Goal: Obtain resource: Obtain resource

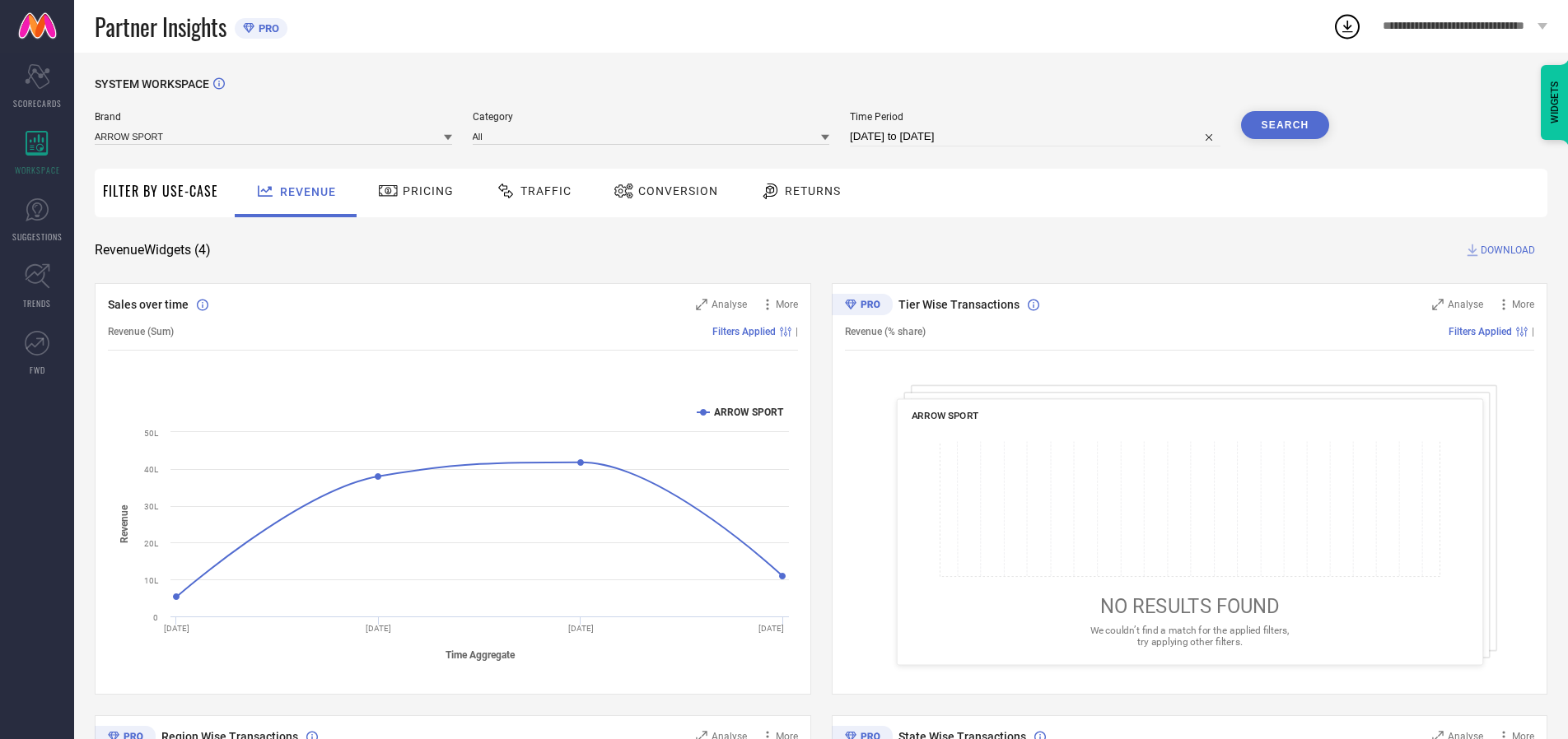
click at [530, 191] on span "Traffic" at bounding box center [545, 190] width 51 height 13
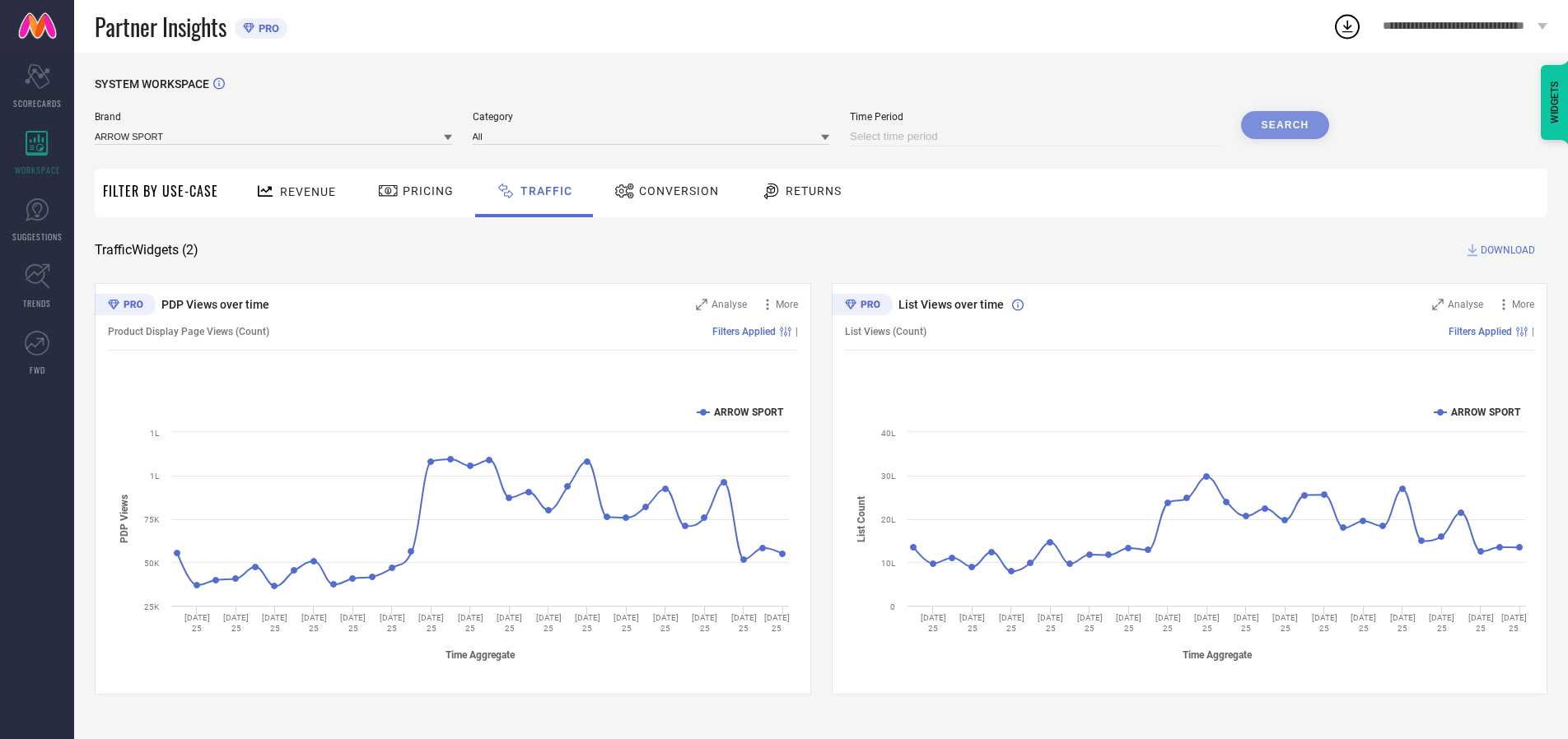
click at [1038, 137] on input at bounding box center [1036, 136] width 370 height 20
select select "9"
select select "2025"
select select "10"
select select "2025"
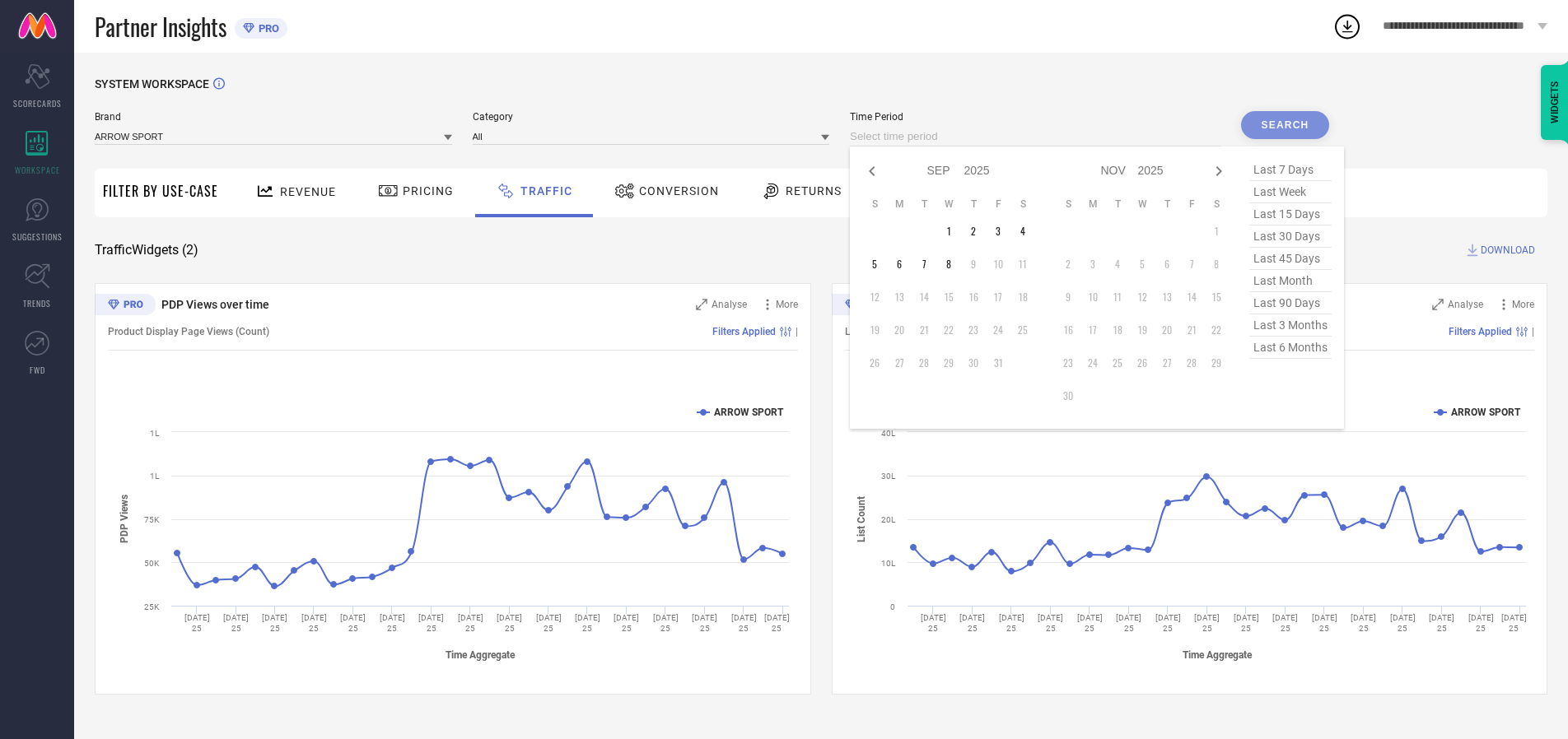
select select "8"
select select "2025"
select select "9"
select select "2025"
click at [1028, 330] on td "27" at bounding box center [1023, 330] width 25 height 25
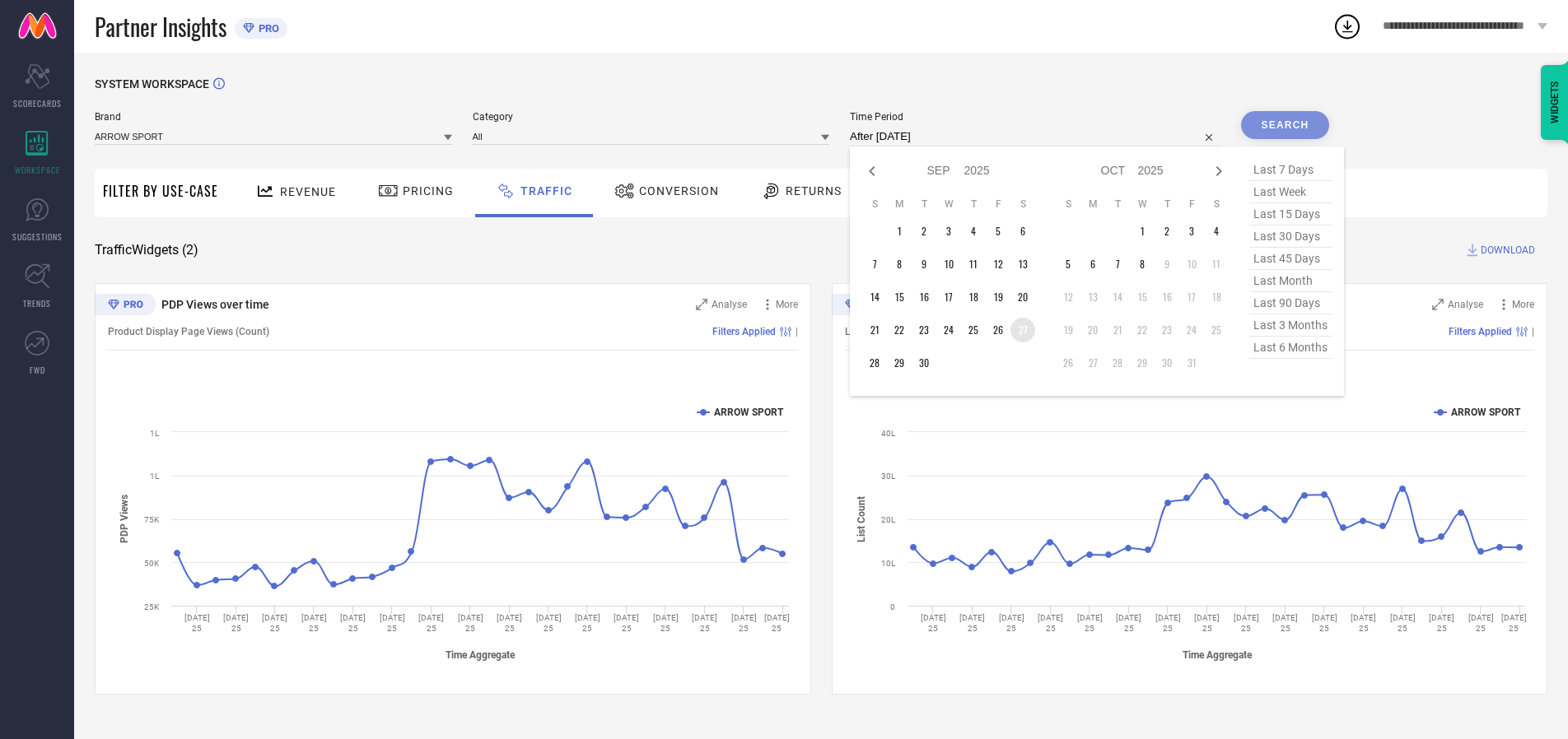
type input "[DATE] to [DATE]"
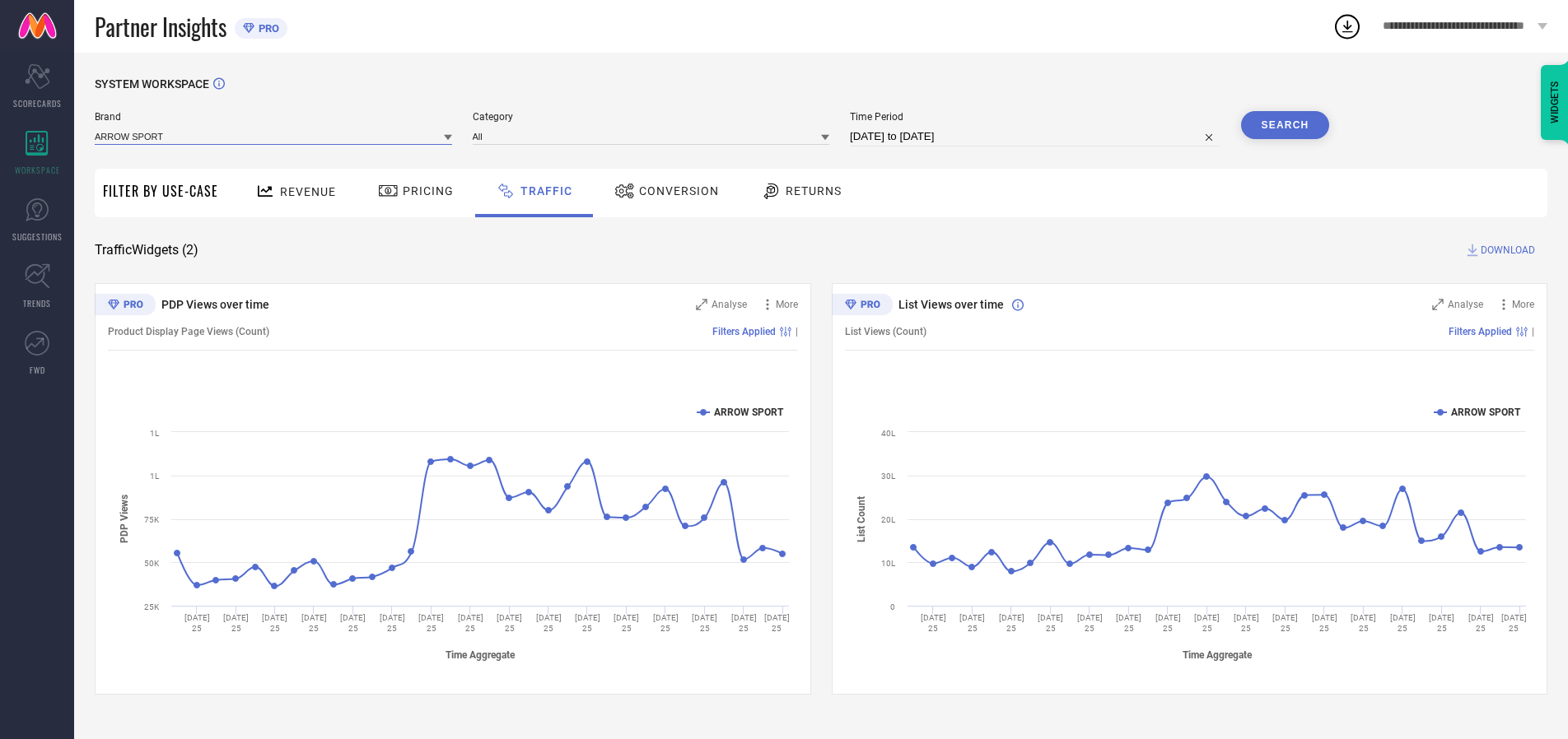
click at [274, 136] on input at bounding box center [273, 136] width 358 height 17
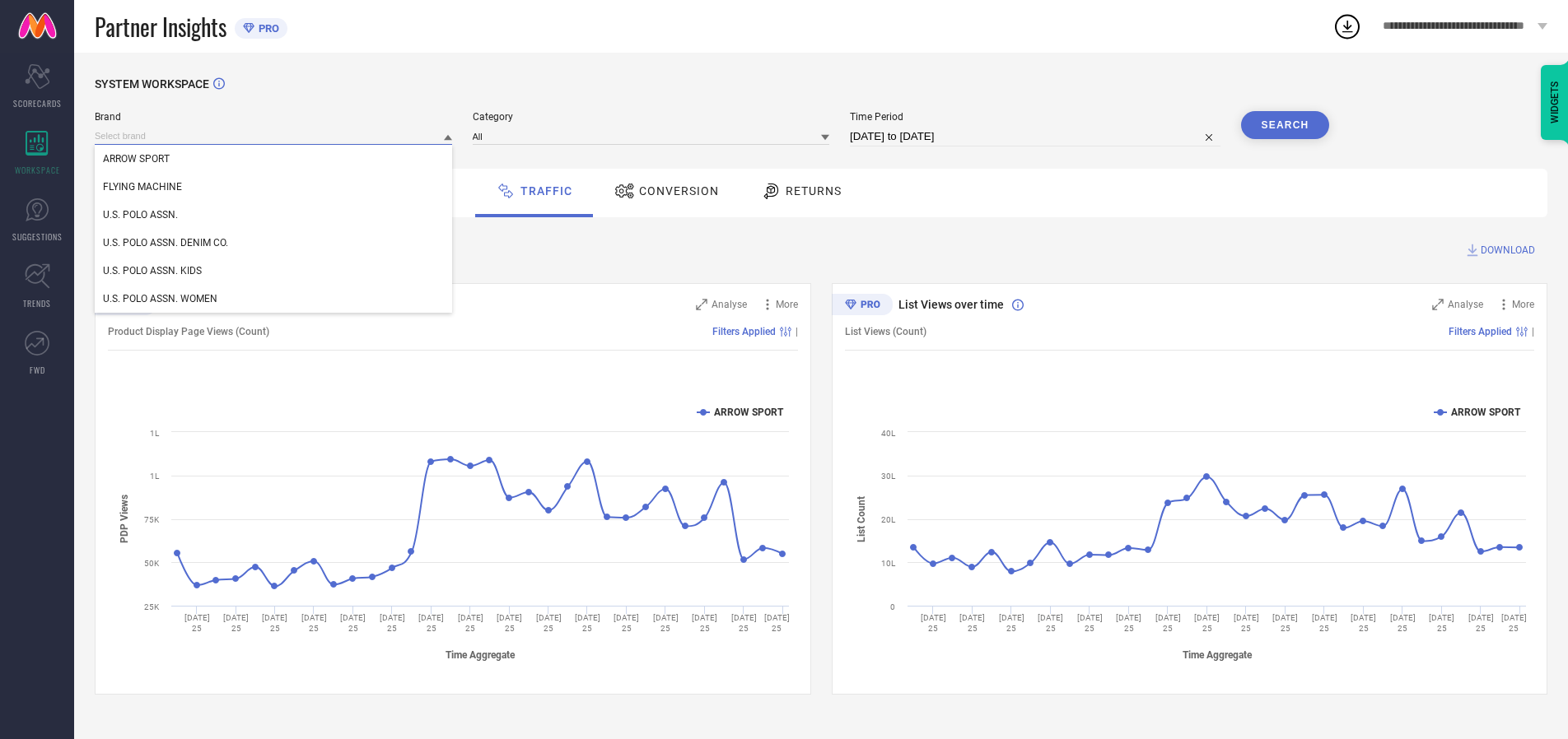
click at [274, 136] on input at bounding box center [273, 136] width 358 height 17
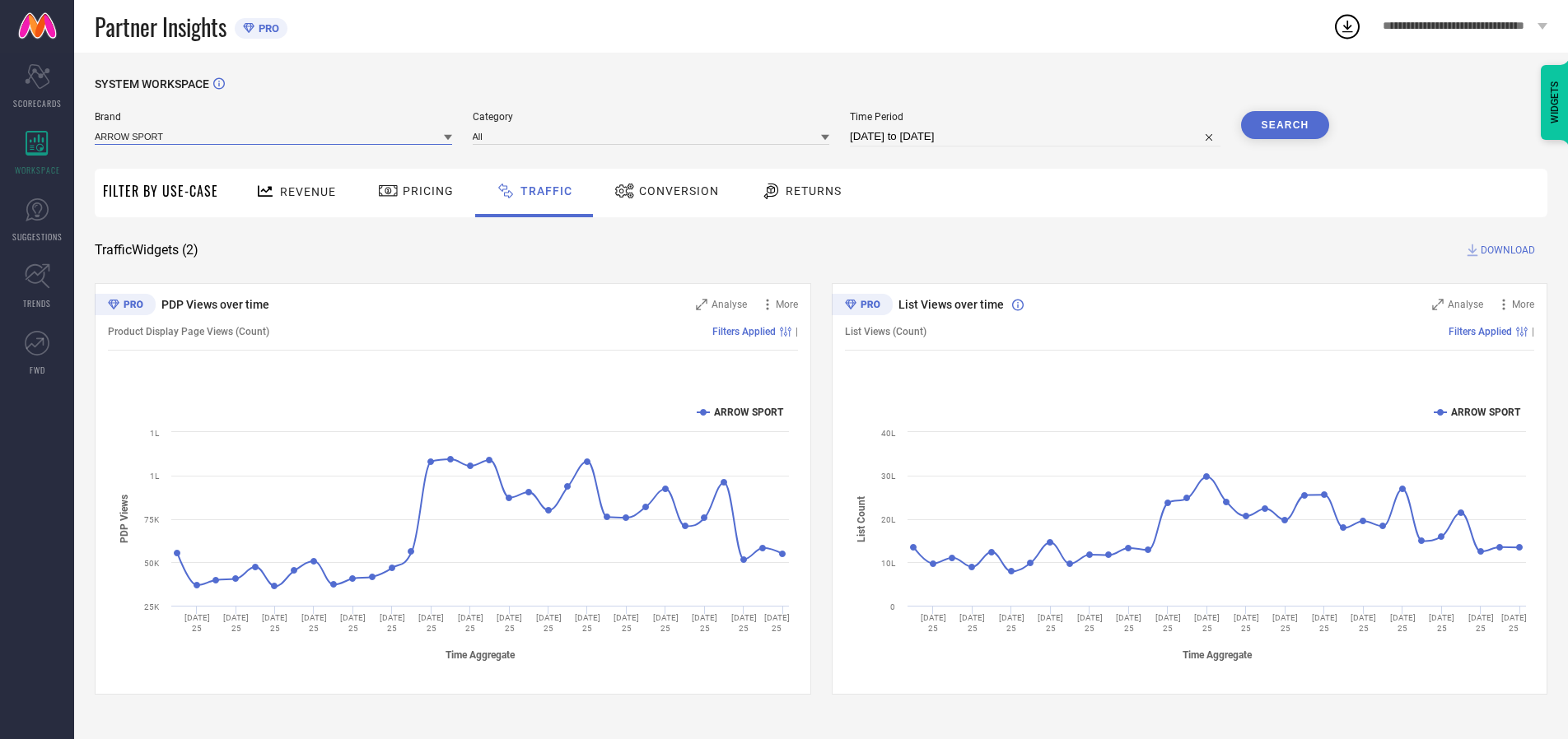
click at [274, 136] on input at bounding box center [273, 136] width 358 height 17
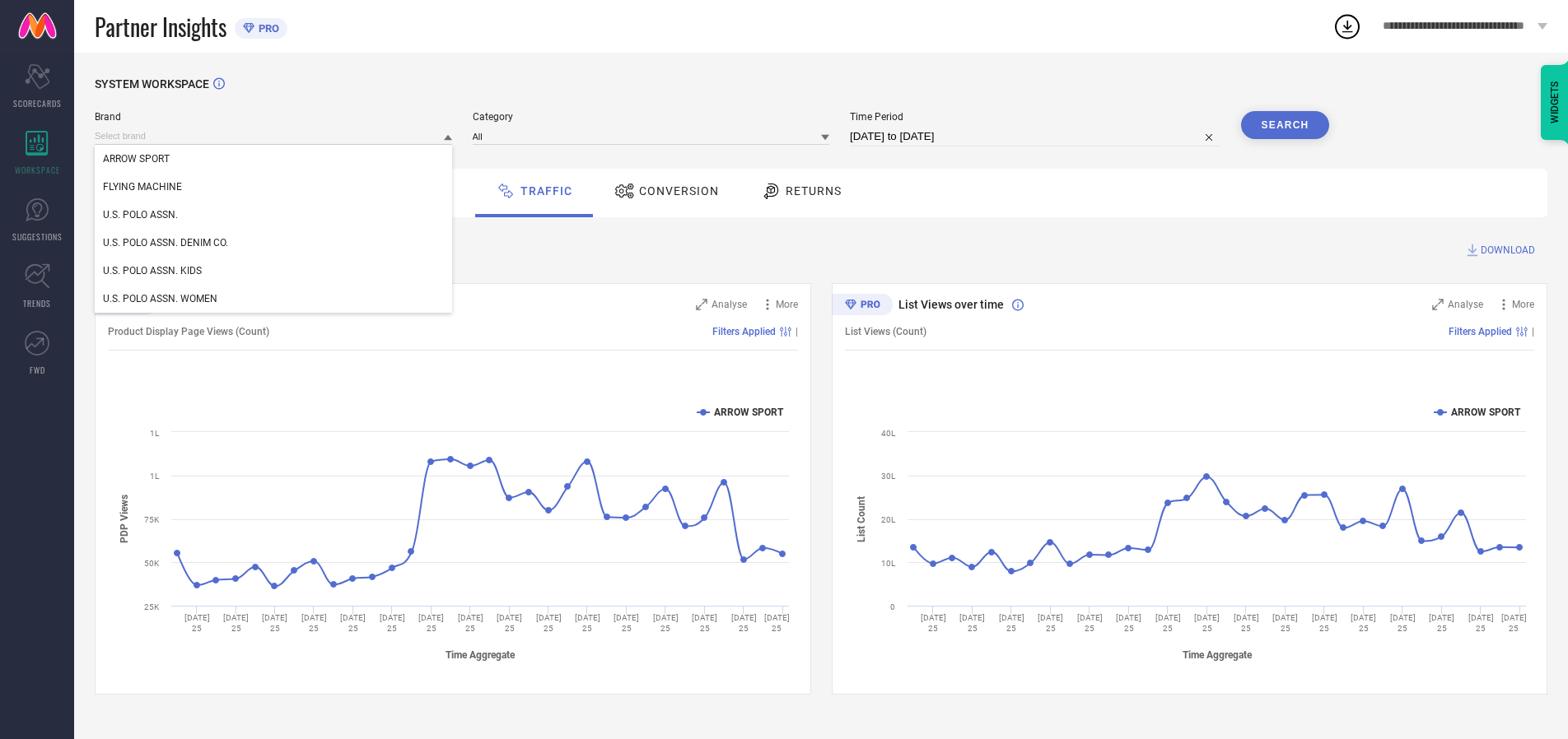
click at [274, 215] on div "U.S. POLO ASSN." at bounding box center [273, 214] width 358 height 28
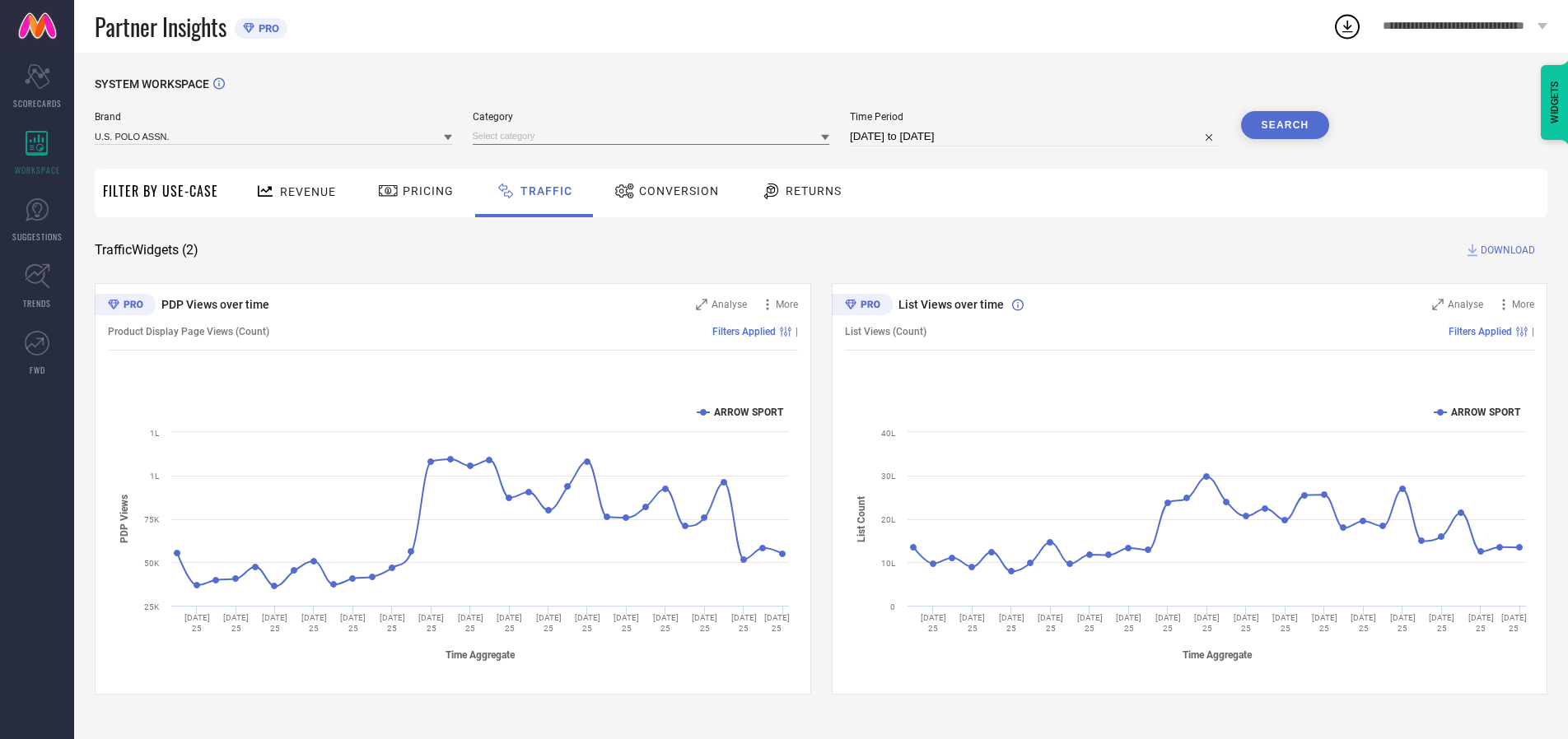
click at [655, 136] on input at bounding box center [651, 136] width 358 height 17
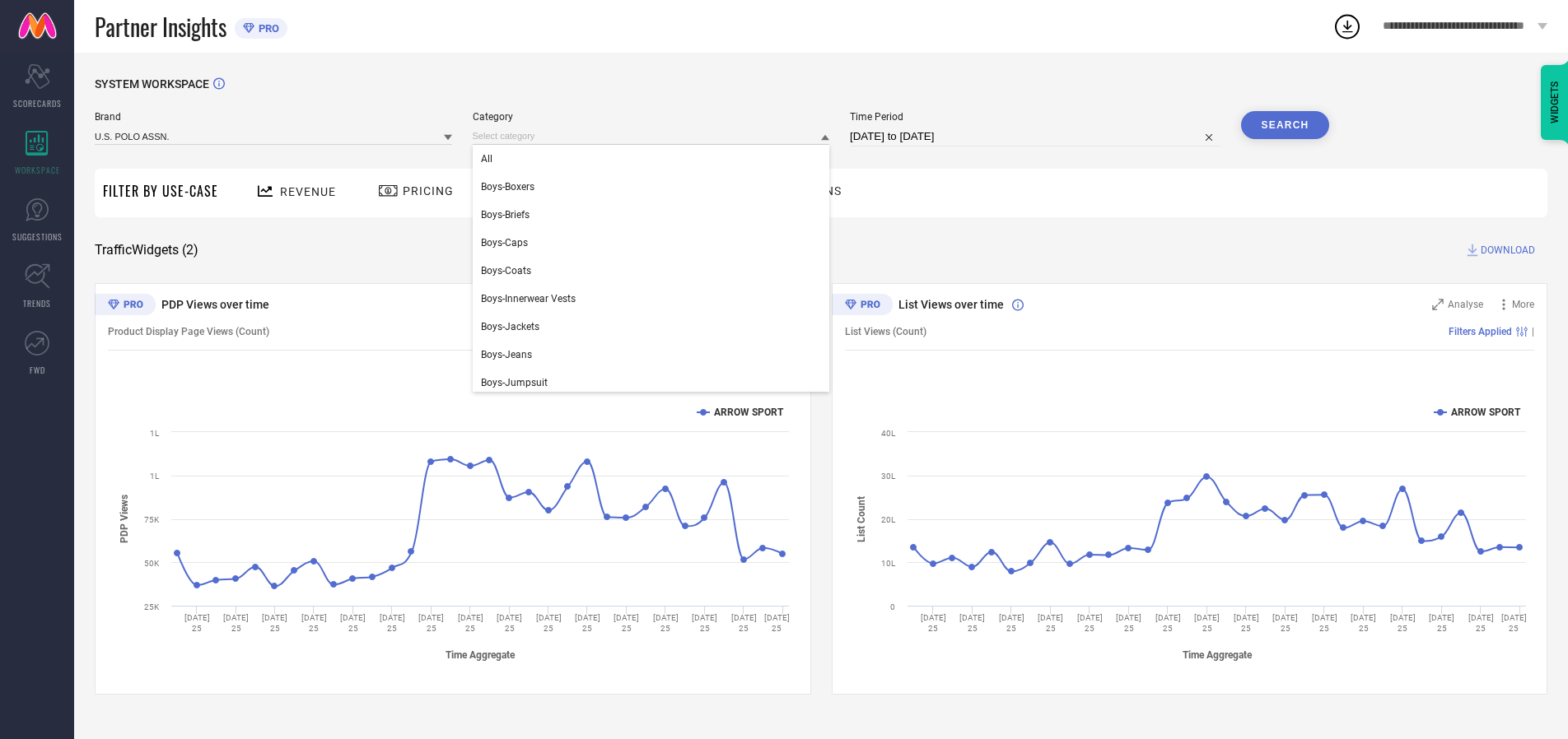
click at [655, 159] on div "All" at bounding box center [651, 158] width 358 height 28
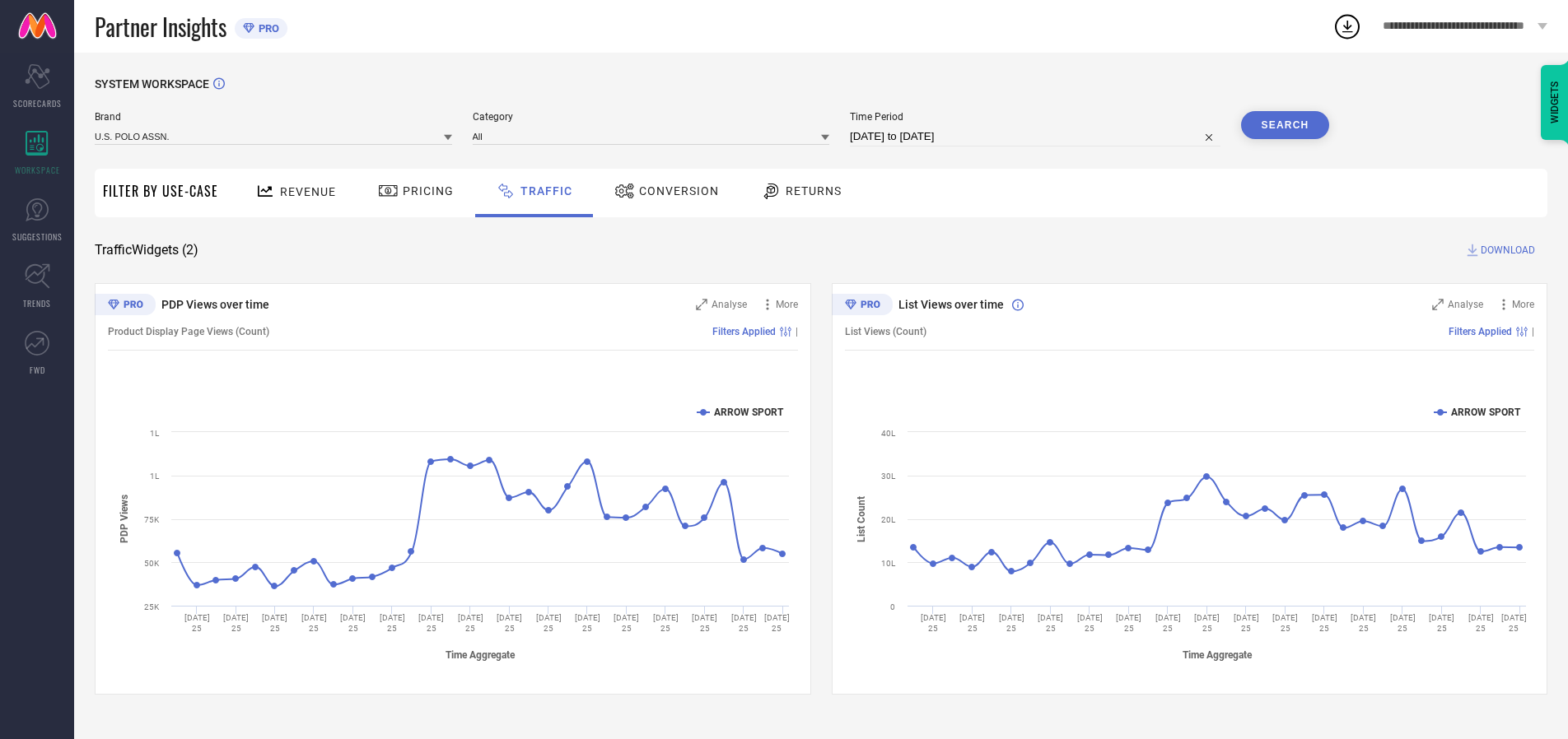
click at [1285, 125] on button "Search" at bounding box center [1285, 125] width 89 height 28
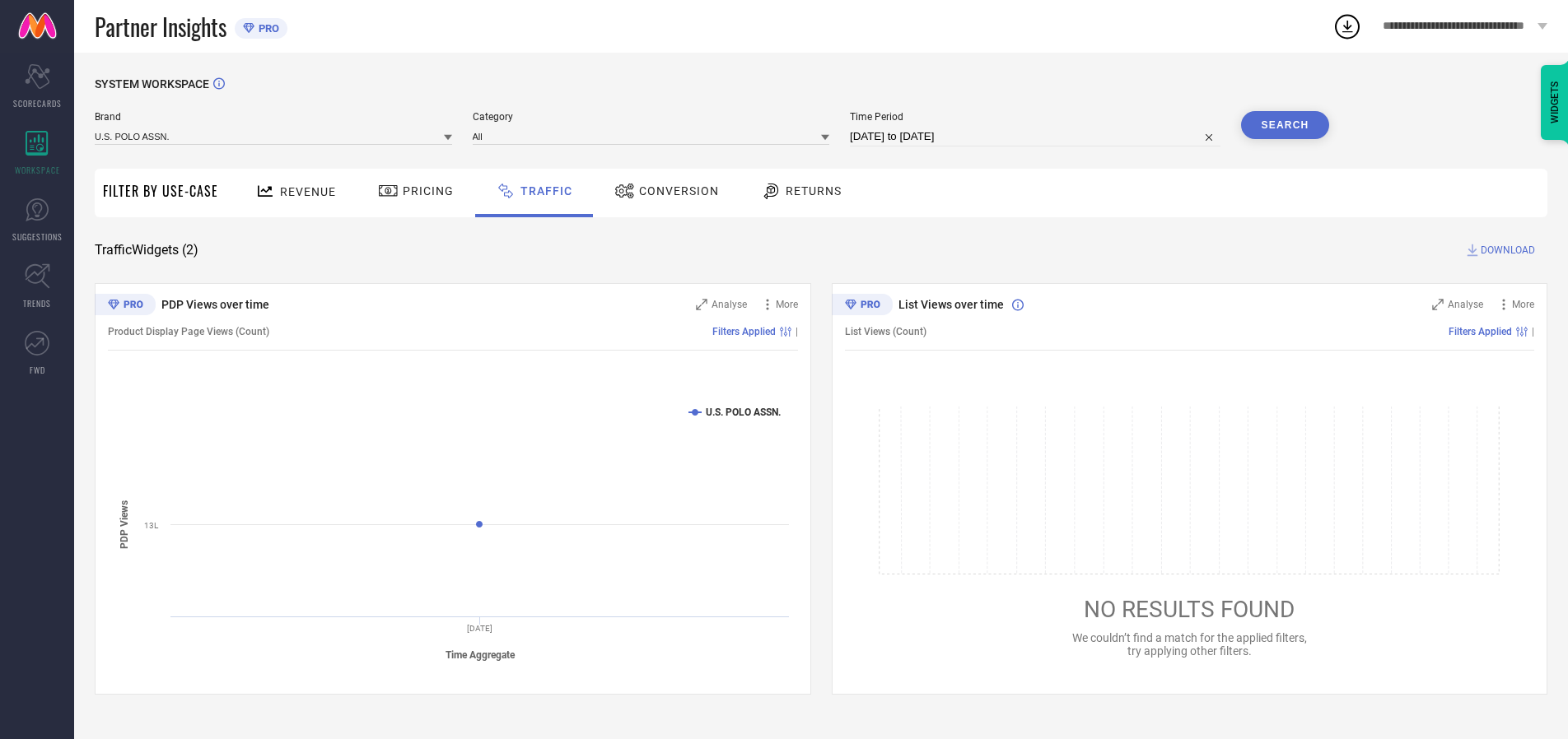
click at [1506, 251] on span "DOWNLOAD" at bounding box center [1508, 250] width 54 height 16
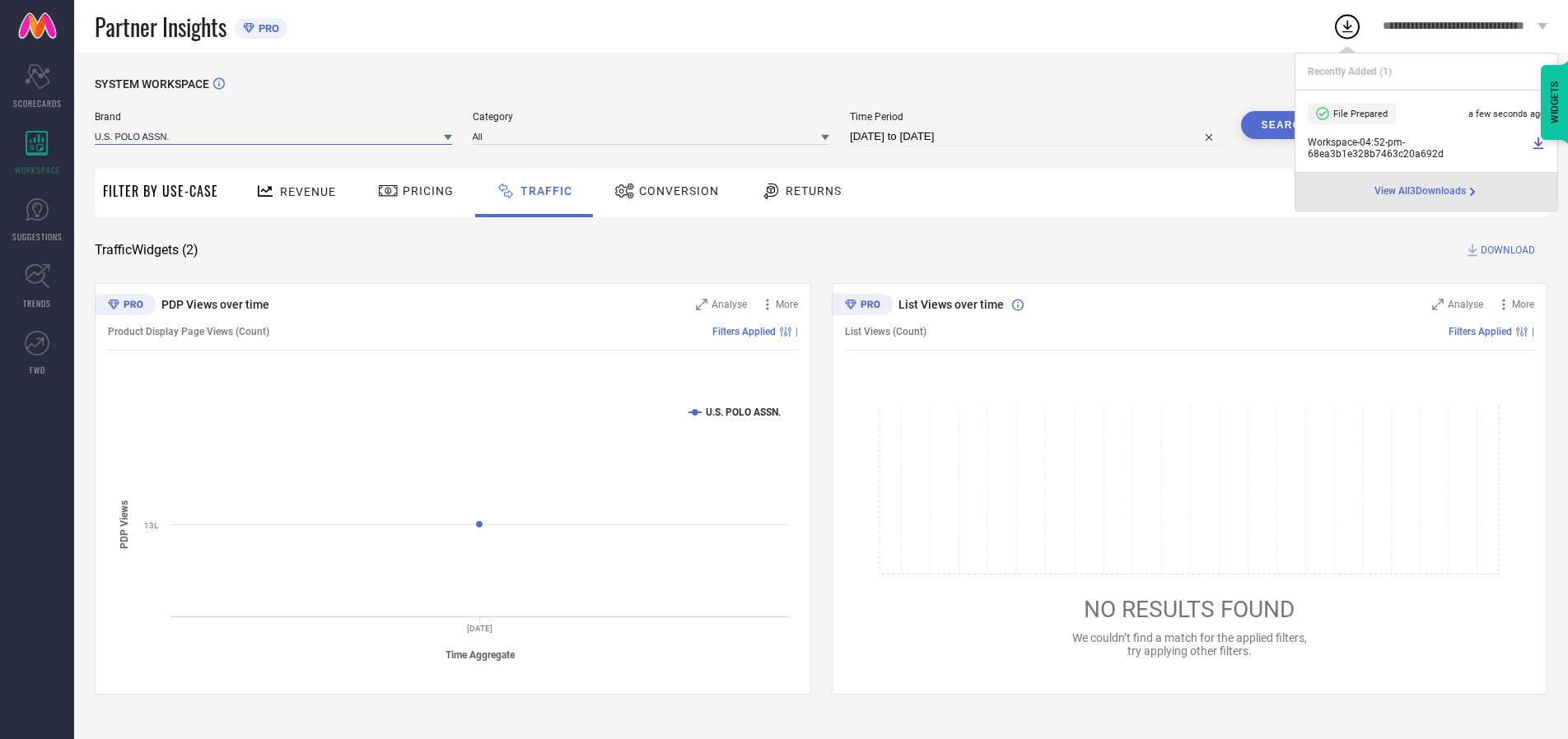
click at [274, 136] on input at bounding box center [273, 136] width 358 height 17
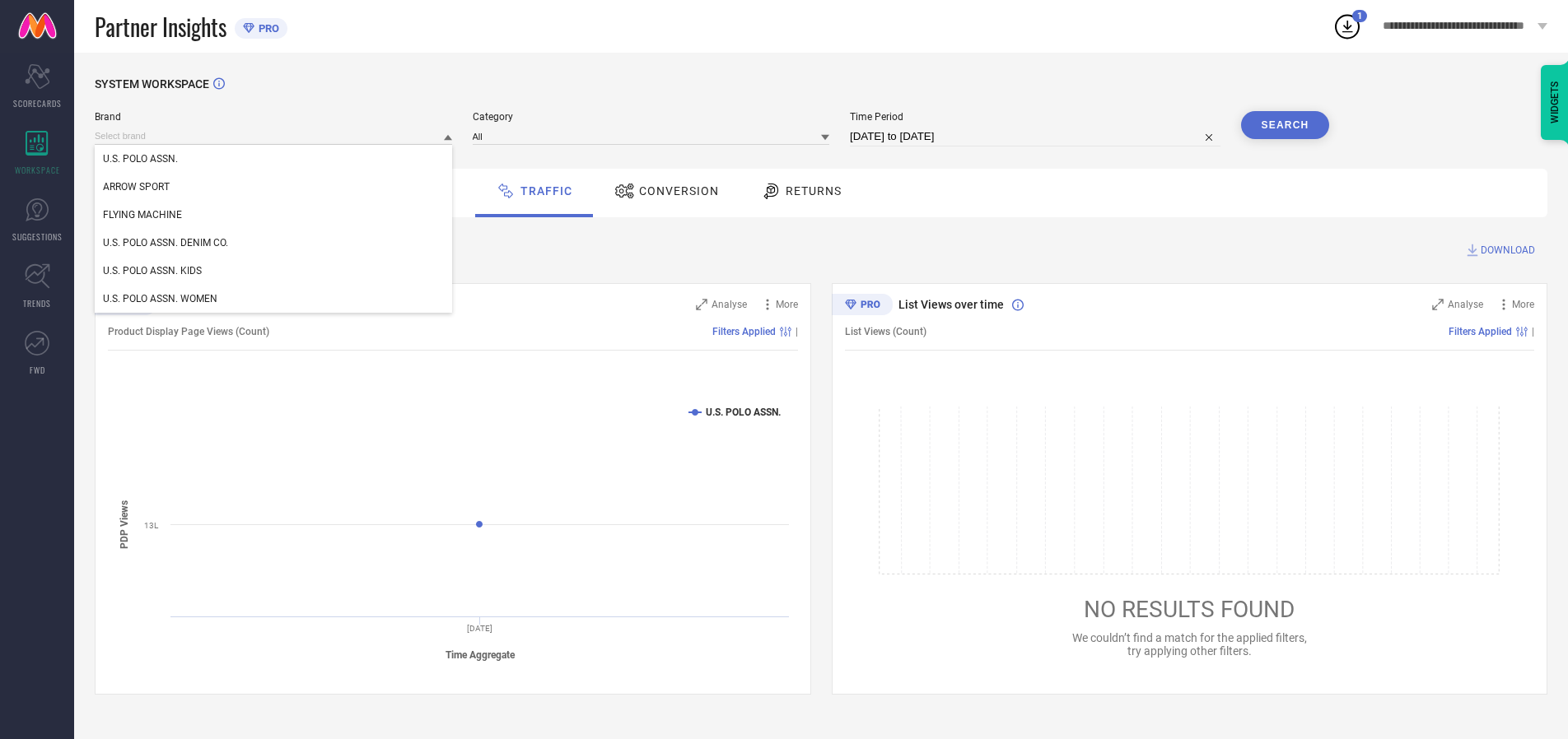
click at [274, 243] on div "U.S. POLO ASSN. DENIM CO." at bounding box center [273, 243] width 358 height 28
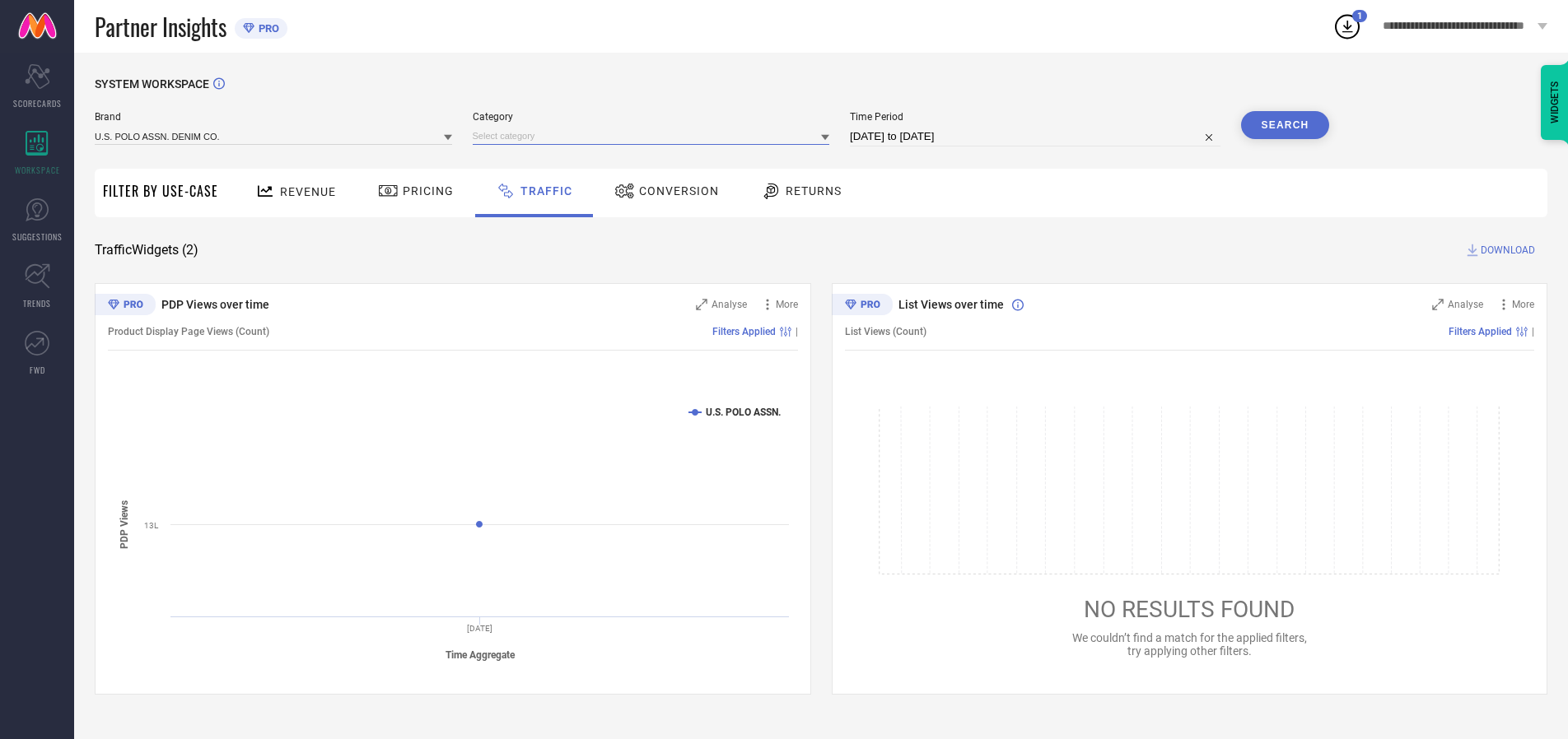
click at [655, 136] on input at bounding box center [651, 136] width 358 height 17
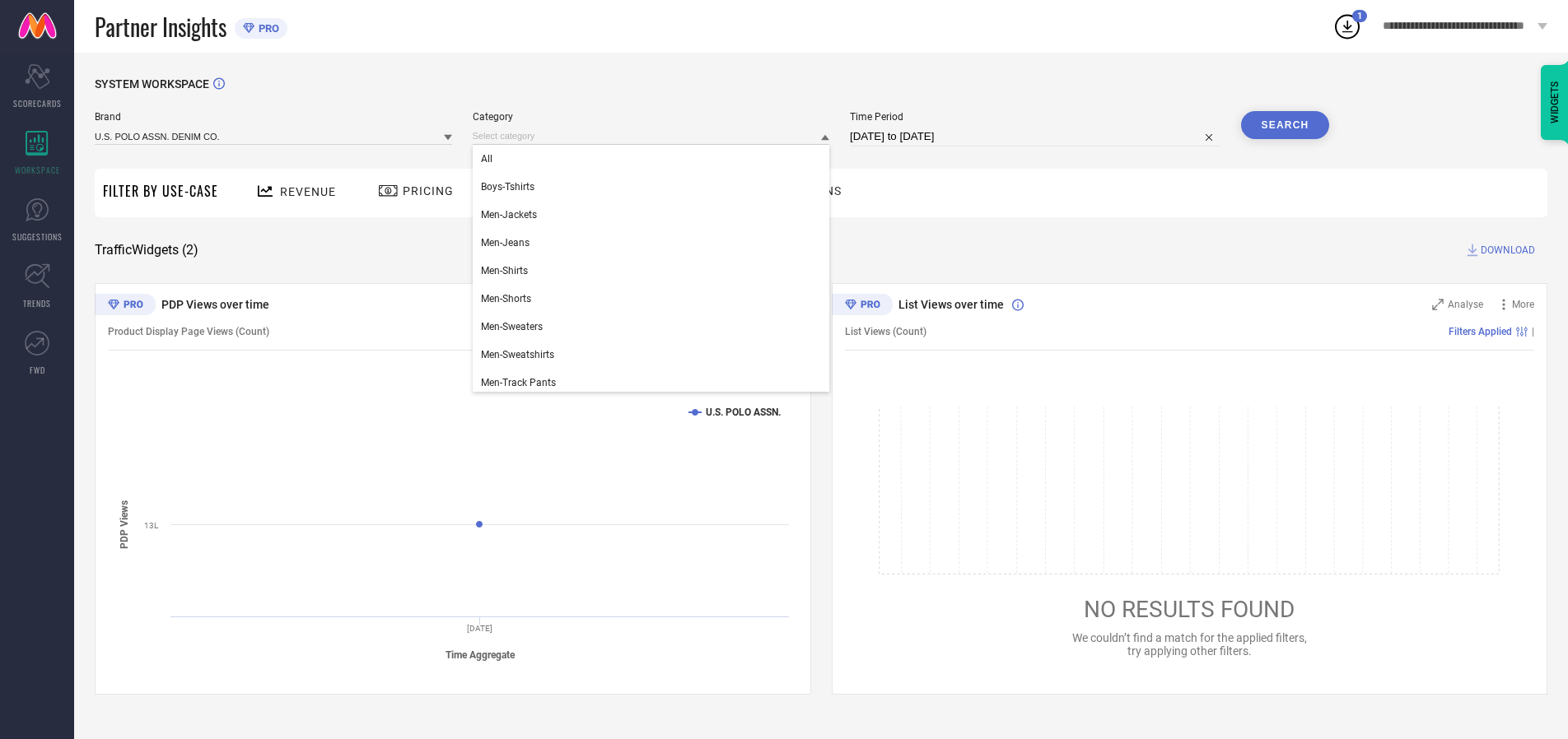
click at [655, 159] on div "All" at bounding box center [651, 158] width 358 height 28
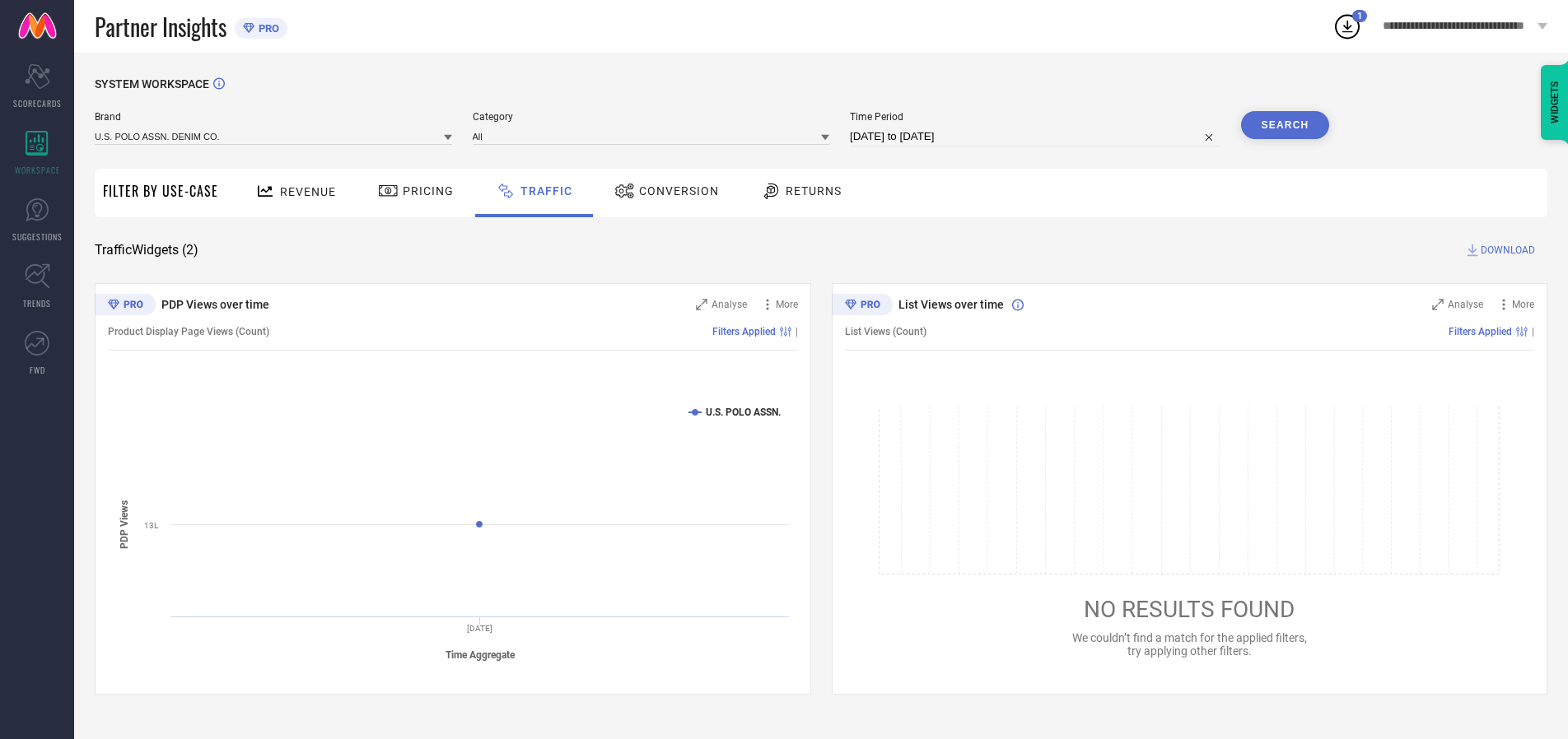
click at [1285, 125] on button "Search" at bounding box center [1285, 125] width 89 height 28
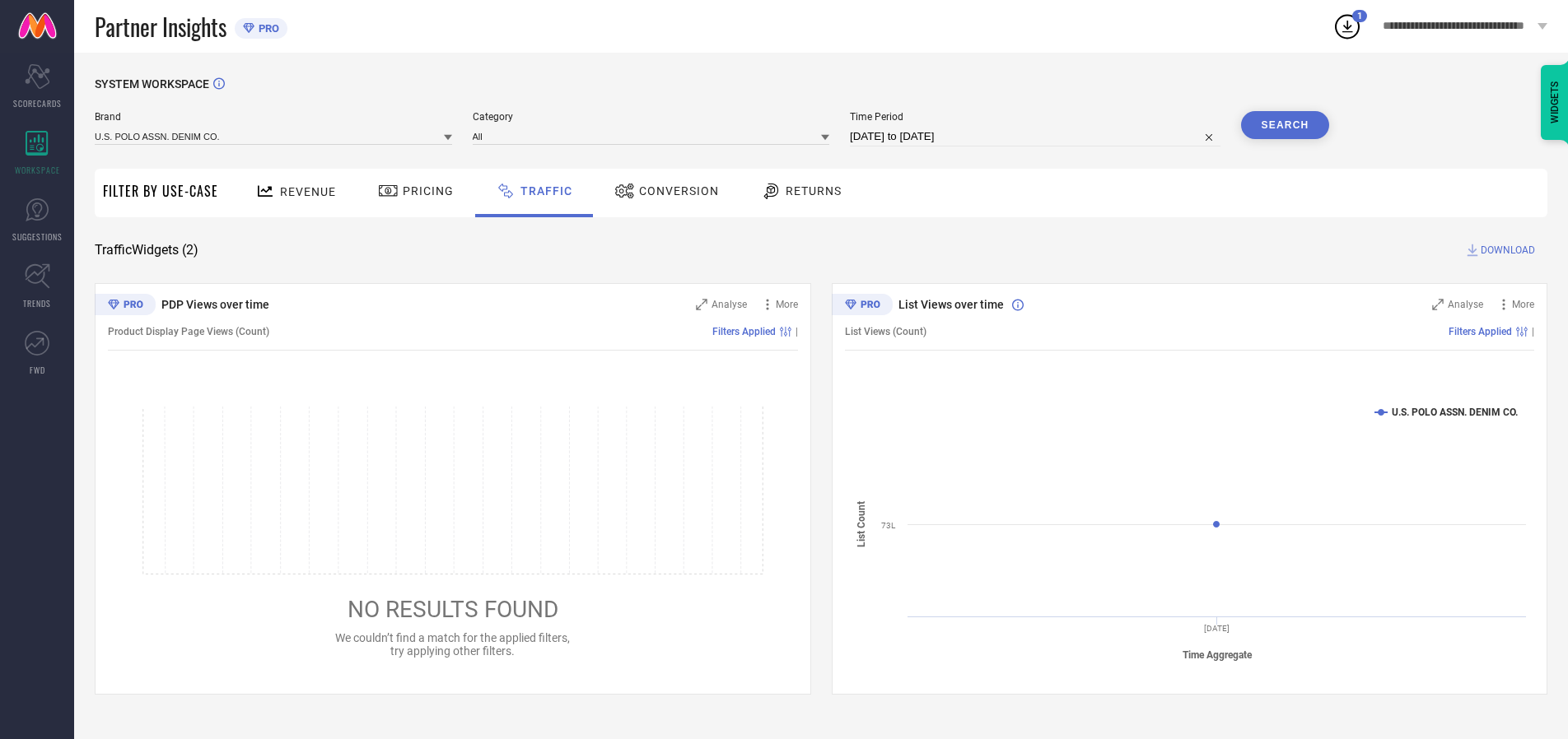
click at [1506, 251] on span "DOWNLOAD" at bounding box center [1508, 250] width 54 height 16
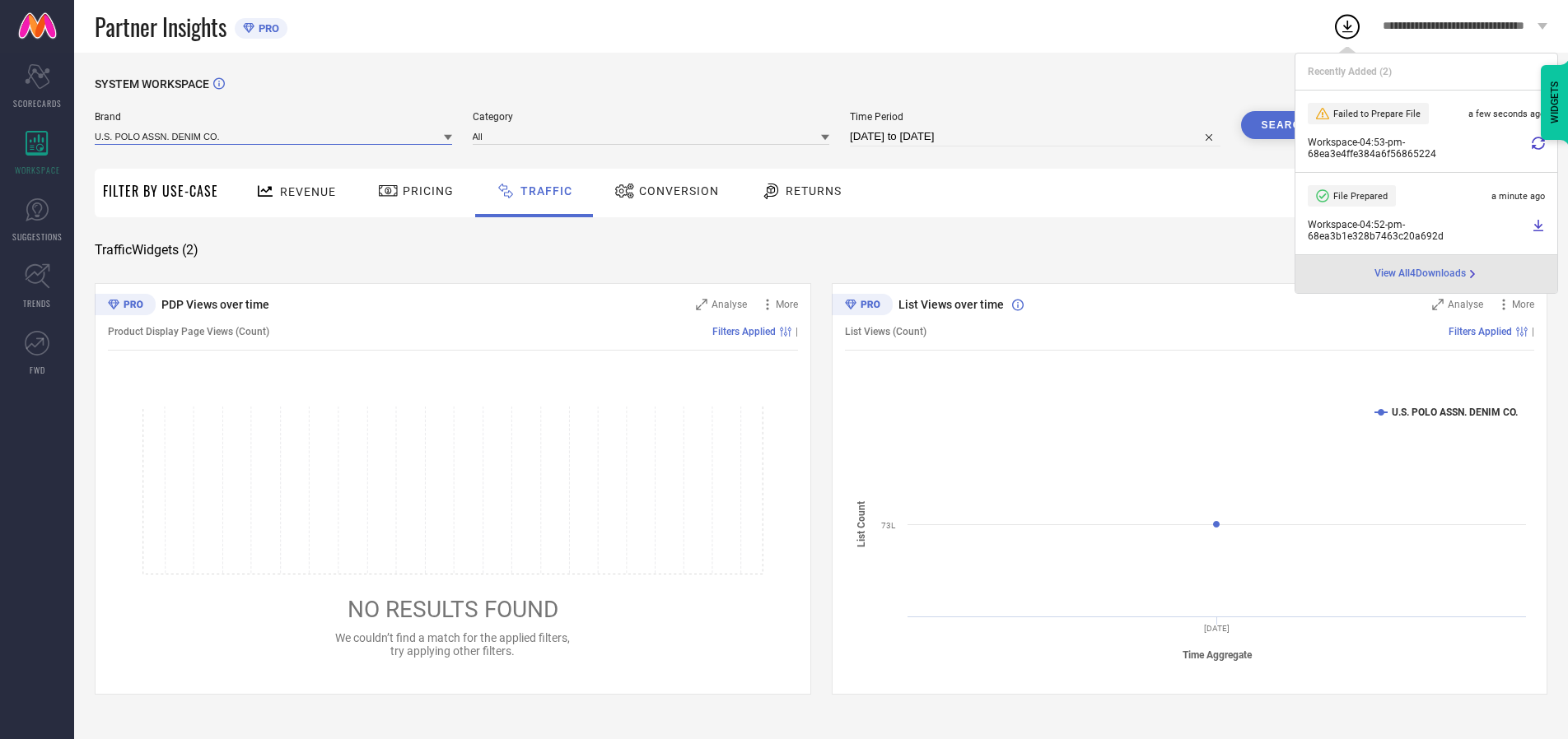
click at [274, 136] on input at bounding box center [273, 136] width 358 height 17
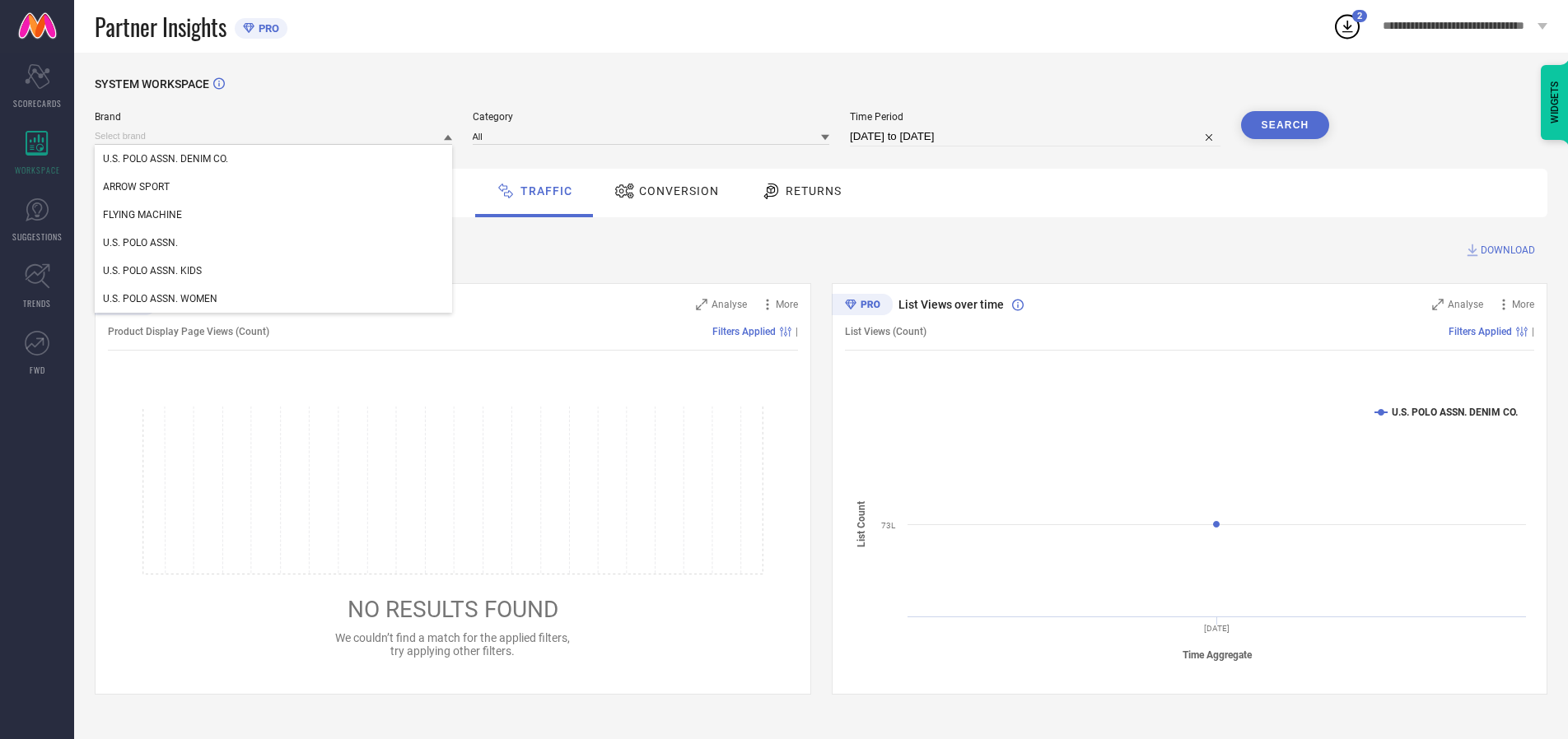
click at [274, 271] on div "U.S. POLO ASSN. KIDS" at bounding box center [273, 270] width 358 height 28
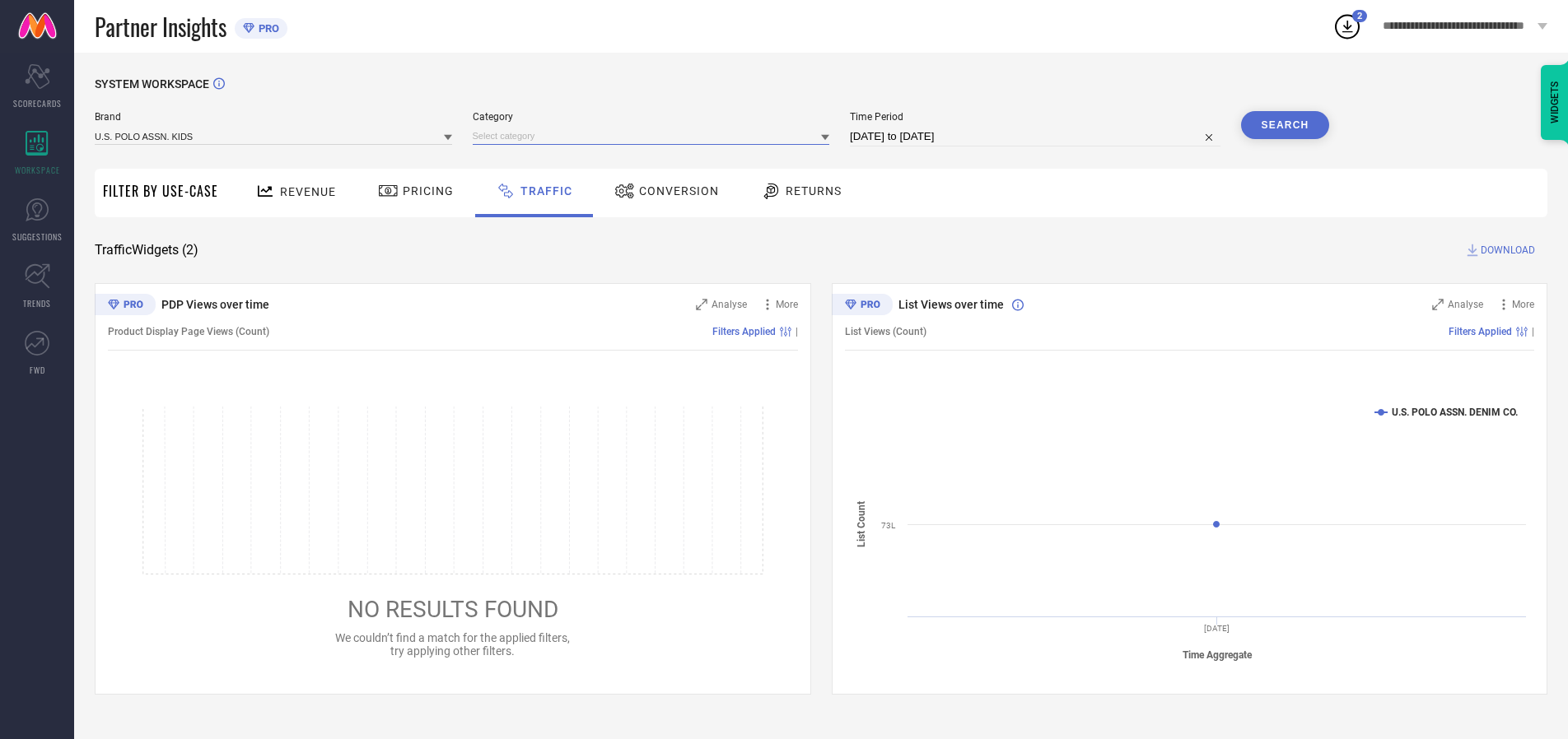
click at [655, 136] on input at bounding box center [651, 136] width 358 height 17
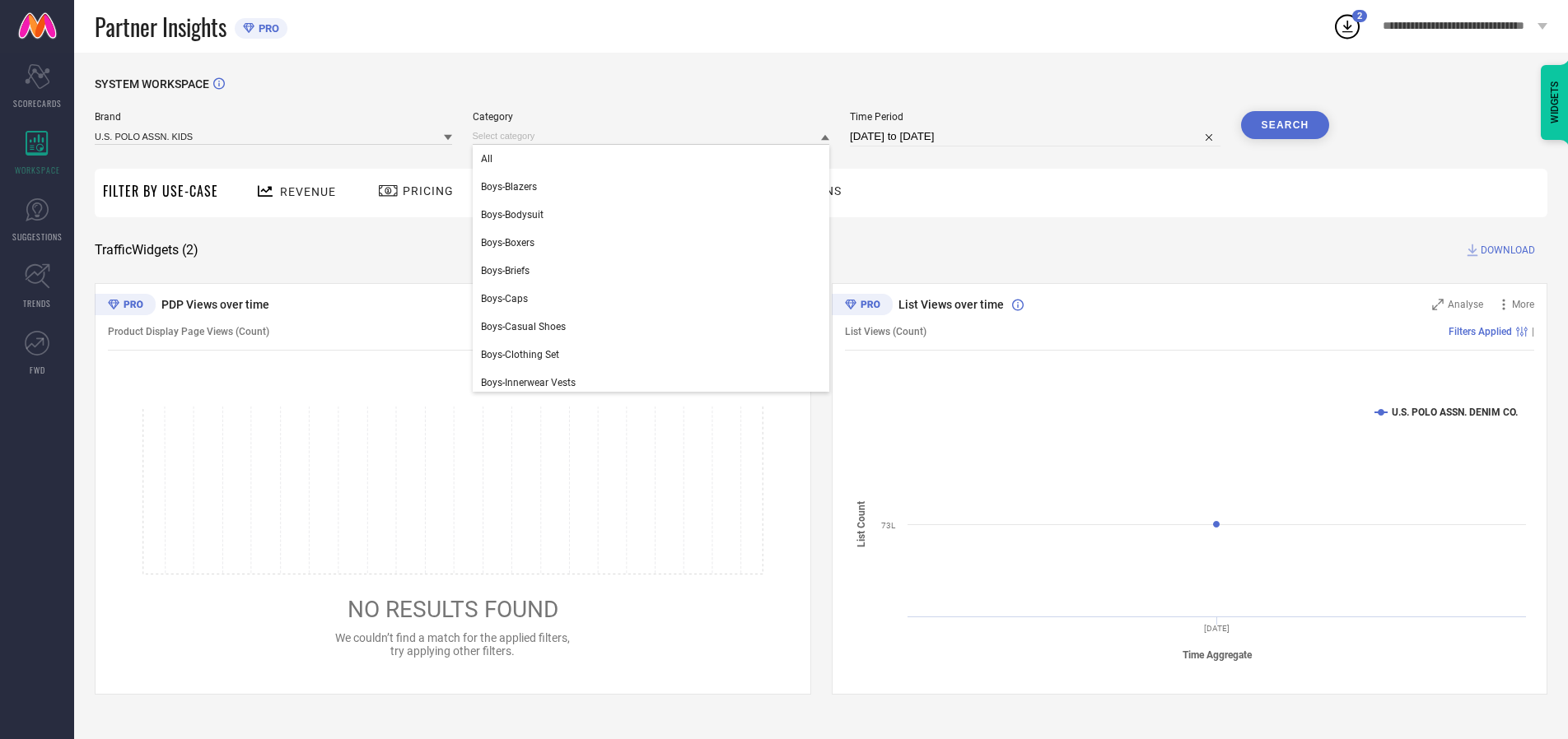
click at [655, 159] on div "All" at bounding box center [651, 158] width 358 height 28
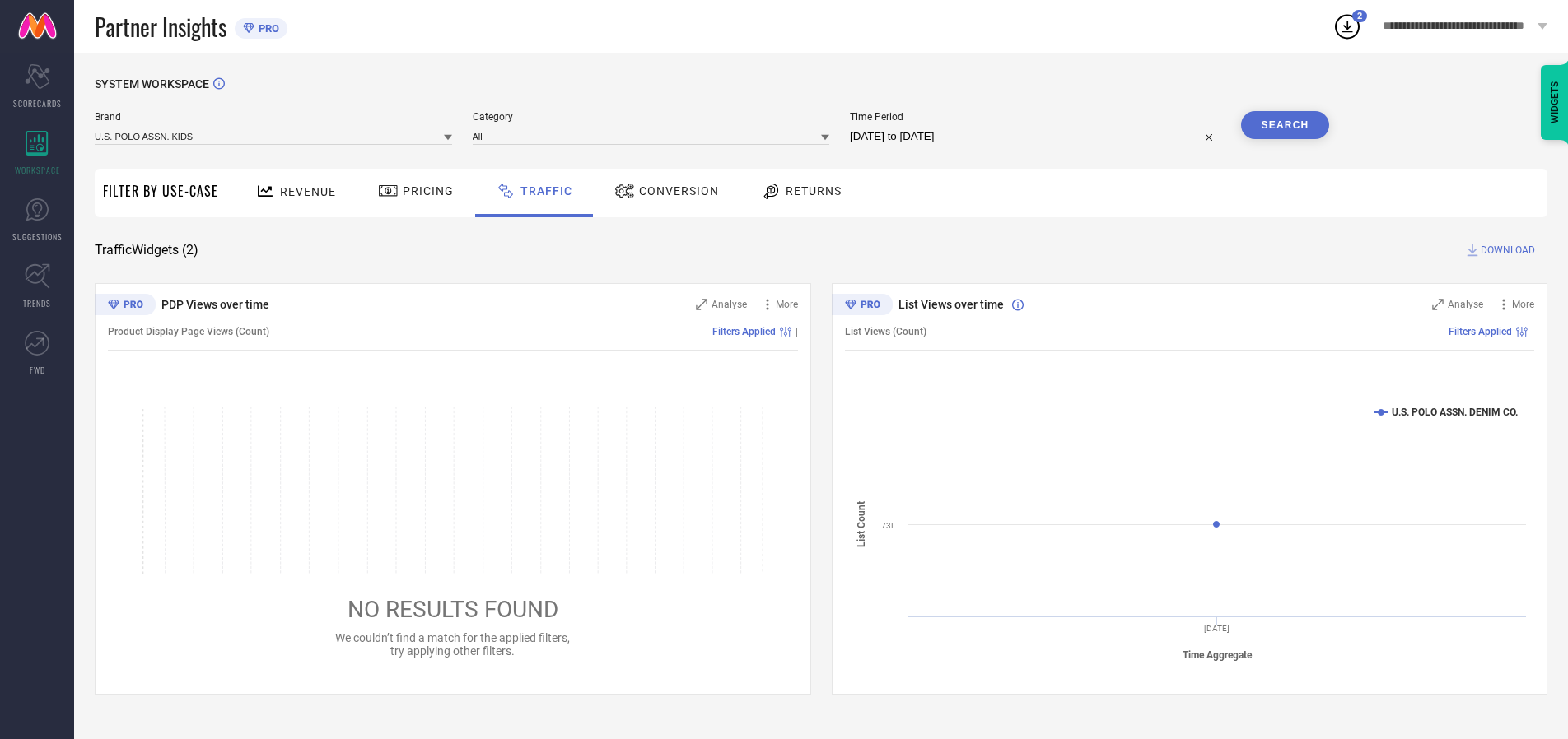
click at [1285, 125] on button "Search" at bounding box center [1285, 125] width 89 height 28
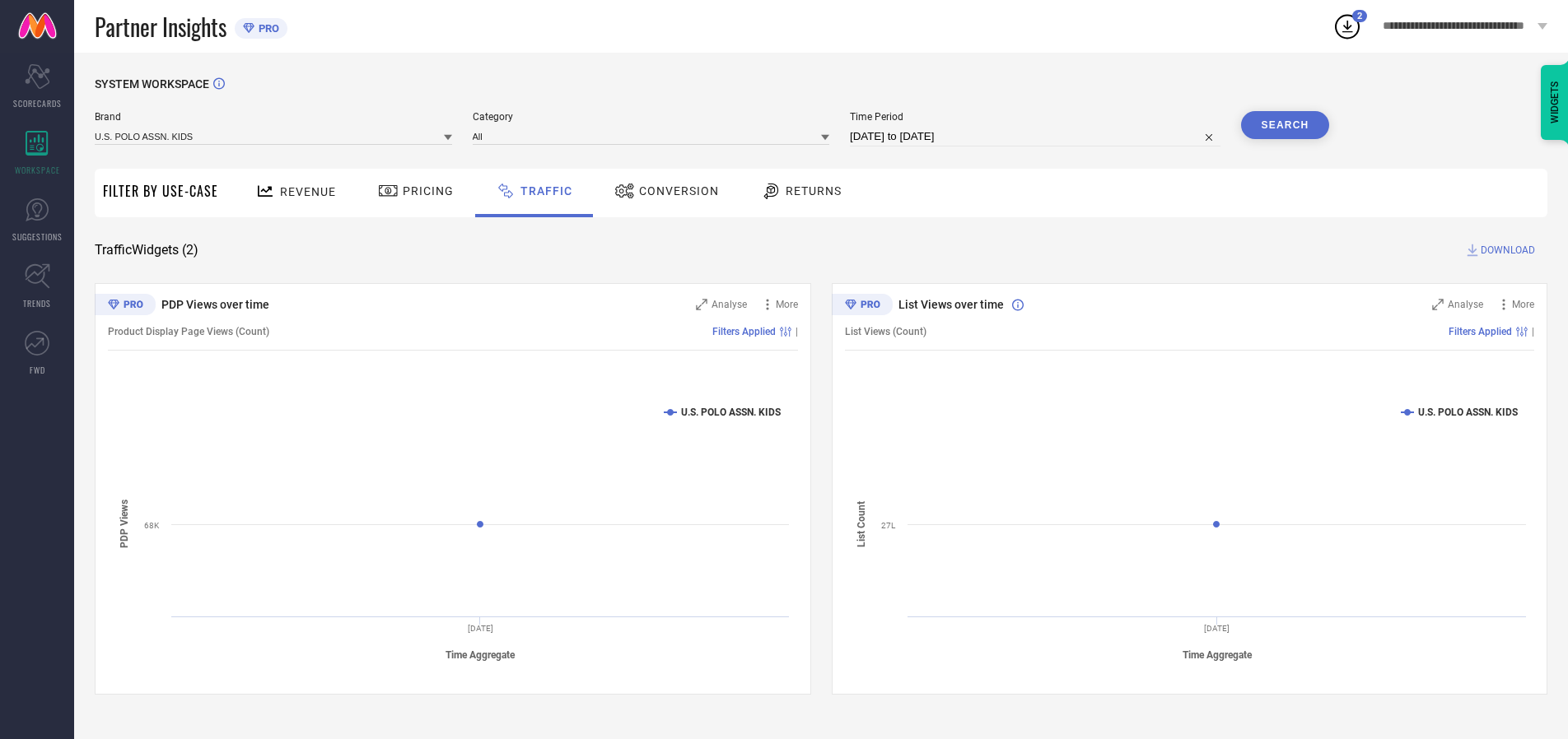
click at [1506, 251] on span "DOWNLOAD" at bounding box center [1508, 250] width 54 height 16
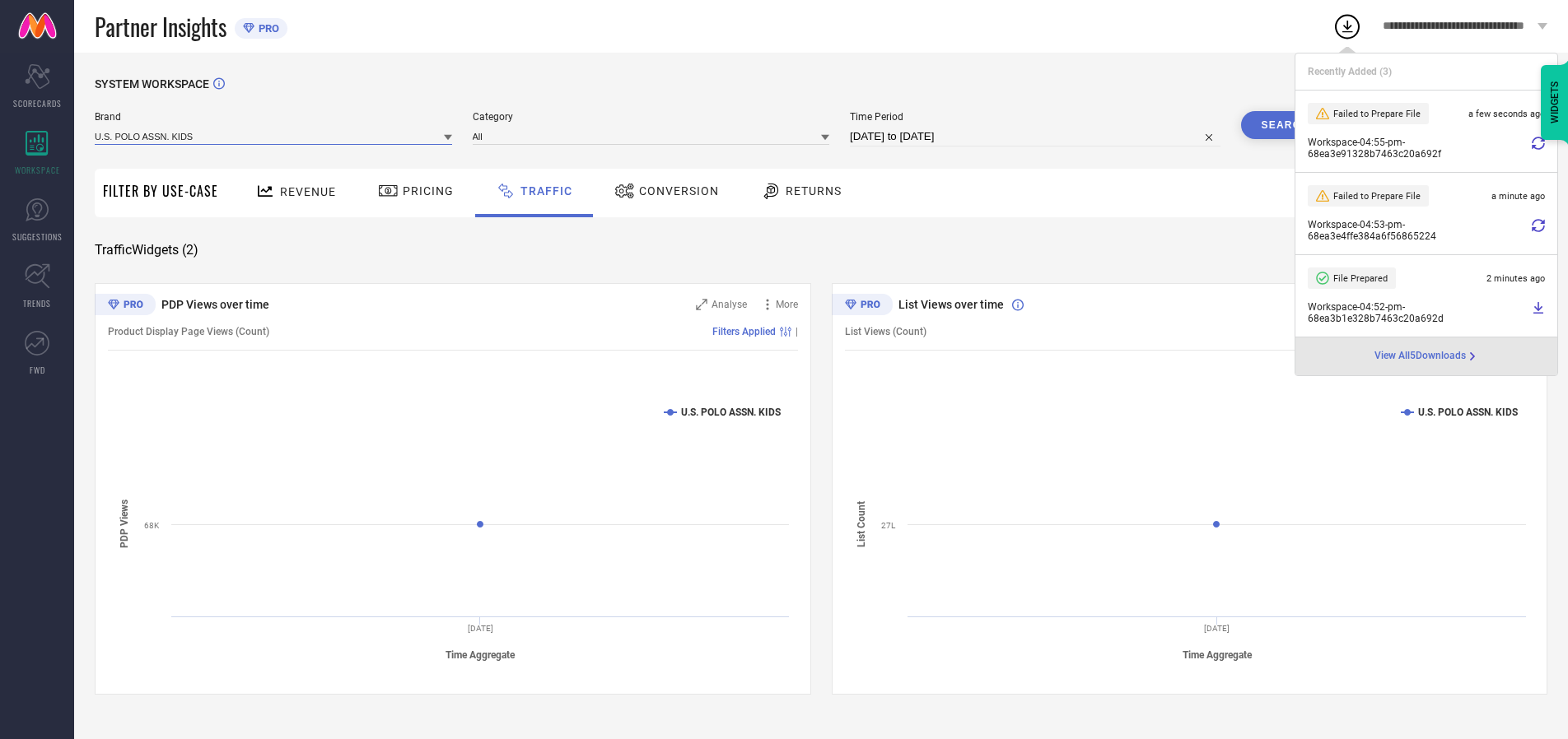
click at [274, 136] on input at bounding box center [273, 136] width 358 height 17
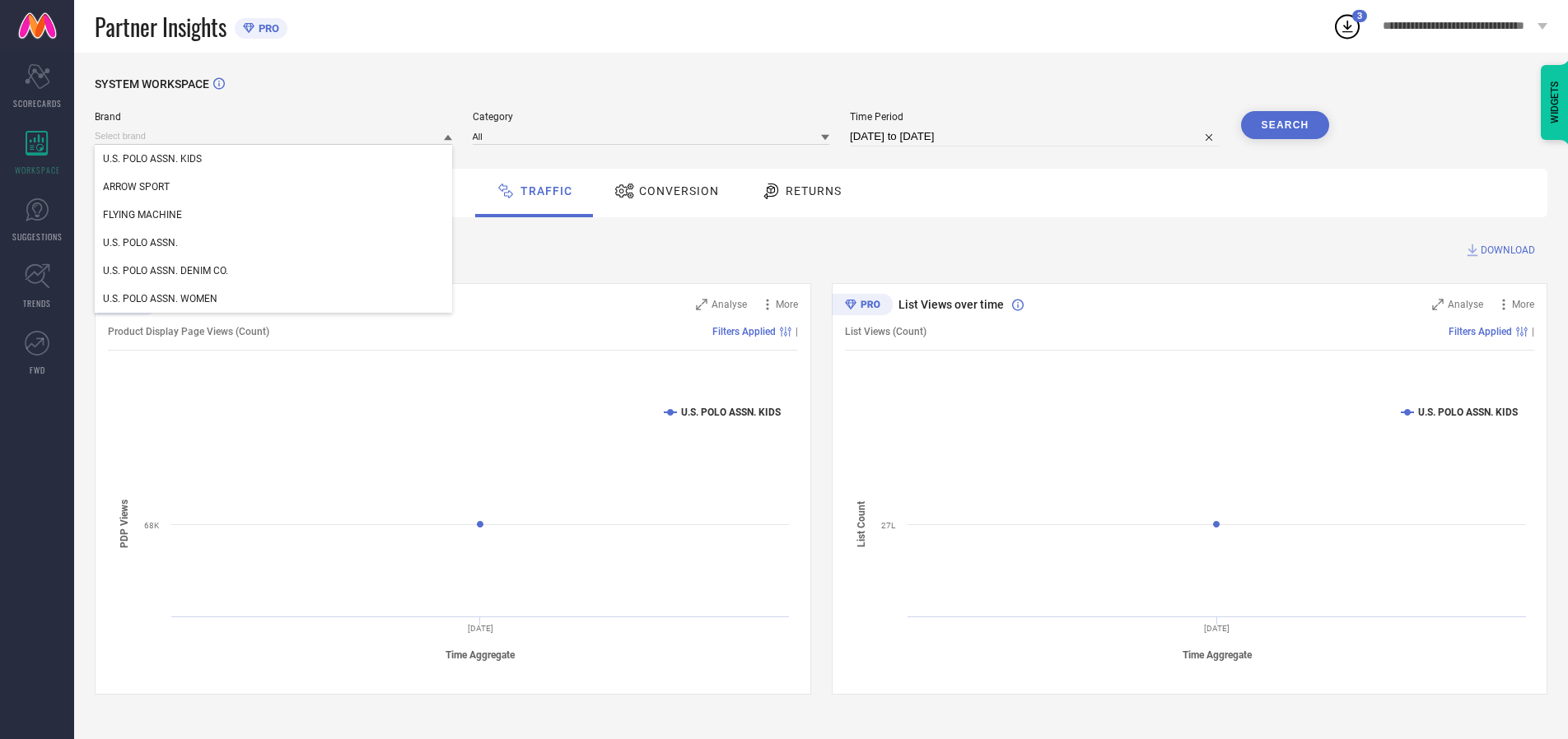
click at [274, 299] on div "U.S. POLO ASSN. WOMEN" at bounding box center [273, 299] width 358 height 28
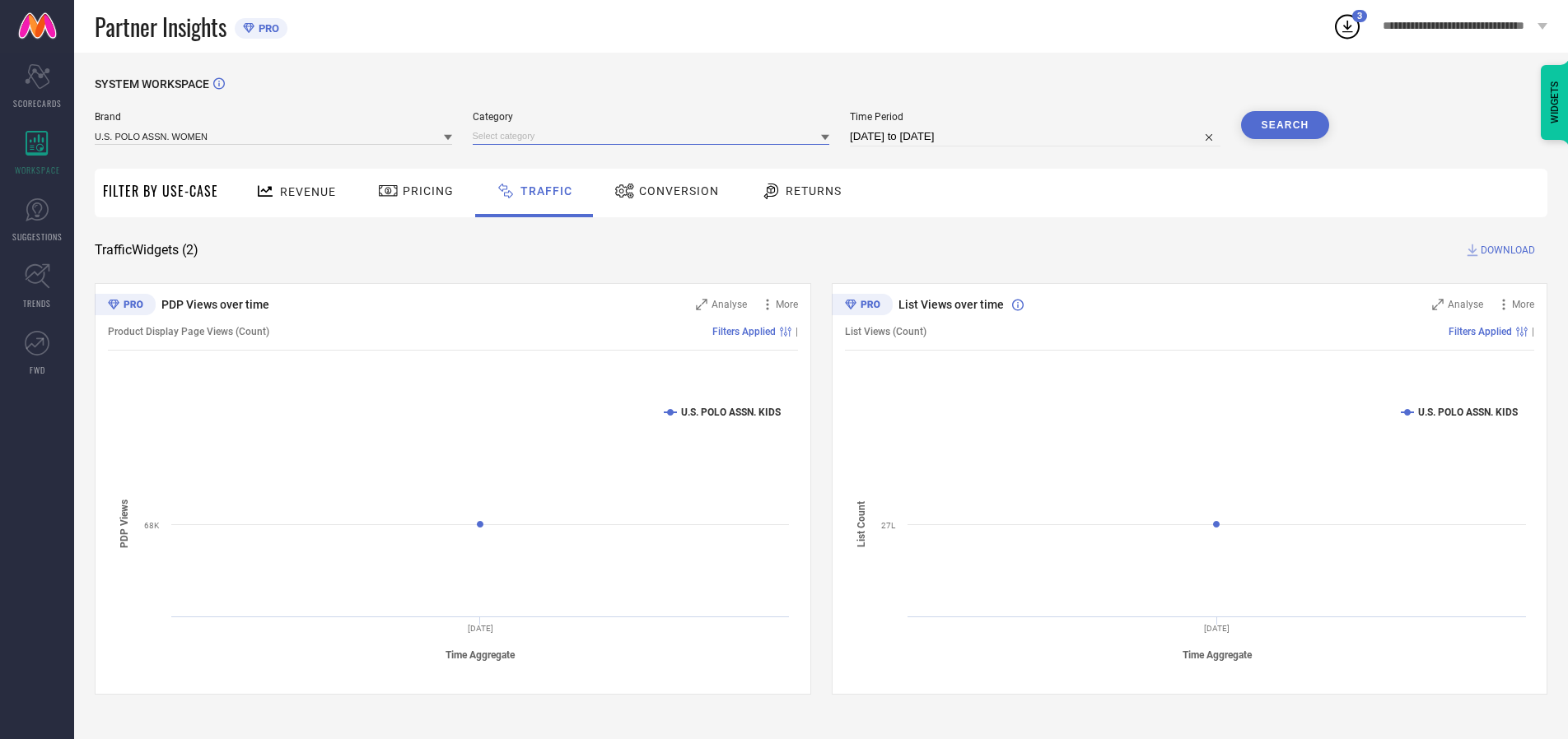
click at [655, 136] on input at bounding box center [651, 136] width 358 height 17
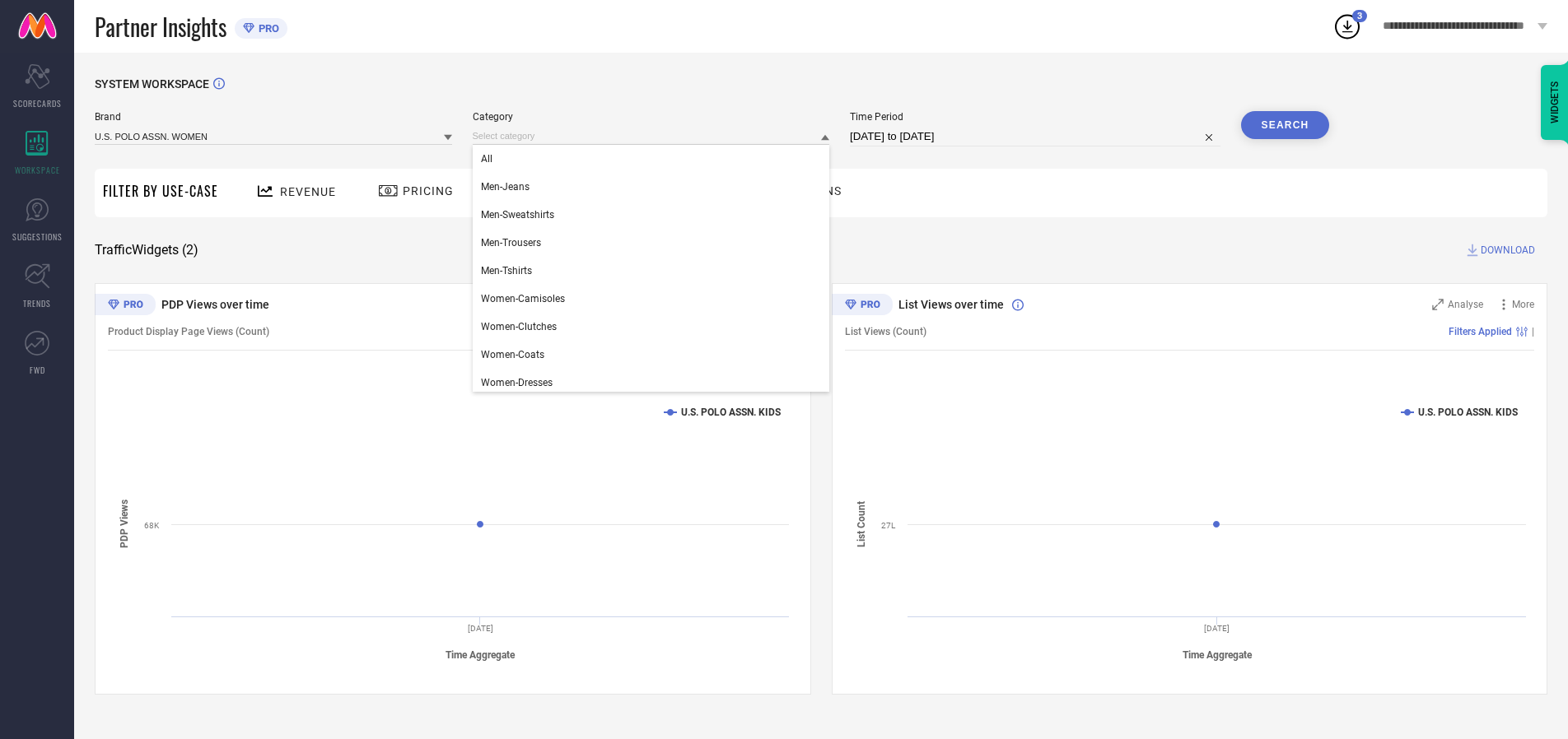
click at [655, 159] on div "All" at bounding box center [651, 158] width 358 height 28
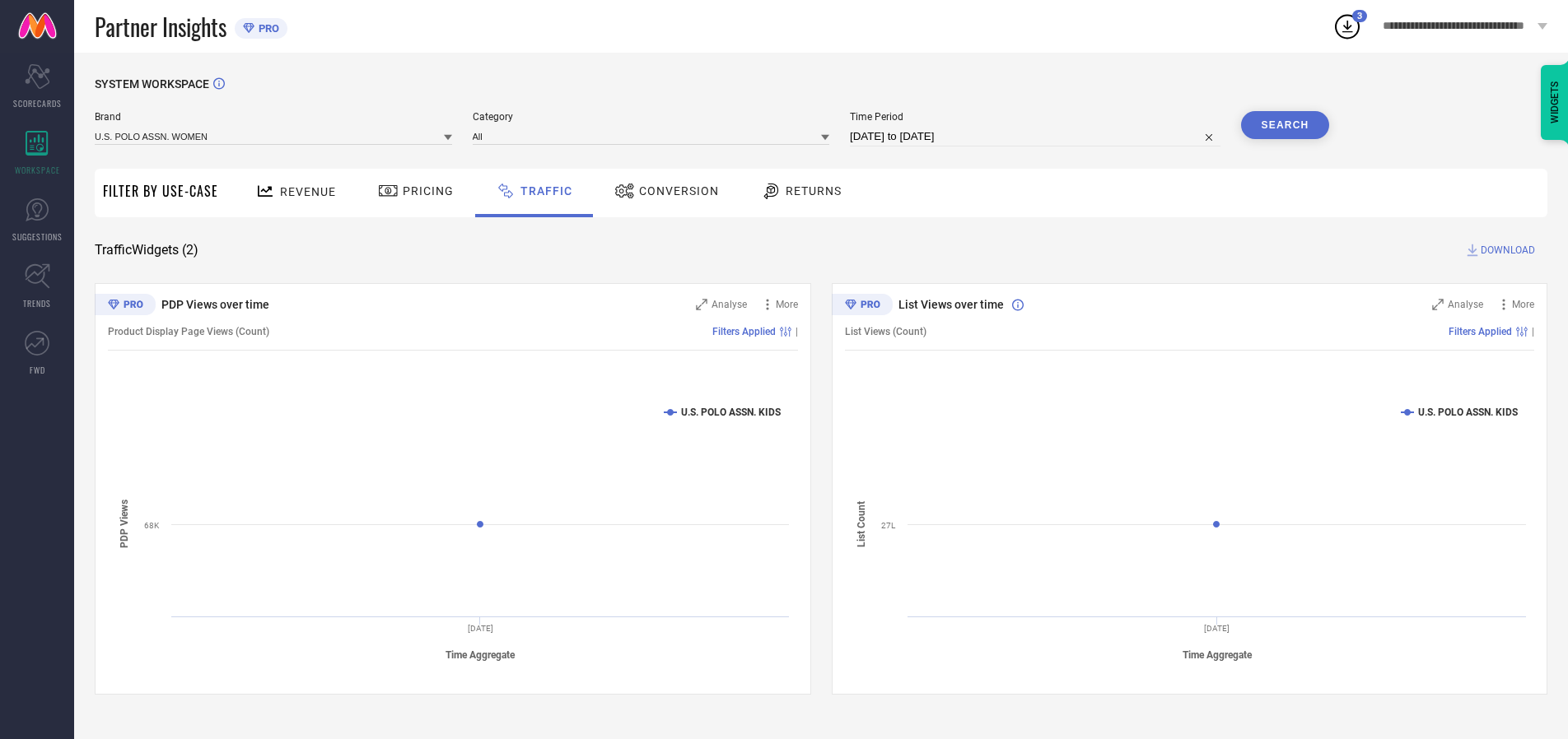
click at [1285, 125] on button "Search" at bounding box center [1285, 125] width 89 height 28
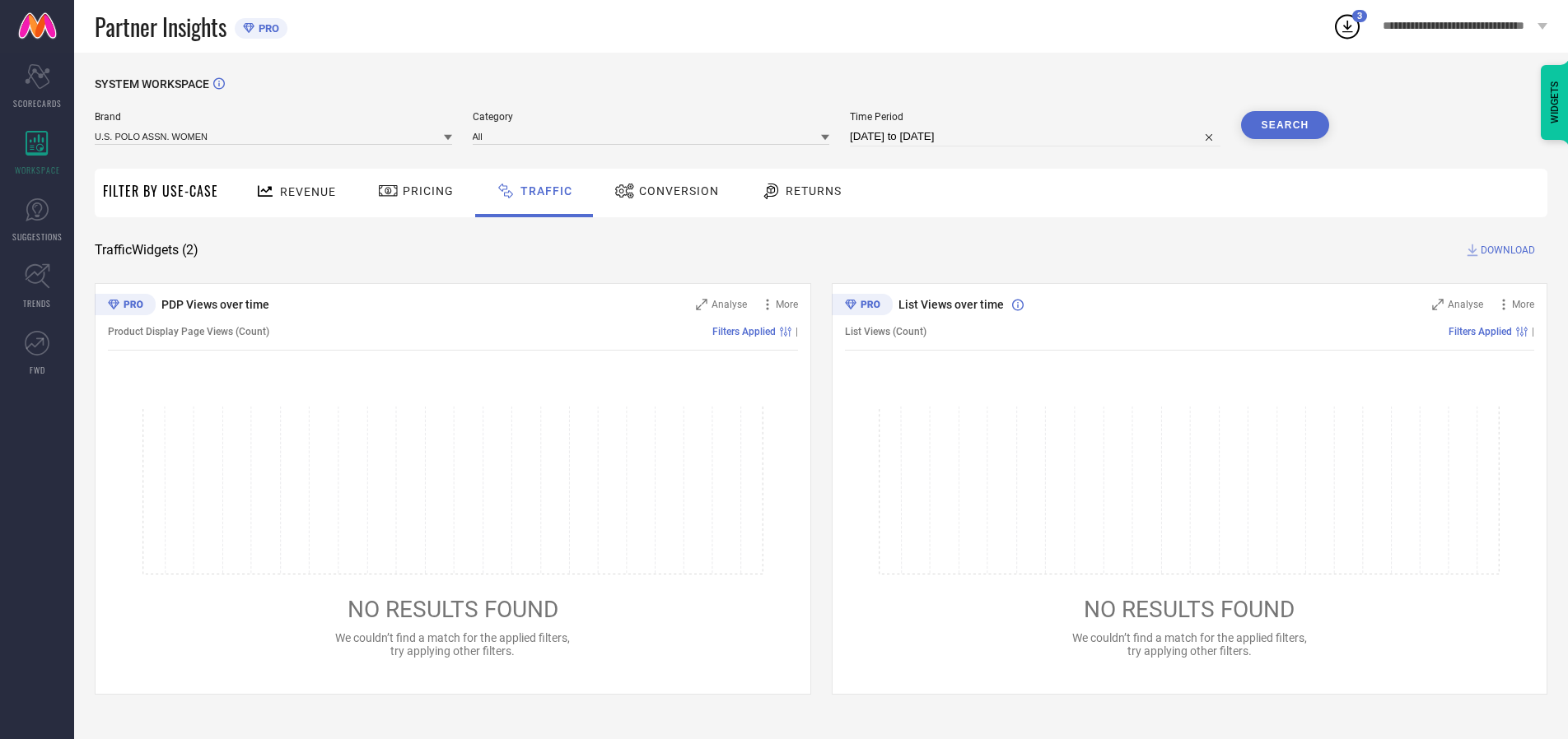
click at [1506, 251] on span "DOWNLOAD" at bounding box center [1508, 250] width 54 height 16
click at [1038, 137] on input at bounding box center [1036, 136] width 370 height 20
select select "9"
select select "2025"
select select "10"
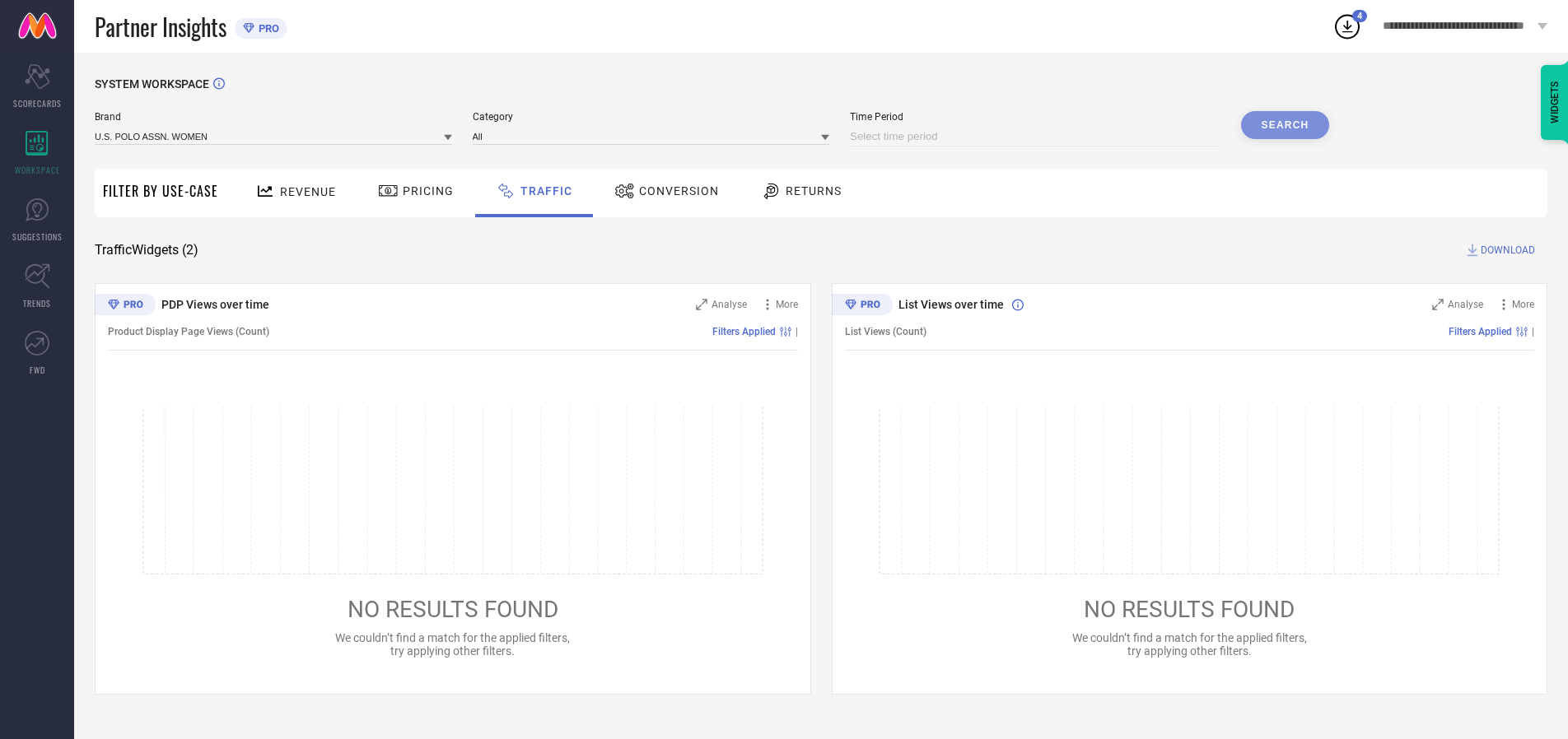
select select "2025"
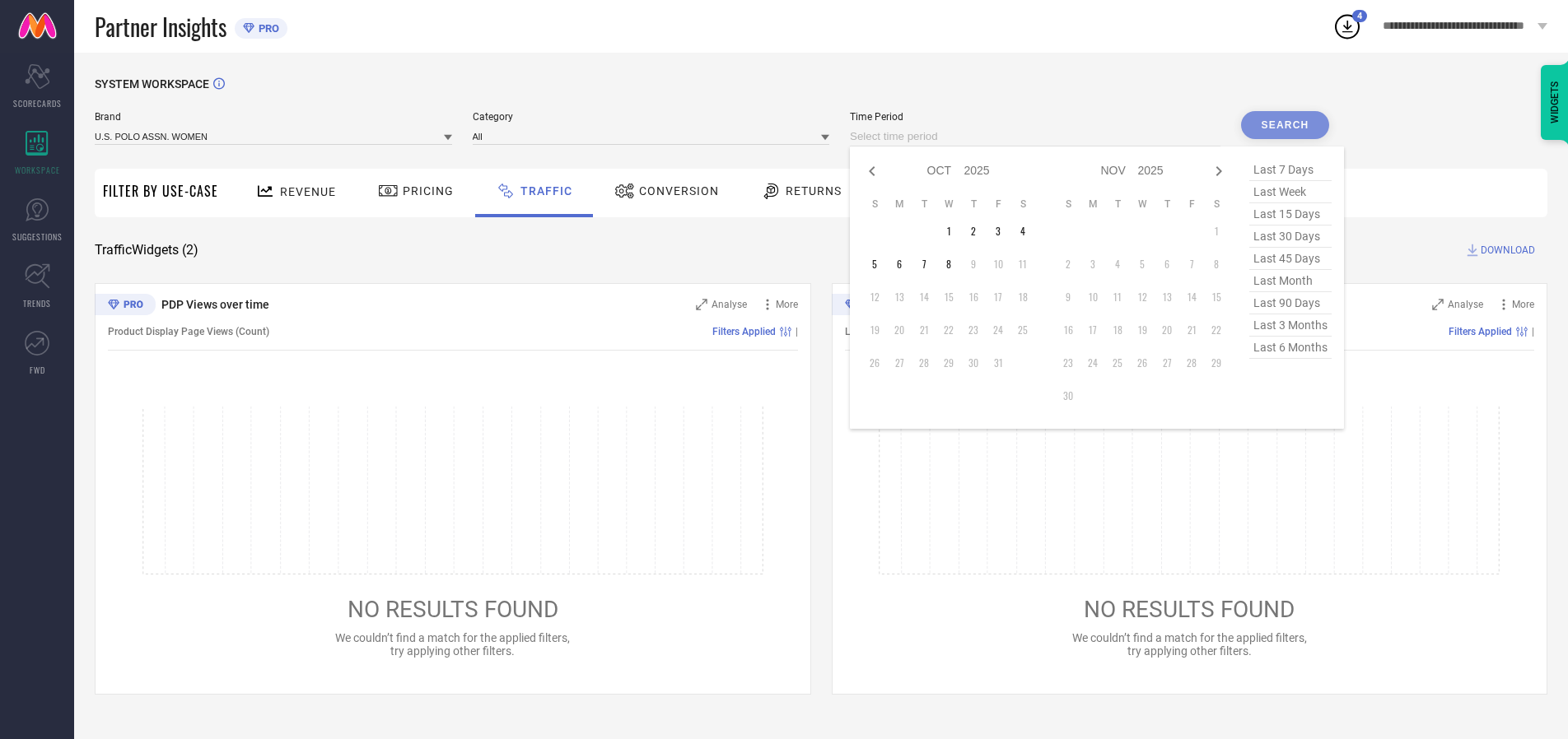
select select "8"
select select "2025"
select select "9"
select select "2025"
click at [880, 363] on td "28" at bounding box center [874, 363] width 25 height 25
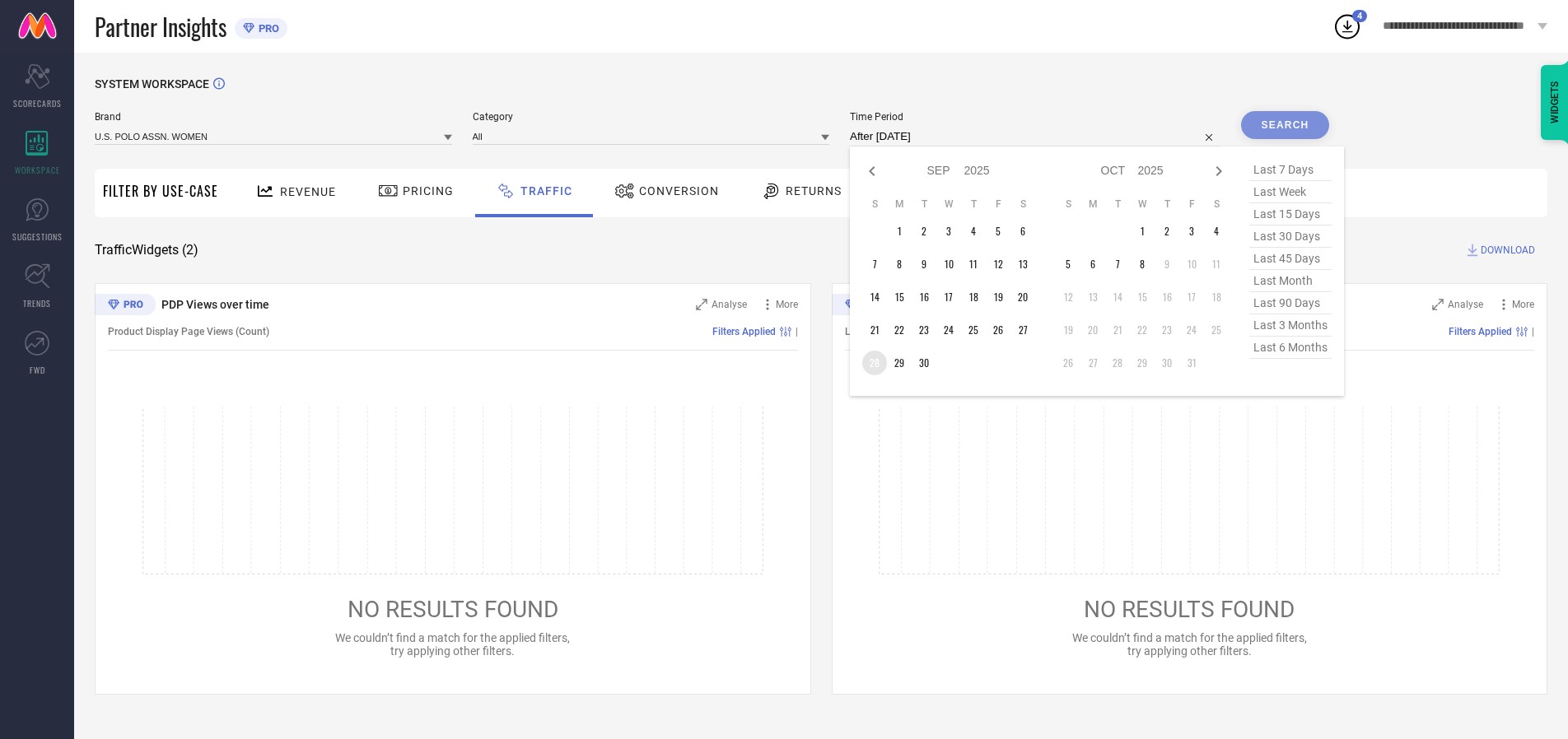
type input "[DATE] to [DATE]"
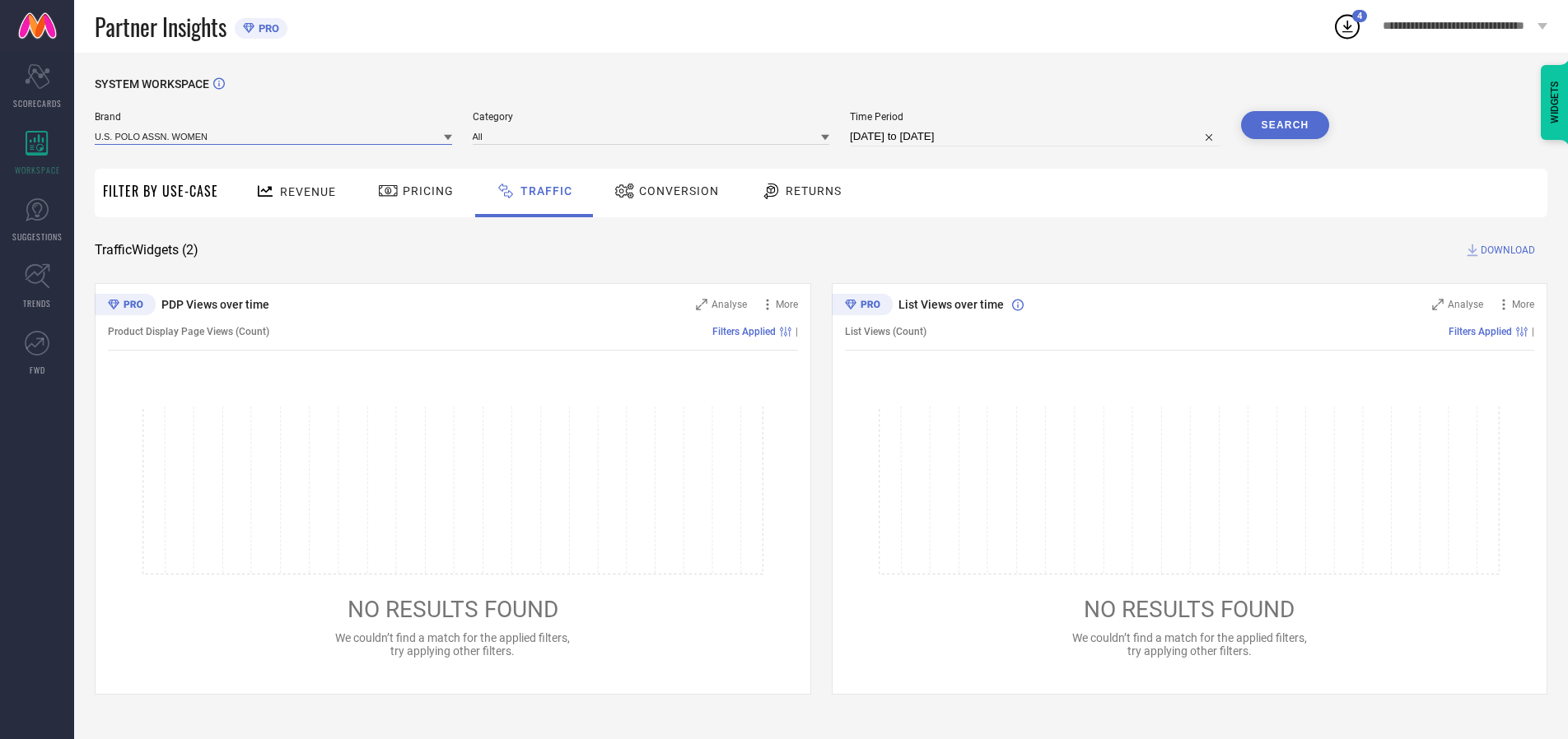
click at [274, 136] on input at bounding box center [273, 136] width 358 height 17
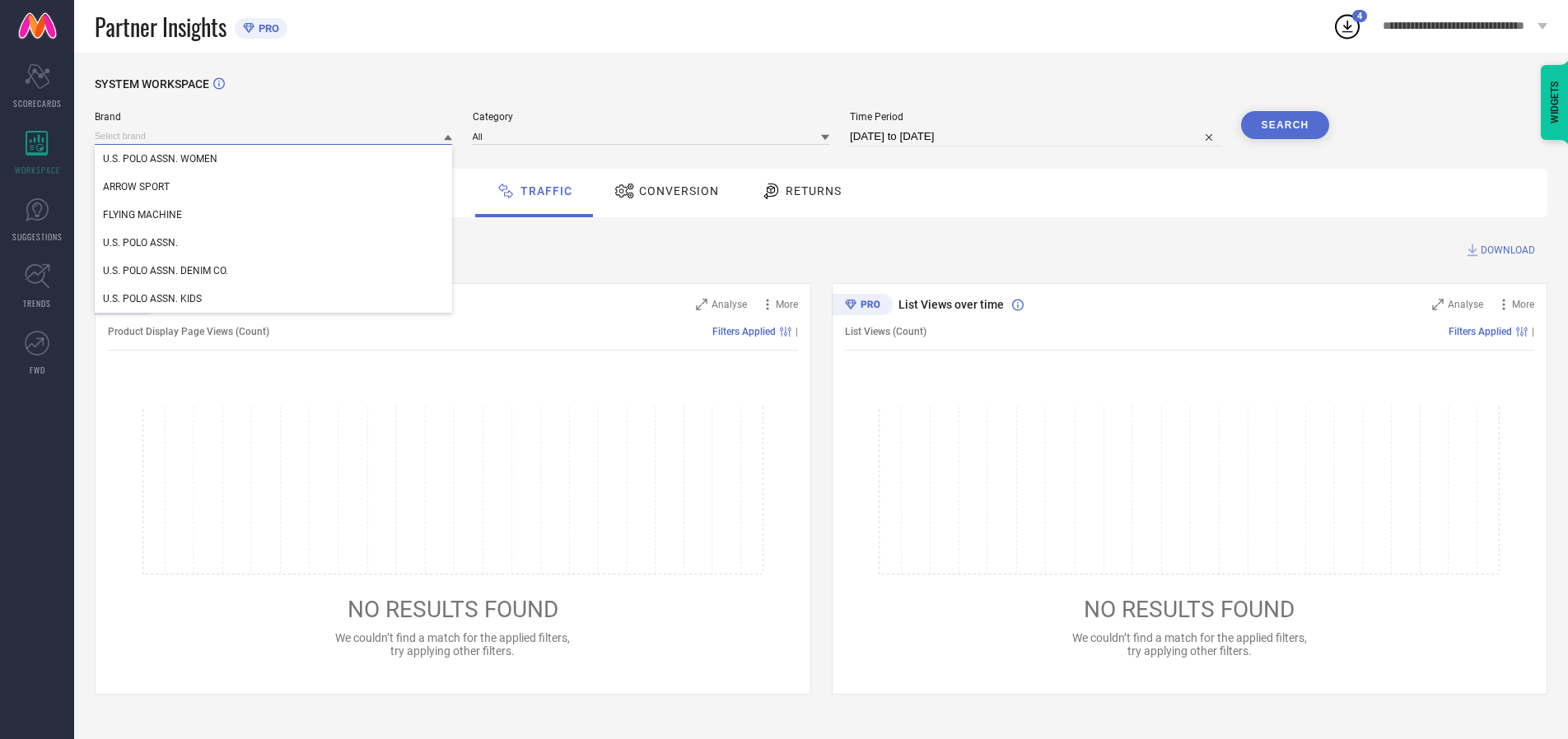
click at [274, 136] on input at bounding box center [273, 136] width 358 height 17
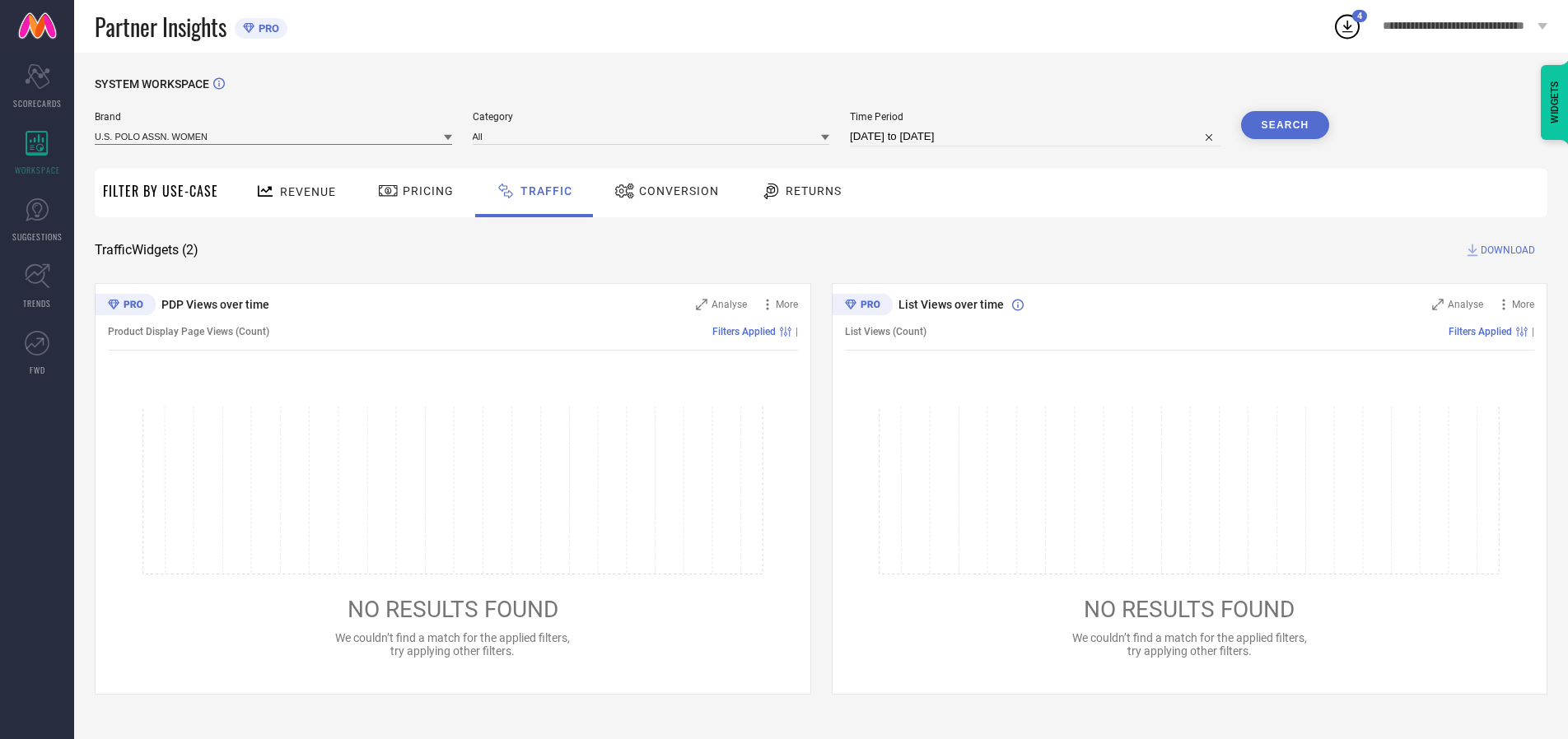
click at [274, 136] on input at bounding box center [273, 136] width 358 height 17
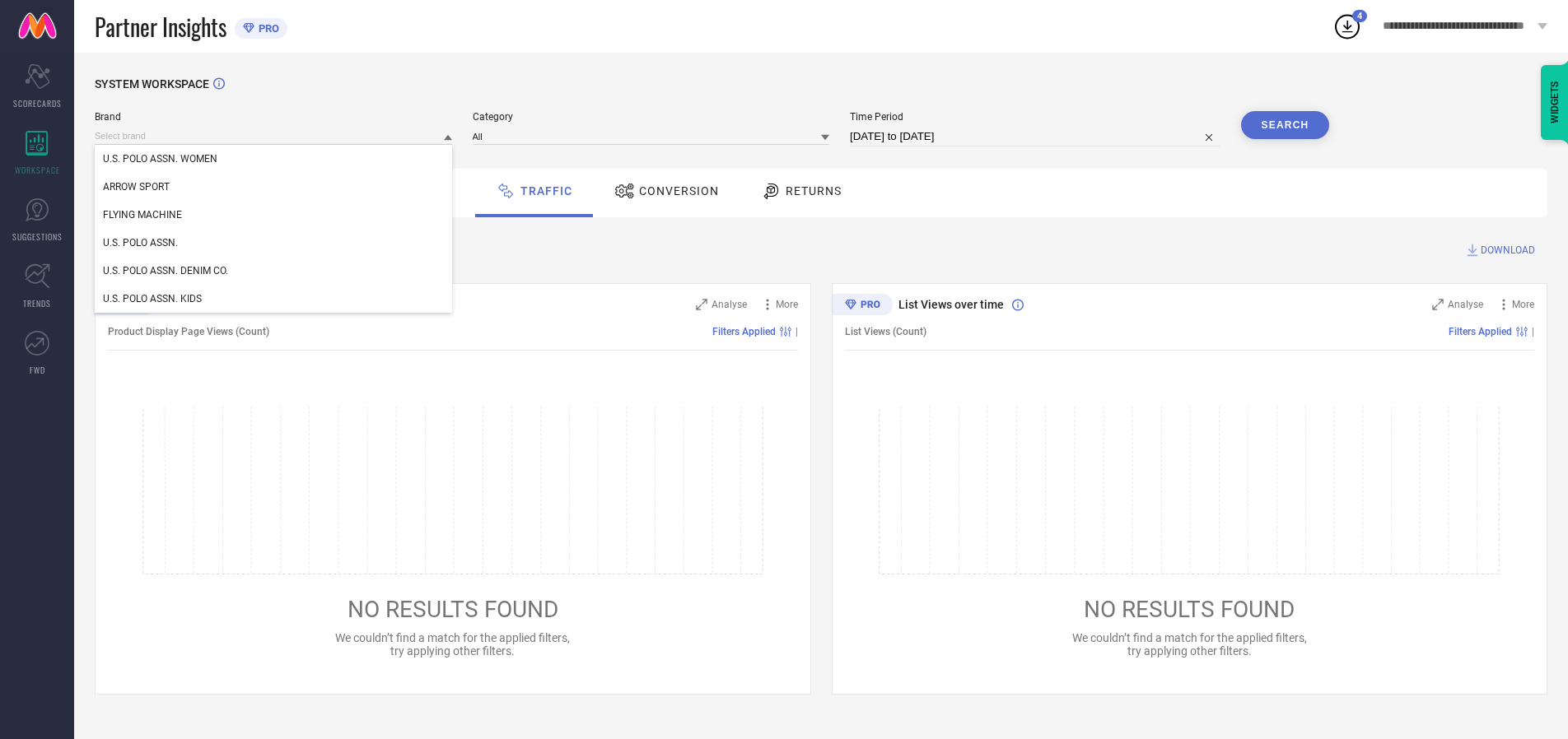
click at [274, 159] on div "U.S. POLO ASSN. WOMEN" at bounding box center [273, 158] width 358 height 28
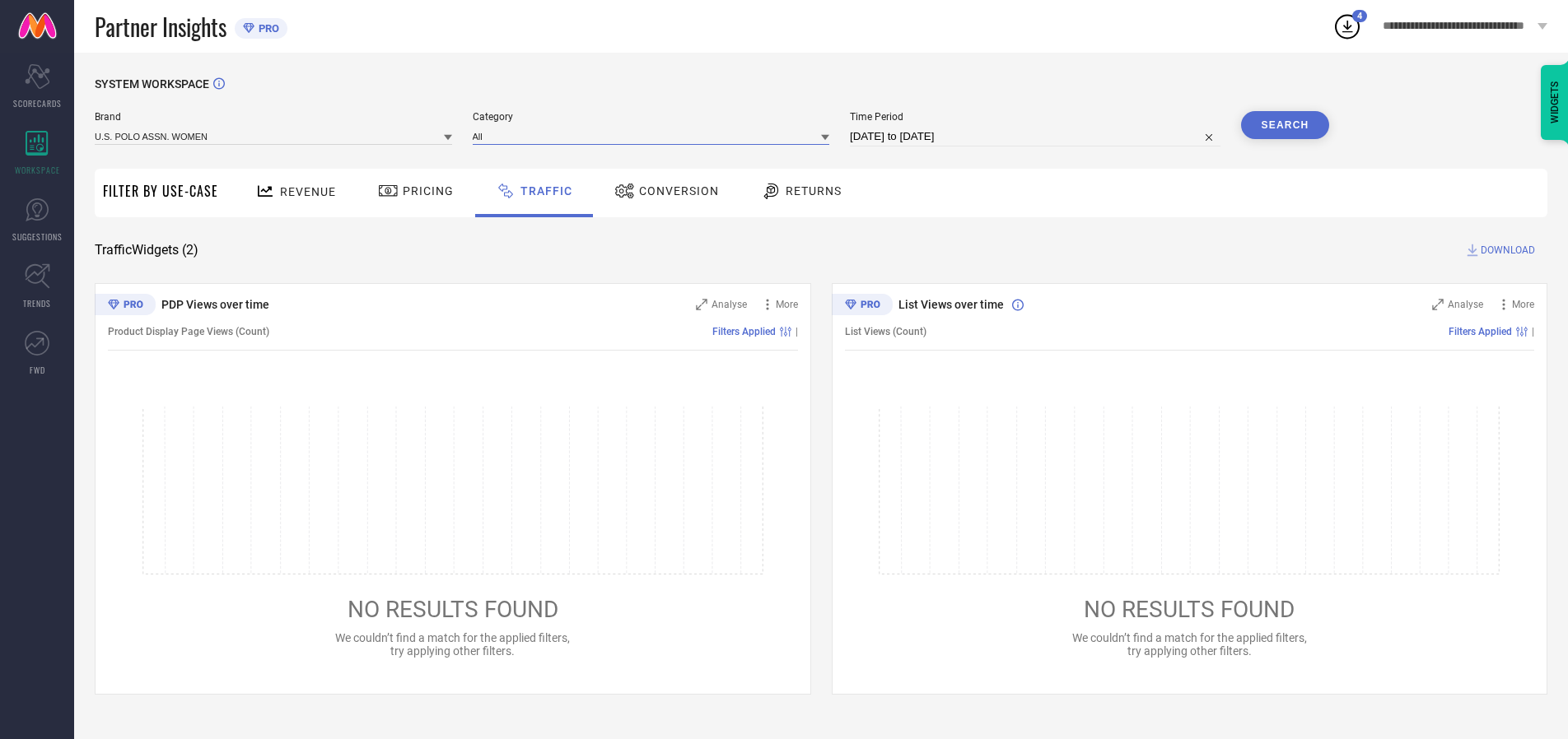
click at [655, 136] on input at bounding box center [651, 136] width 358 height 17
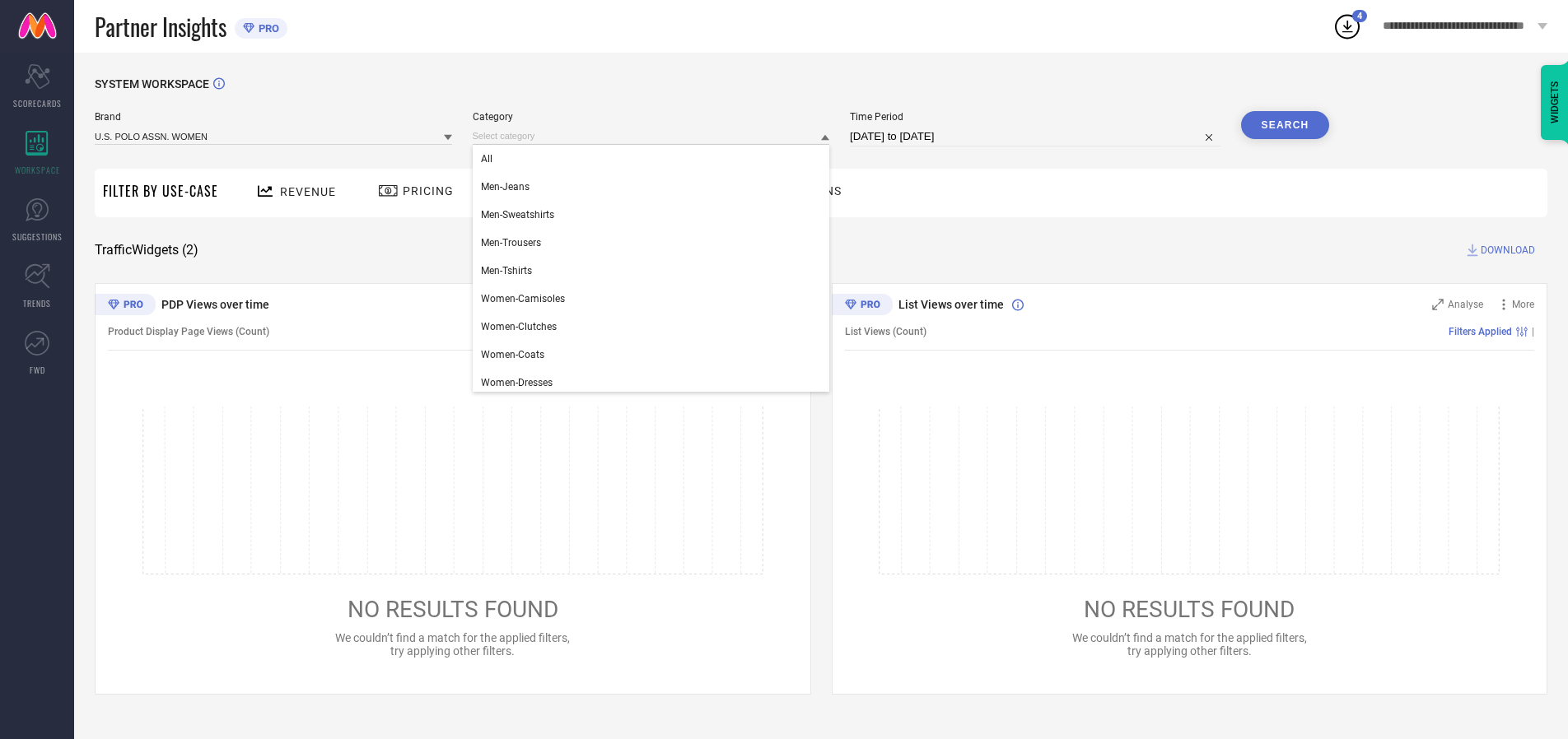
click at [655, 159] on div "All" at bounding box center [651, 158] width 358 height 28
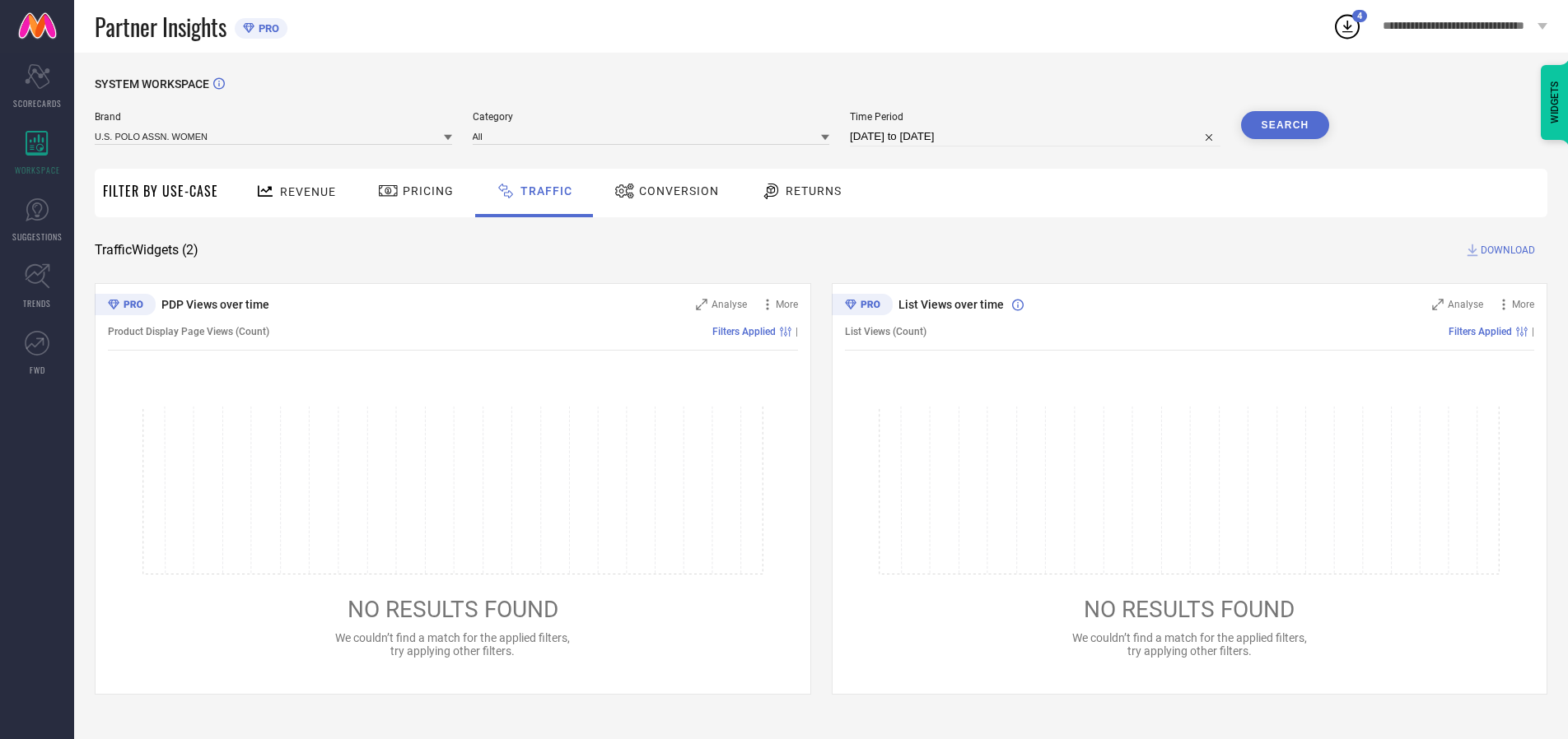
click at [1285, 125] on button "Search" at bounding box center [1285, 125] width 89 height 28
click at [1506, 251] on span "DOWNLOAD" at bounding box center [1508, 250] width 54 height 16
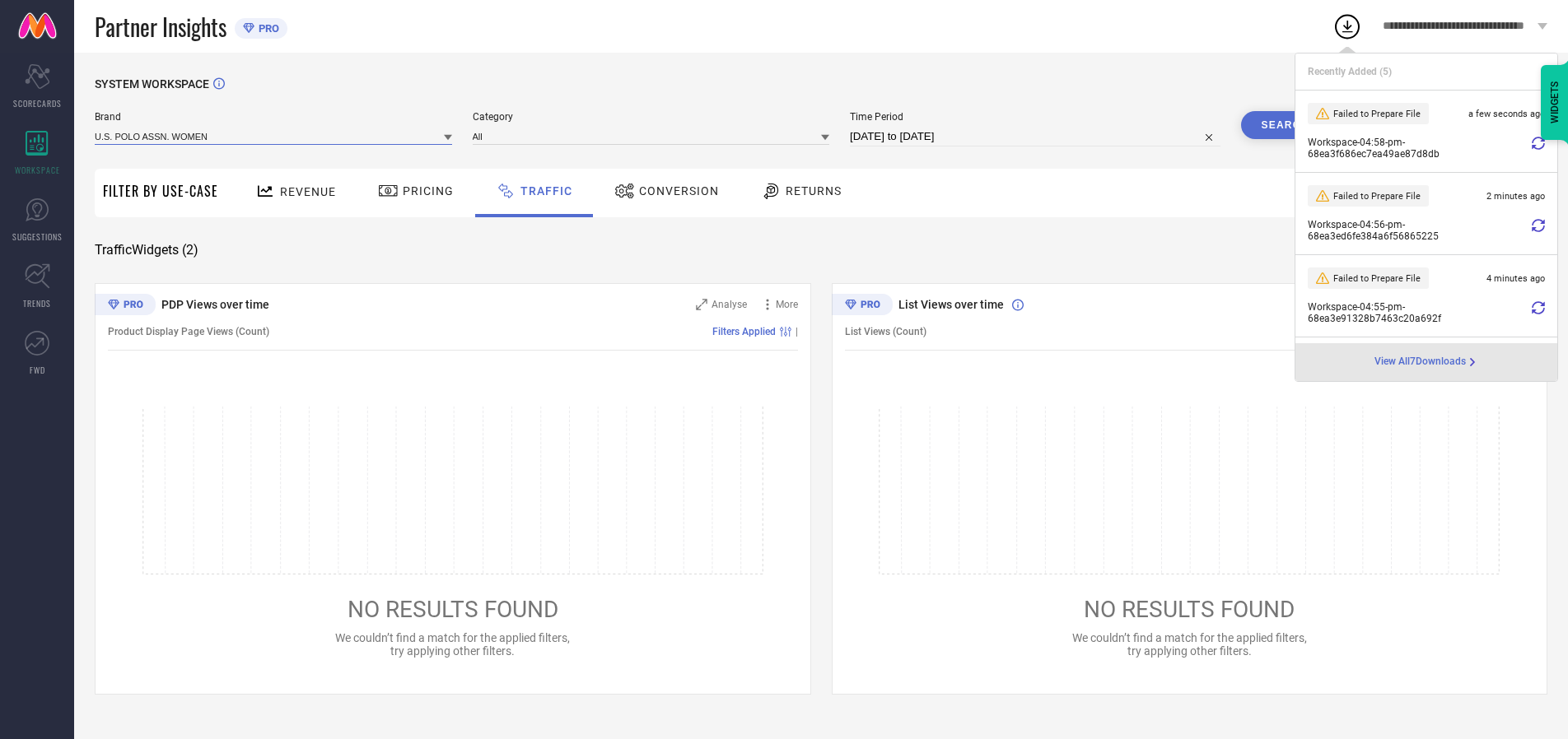
click at [274, 136] on input at bounding box center [273, 136] width 358 height 17
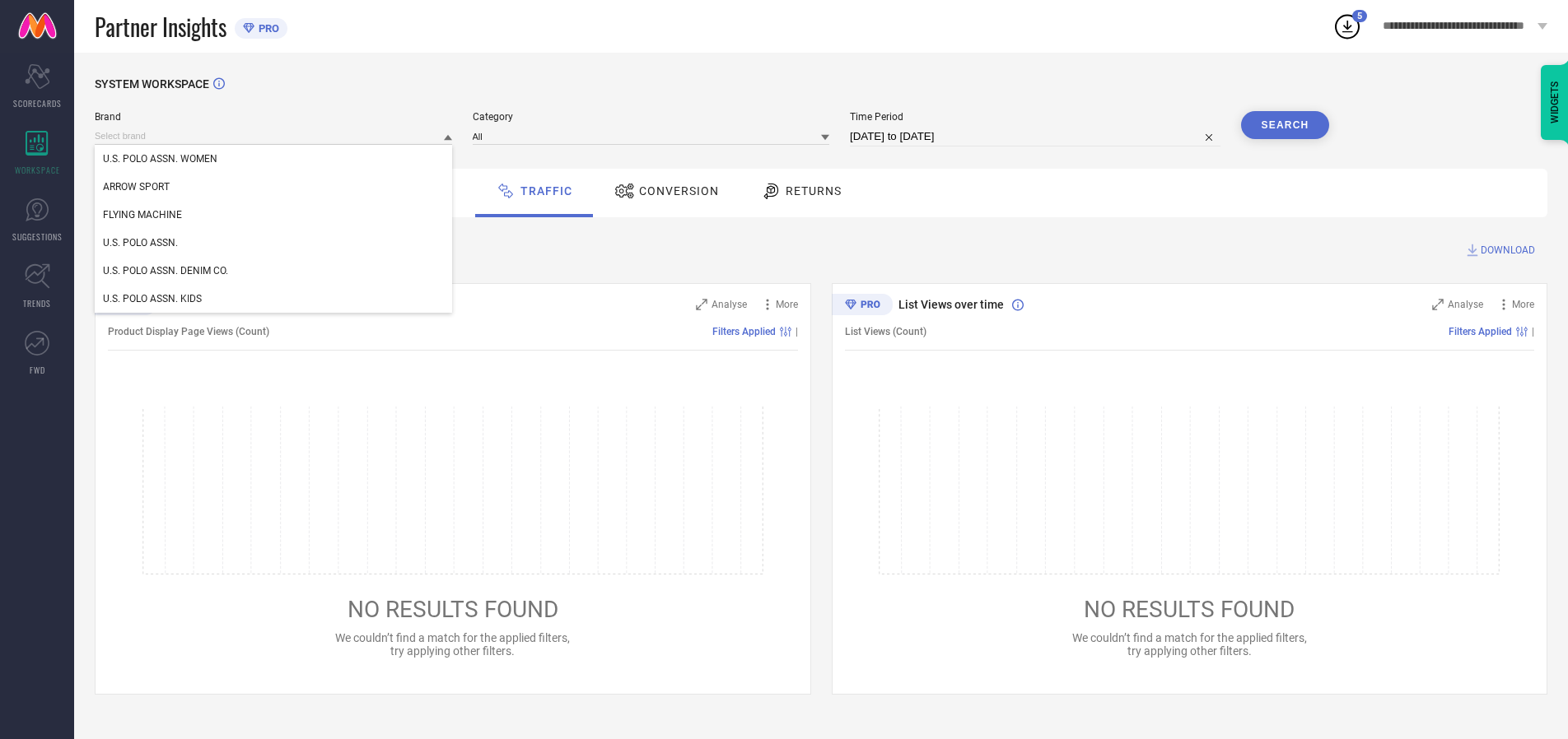
click at [274, 243] on div "U.S. POLO ASSN." at bounding box center [273, 243] width 358 height 28
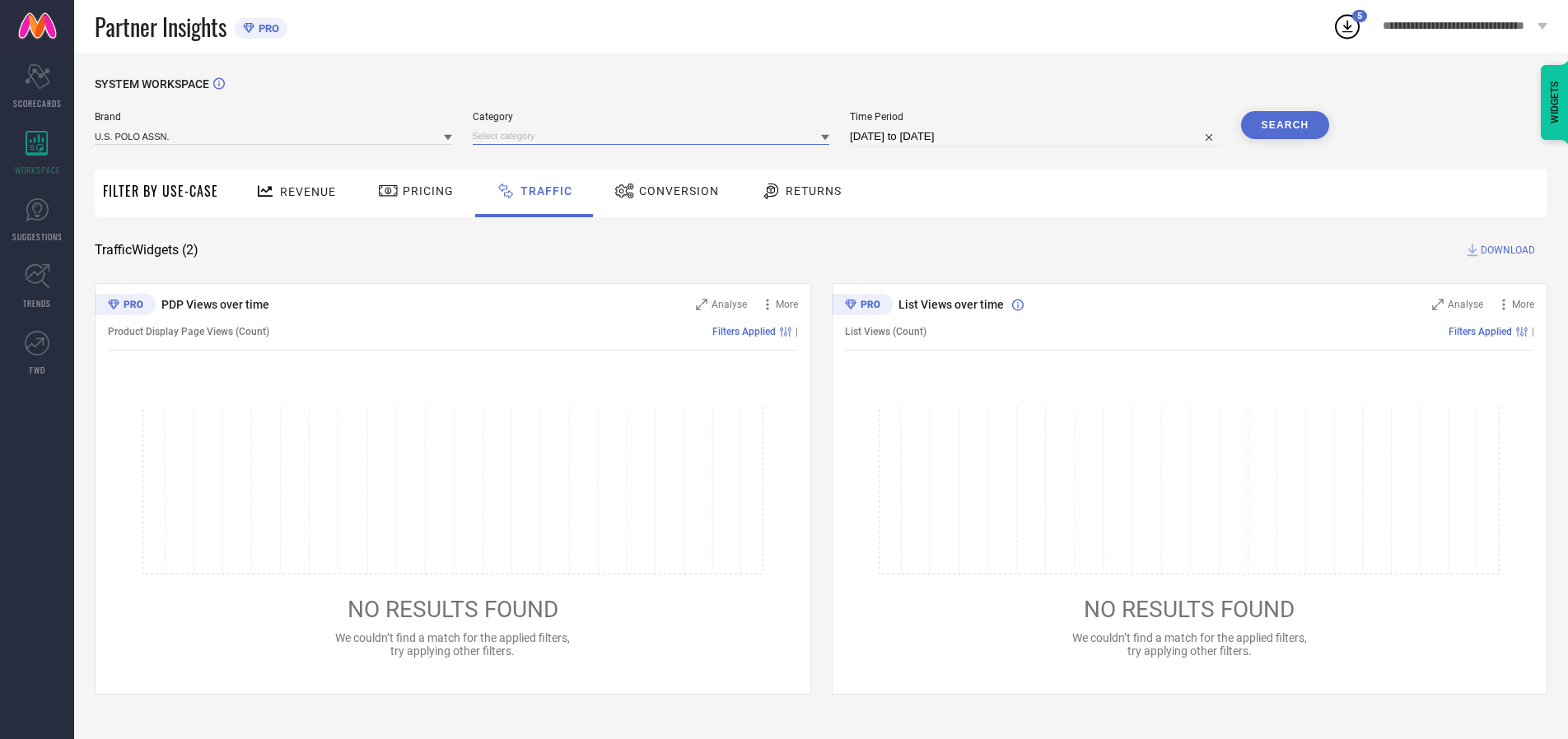
click at [655, 136] on input at bounding box center [651, 136] width 358 height 17
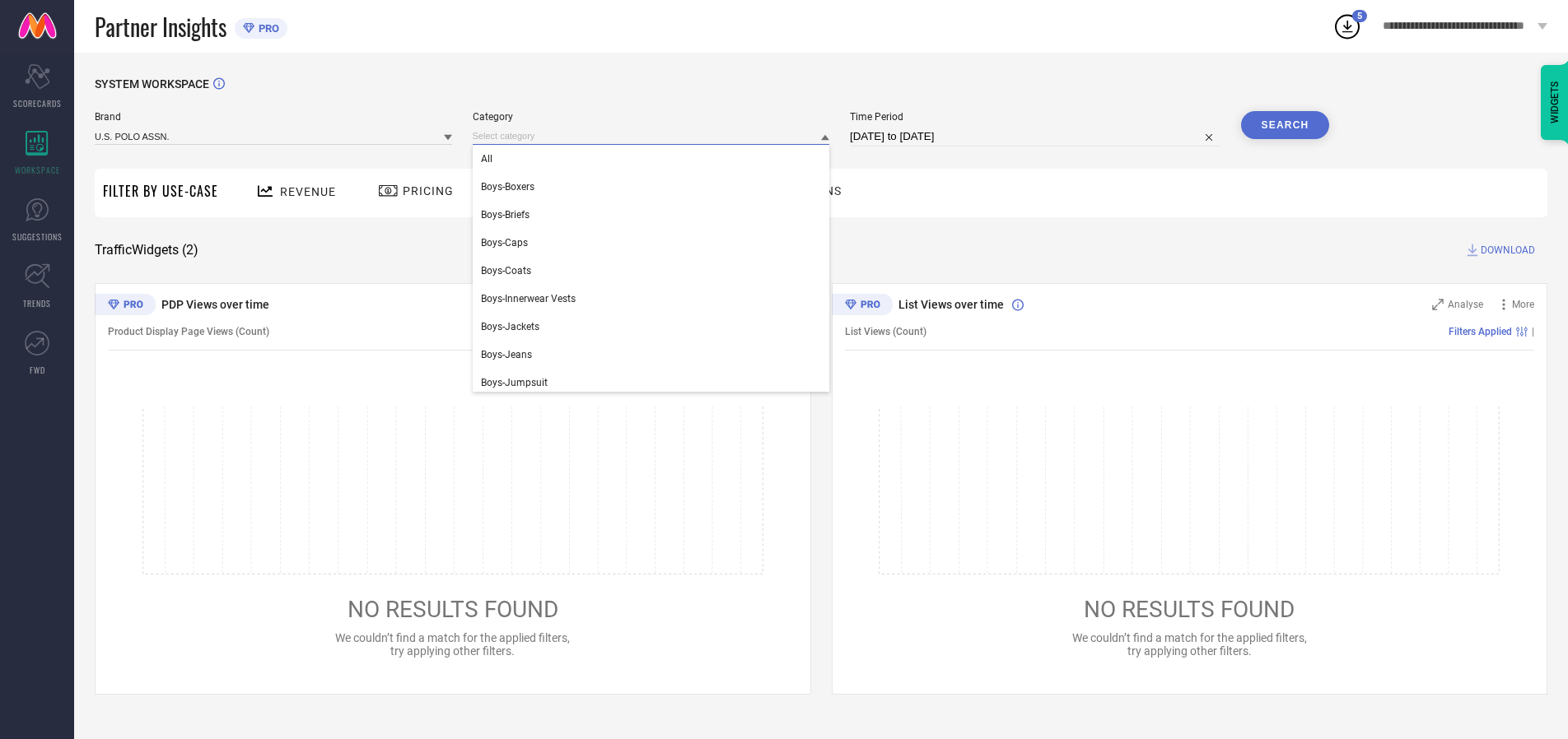
click at [655, 159] on div "All" at bounding box center [651, 158] width 358 height 28
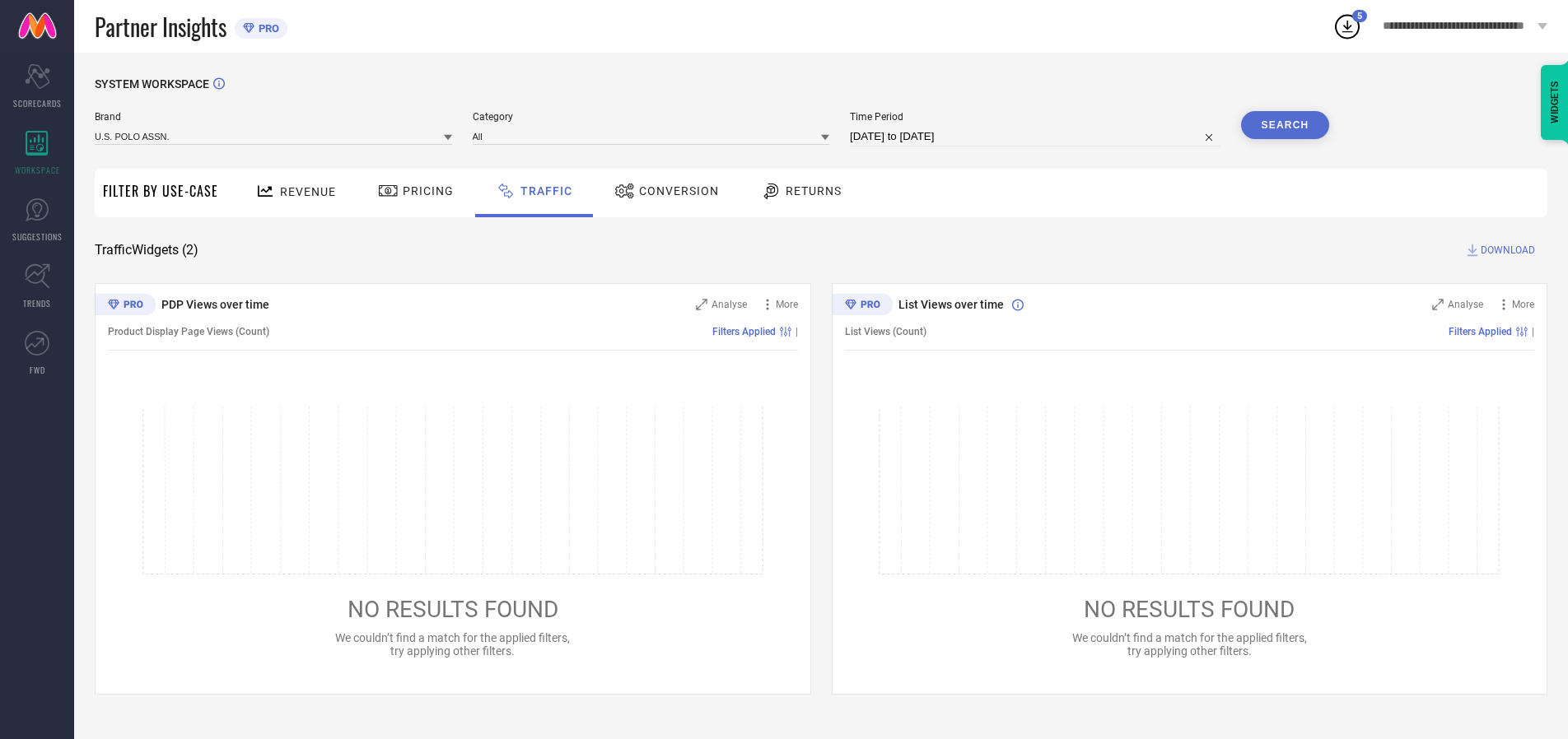
click at [1285, 125] on button "Search" at bounding box center [1285, 125] width 89 height 28
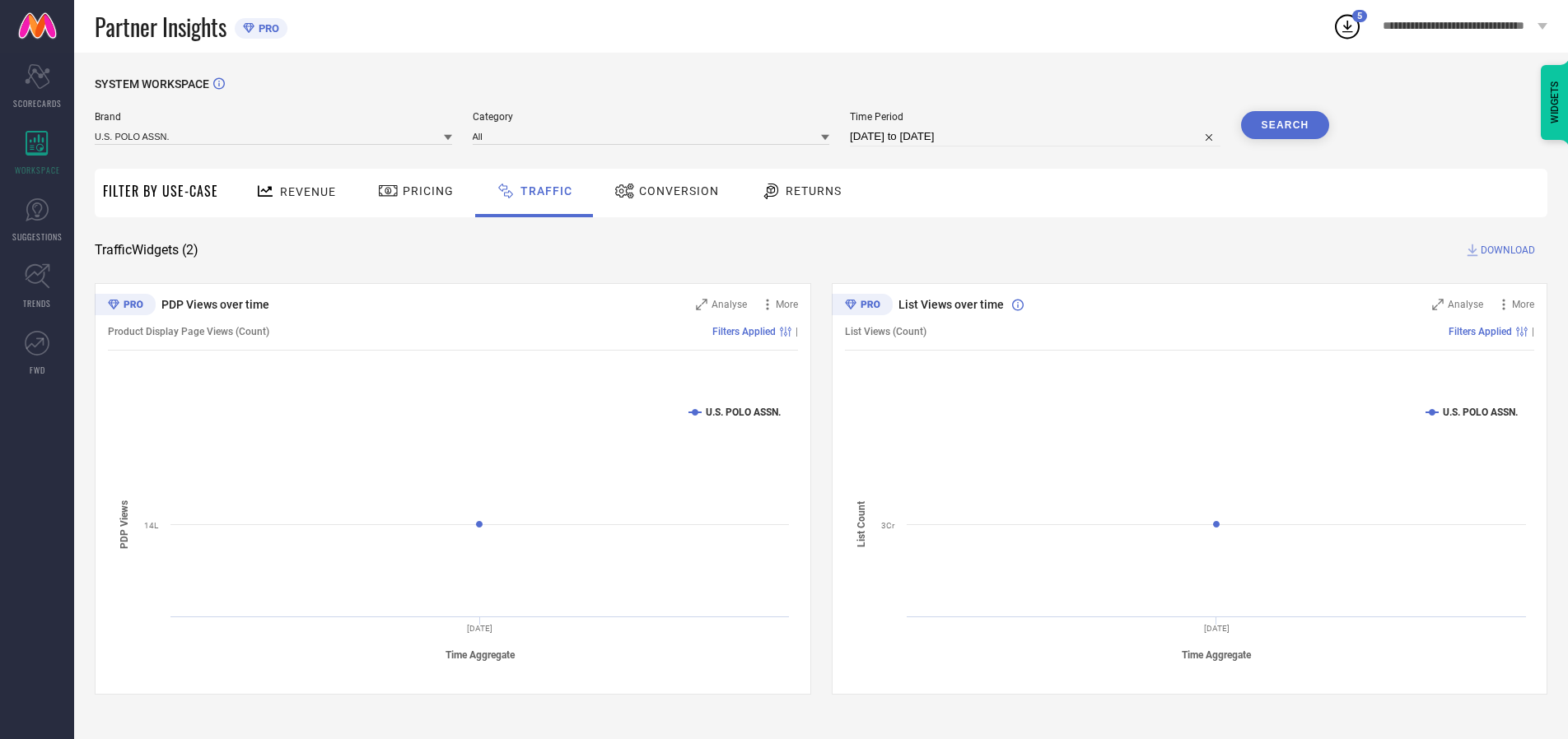
click at [1506, 251] on span "DOWNLOAD" at bounding box center [1508, 250] width 54 height 16
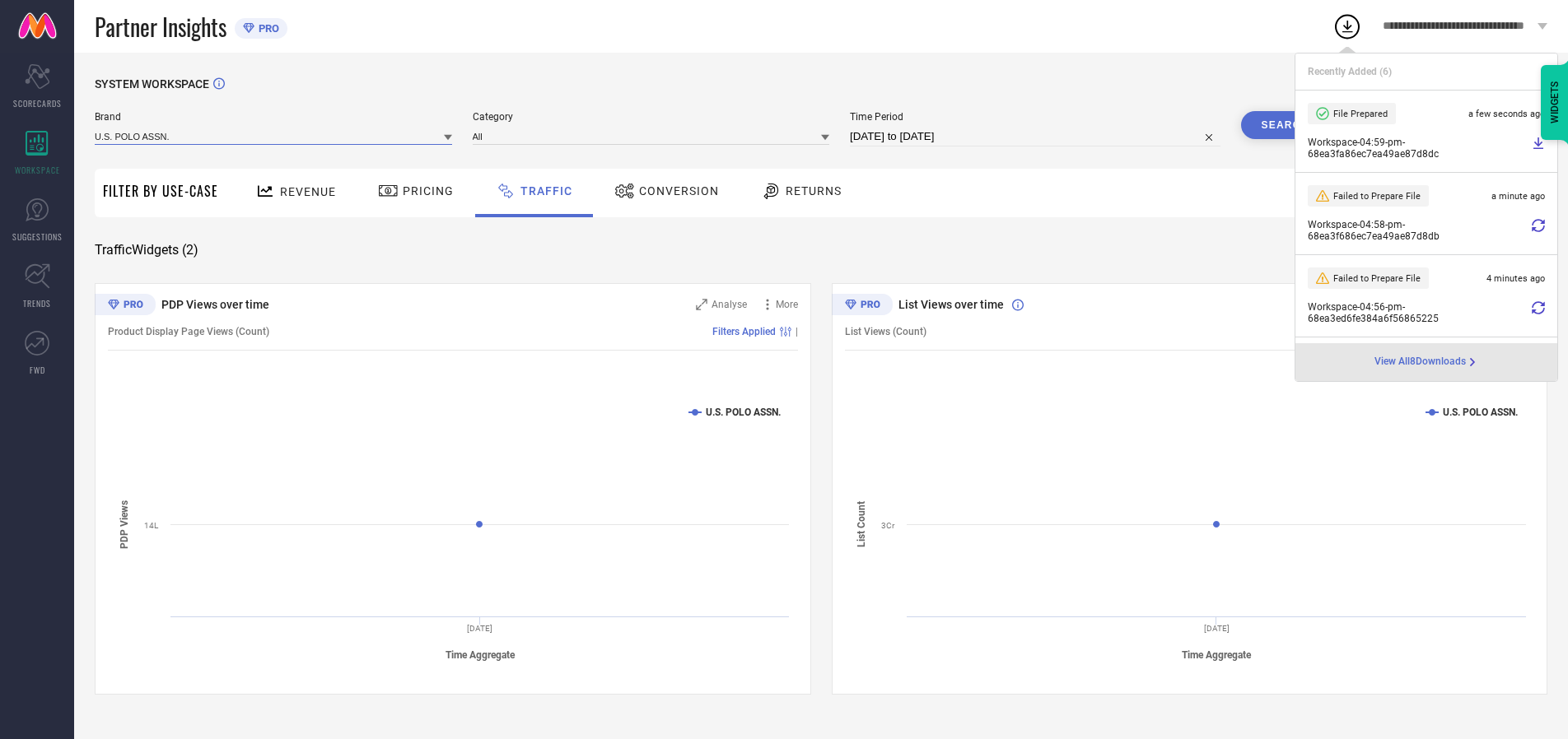
click at [274, 136] on input at bounding box center [273, 136] width 358 height 17
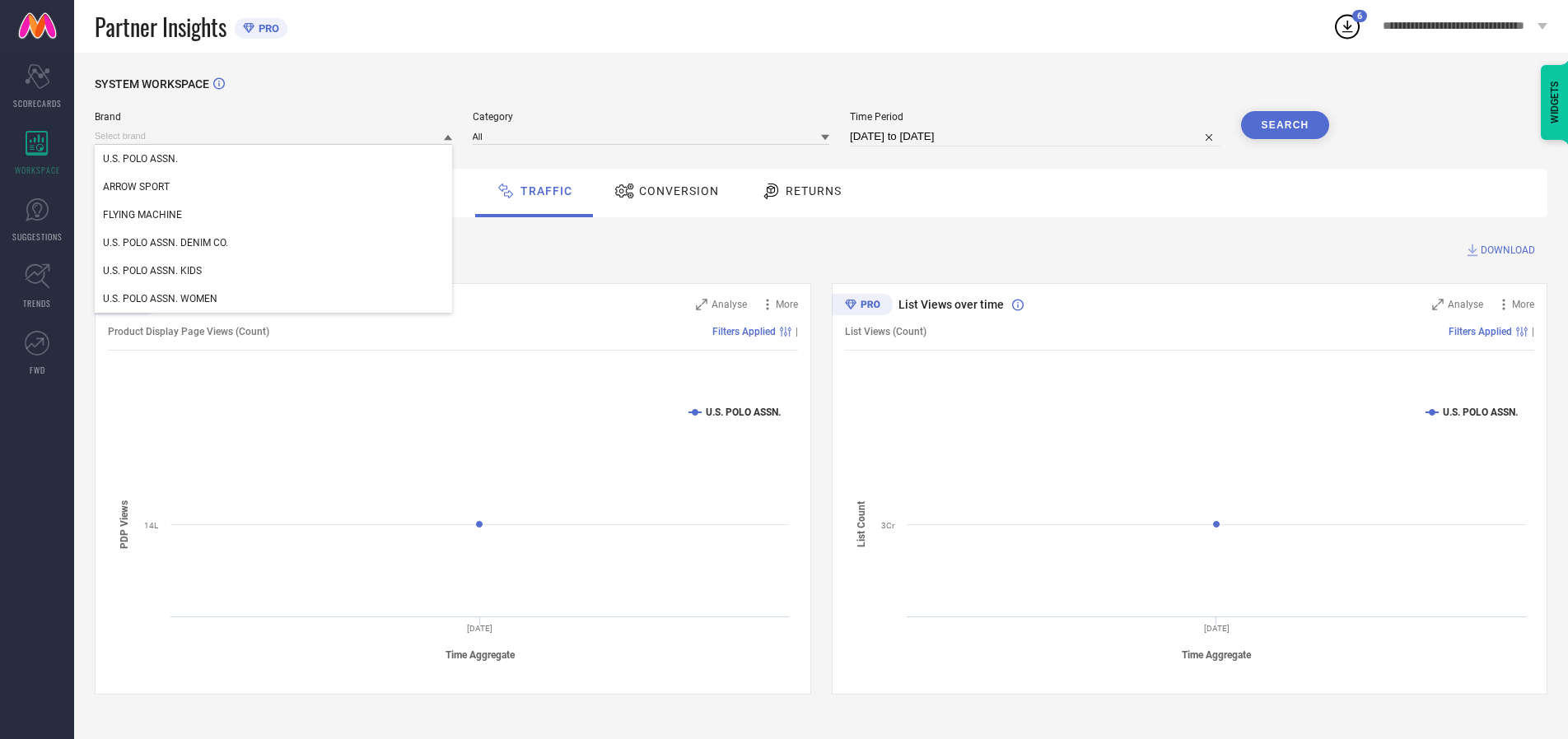
click at [274, 243] on div "U.S. POLO ASSN. DENIM CO." at bounding box center [273, 243] width 358 height 28
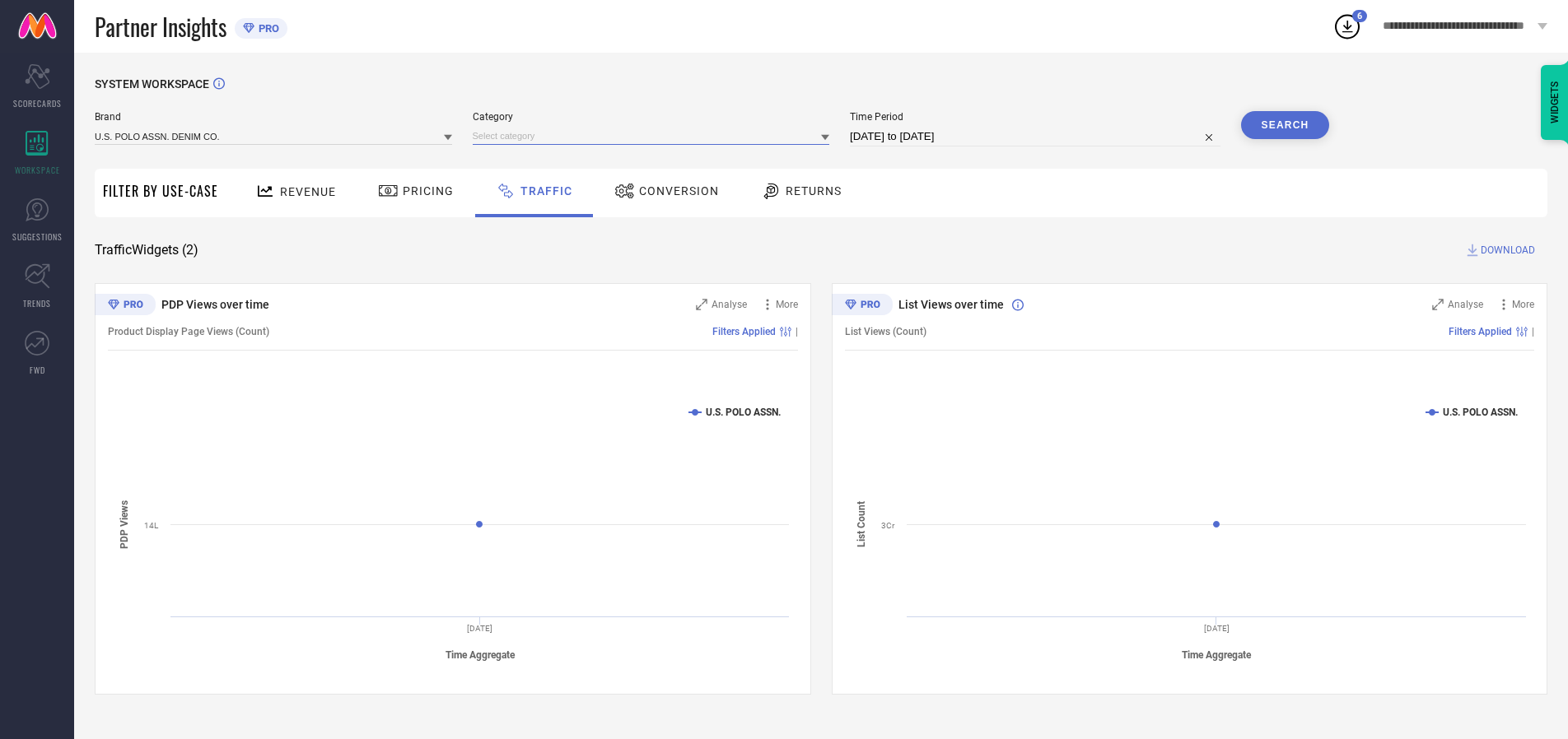
click at [655, 136] on input at bounding box center [651, 136] width 358 height 17
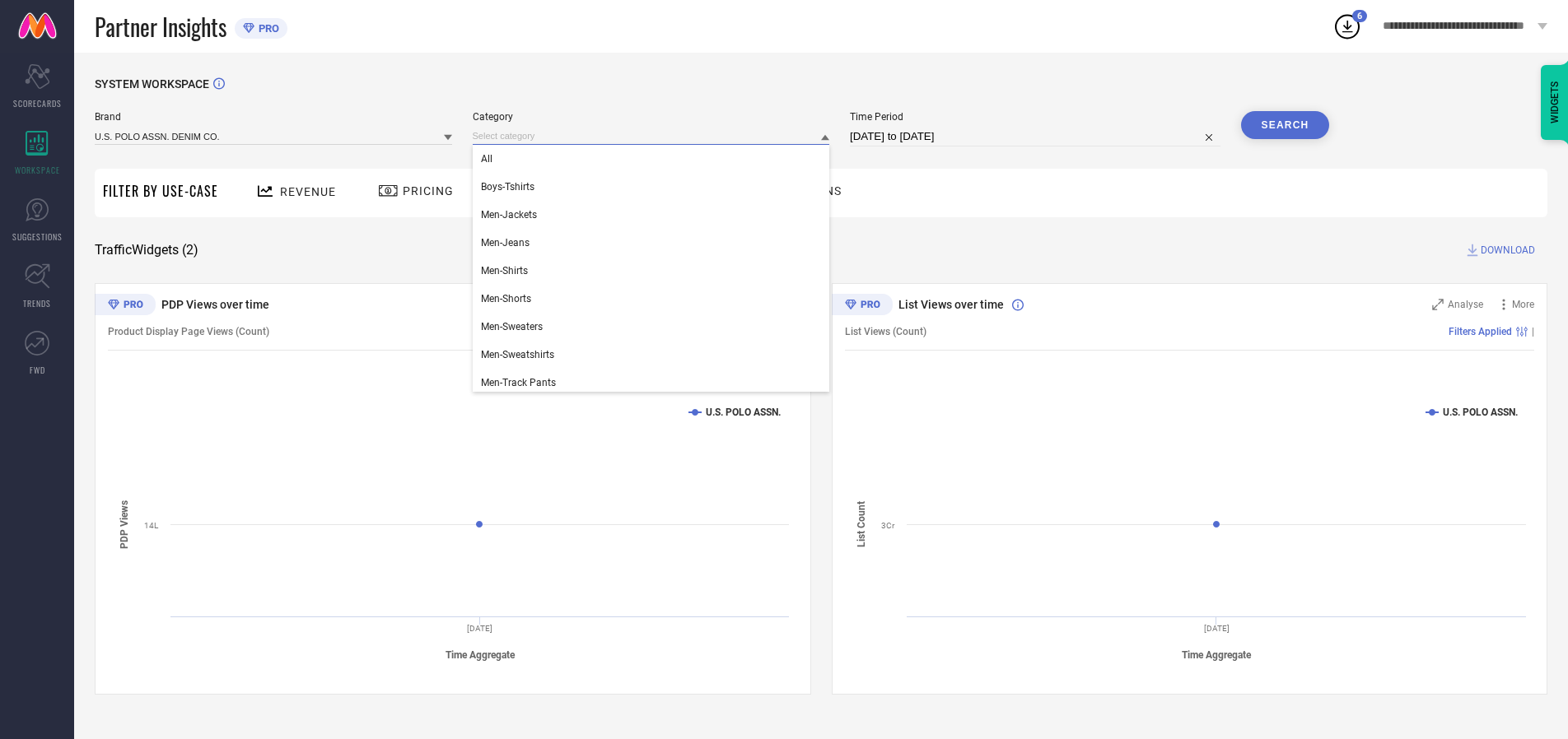
click at [655, 159] on div "All" at bounding box center [651, 158] width 358 height 28
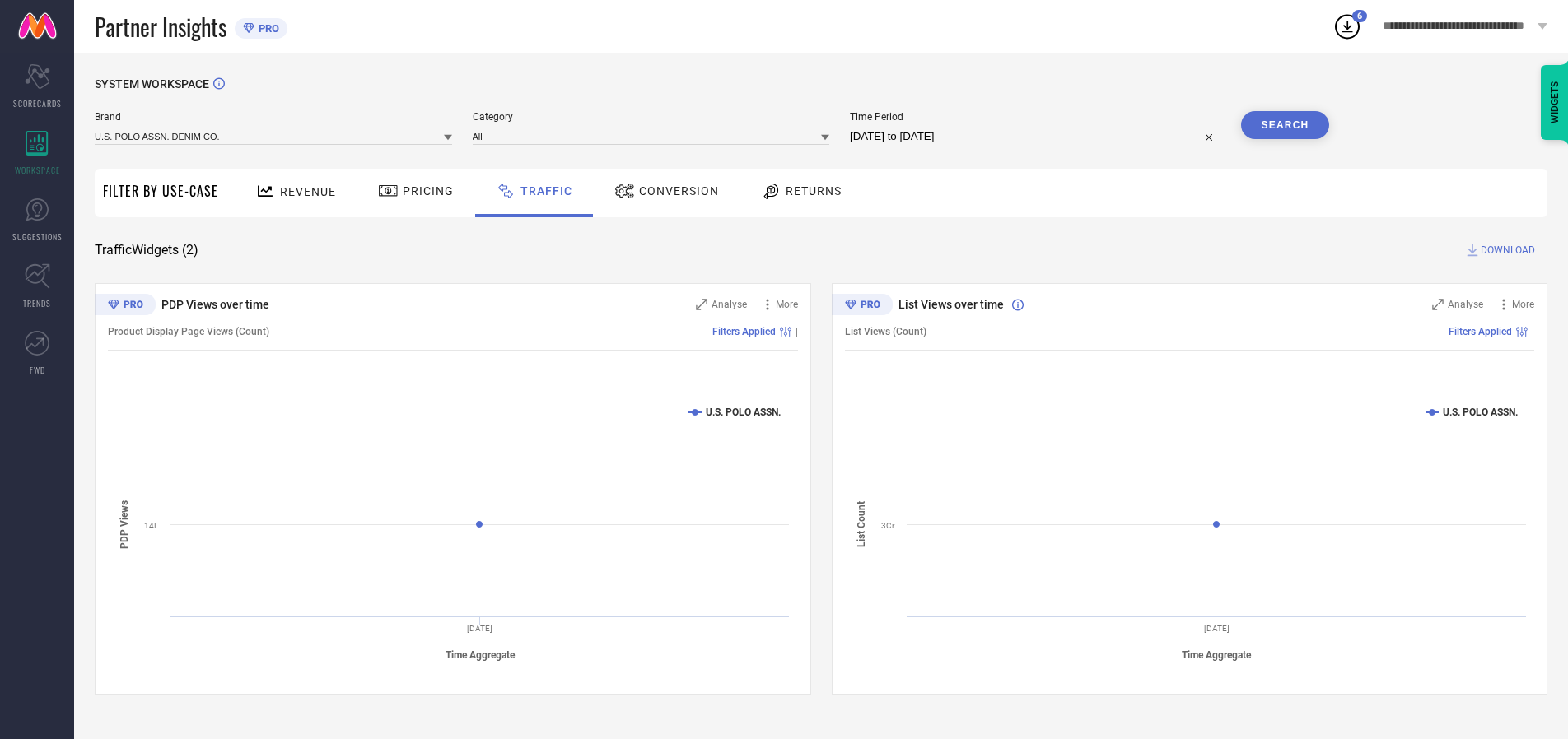
click at [1285, 125] on button "Search" at bounding box center [1285, 125] width 89 height 28
click at [1506, 251] on span "DOWNLOAD" at bounding box center [1508, 250] width 54 height 16
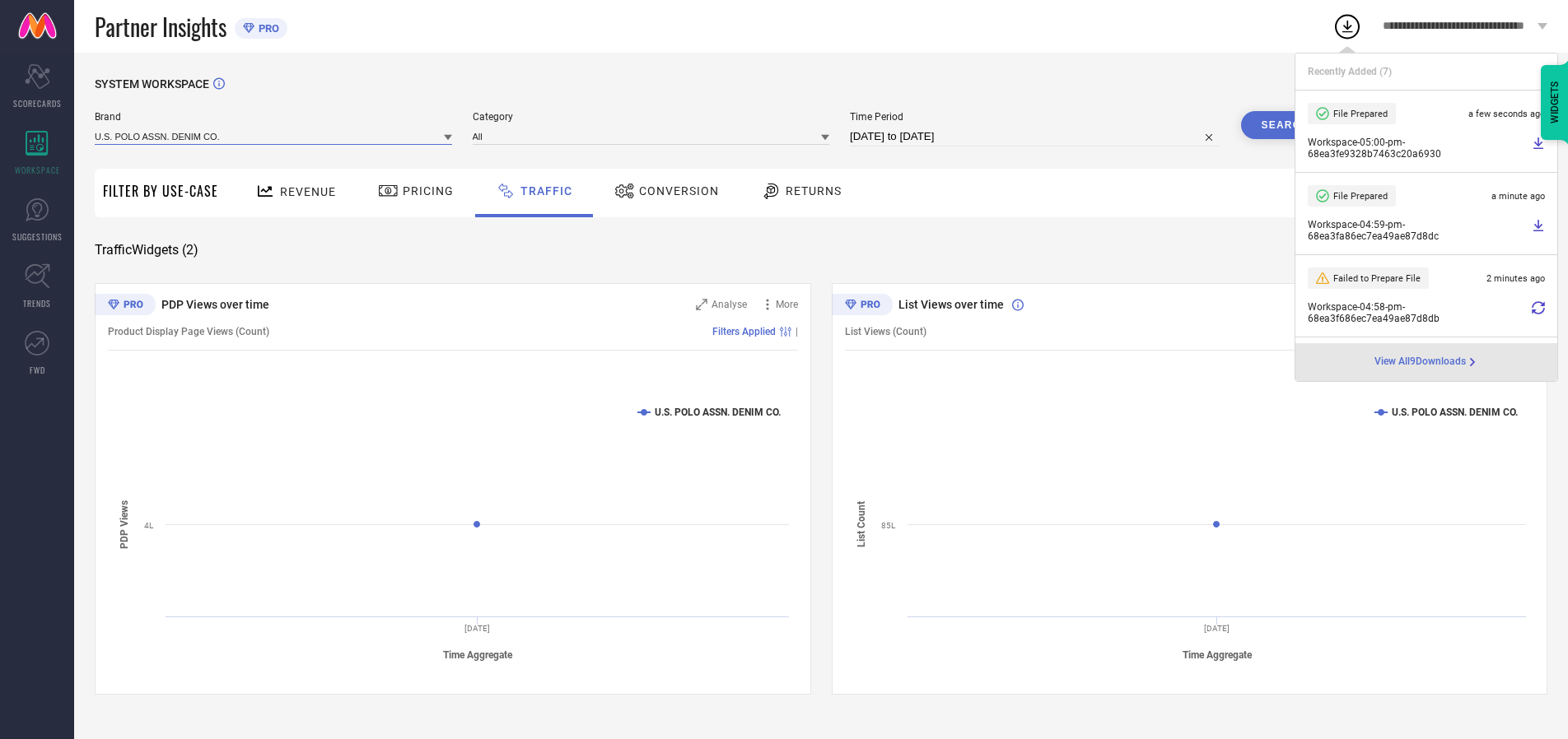
click at [274, 136] on input at bounding box center [273, 136] width 358 height 17
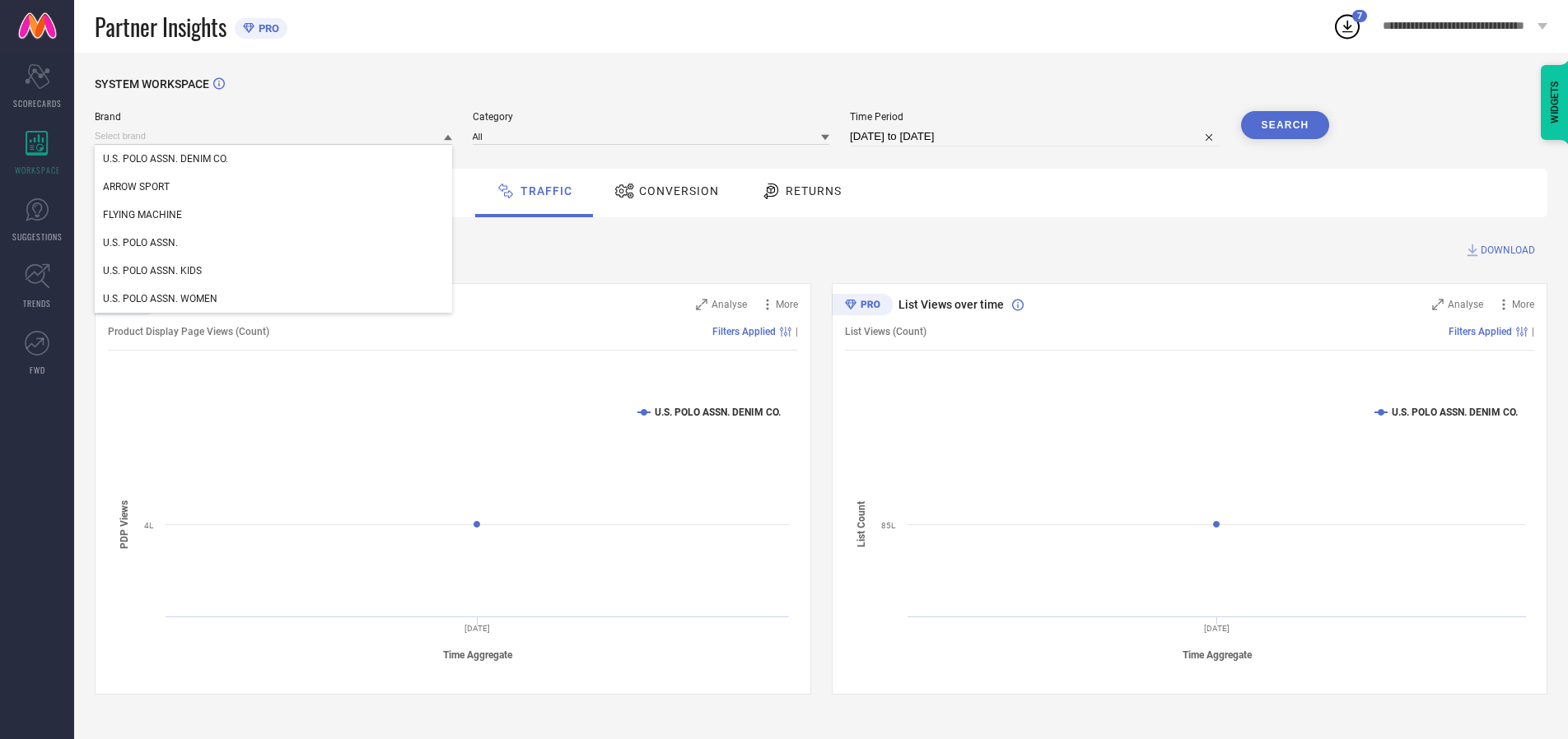
click at [274, 271] on div "U.S. POLO ASSN. KIDS" at bounding box center [273, 270] width 358 height 28
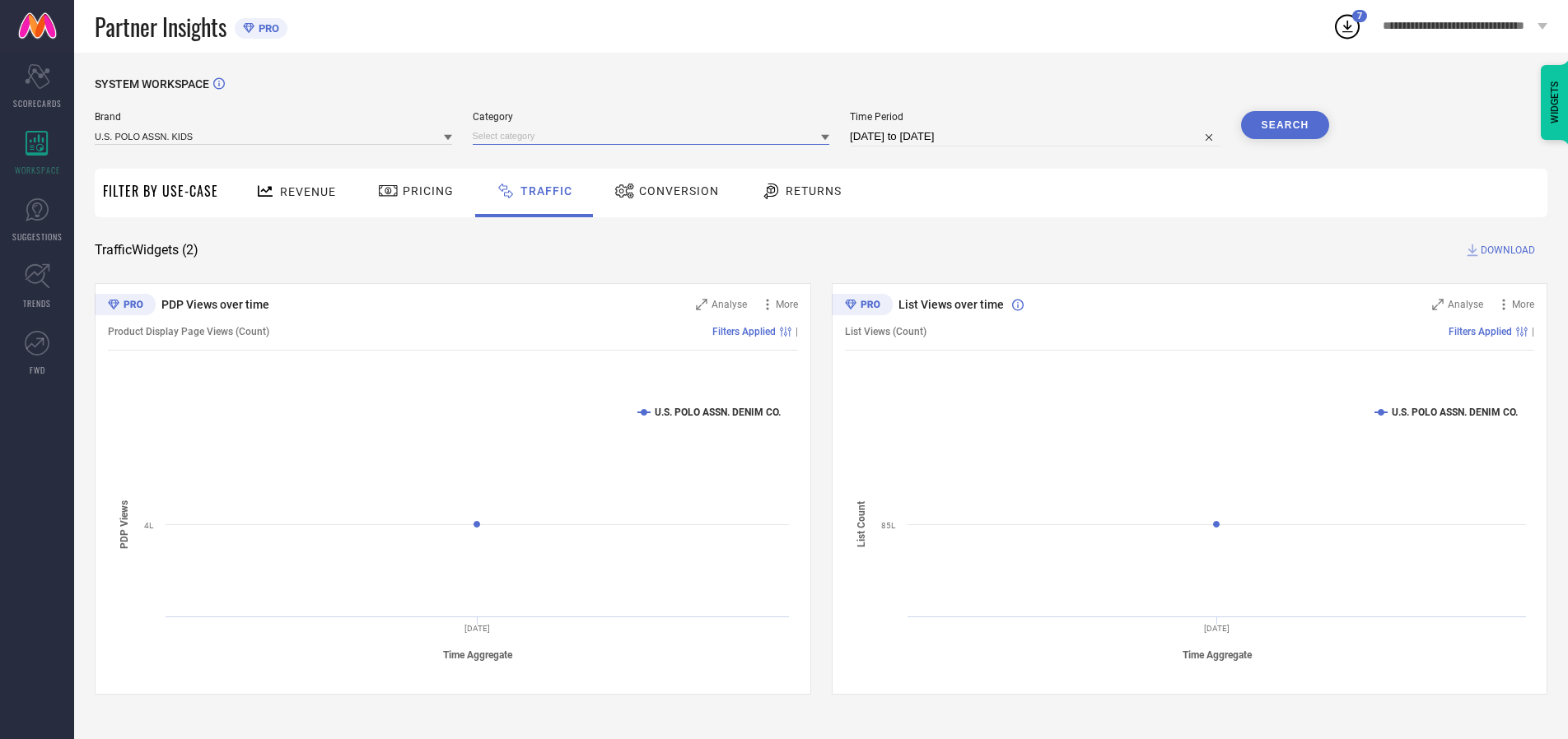
click at [655, 136] on input at bounding box center [651, 136] width 358 height 17
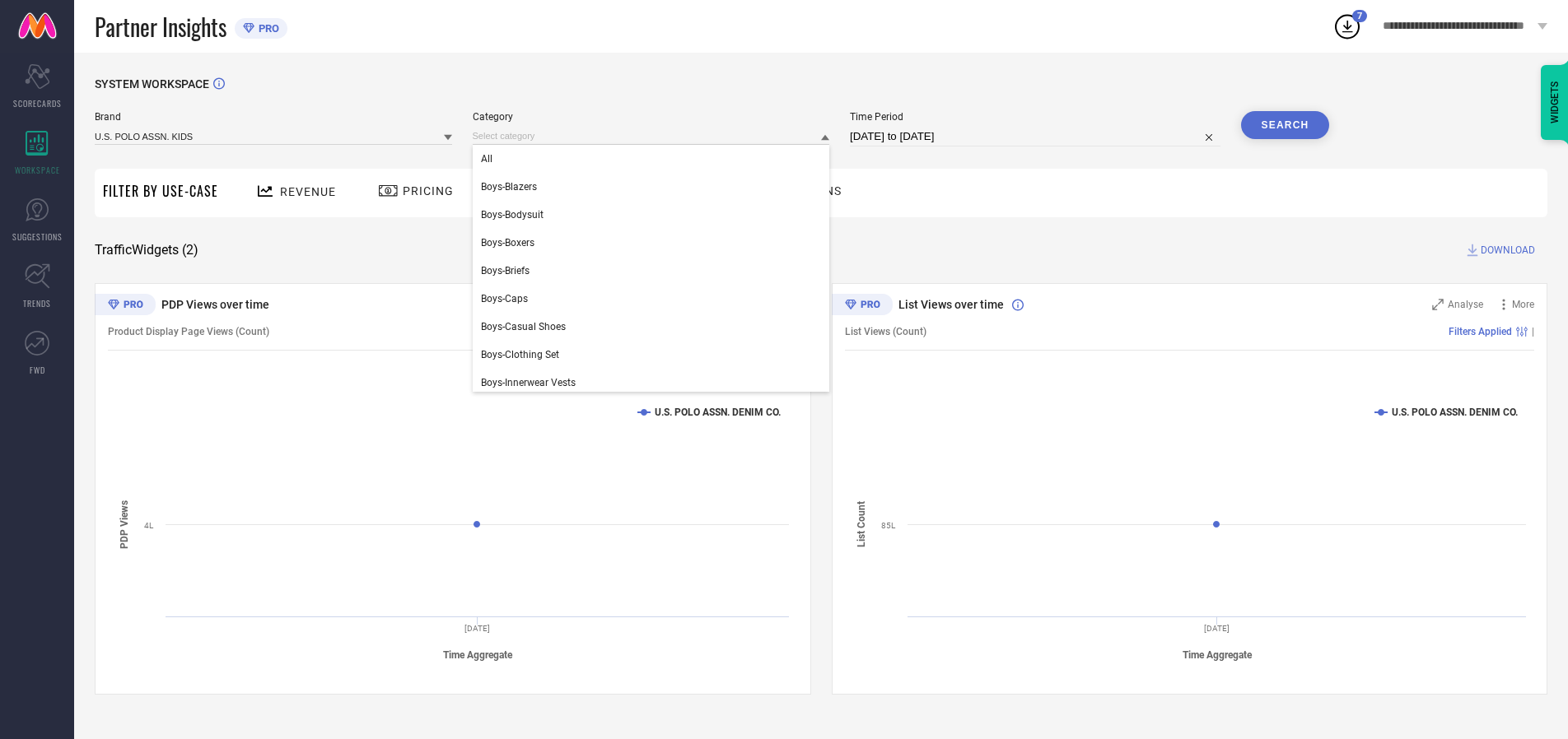
click at [655, 159] on div "All" at bounding box center [651, 158] width 358 height 28
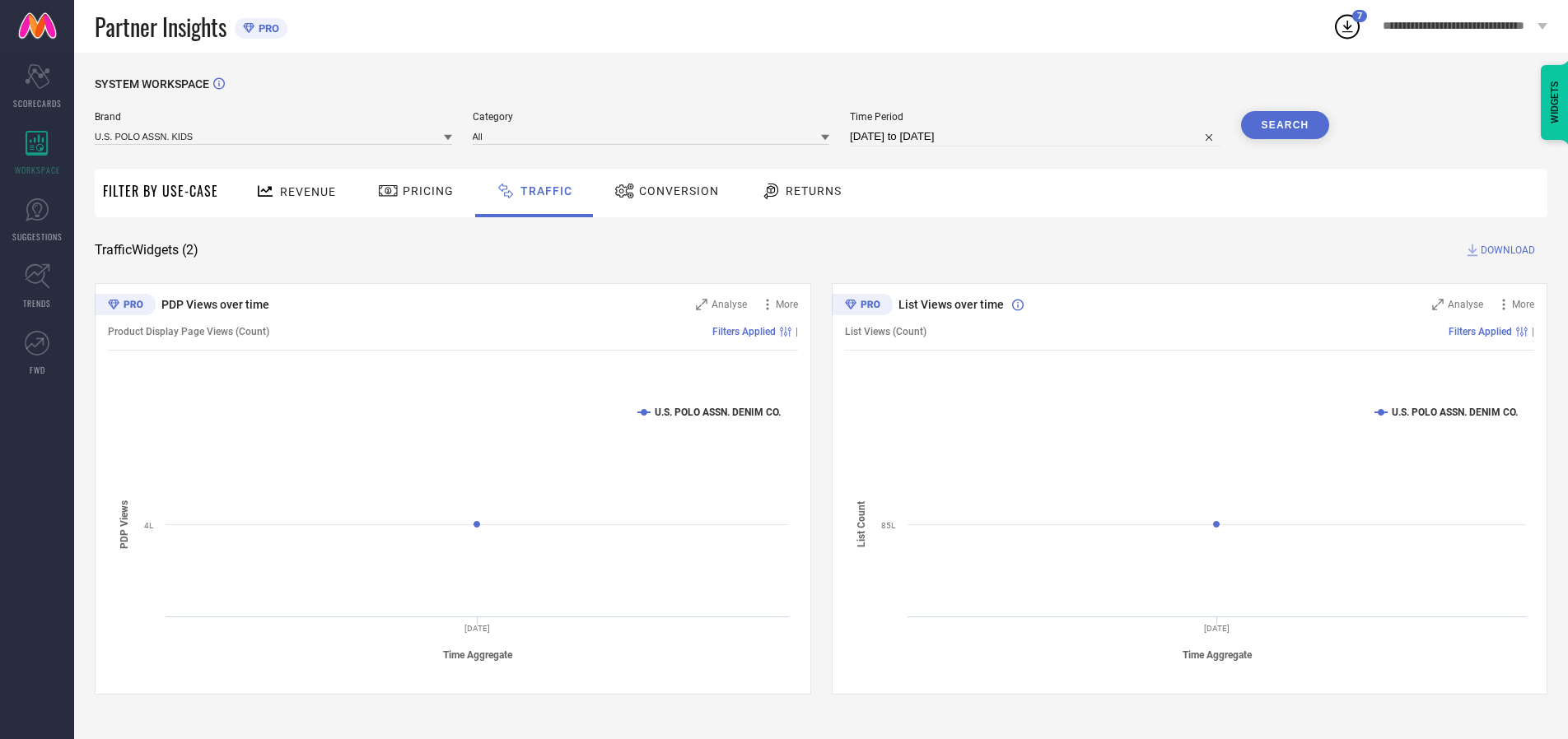
click at [1285, 125] on button "Search" at bounding box center [1285, 125] width 89 height 28
click at [1506, 251] on span "DOWNLOAD" at bounding box center [1508, 250] width 54 height 16
click at [1038, 137] on input at bounding box center [1036, 136] width 370 height 20
select select "9"
select select "2025"
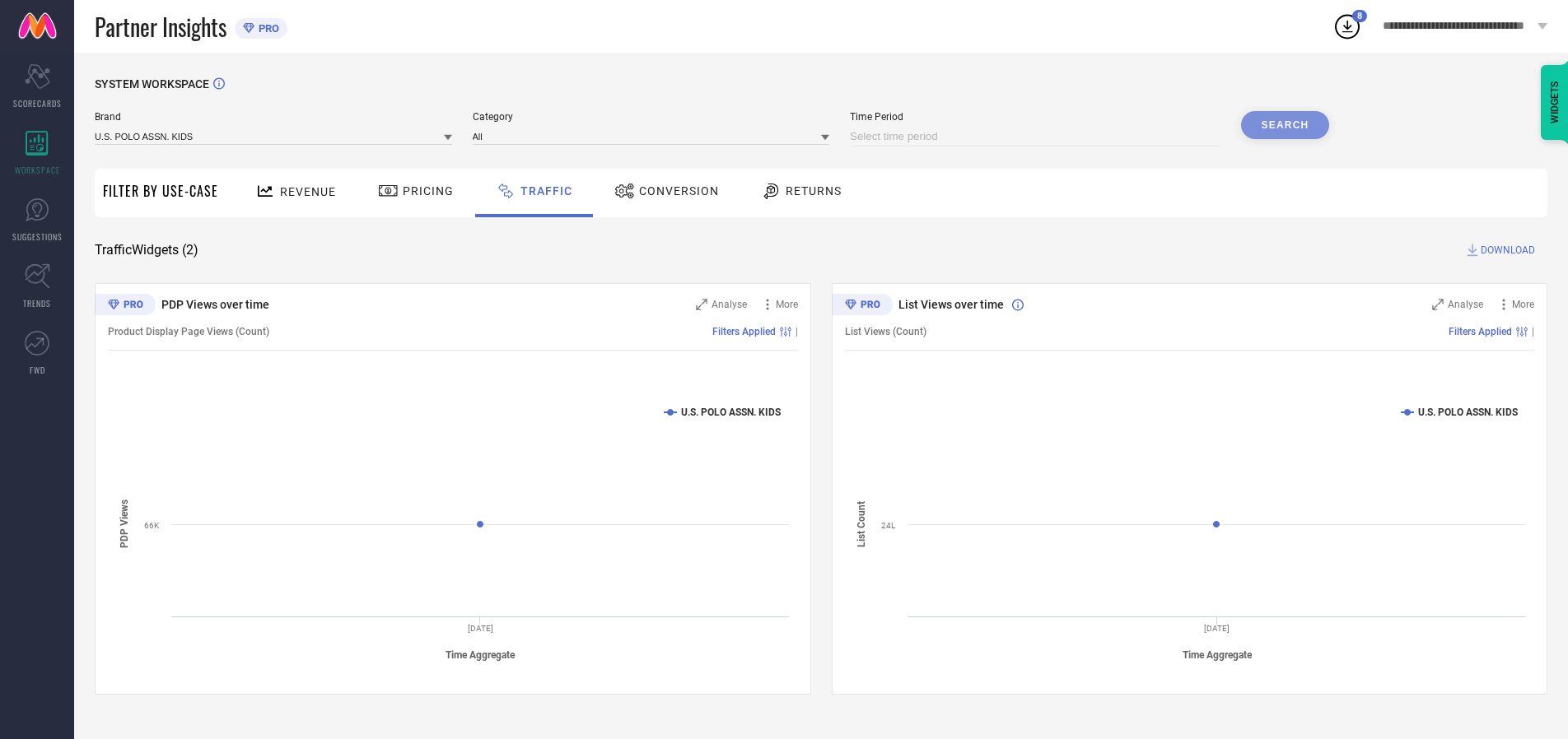
select select "10"
select select "2025"
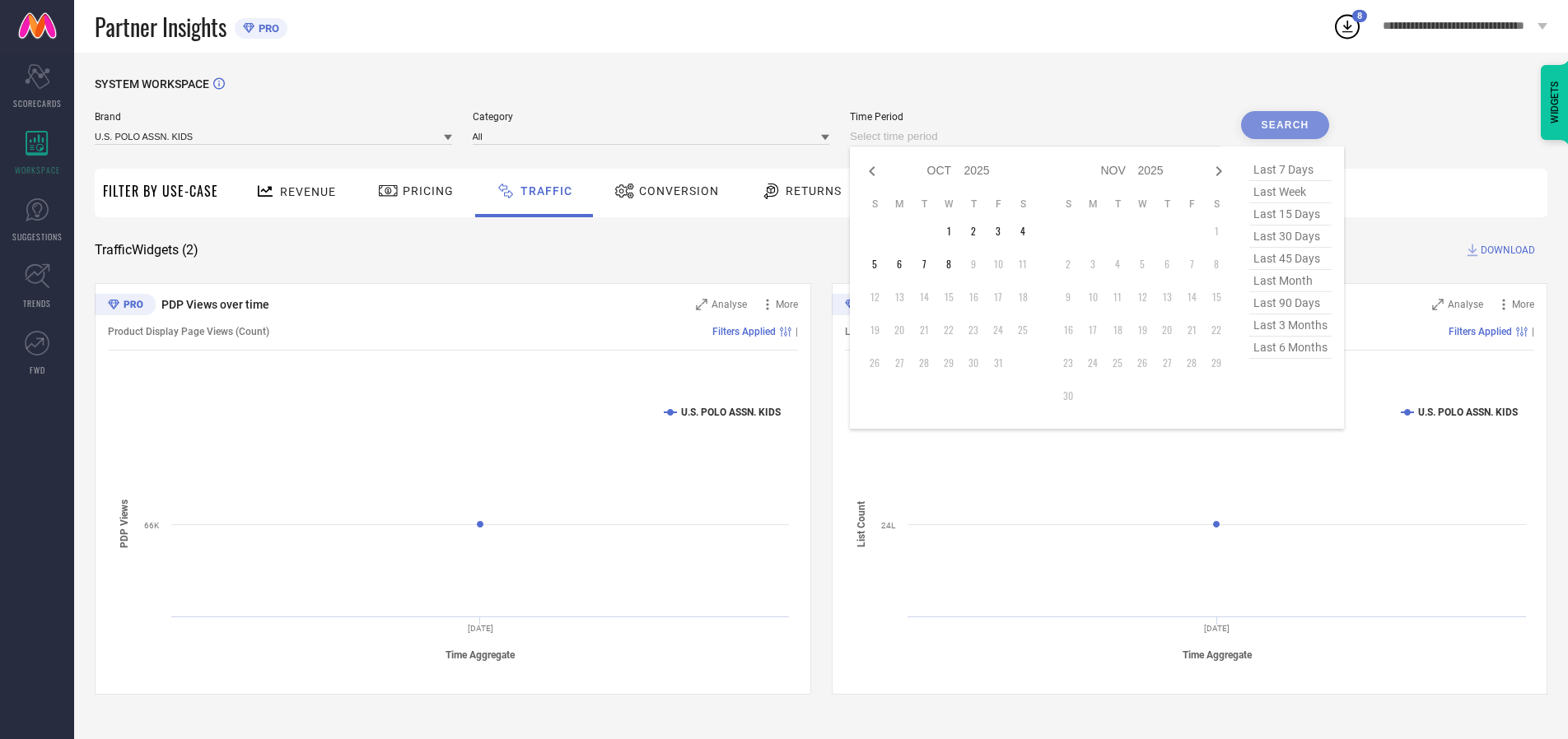
select select "8"
select select "2025"
select select "9"
select select "2025"
click at [905, 363] on td "29" at bounding box center [899, 363] width 25 height 25
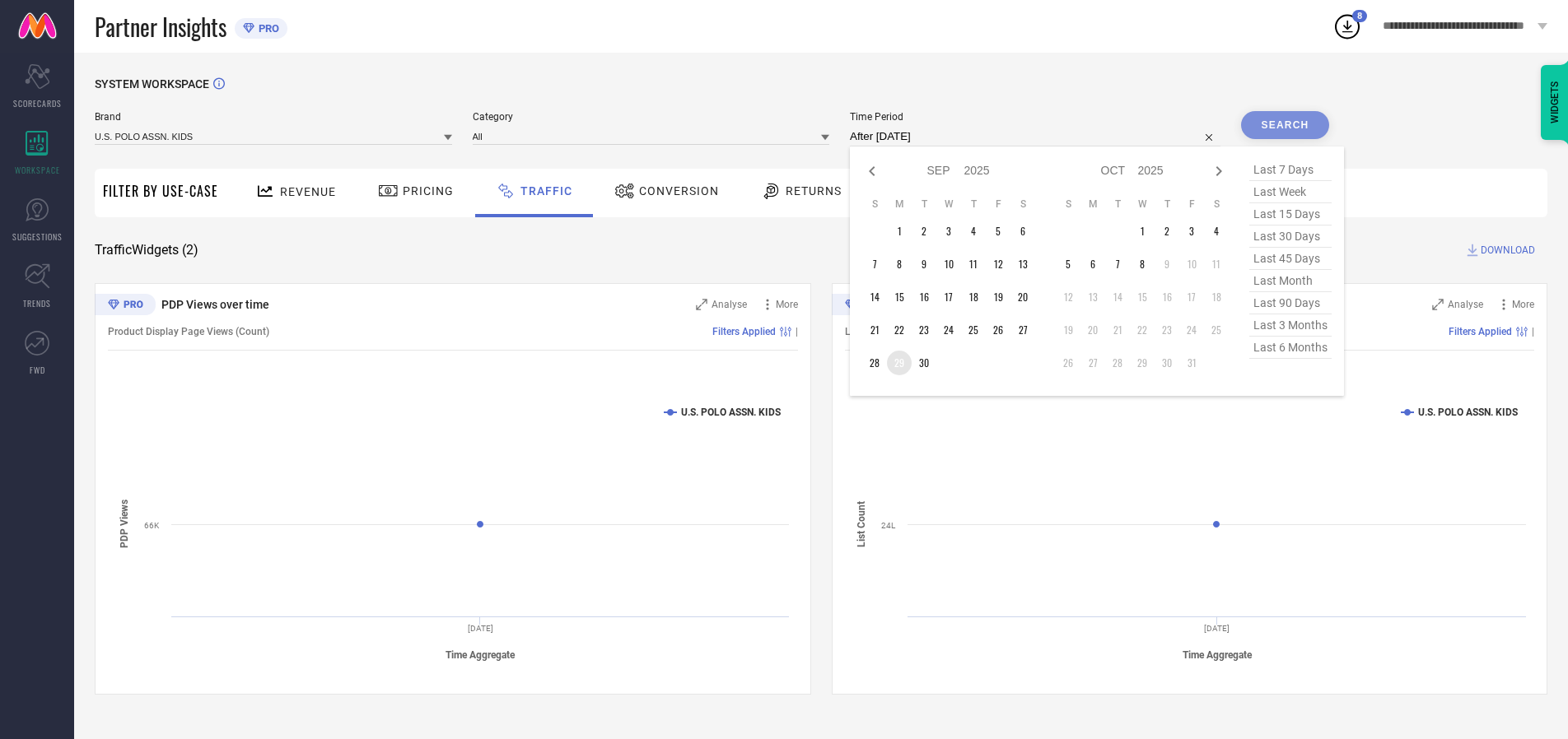
type input "[DATE] to [DATE]"
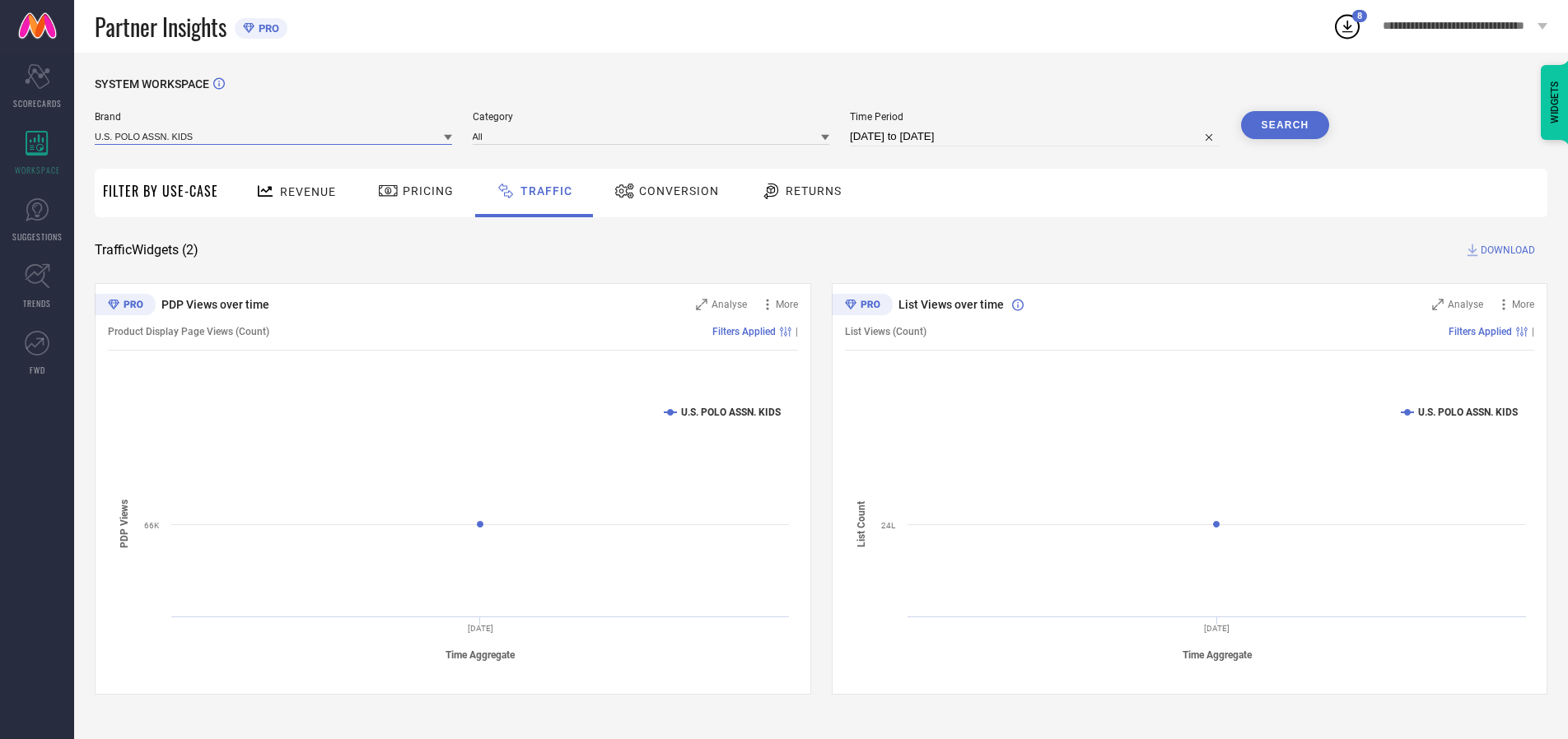
click at [274, 136] on input at bounding box center [273, 136] width 358 height 17
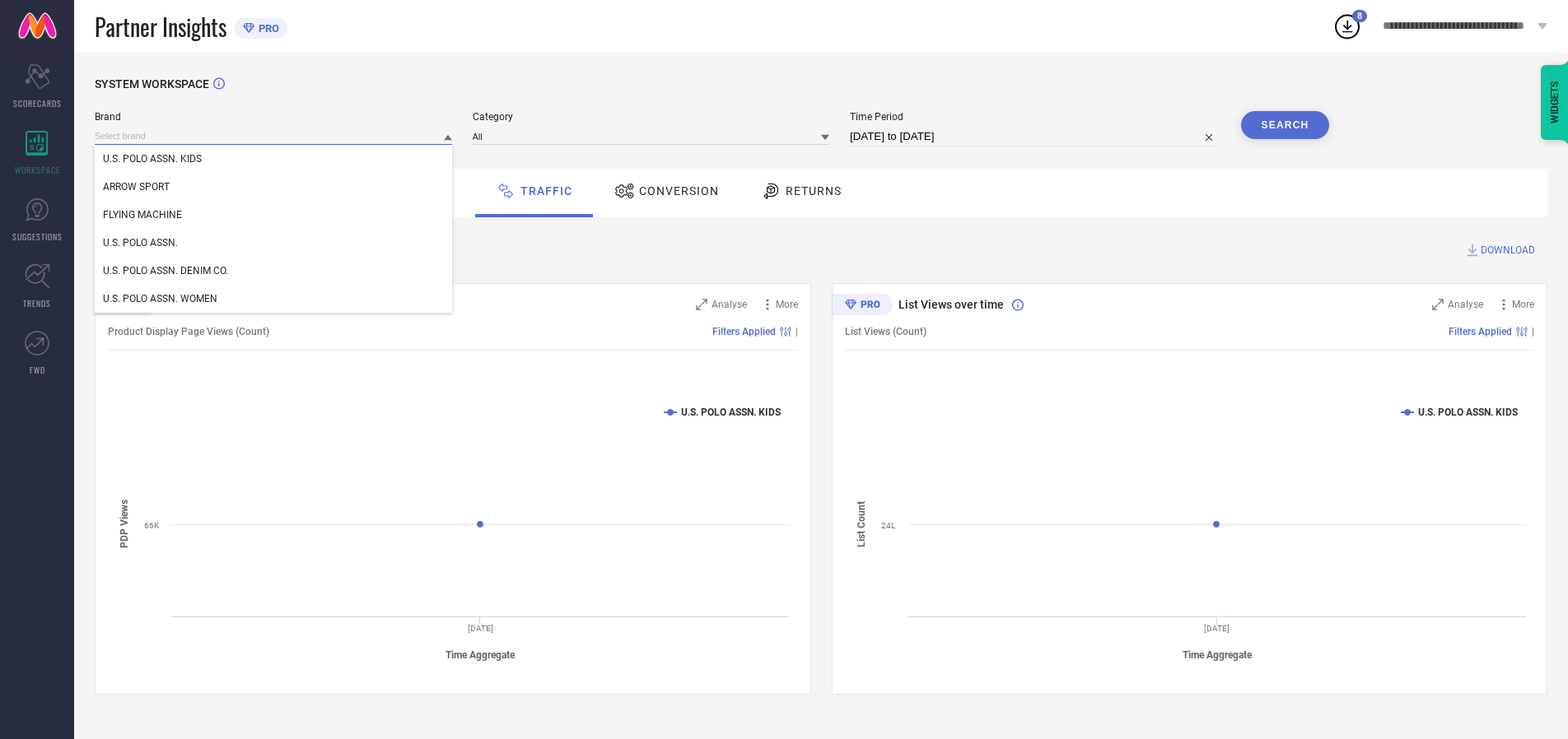
click at [274, 136] on input at bounding box center [273, 136] width 358 height 17
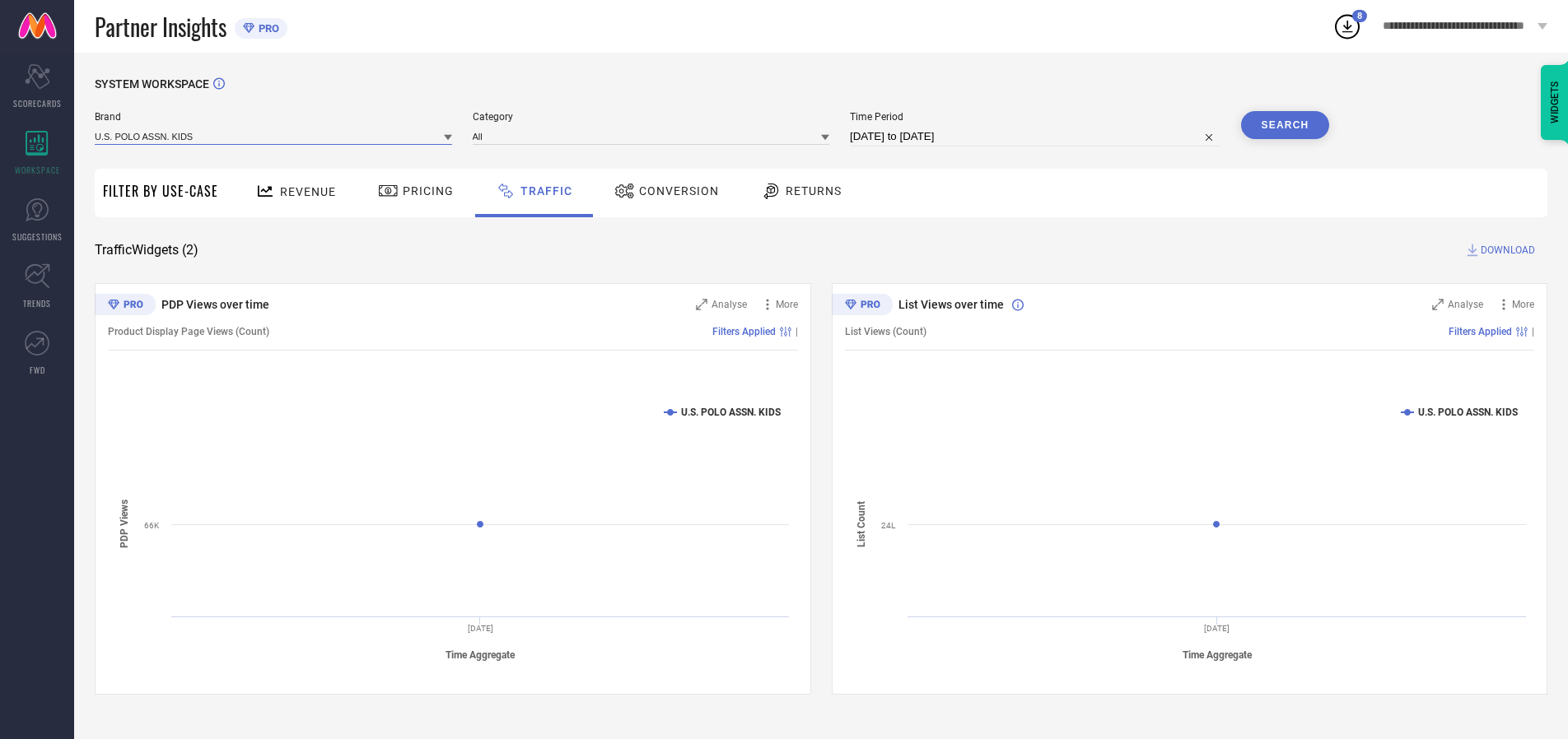
click at [274, 136] on input at bounding box center [273, 136] width 358 height 17
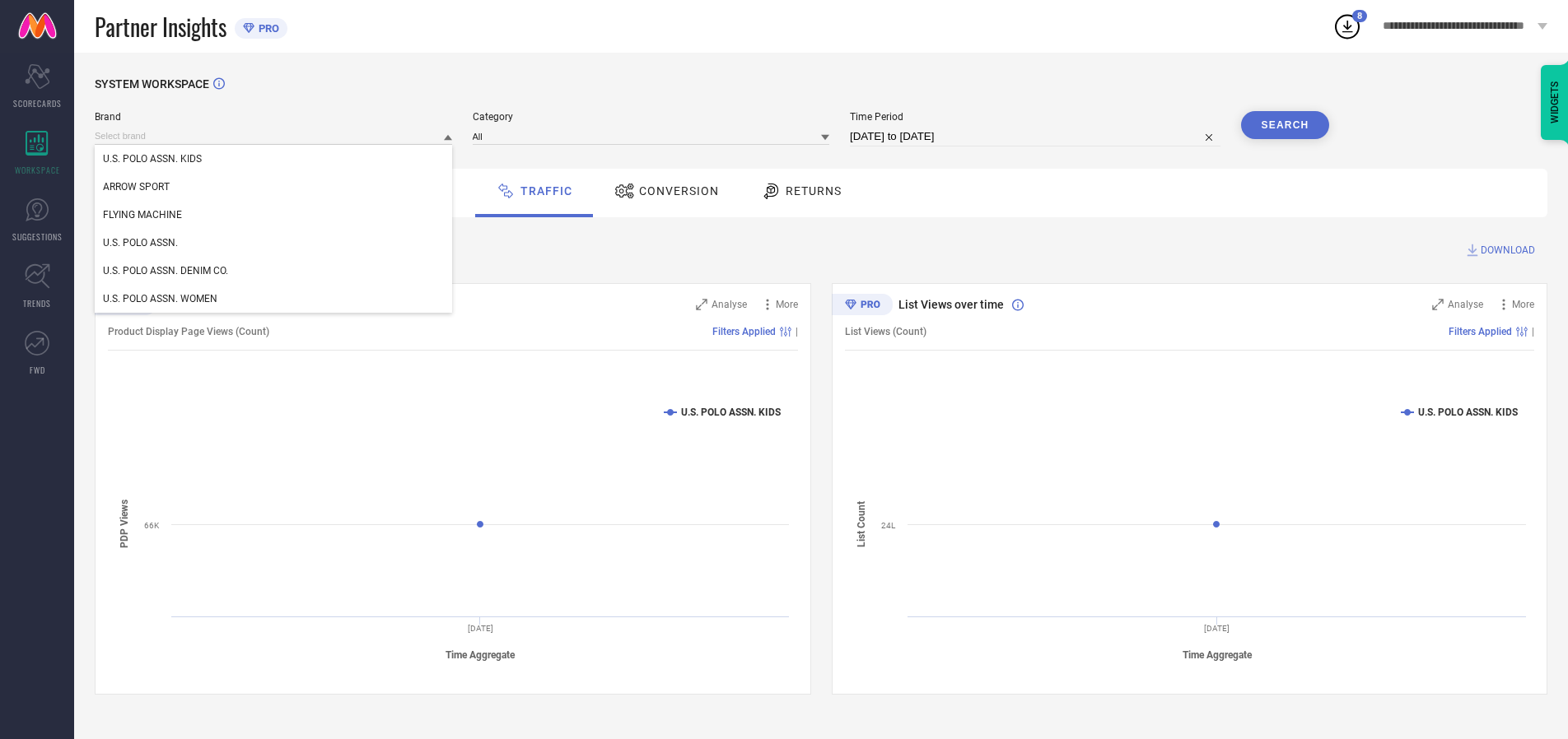
click at [274, 159] on div "U.S. POLO ASSN. KIDS" at bounding box center [273, 158] width 358 height 28
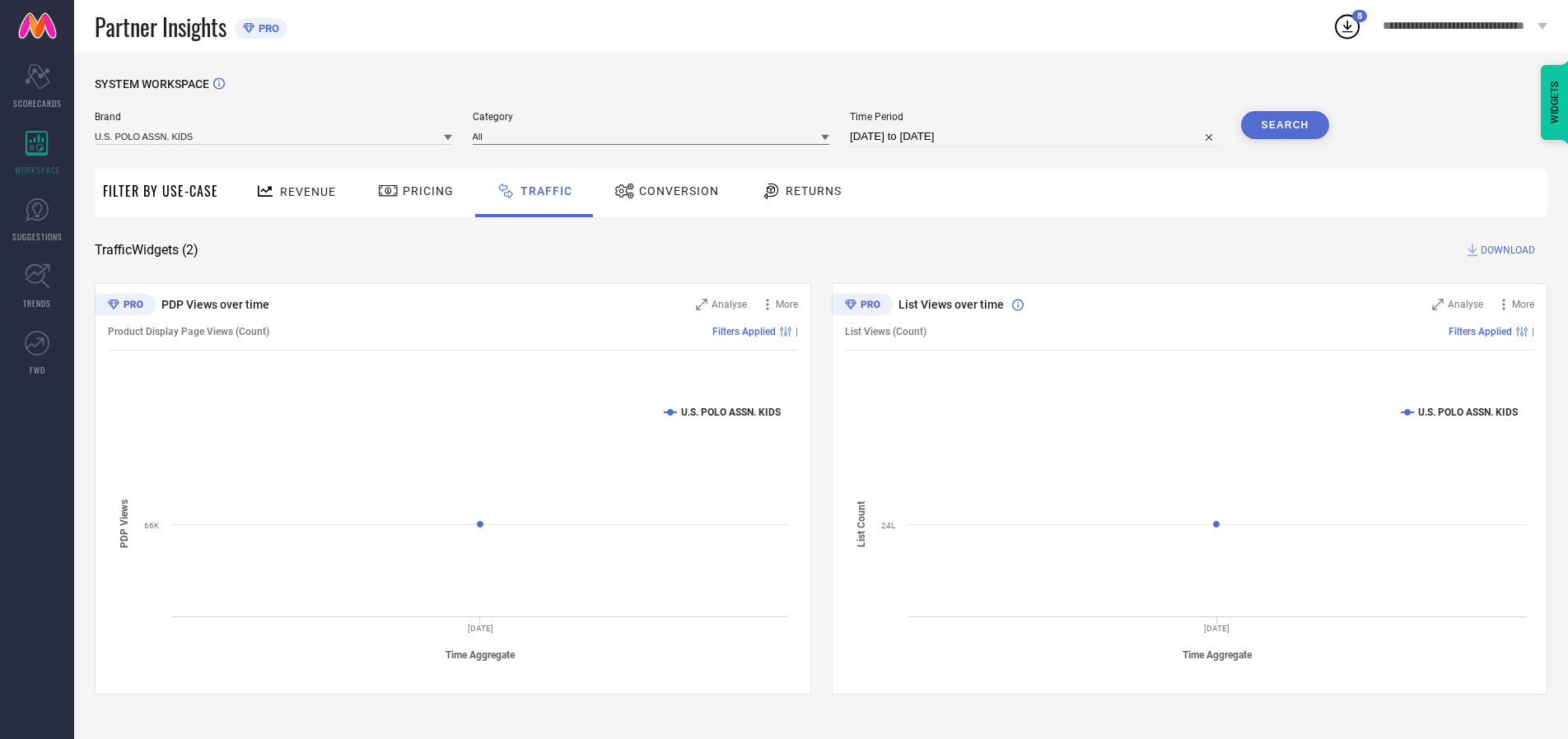
click at [655, 136] on input at bounding box center [651, 136] width 358 height 17
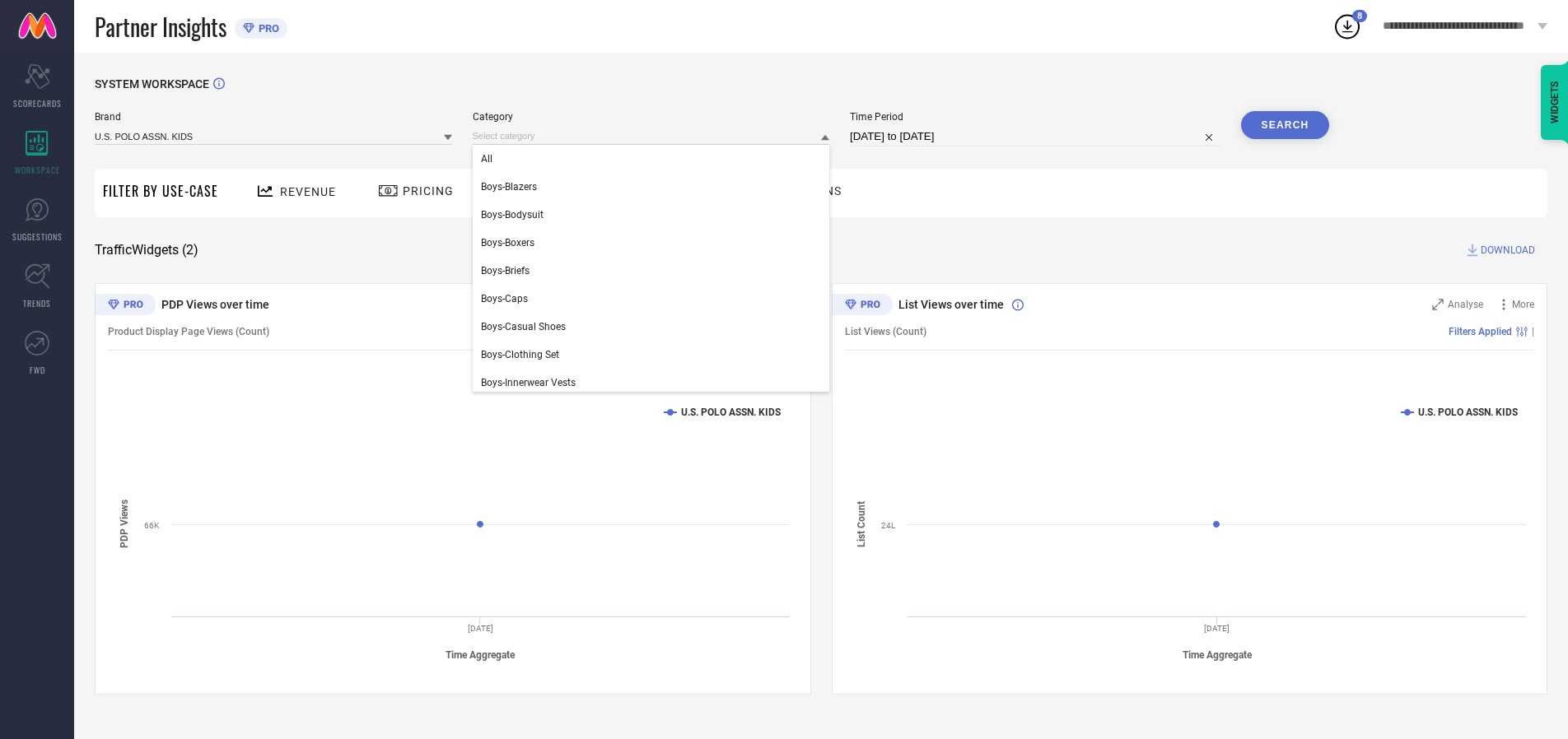
click at [655, 159] on div "All" at bounding box center [651, 158] width 358 height 28
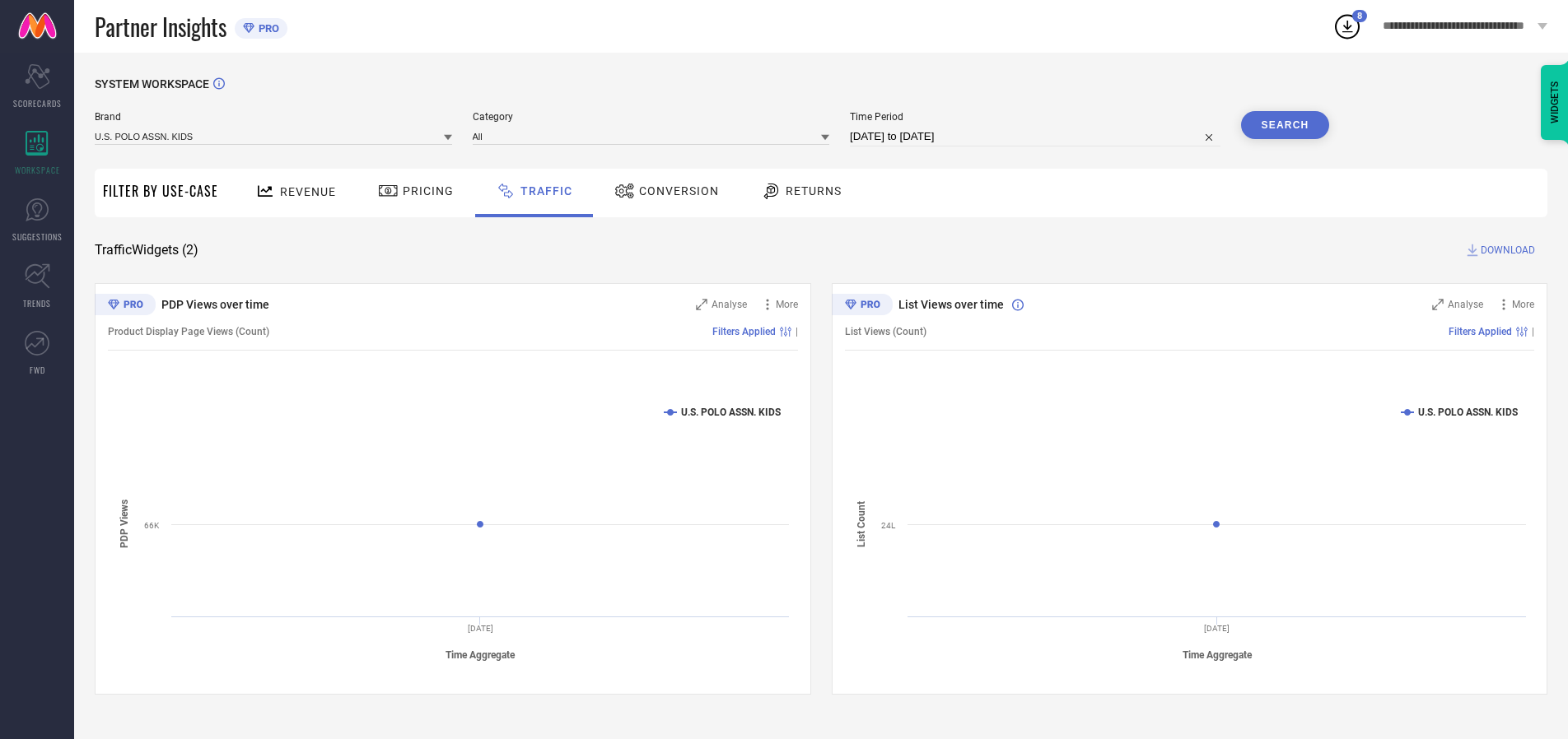
click at [1285, 125] on button "Search" at bounding box center [1285, 125] width 89 height 28
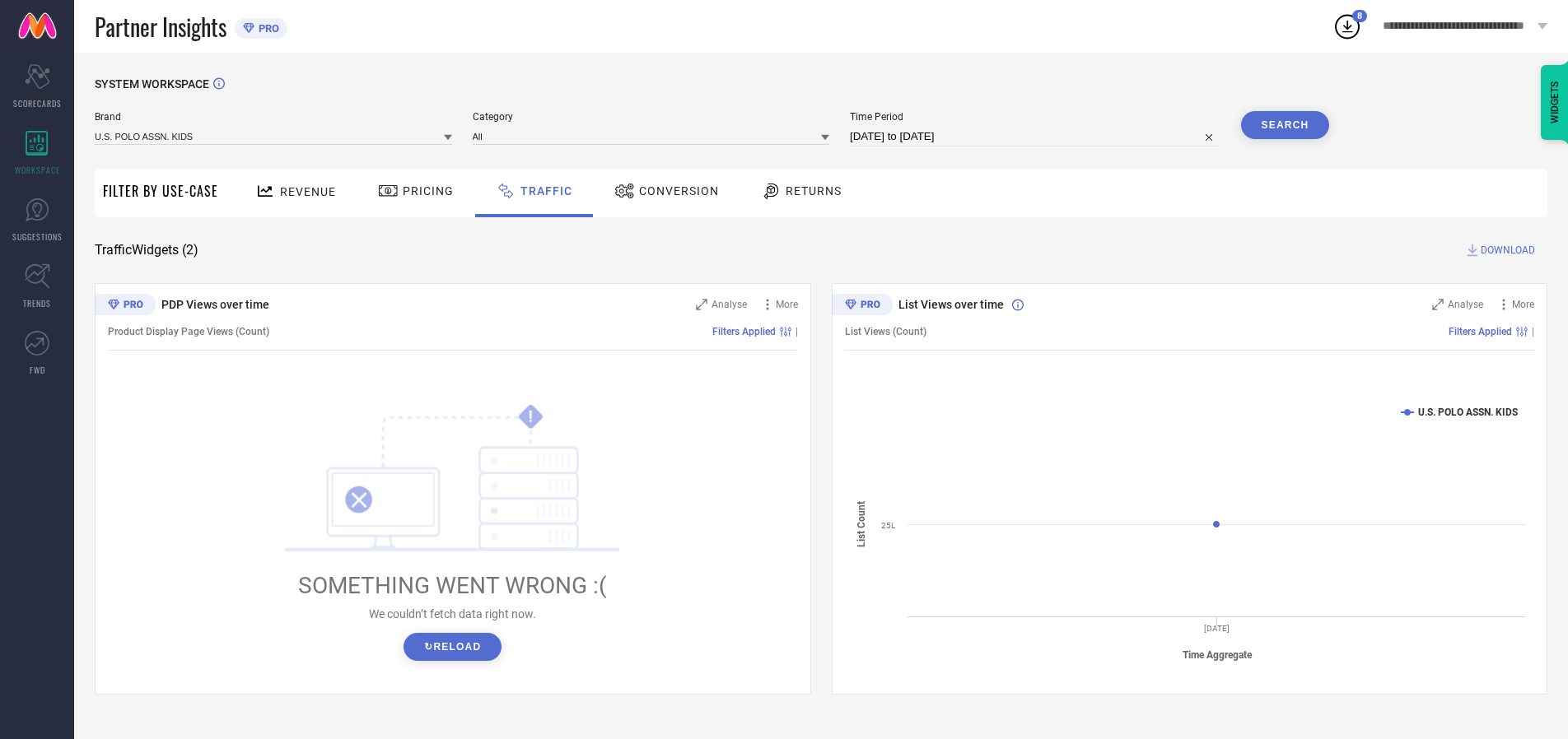
click at [1506, 251] on span "DOWNLOAD" at bounding box center [1508, 250] width 54 height 16
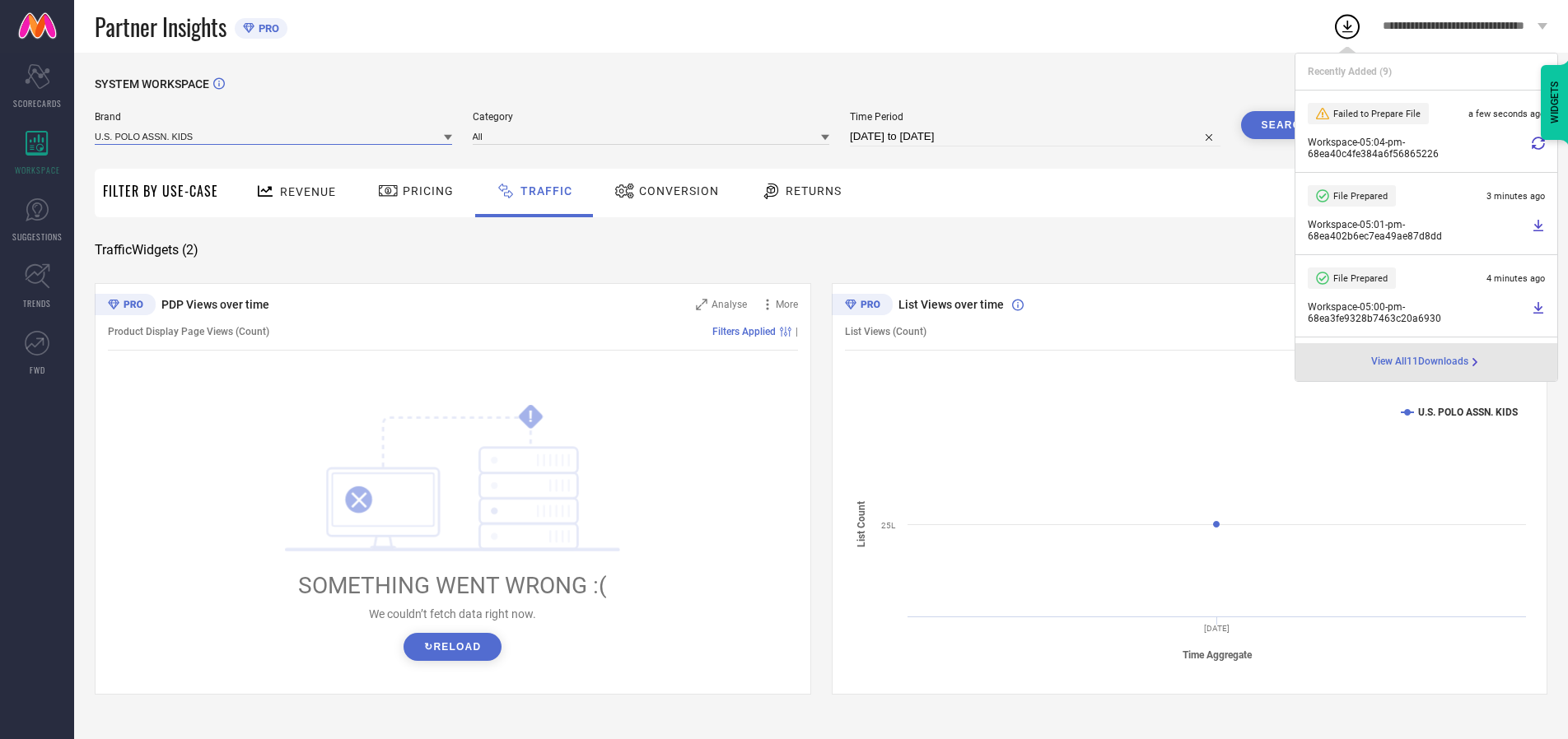
click at [274, 136] on input at bounding box center [273, 136] width 358 height 17
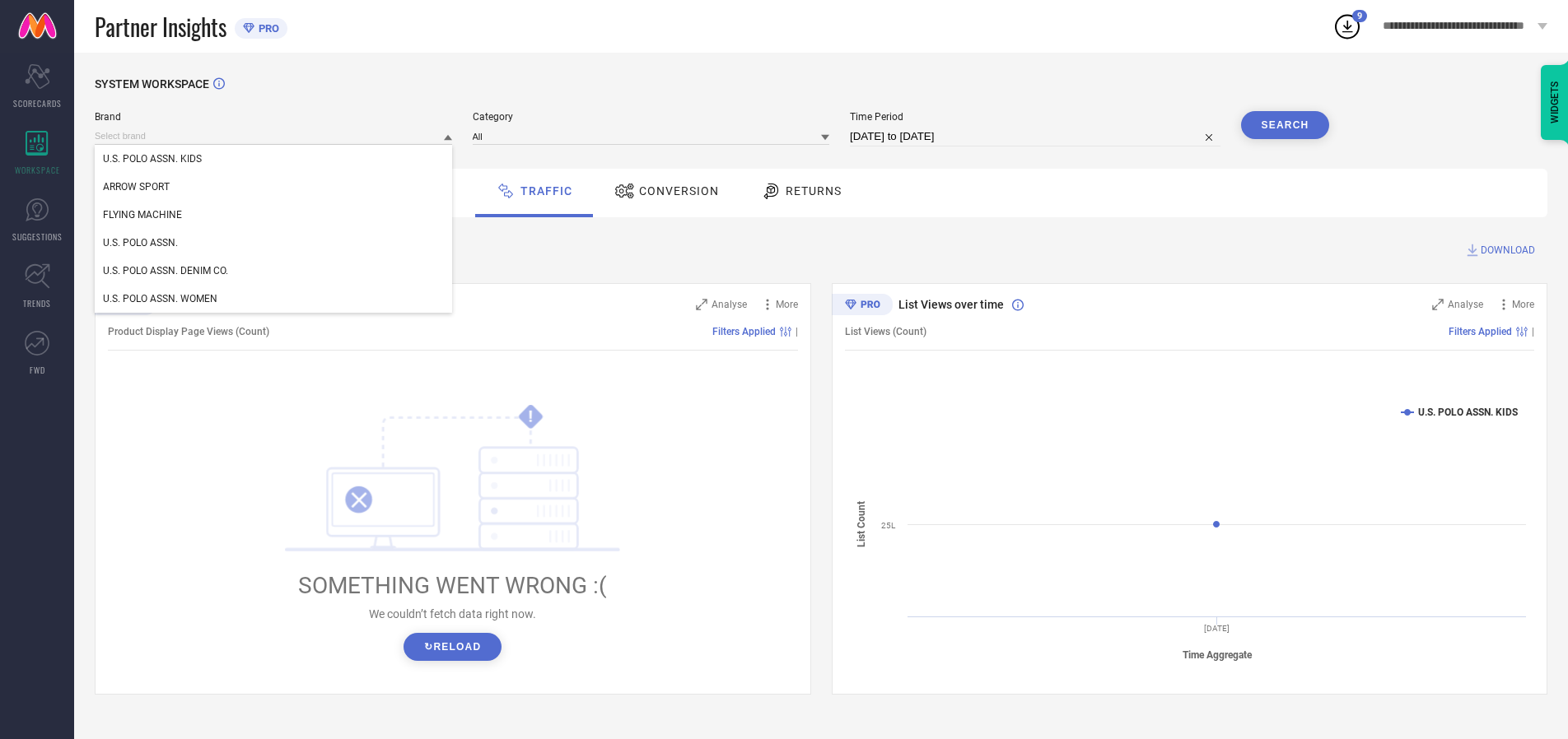
click at [274, 243] on div "U.S. POLO ASSN." at bounding box center [273, 243] width 358 height 28
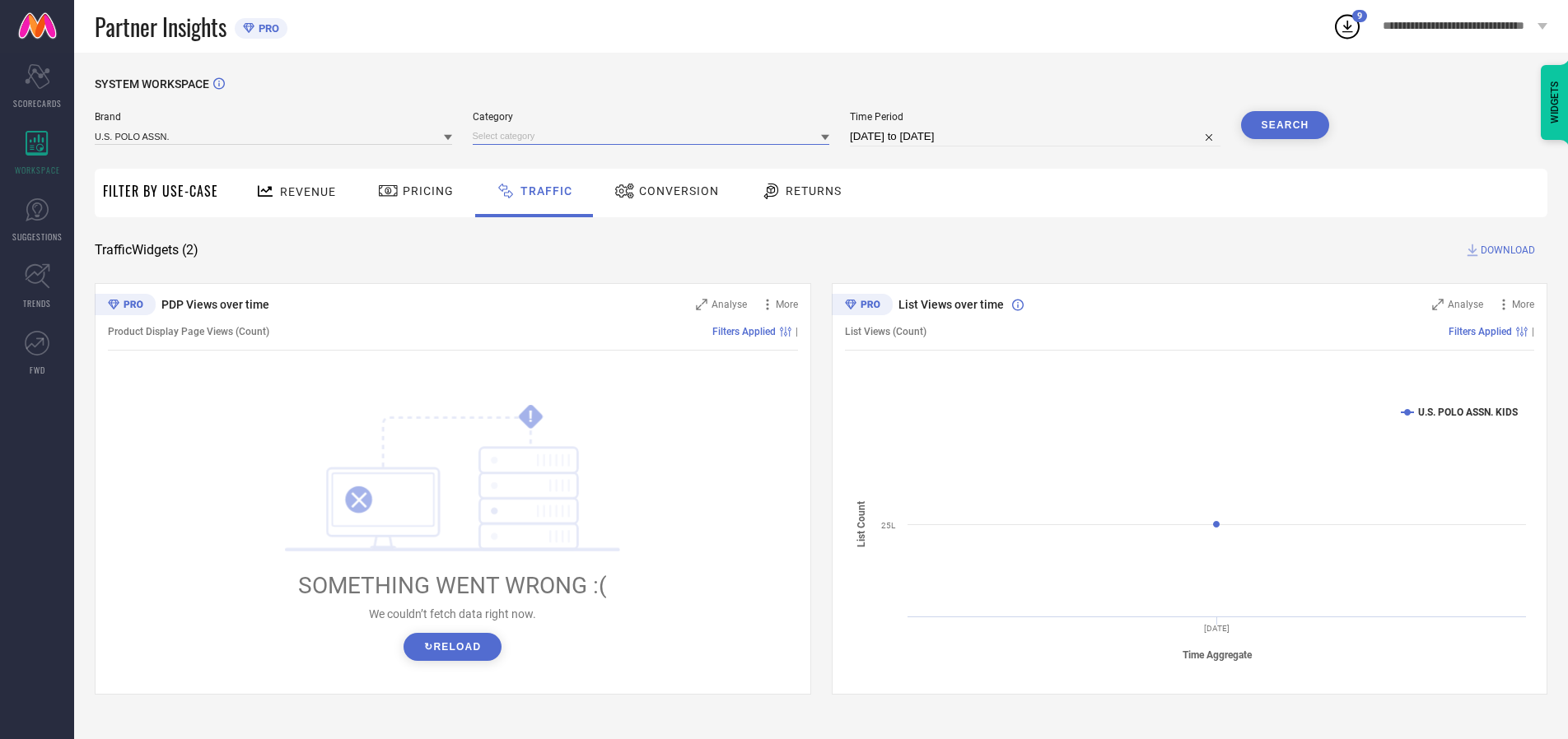
click at [655, 136] on input at bounding box center [651, 136] width 358 height 17
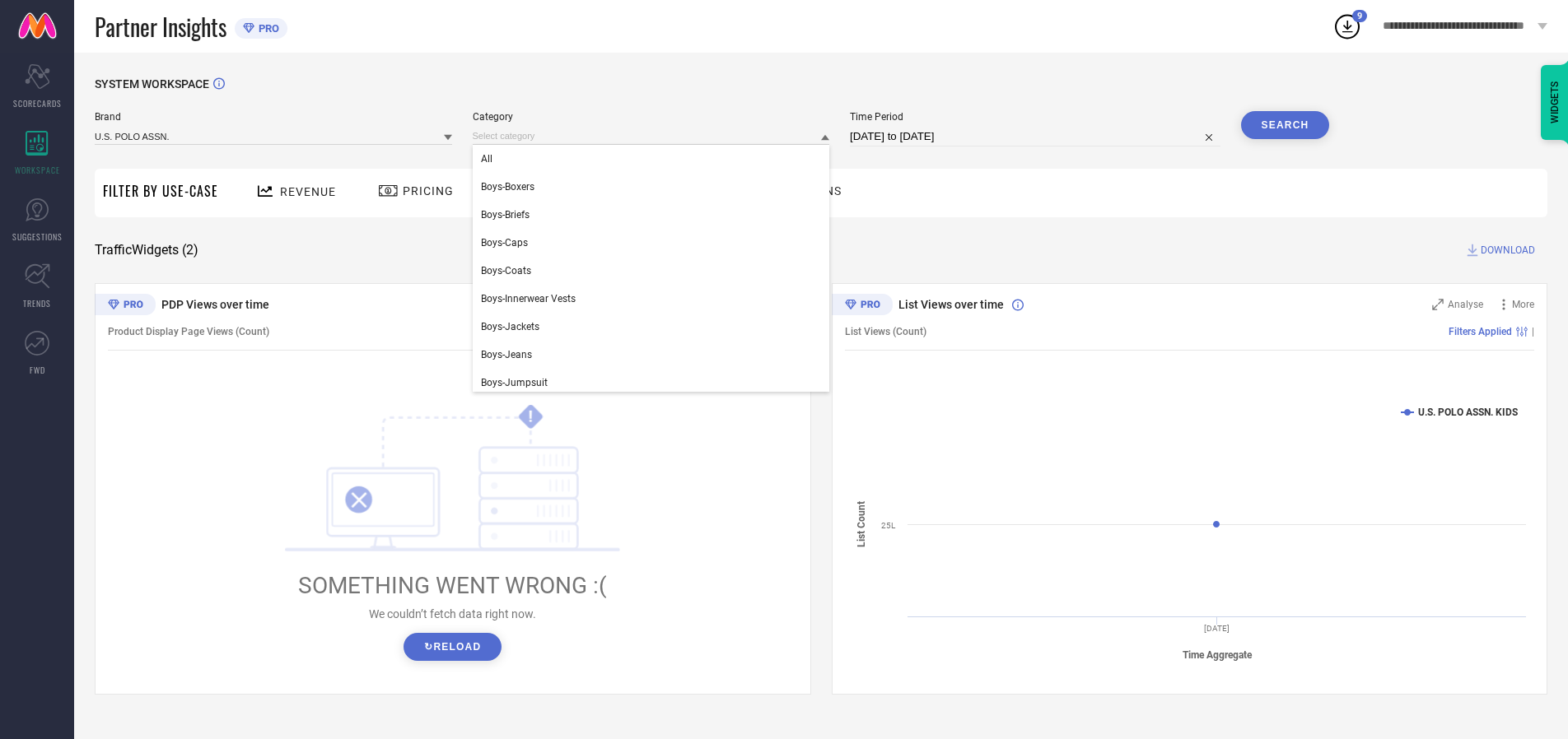
click at [655, 159] on div "All" at bounding box center [651, 158] width 358 height 28
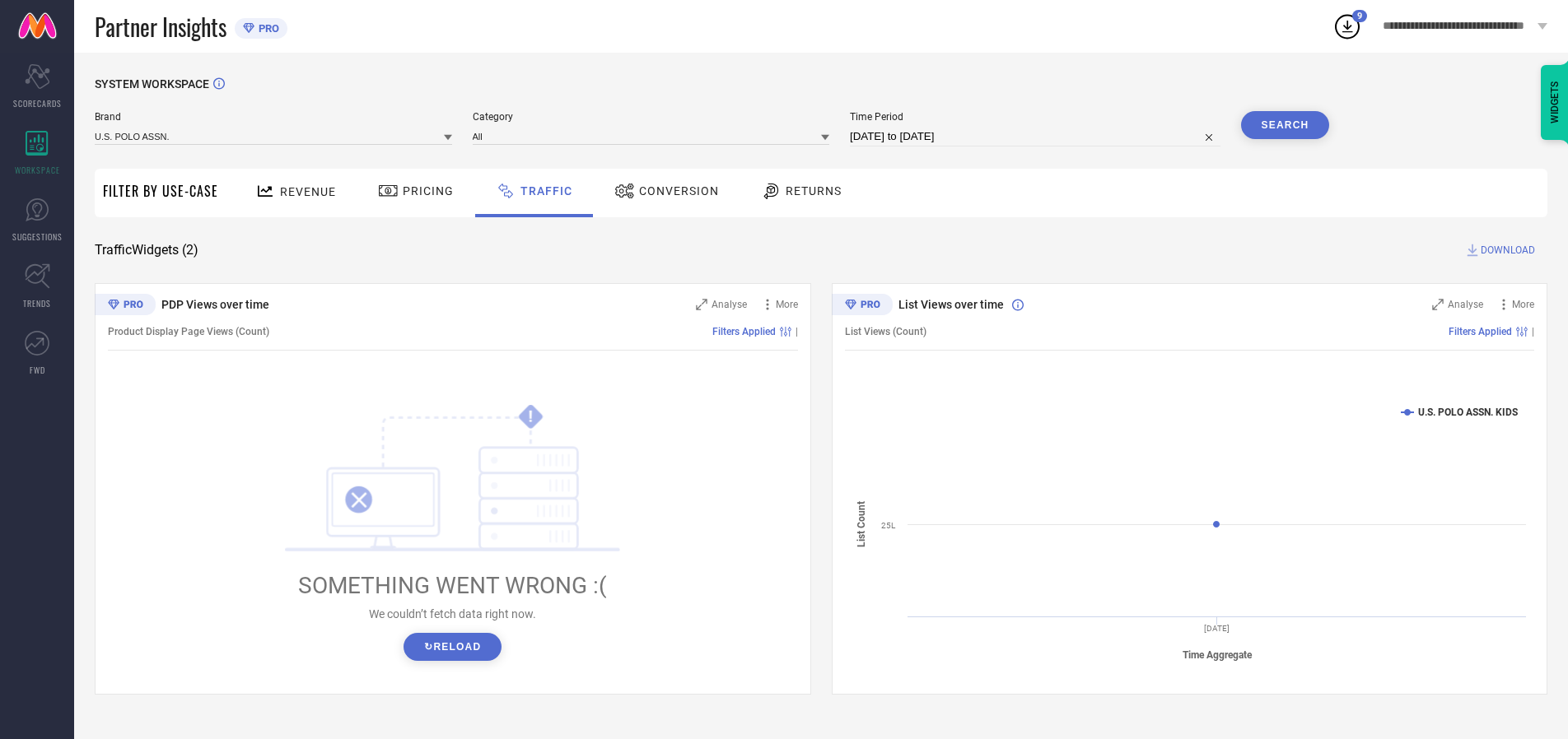
click at [1285, 125] on button "Search" at bounding box center [1285, 125] width 89 height 28
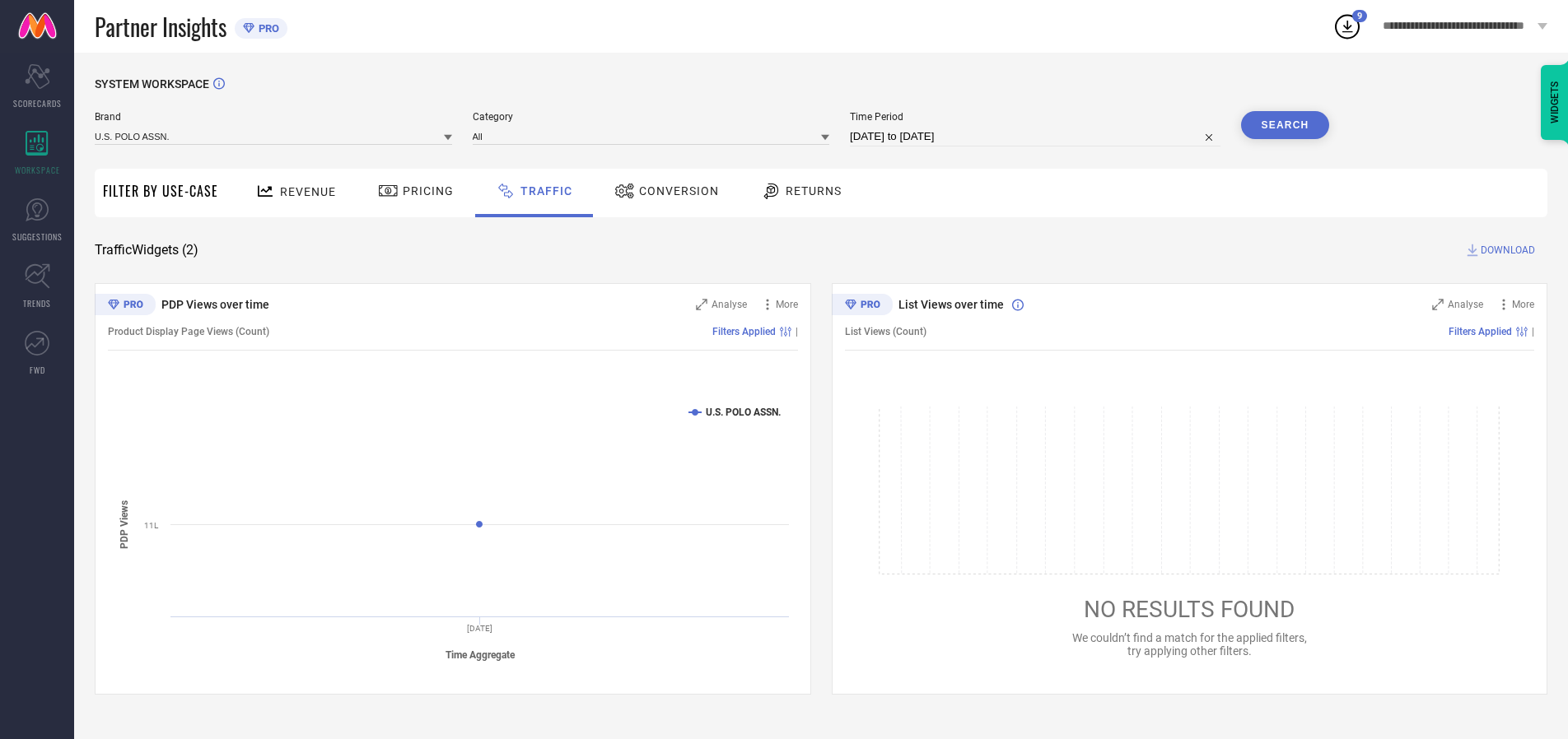
click at [1506, 251] on span "DOWNLOAD" at bounding box center [1508, 250] width 54 height 16
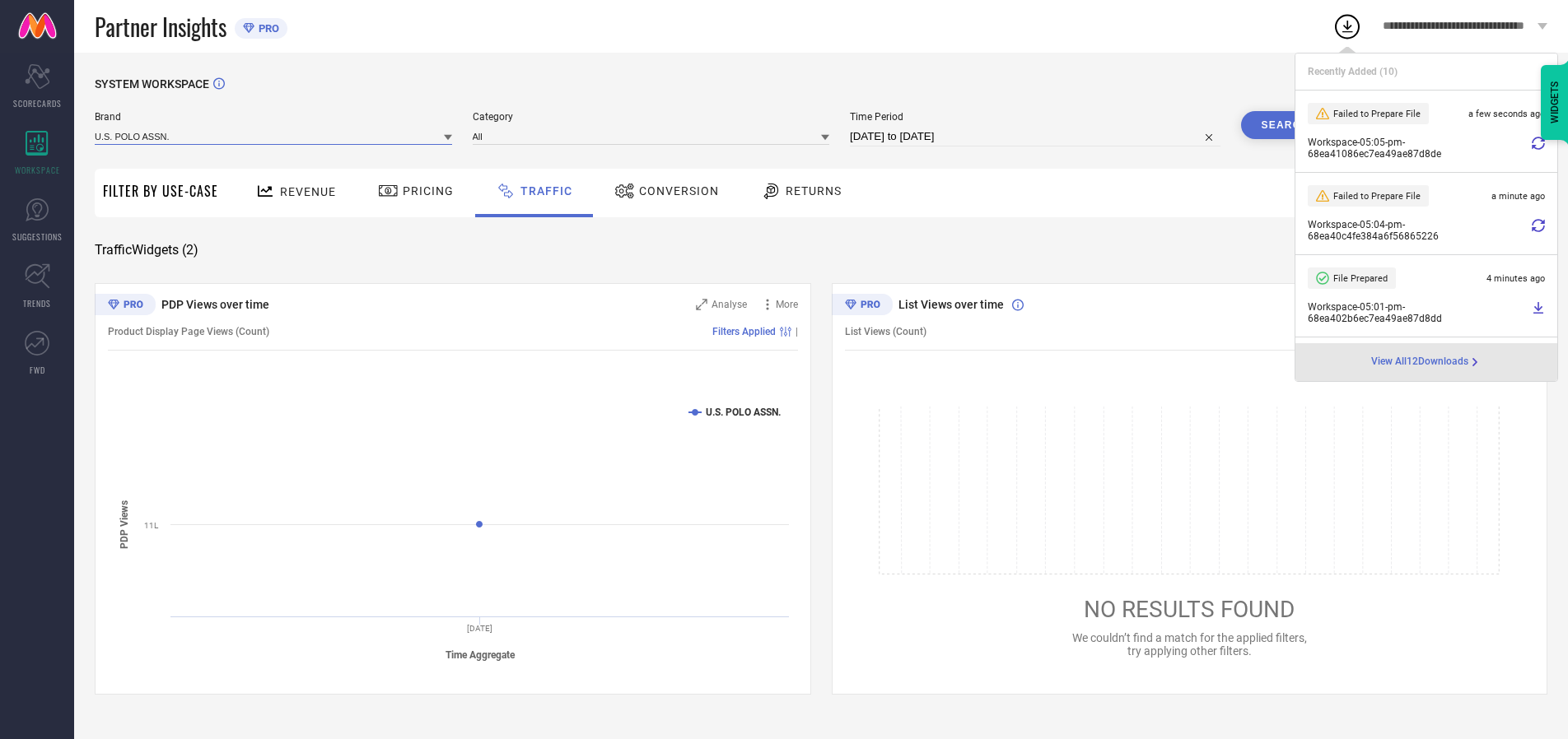
click at [274, 136] on input at bounding box center [273, 136] width 358 height 17
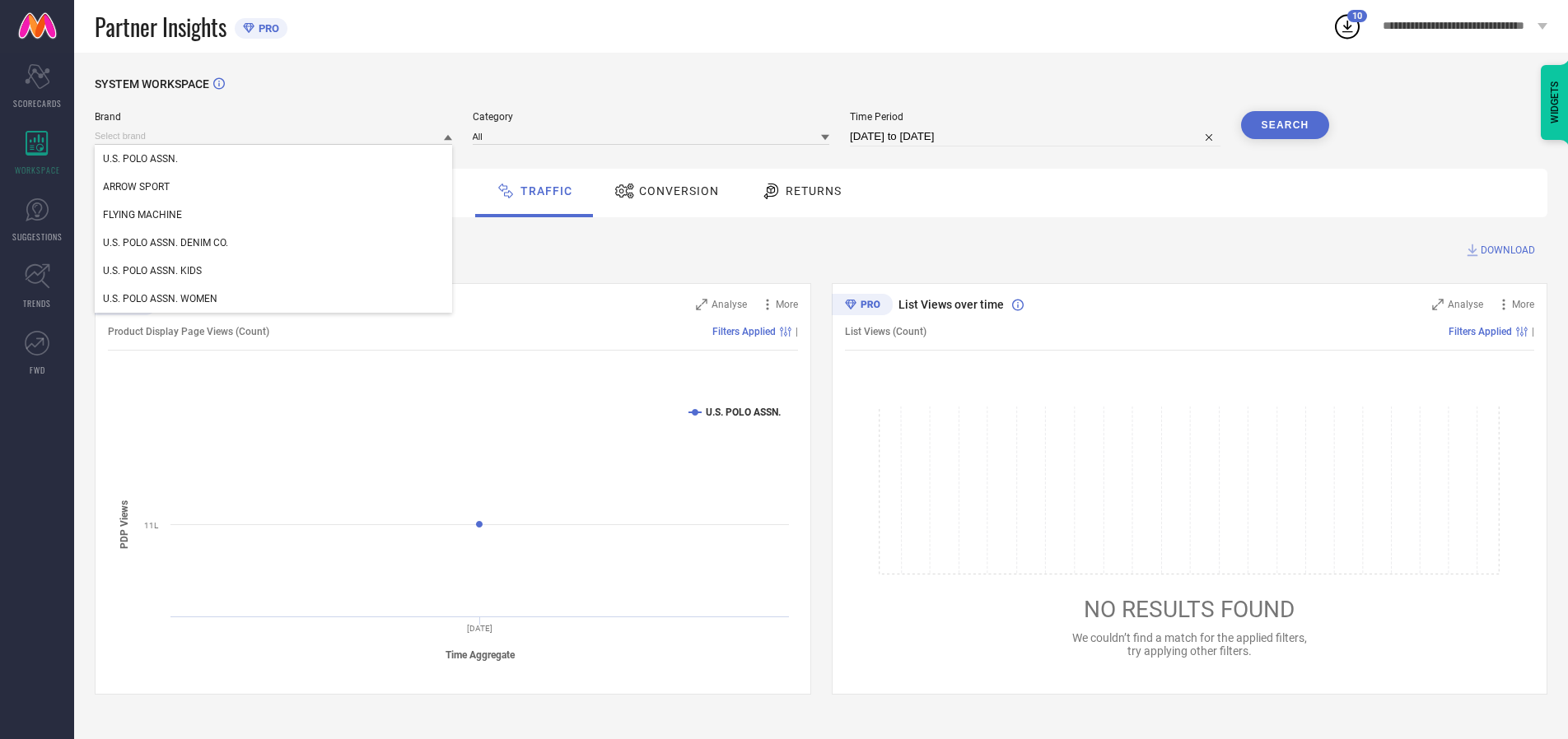
click at [274, 243] on div "U.S. POLO ASSN. DENIM CO." at bounding box center [273, 243] width 358 height 28
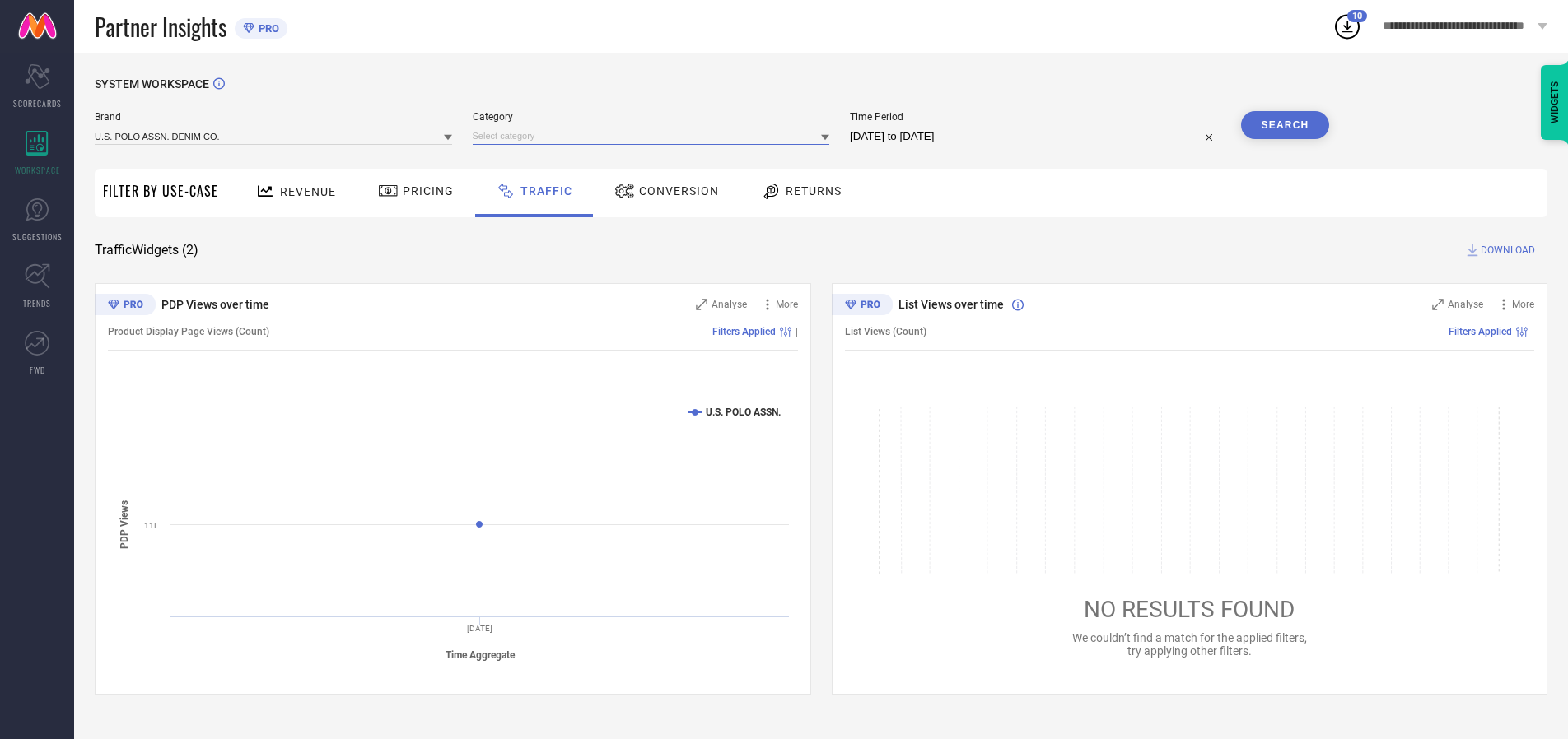
click at [655, 136] on input at bounding box center [651, 136] width 358 height 17
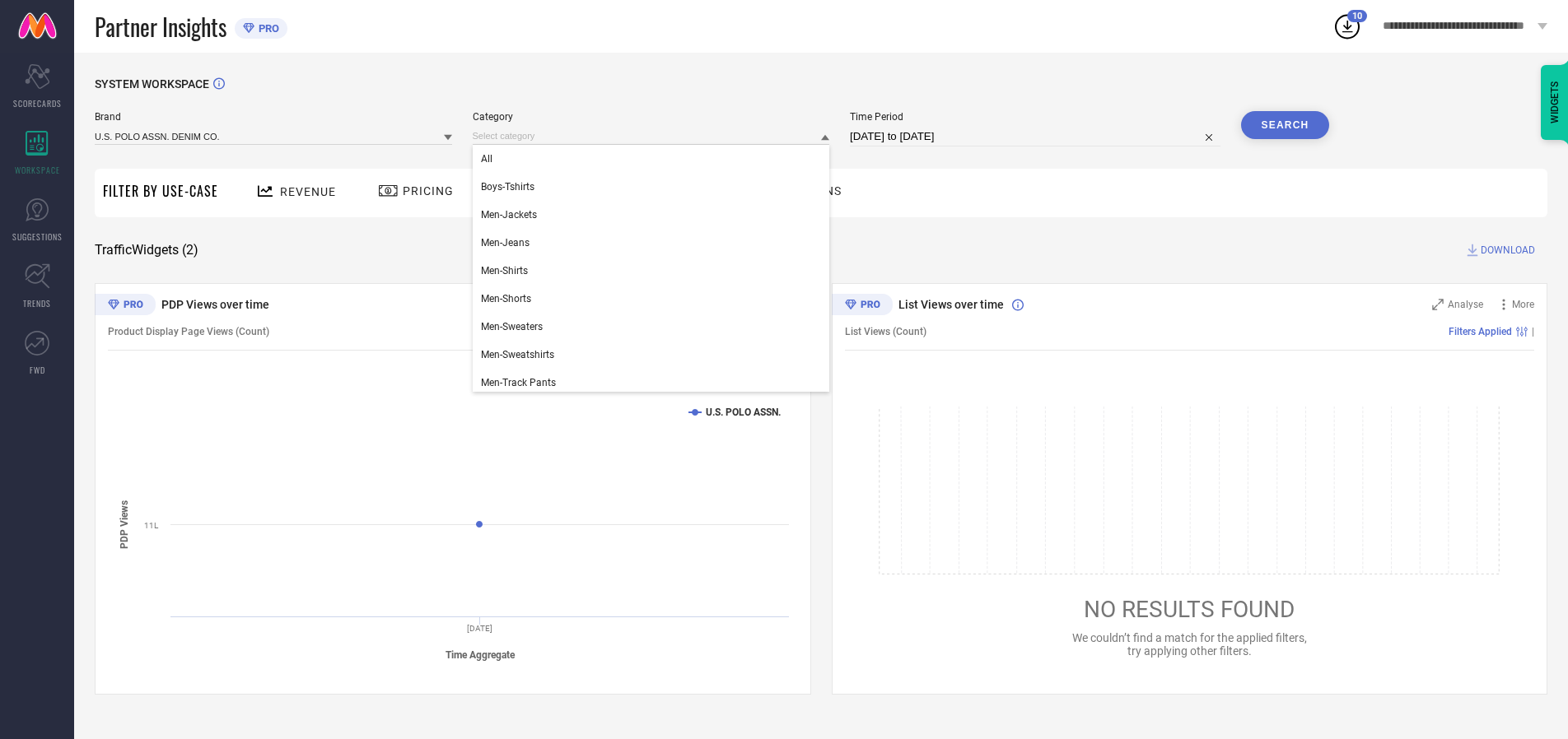
click at [655, 159] on div "All" at bounding box center [651, 158] width 358 height 28
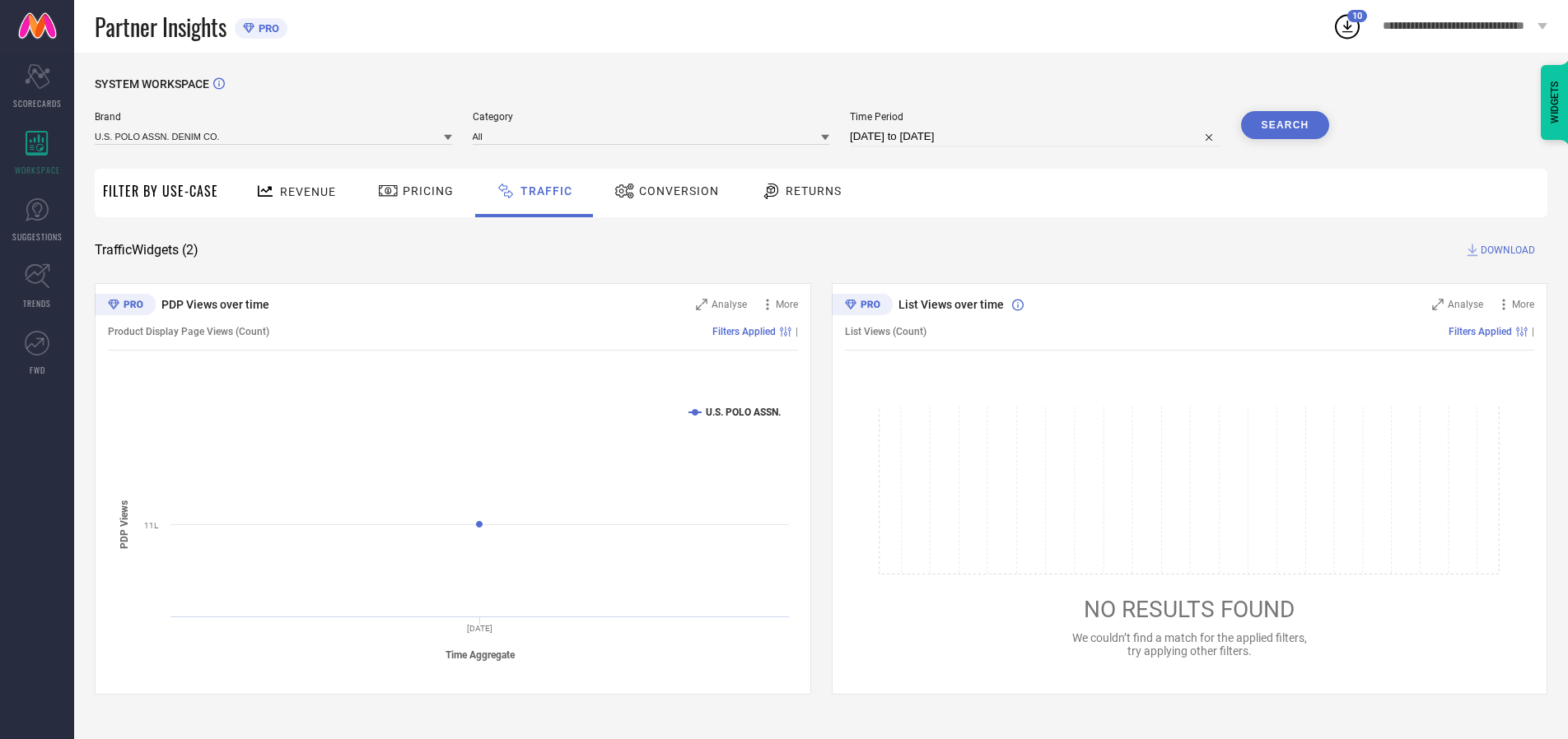
click at [1285, 125] on button "Search" at bounding box center [1285, 125] width 89 height 28
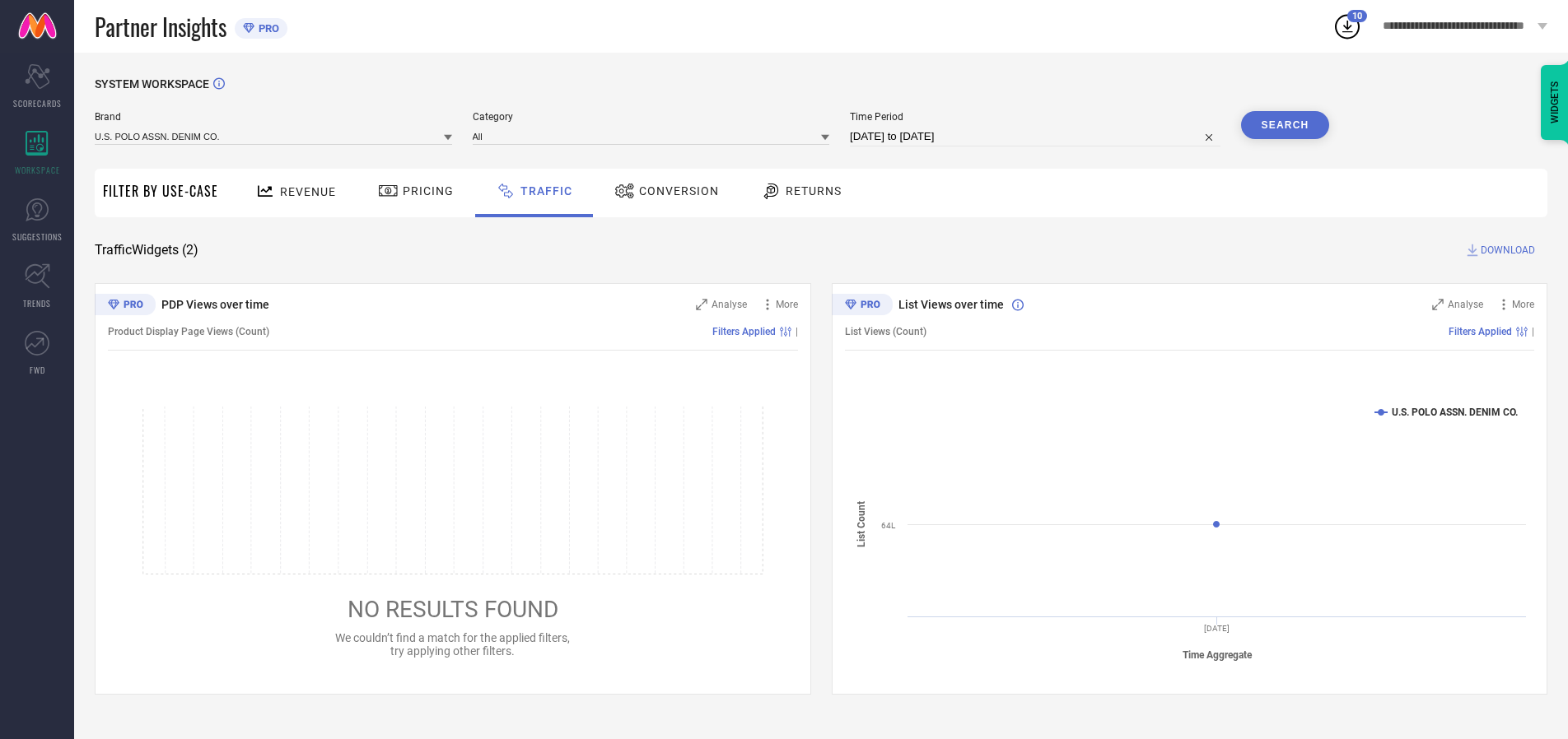
click at [1506, 251] on span "DOWNLOAD" at bounding box center [1508, 250] width 54 height 16
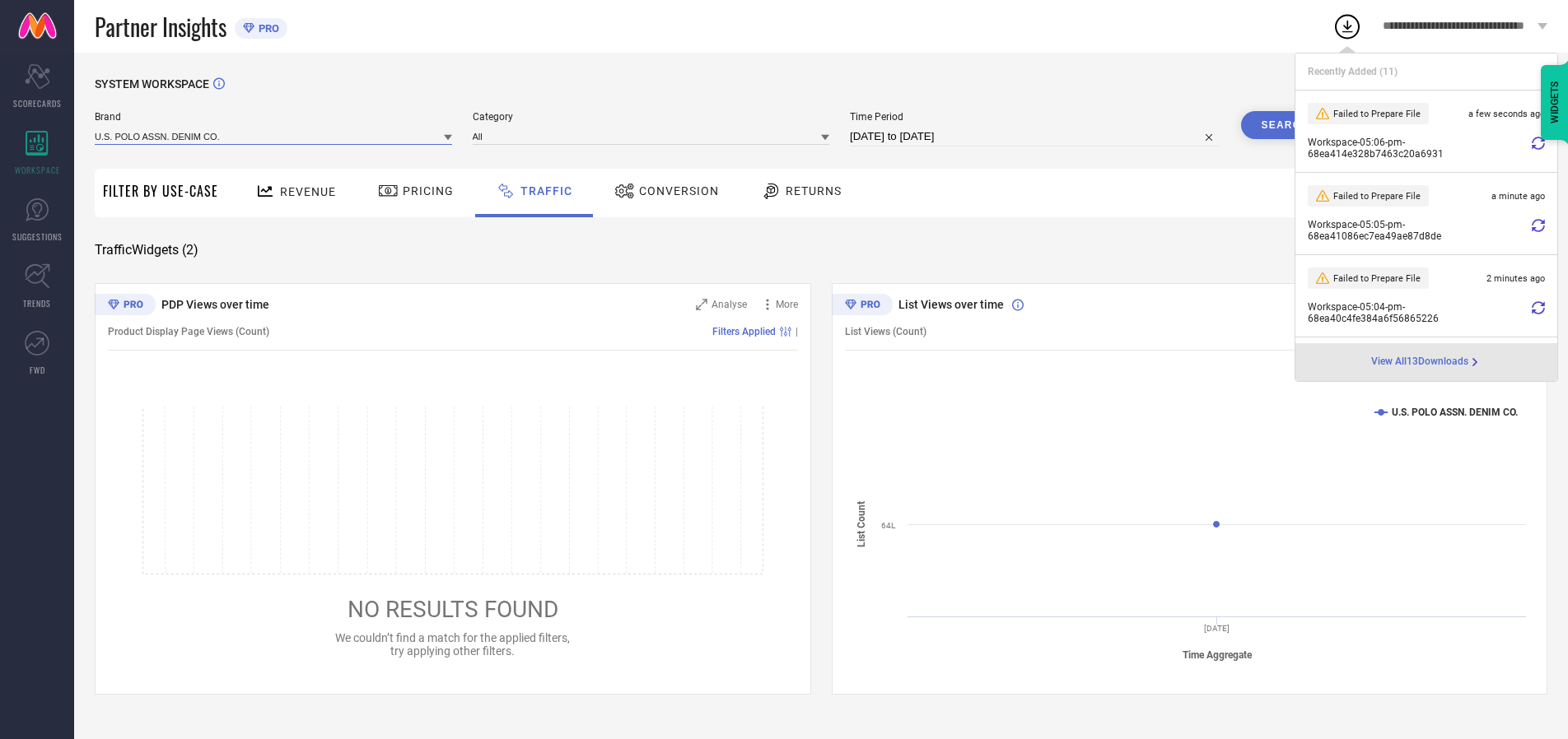
click at [274, 136] on input at bounding box center [273, 136] width 358 height 17
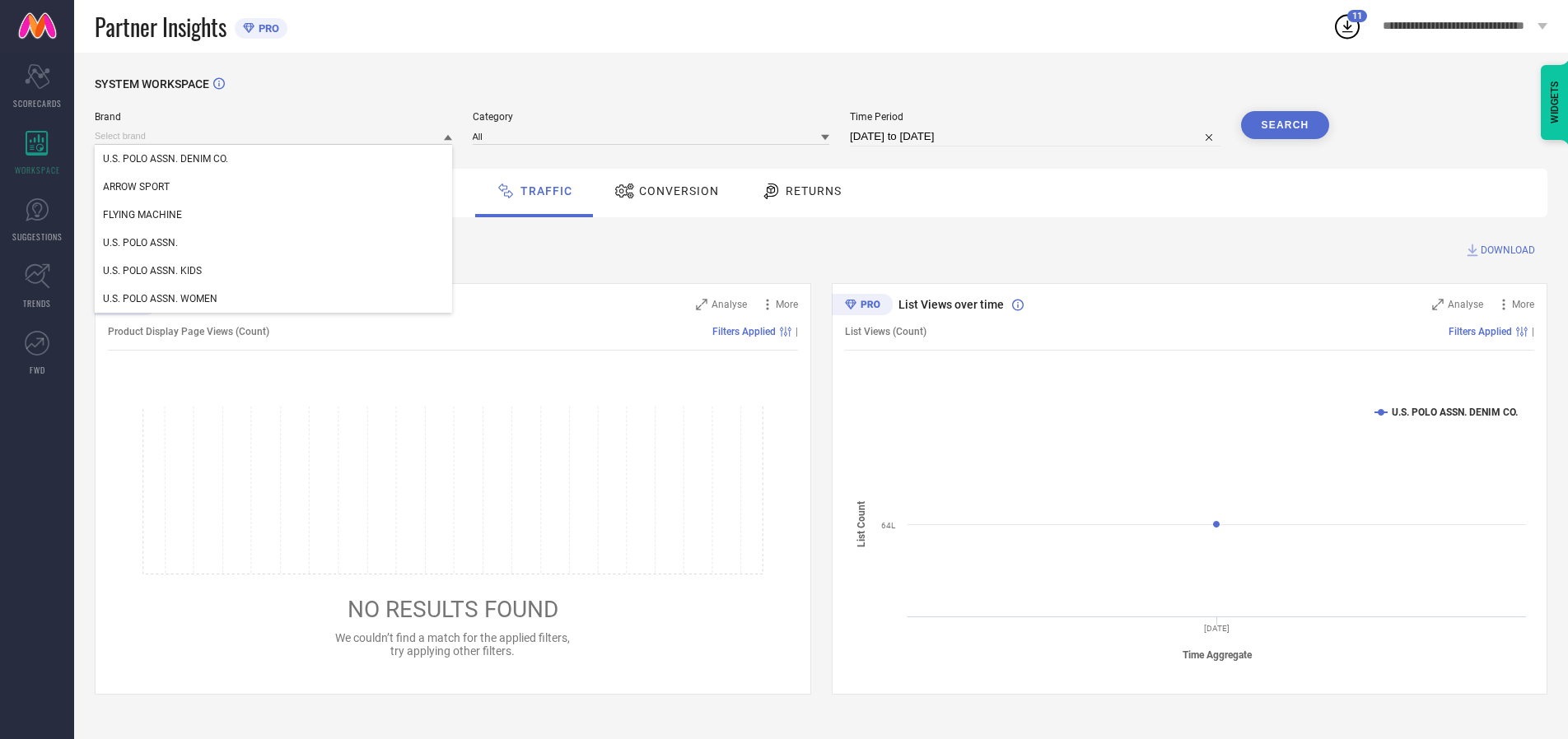
click at [274, 299] on div "U.S. POLO ASSN. WOMEN" at bounding box center [273, 299] width 358 height 28
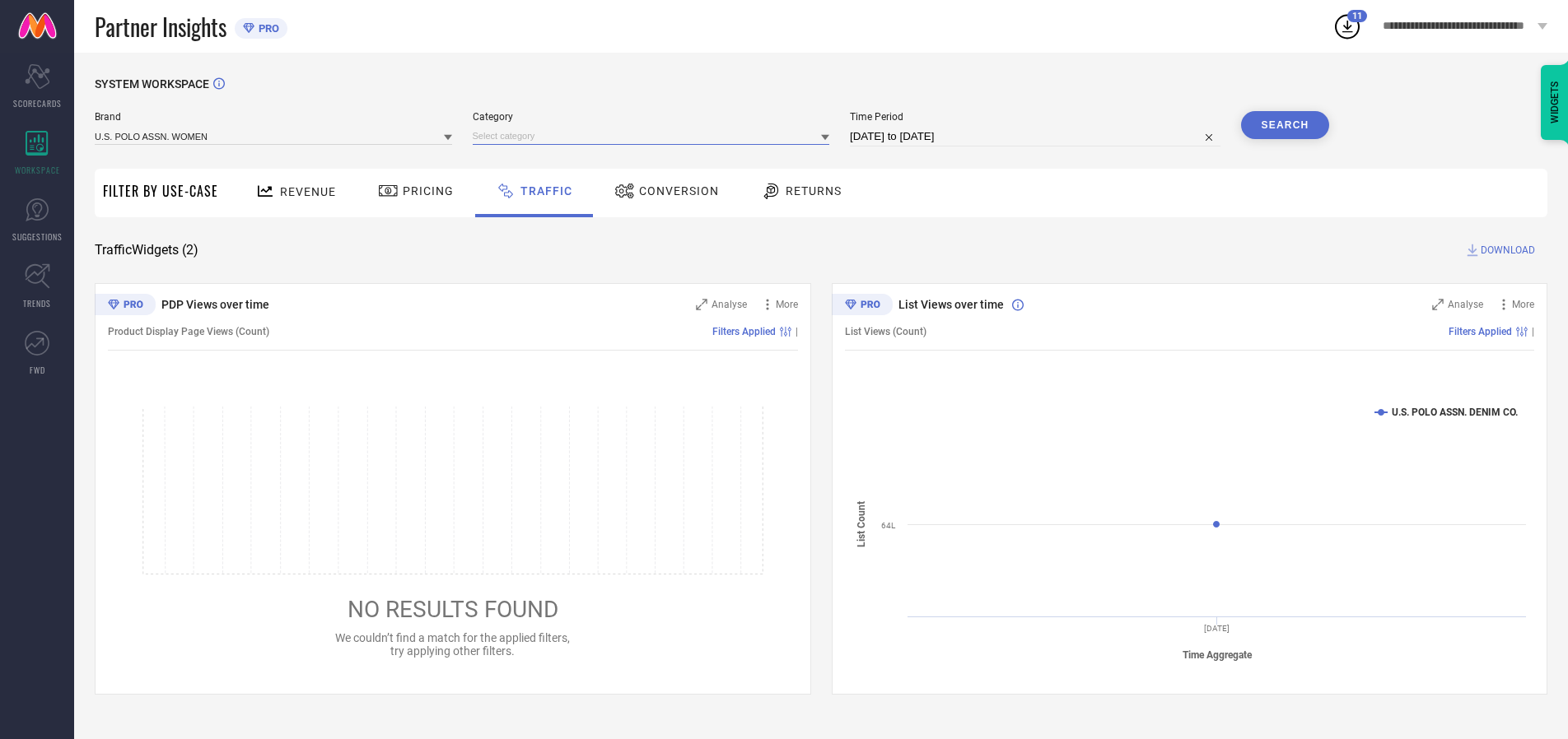
click at [655, 136] on input at bounding box center [651, 136] width 358 height 17
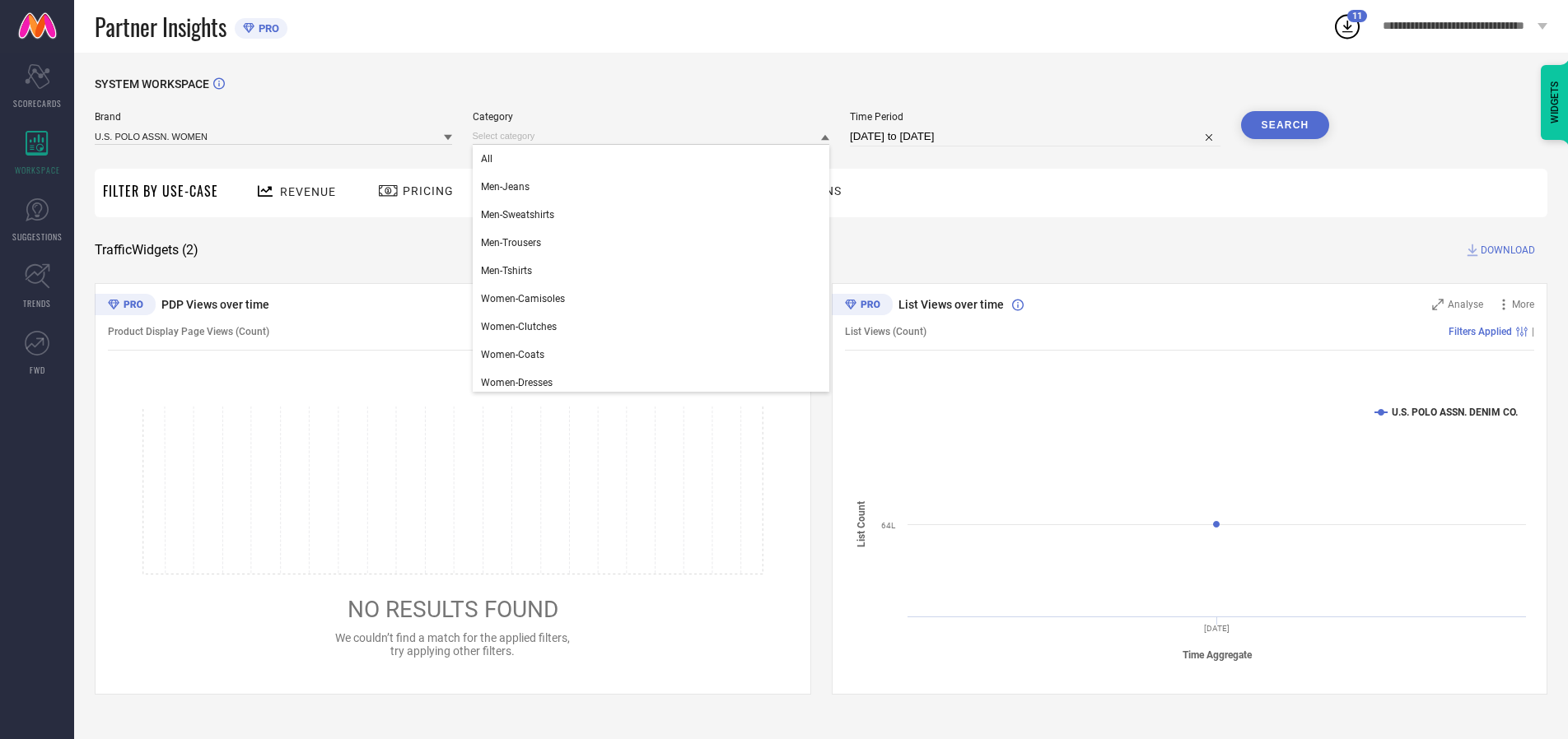
click at [655, 159] on div "All" at bounding box center [651, 158] width 358 height 28
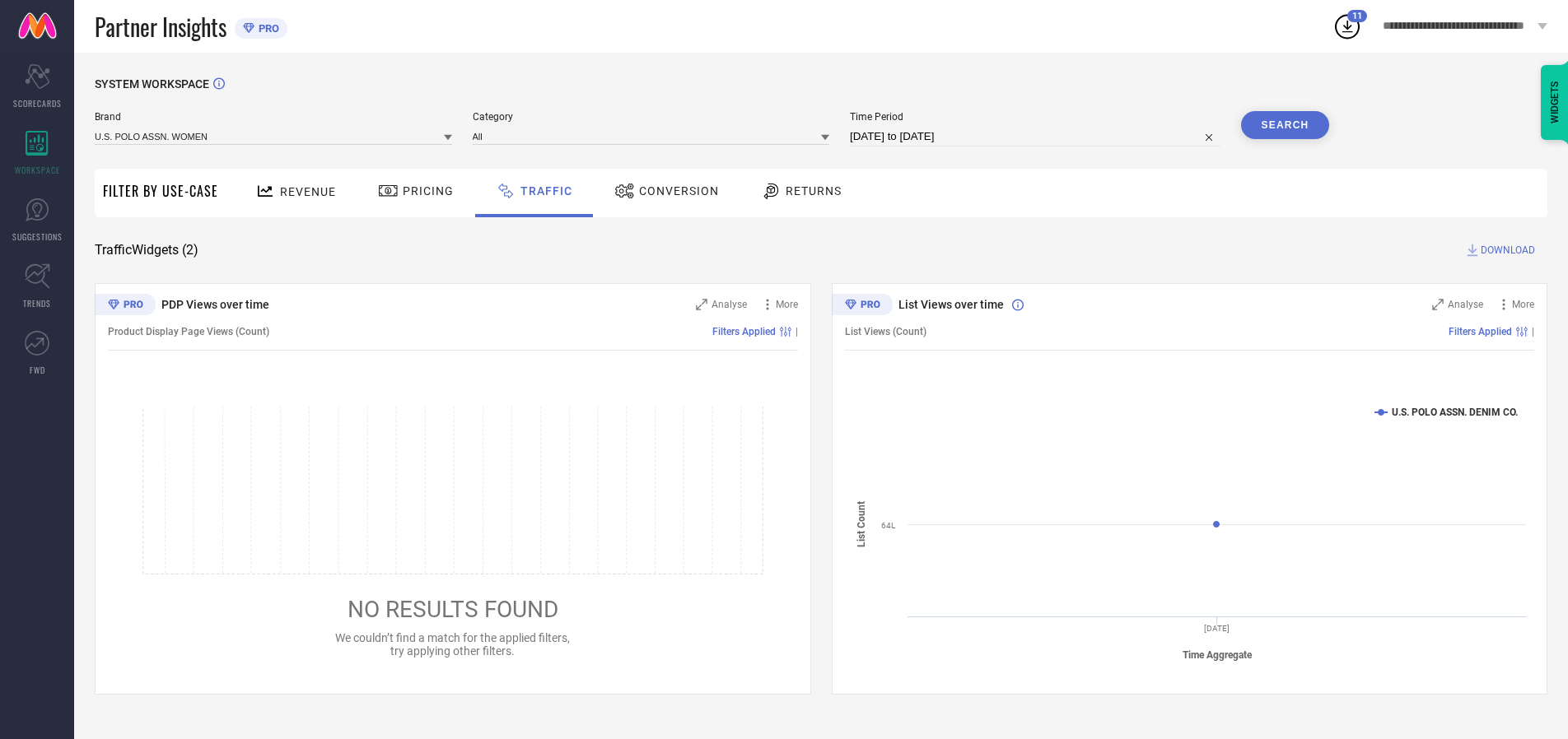
click at [1285, 125] on button "Search" at bounding box center [1285, 125] width 89 height 28
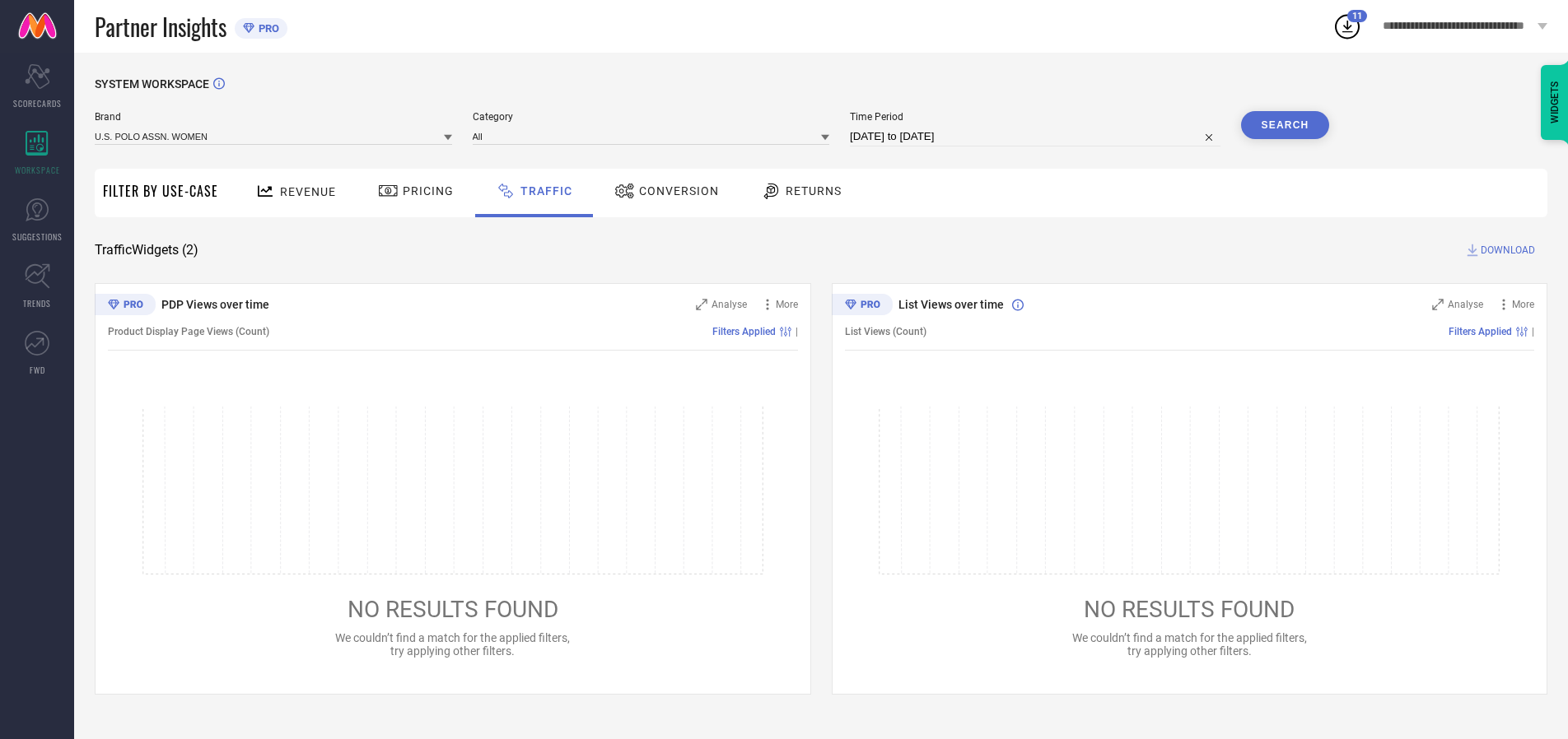
click at [1506, 251] on span "DOWNLOAD" at bounding box center [1508, 250] width 54 height 16
click at [1038, 137] on input at bounding box center [1036, 136] width 370 height 20
select select "9"
select select "2025"
select select "10"
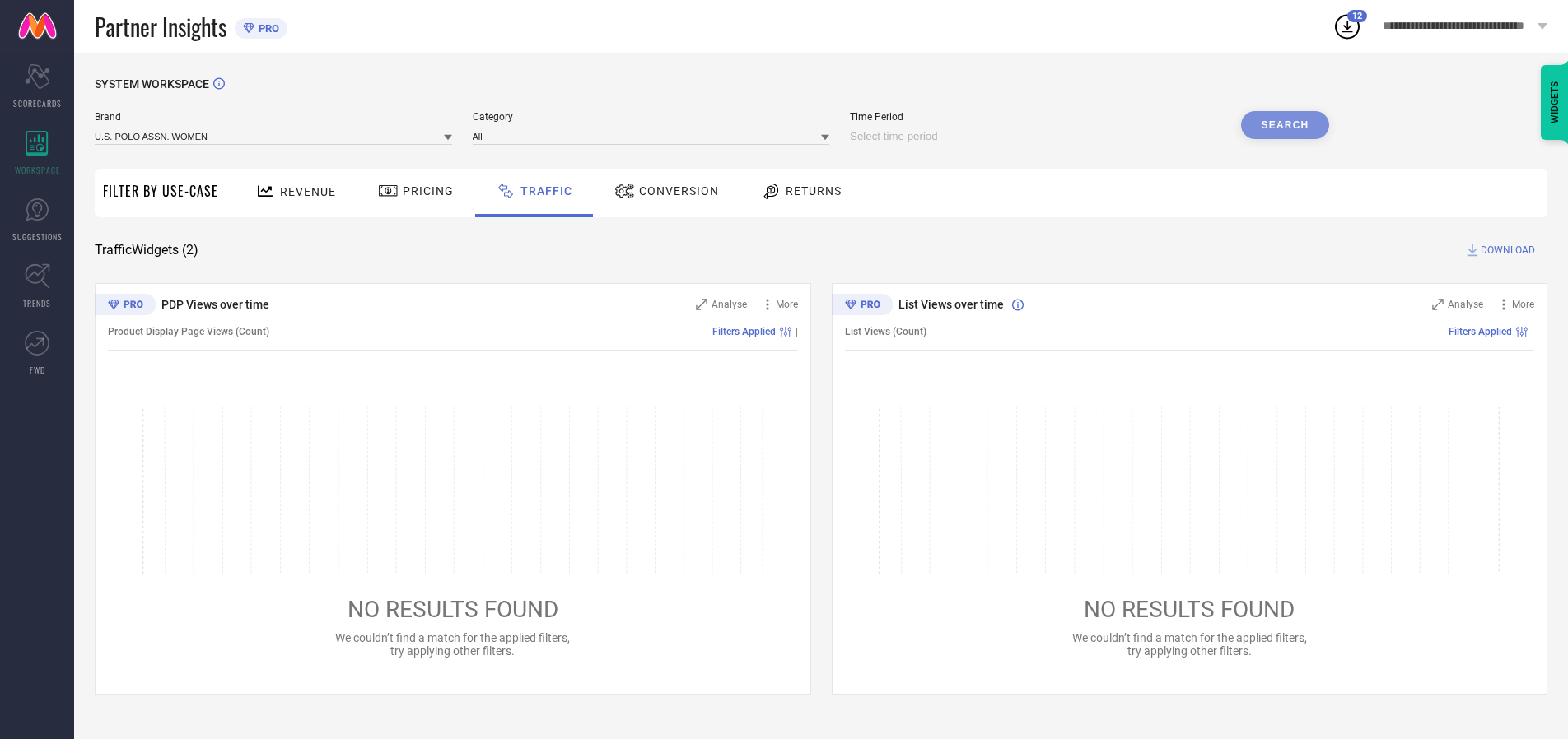
select select "2025"
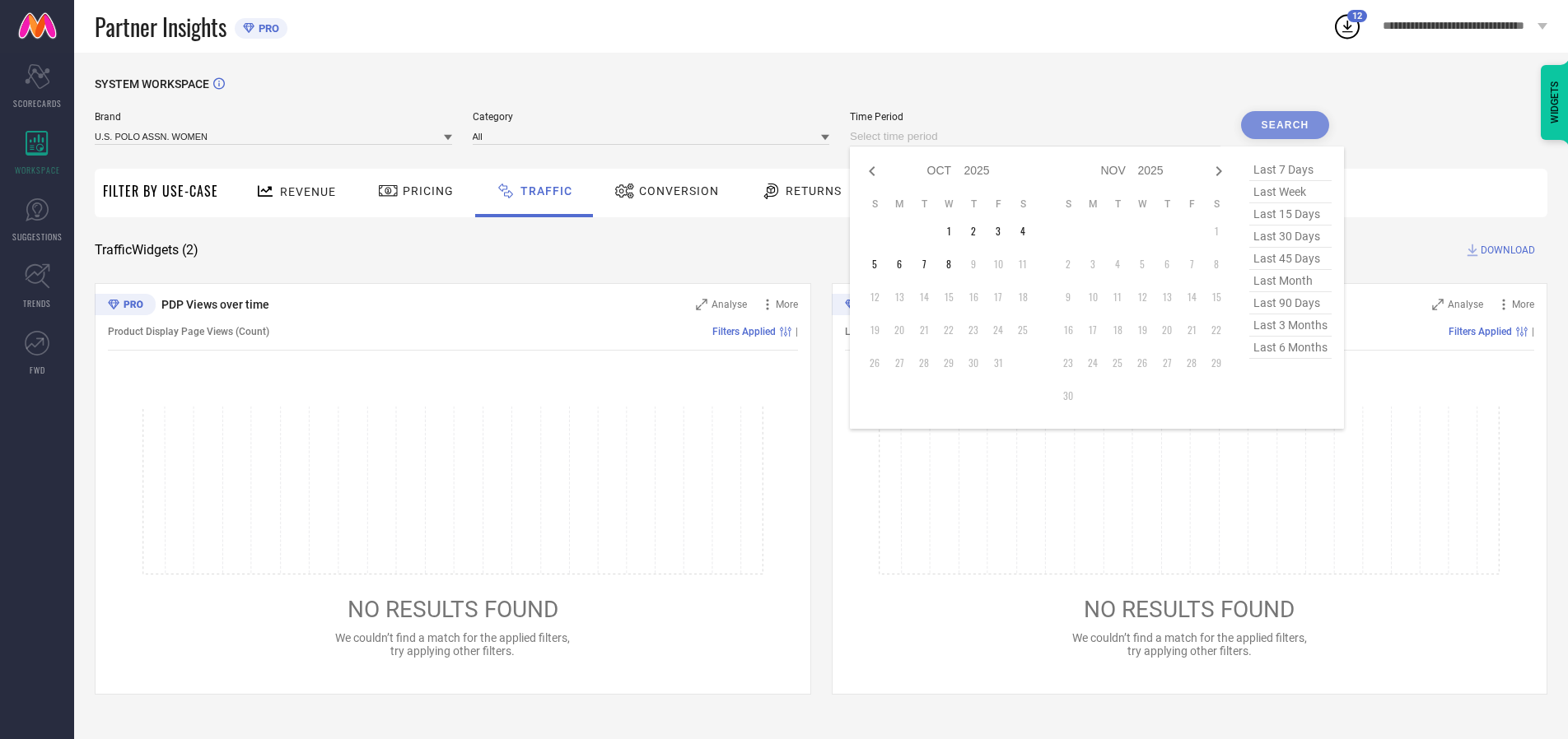
select select "8"
select select "2025"
select select "9"
select select "2025"
click at [929, 363] on td "30" at bounding box center [924, 363] width 25 height 25
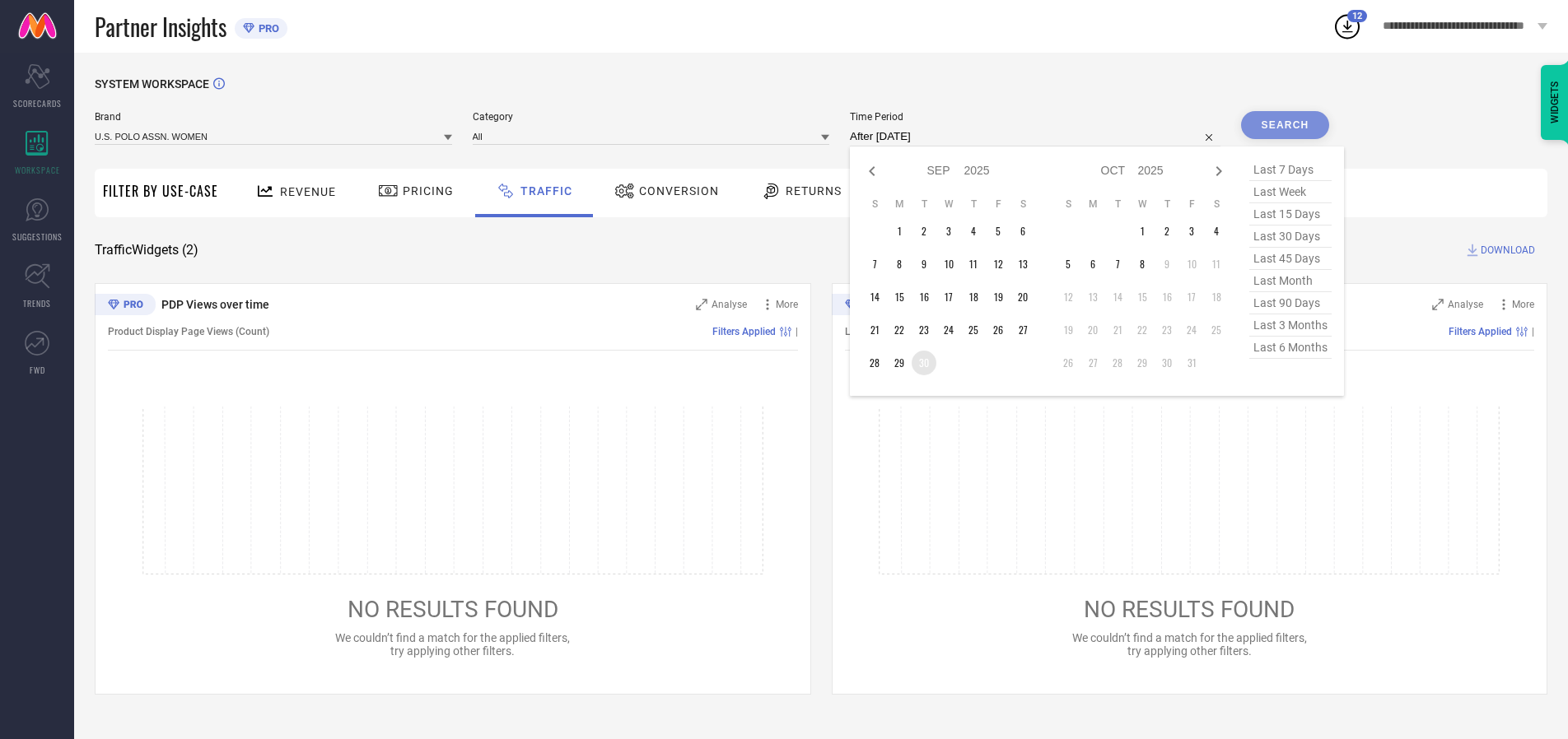
type input "[DATE] to [DATE]"
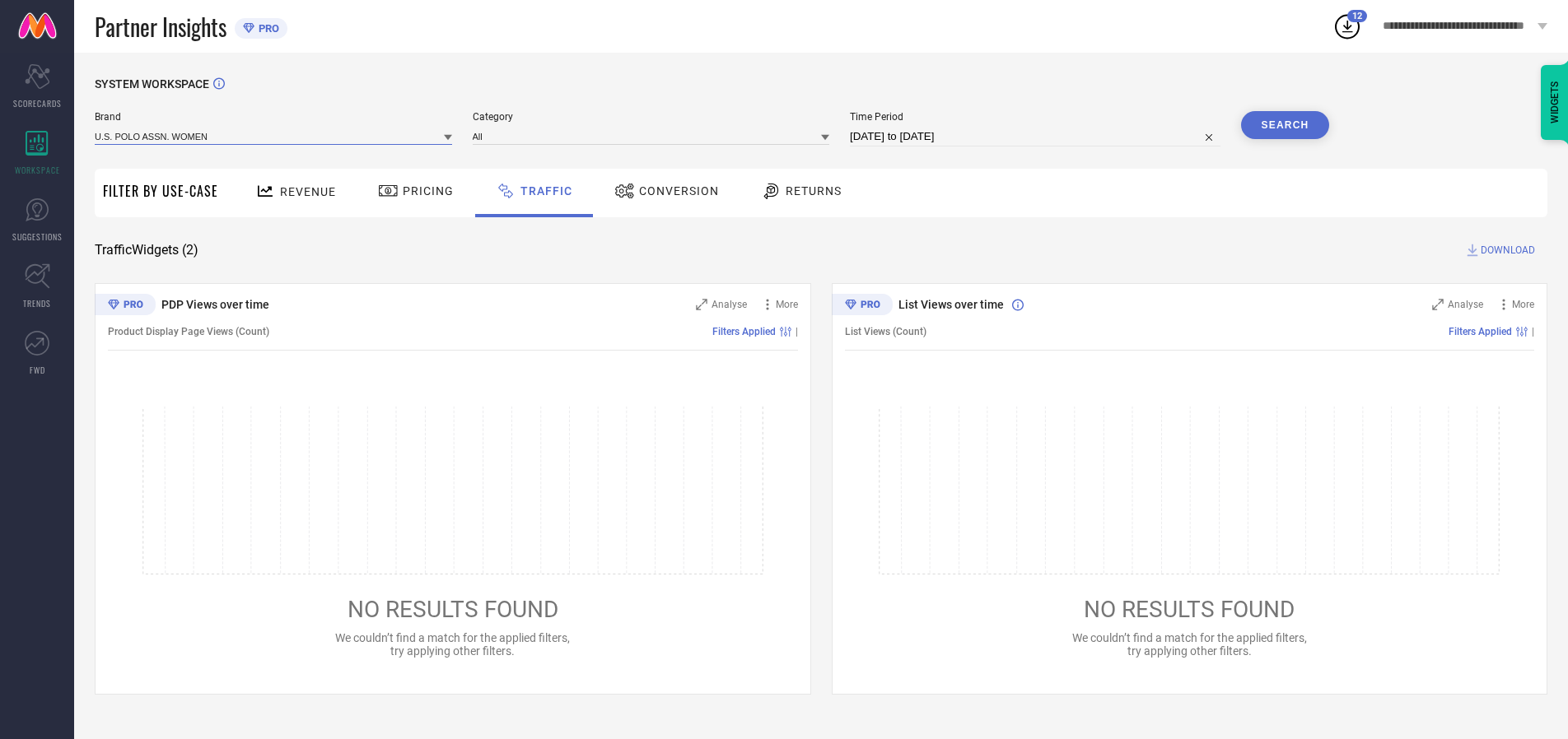
click at [274, 136] on input at bounding box center [273, 136] width 358 height 17
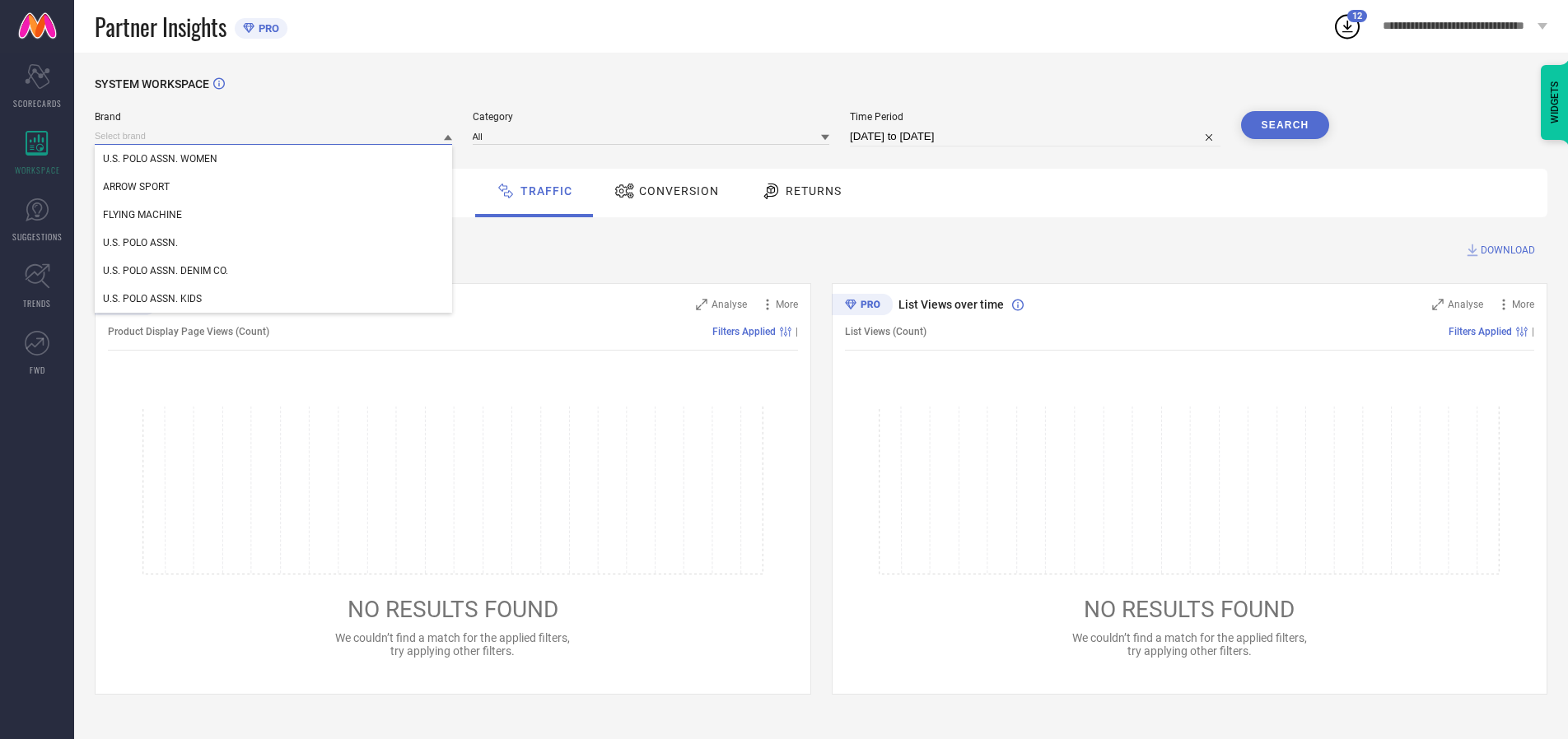
click at [274, 136] on input at bounding box center [273, 136] width 358 height 17
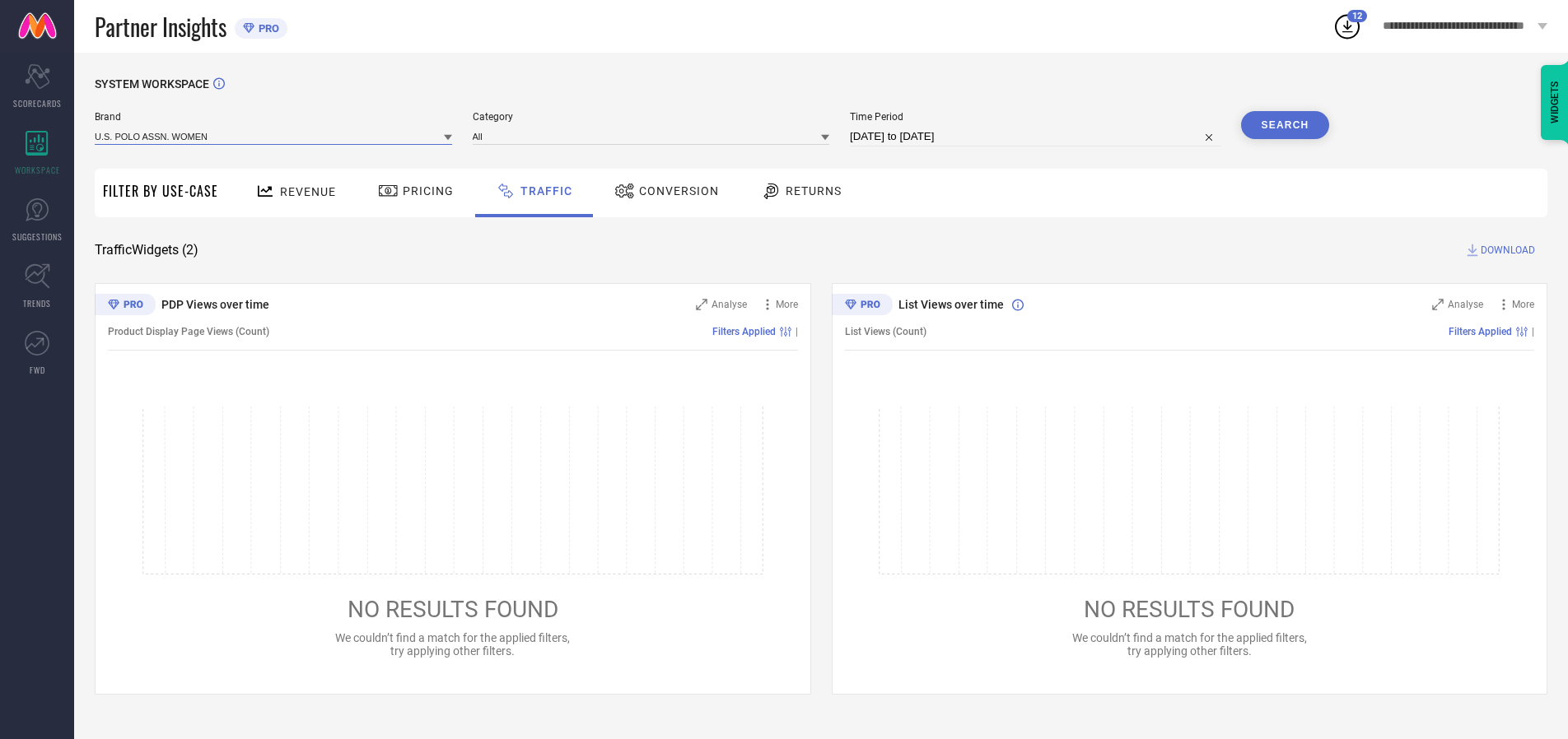
click at [274, 136] on input at bounding box center [273, 136] width 358 height 17
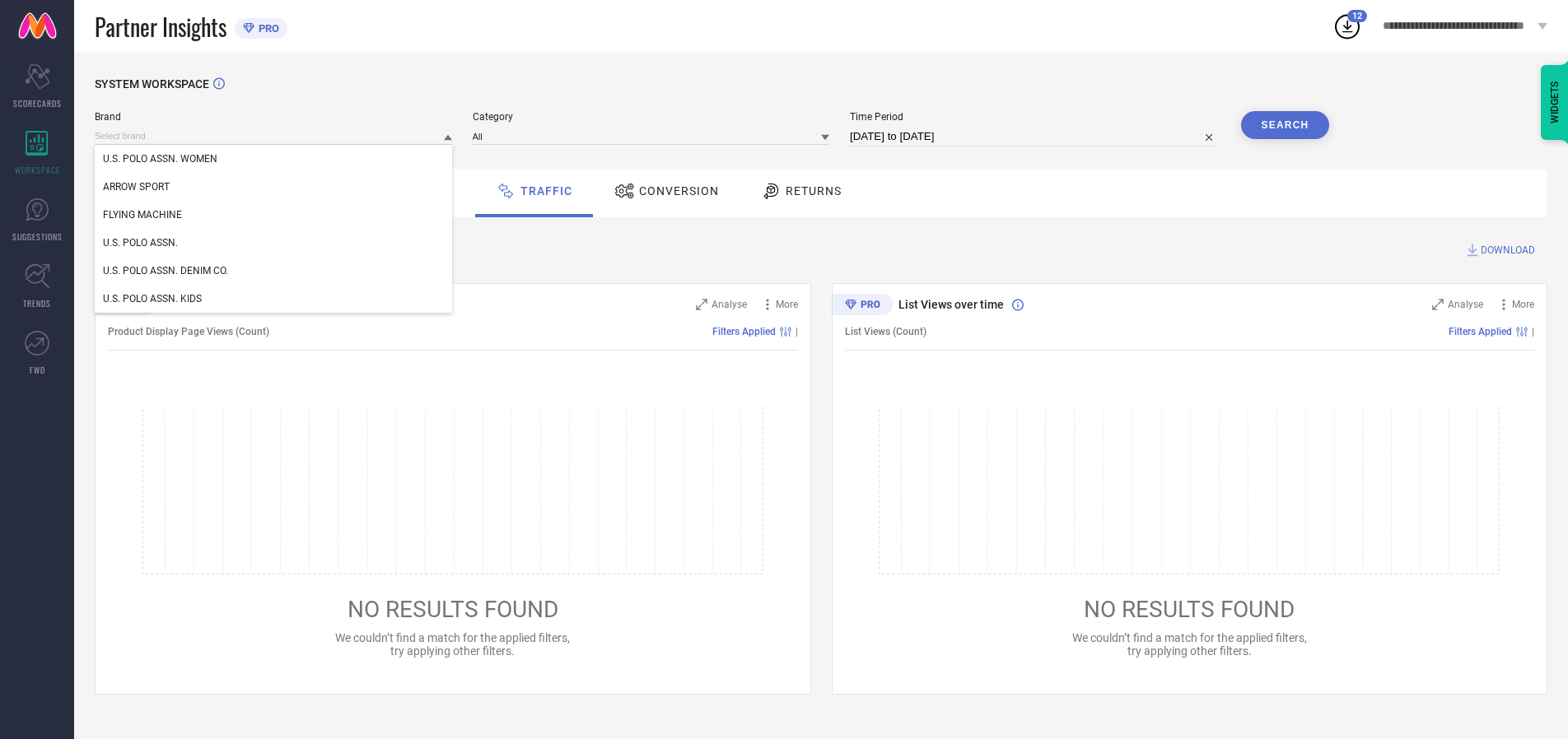
click at [274, 159] on div "U.S. POLO ASSN. WOMEN" at bounding box center [273, 158] width 358 height 28
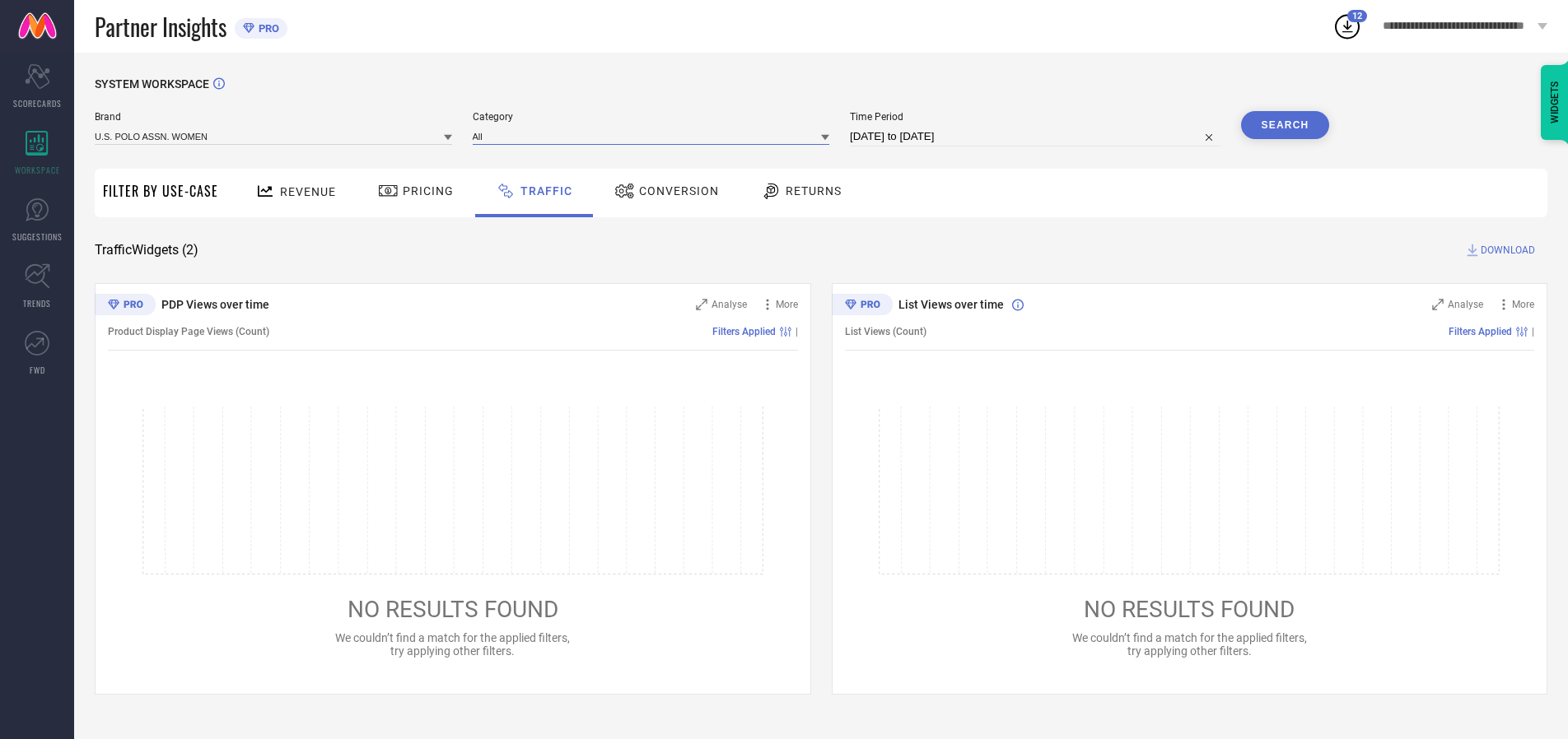
click at [655, 136] on input at bounding box center [651, 136] width 358 height 17
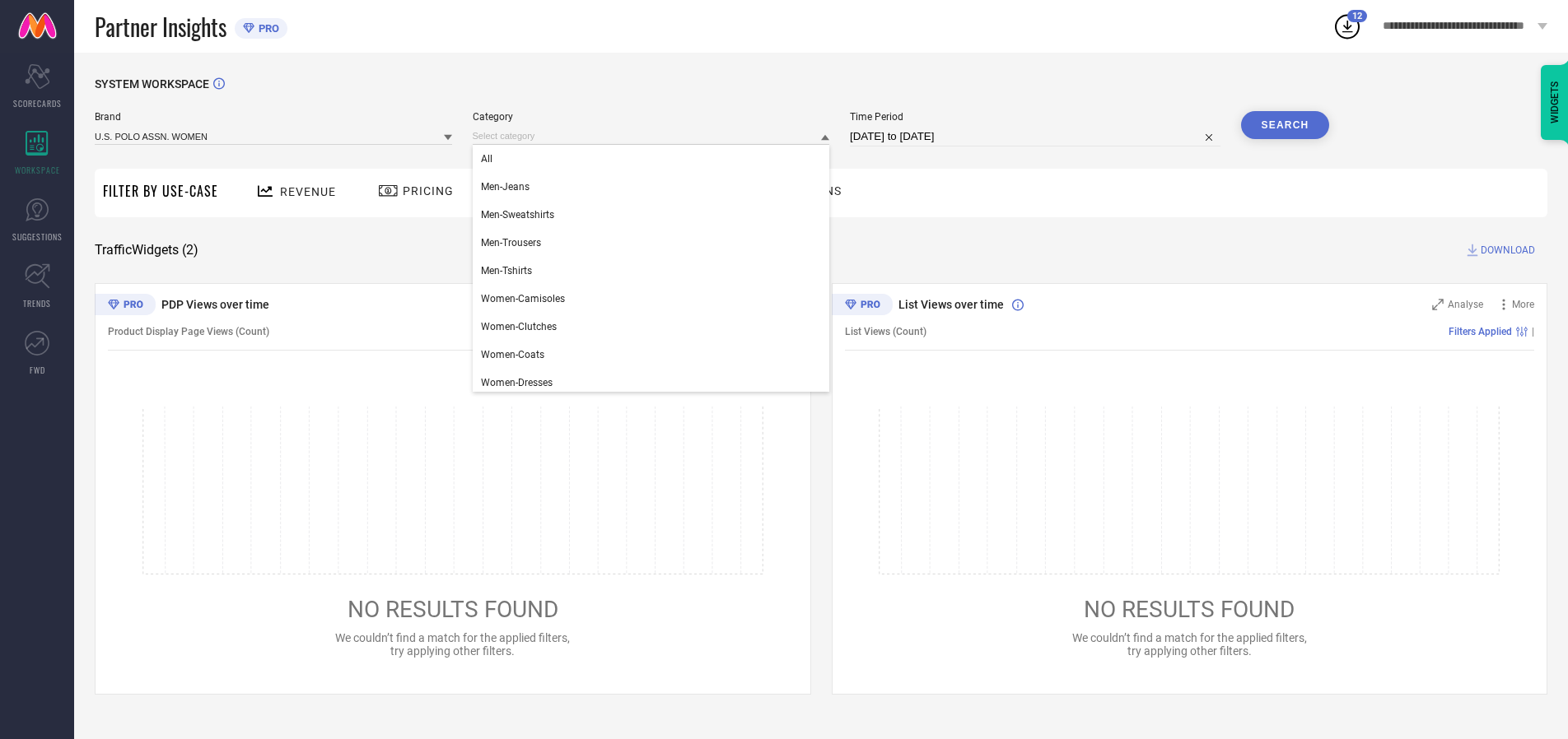
click at [655, 159] on div "All" at bounding box center [651, 158] width 358 height 28
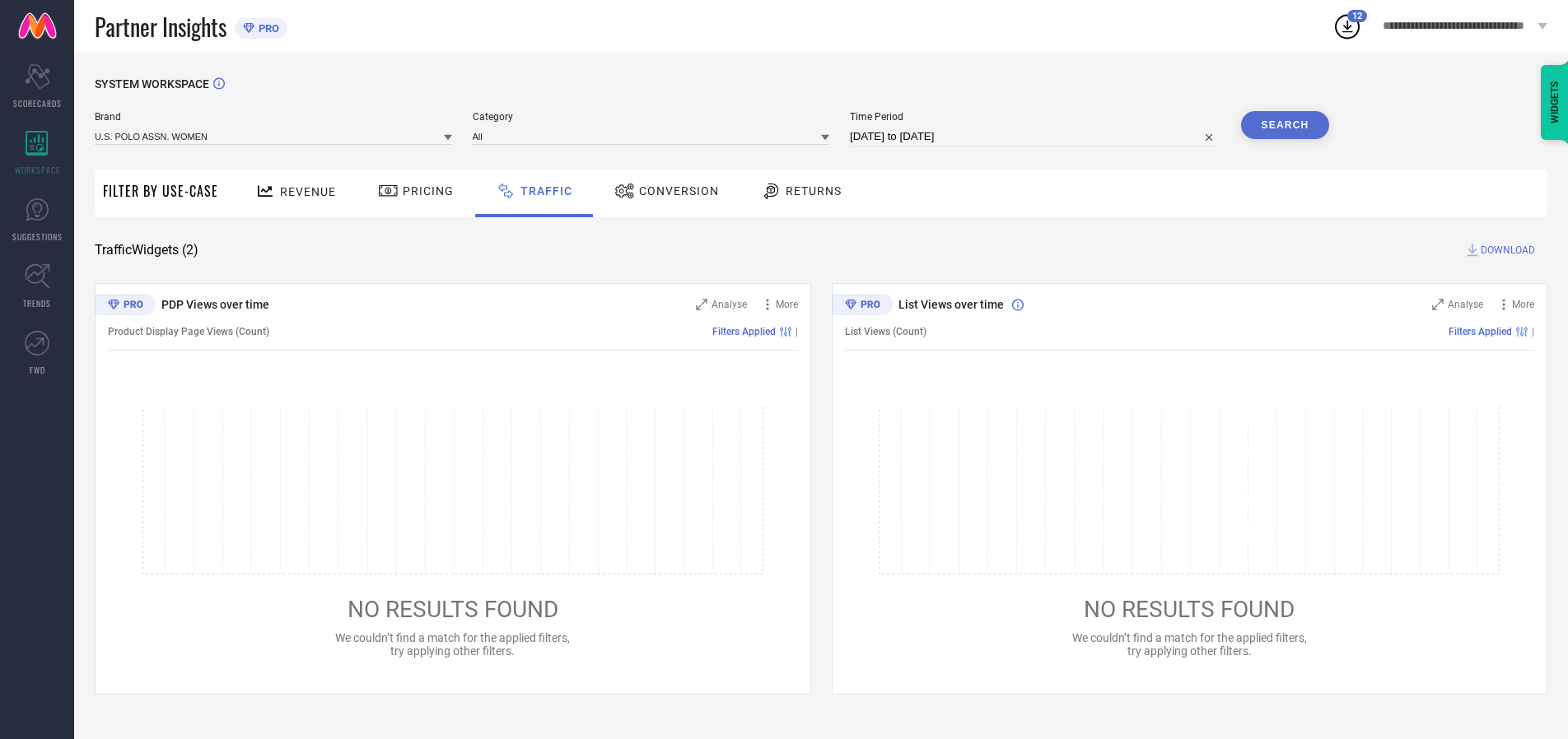
click at [1285, 125] on button "Search" at bounding box center [1285, 125] width 89 height 28
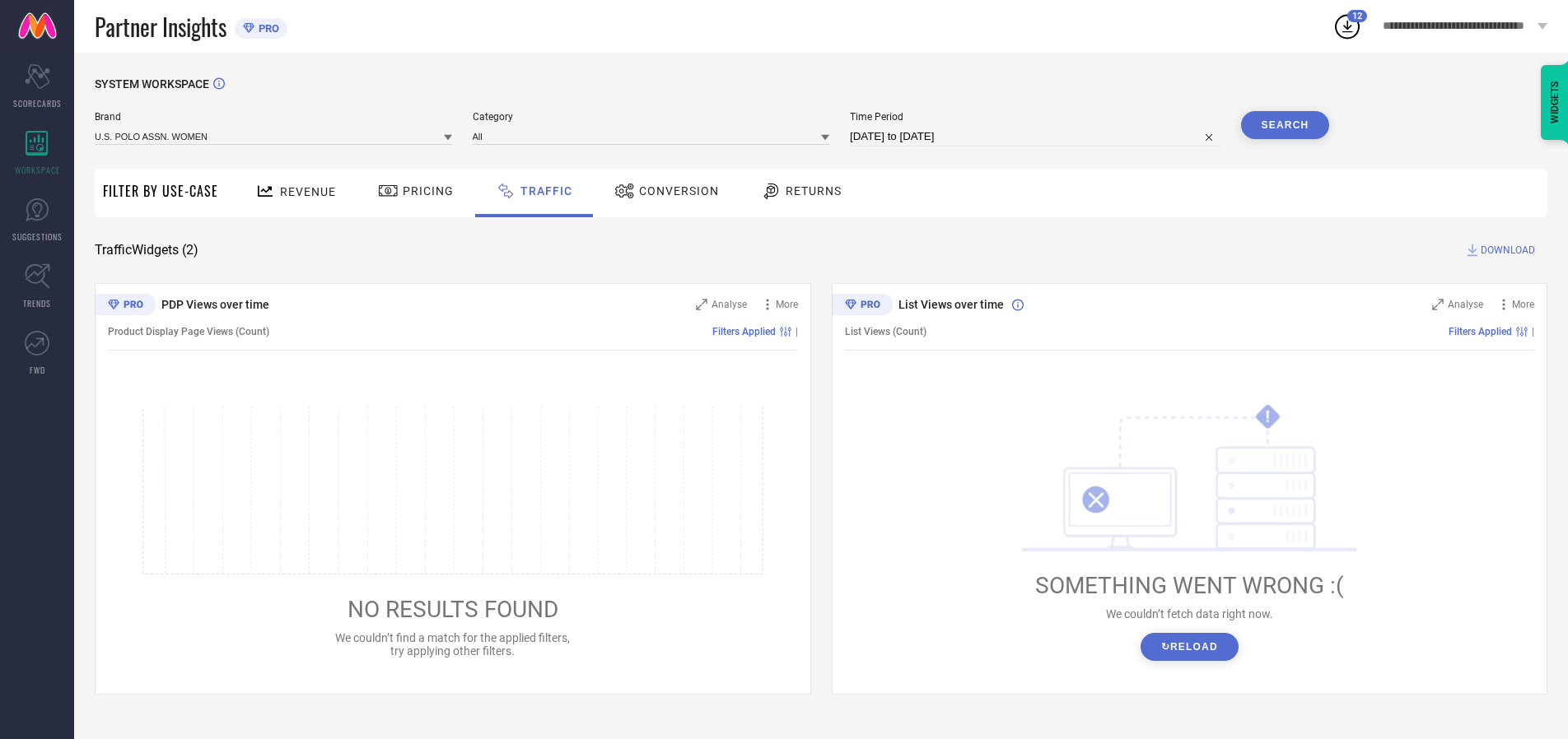
click at [1506, 251] on span "DOWNLOAD" at bounding box center [1508, 250] width 54 height 16
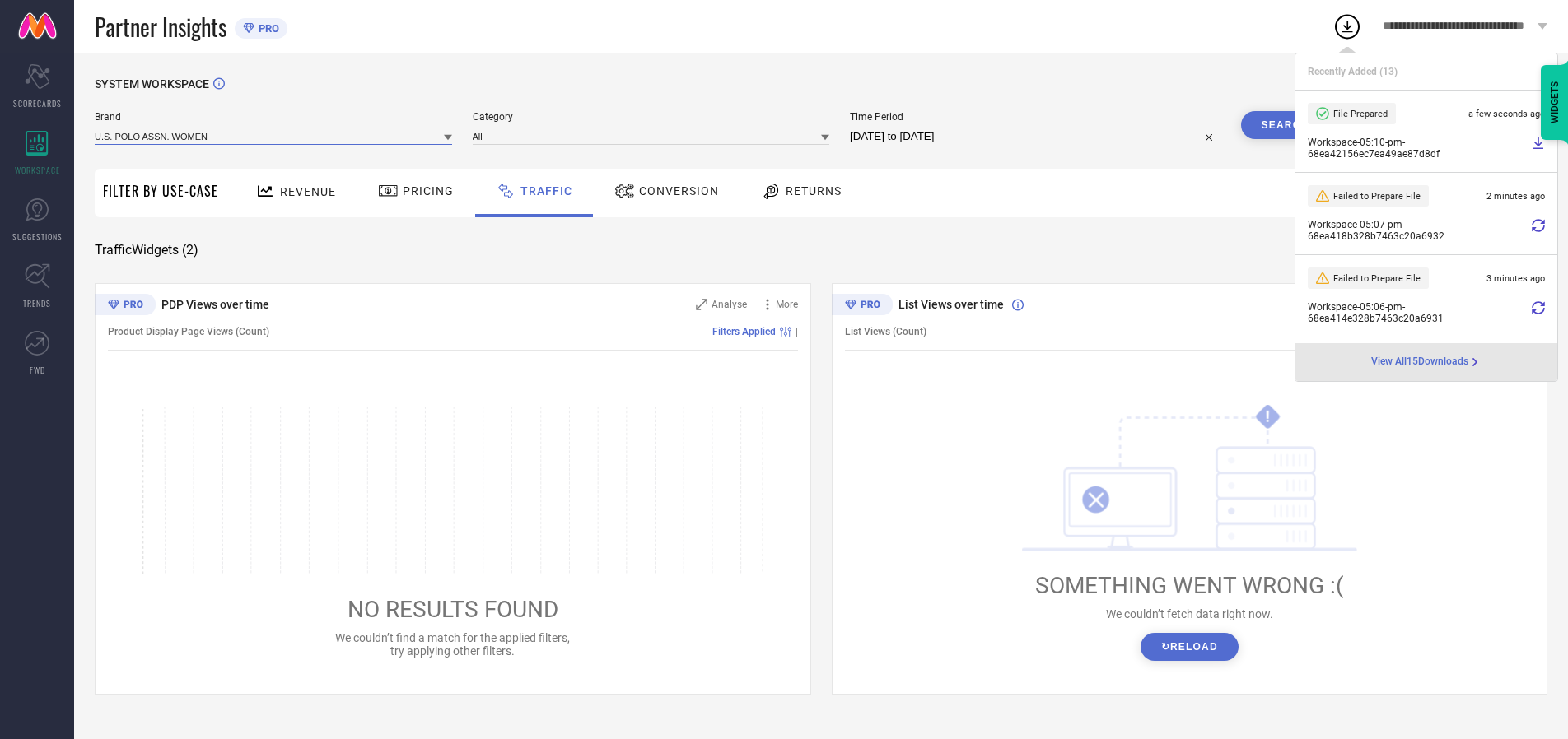
click at [274, 136] on input at bounding box center [273, 136] width 358 height 17
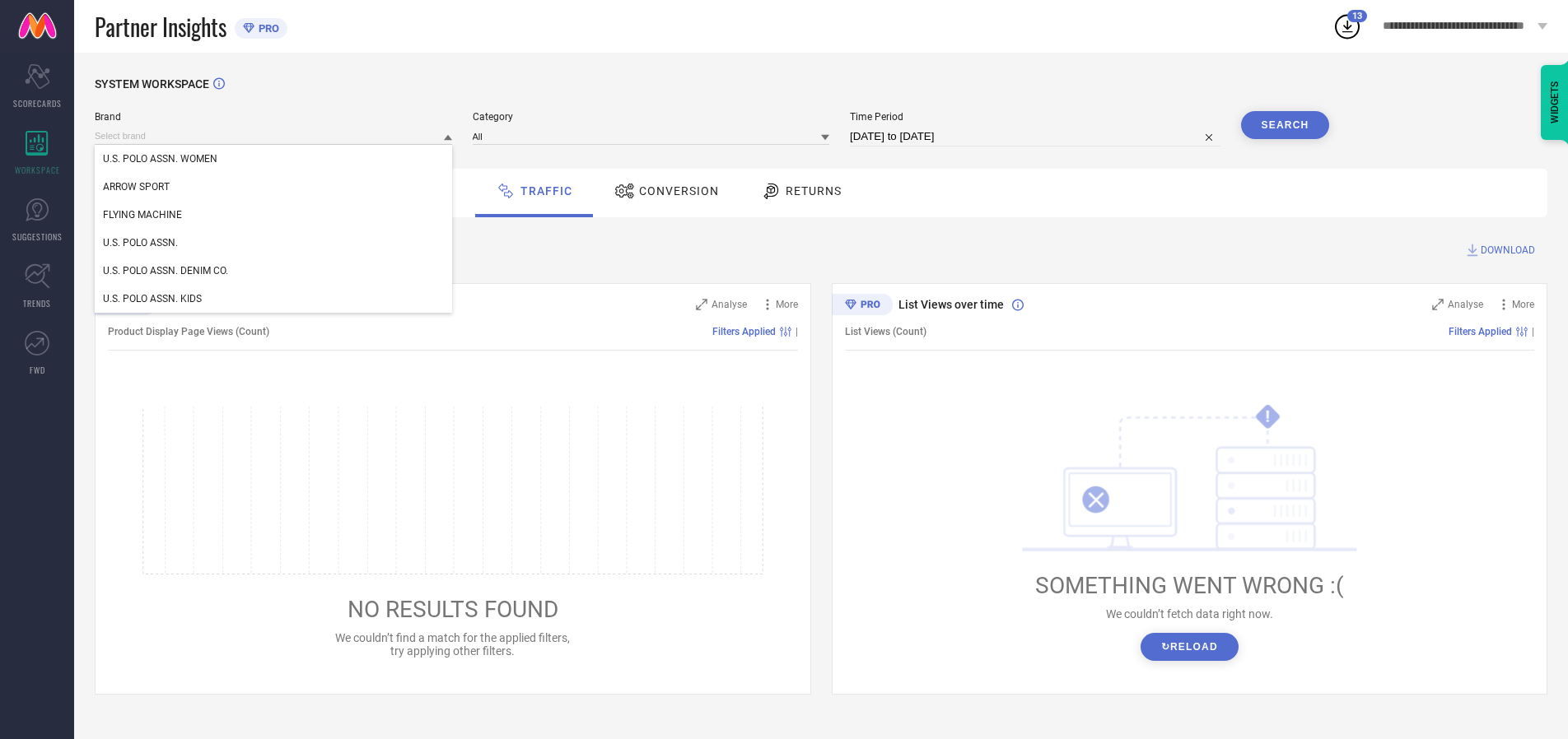
click at [274, 243] on div "U.S. POLO ASSN." at bounding box center [273, 243] width 358 height 28
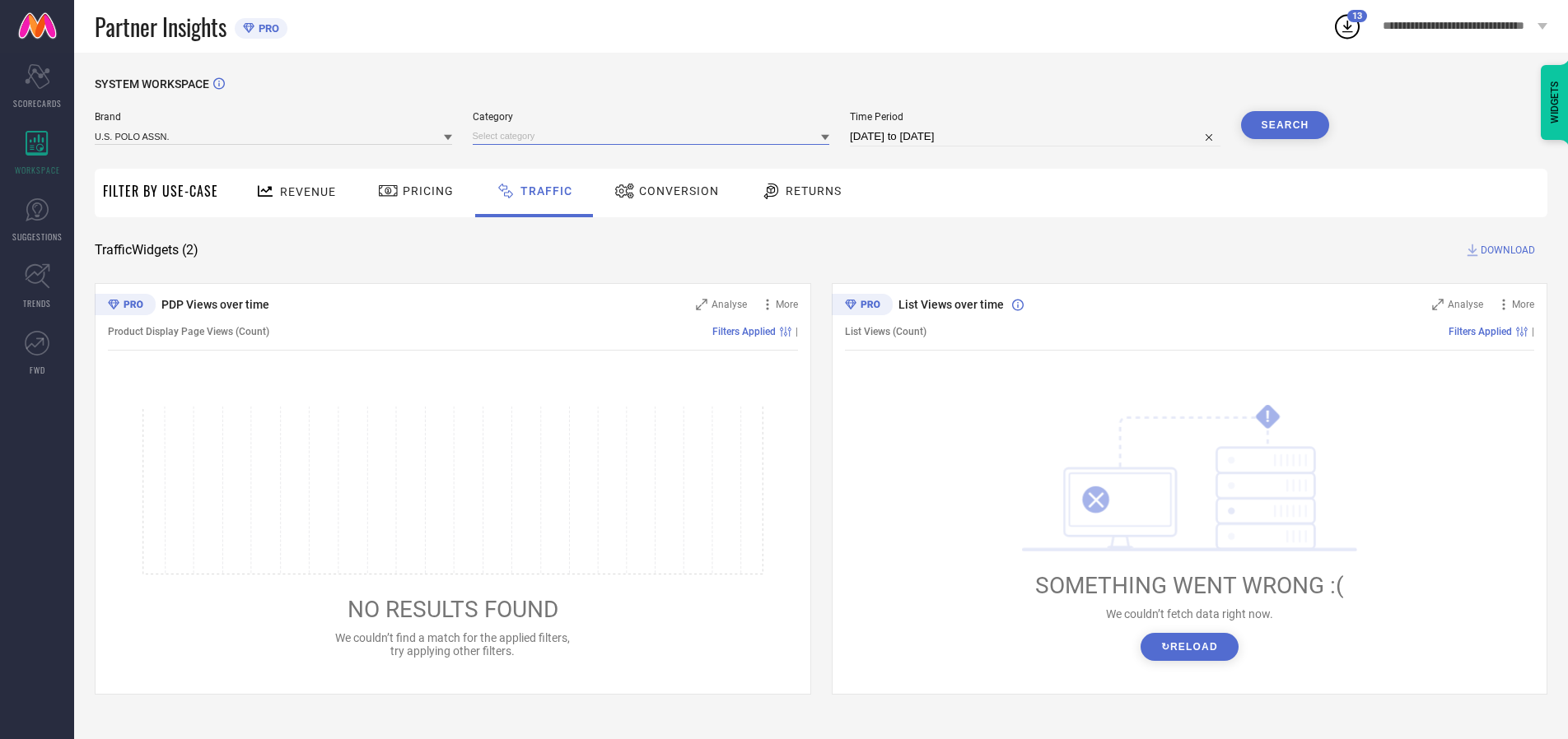
click at [655, 136] on input at bounding box center [651, 136] width 358 height 17
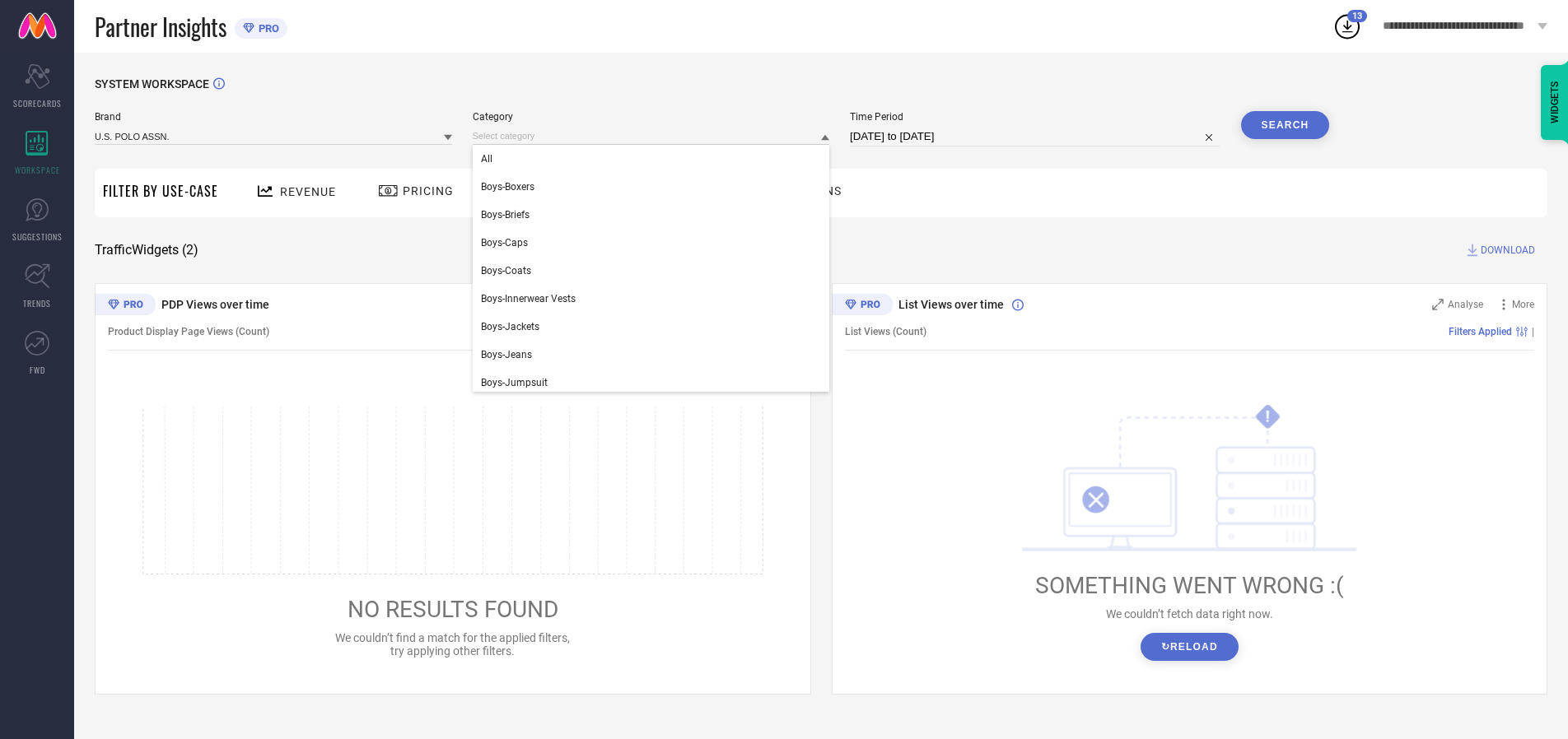
click at [655, 159] on div "All" at bounding box center [651, 158] width 358 height 28
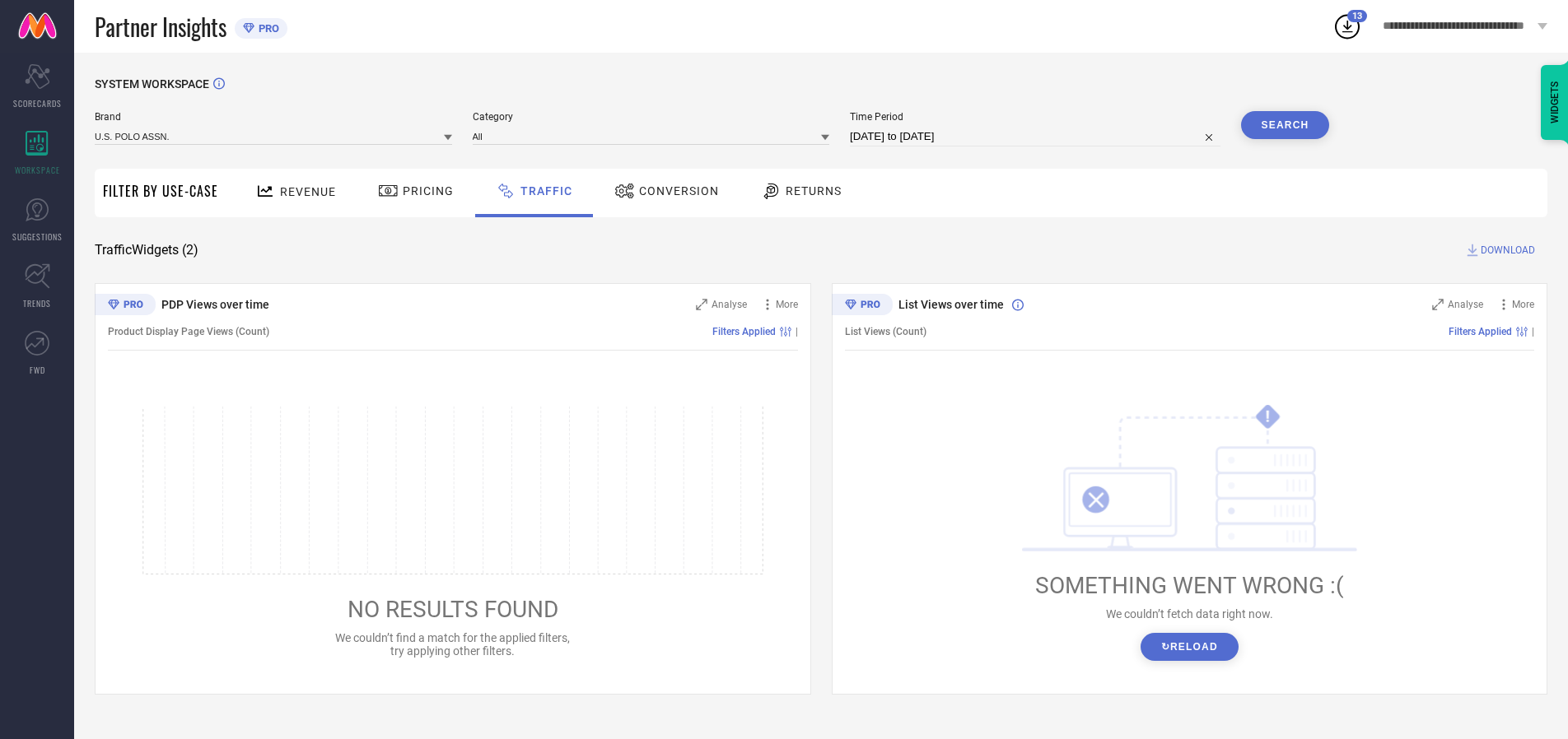
click at [1285, 125] on button "Search" at bounding box center [1285, 125] width 89 height 28
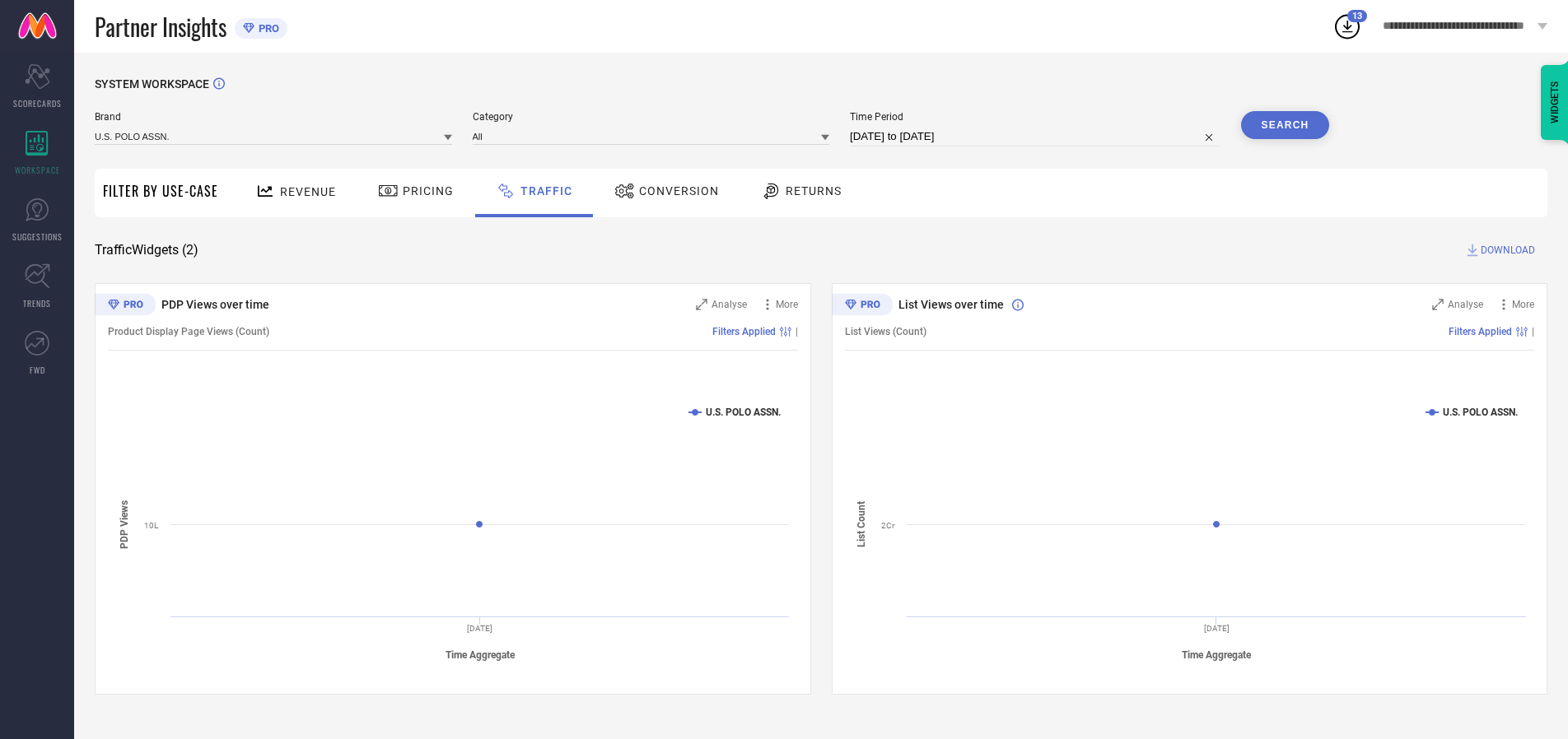
click at [1506, 251] on span "DOWNLOAD" at bounding box center [1508, 250] width 54 height 16
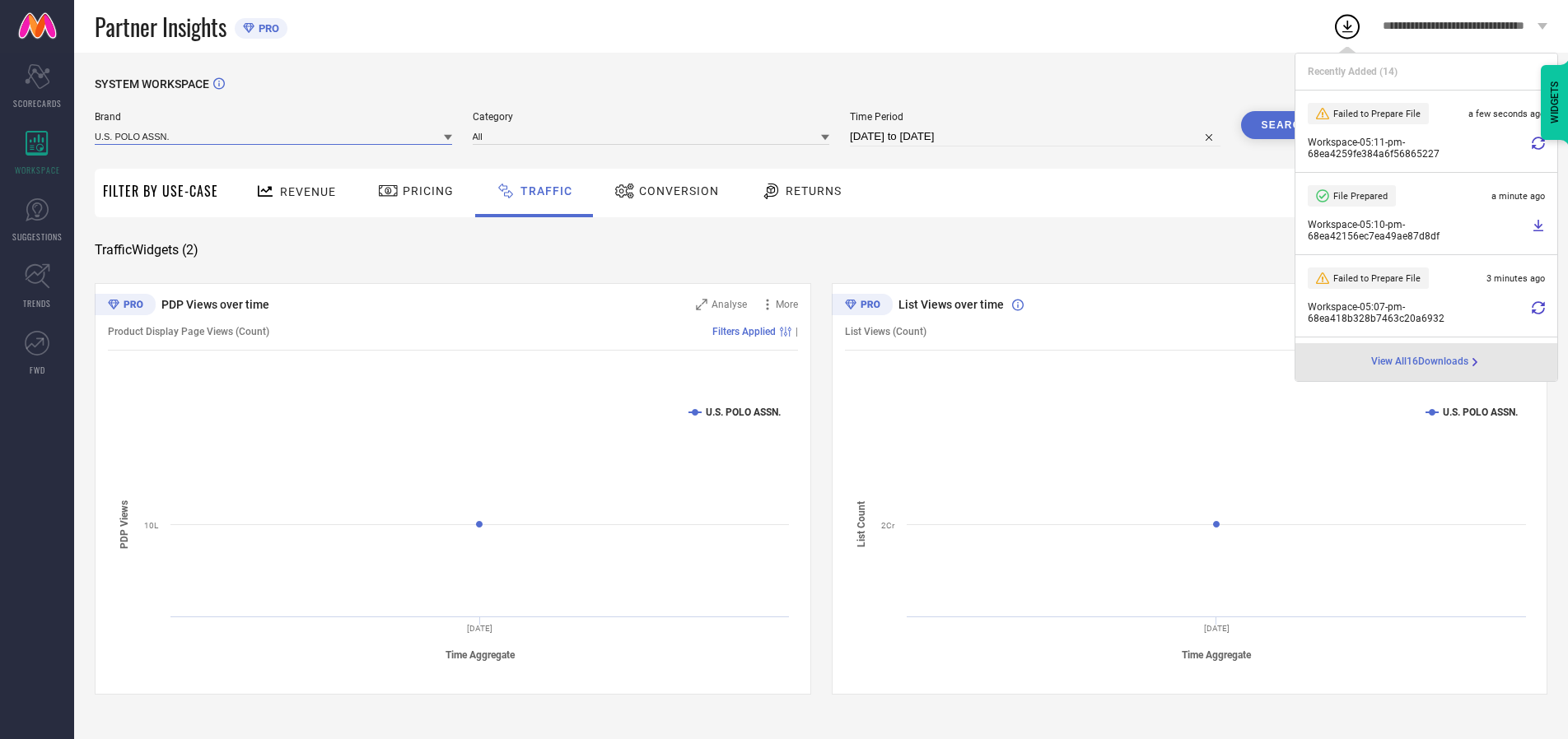
click at [274, 136] on input at bounding box center [273, 136] width 358 height 17
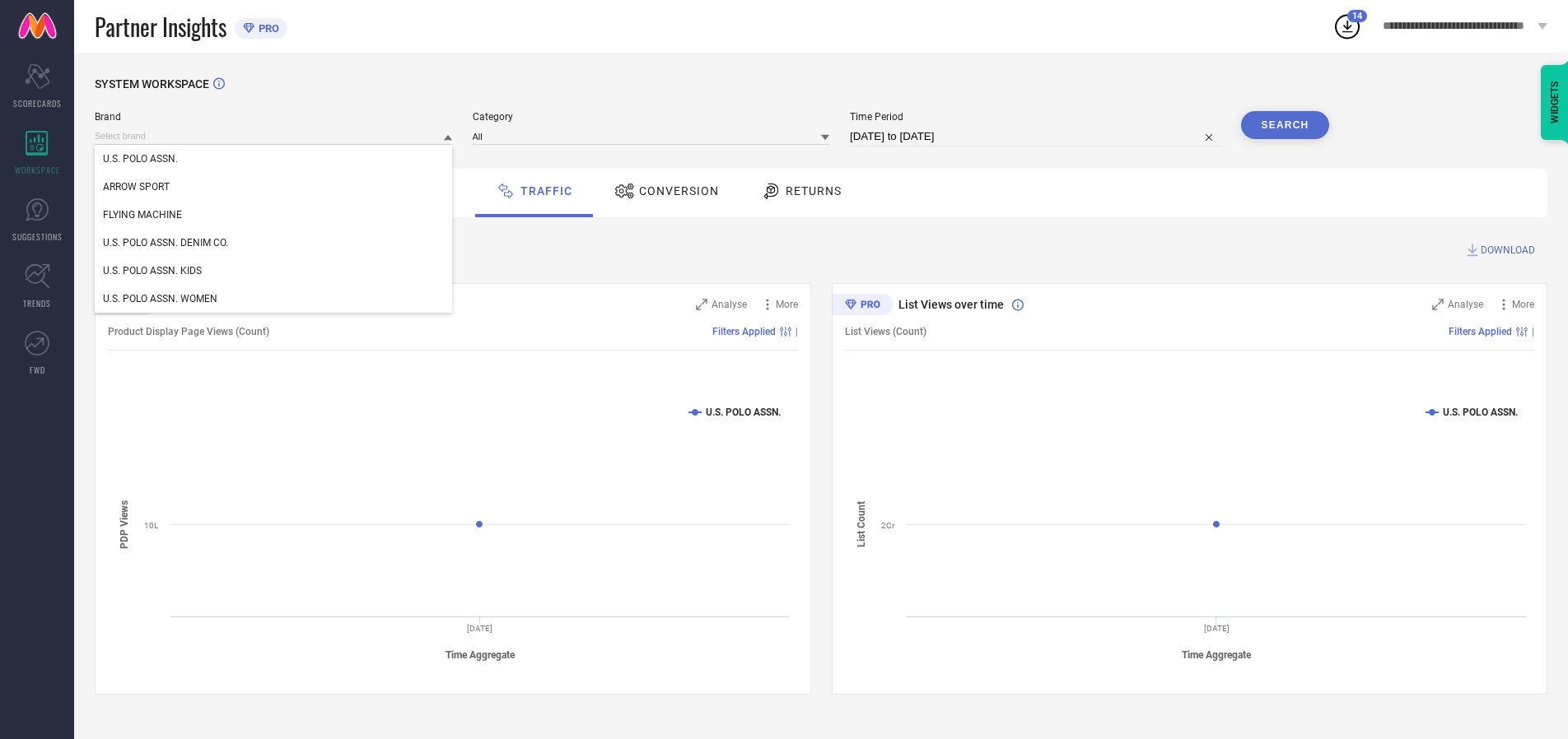
click at [274, 243] on div "U.S. POLO ASSN. DENIM CO." at bounding box center [273, 243] width 358 height 28
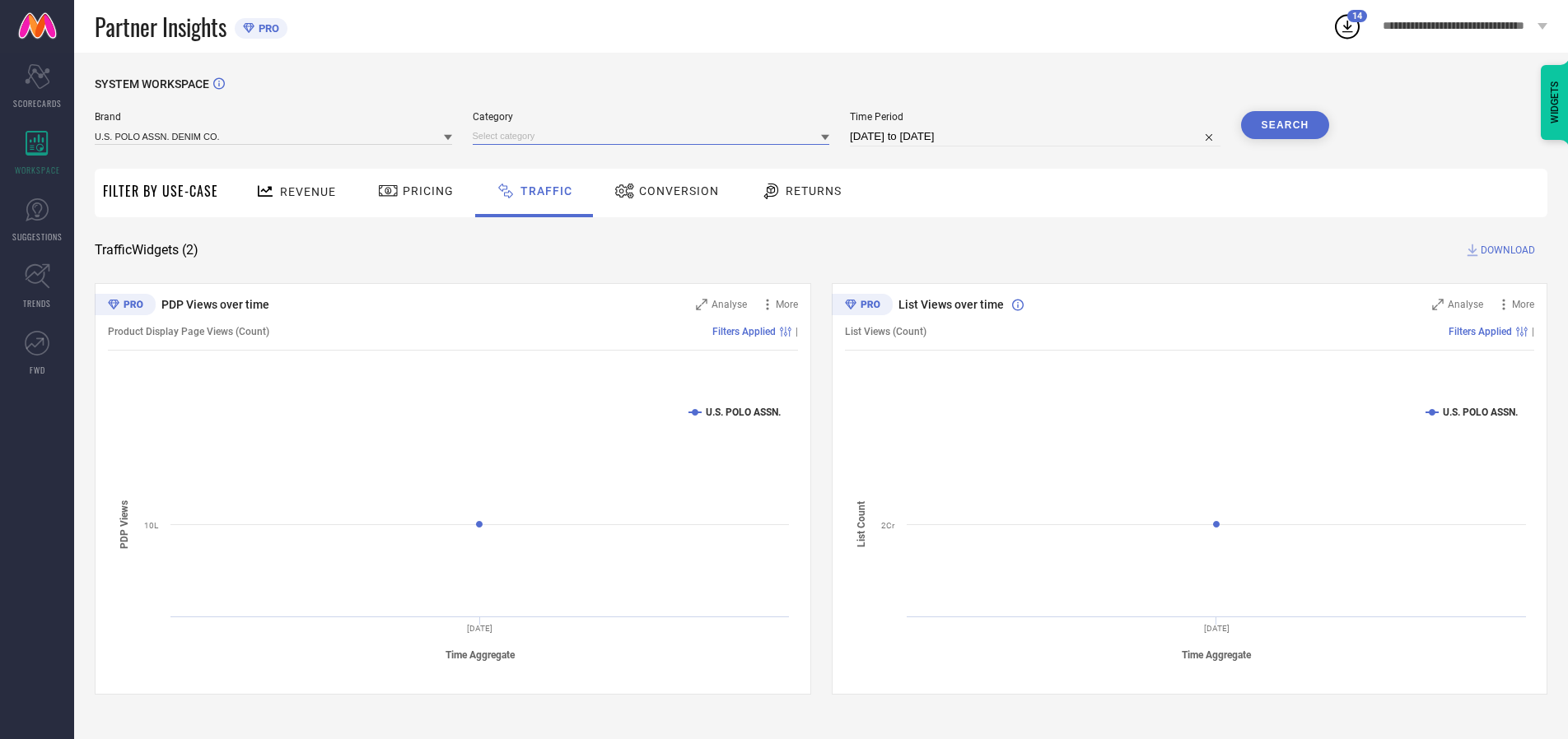
click at [655, 136] on input at bounding box center [651, 136] width 358 height 17
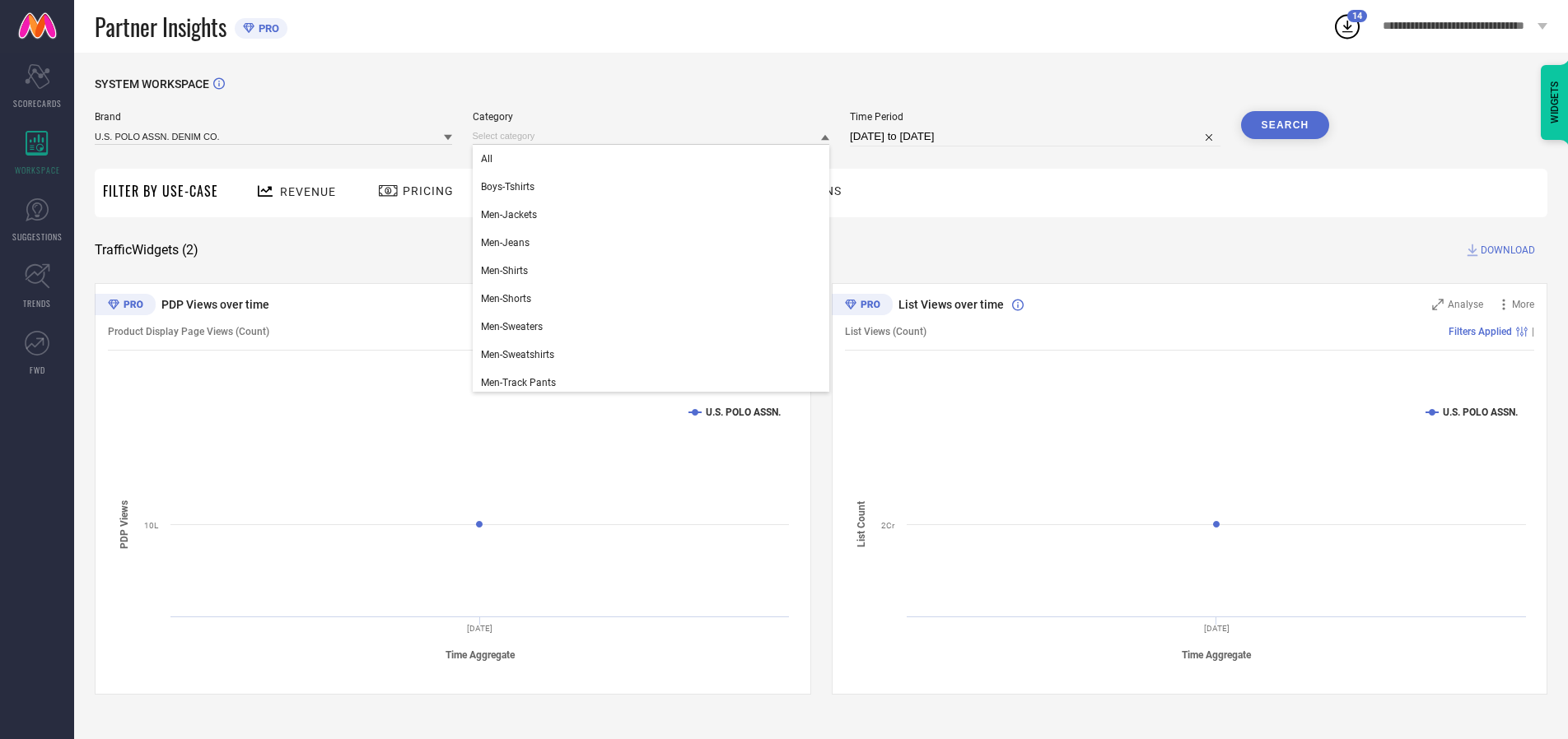
click at [655, 159] on div "All" at bounding box center [651, 158] width 358 height 28
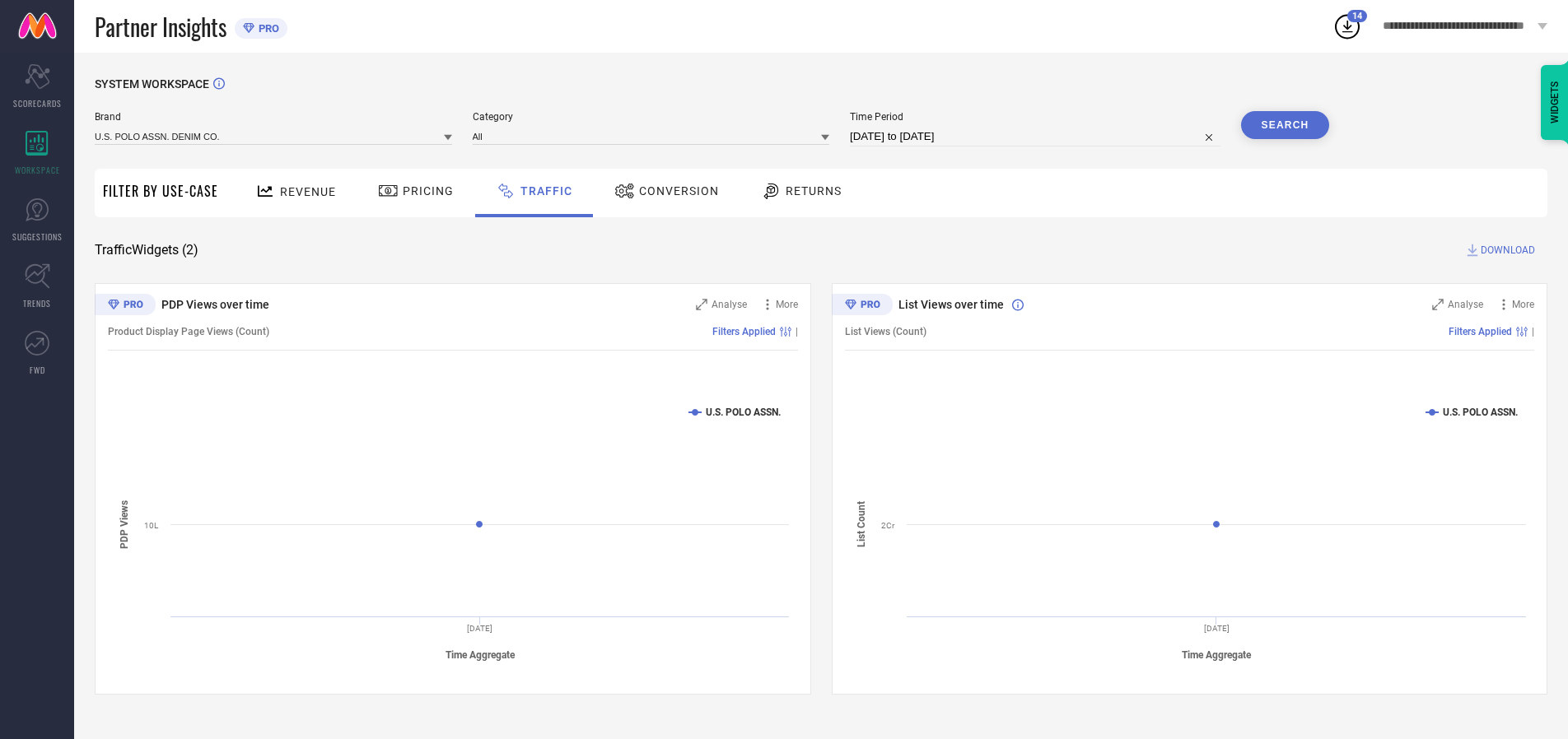
click at [1285, 125] on button "Search" at bounding box center [1285, 125] width 89 height 28
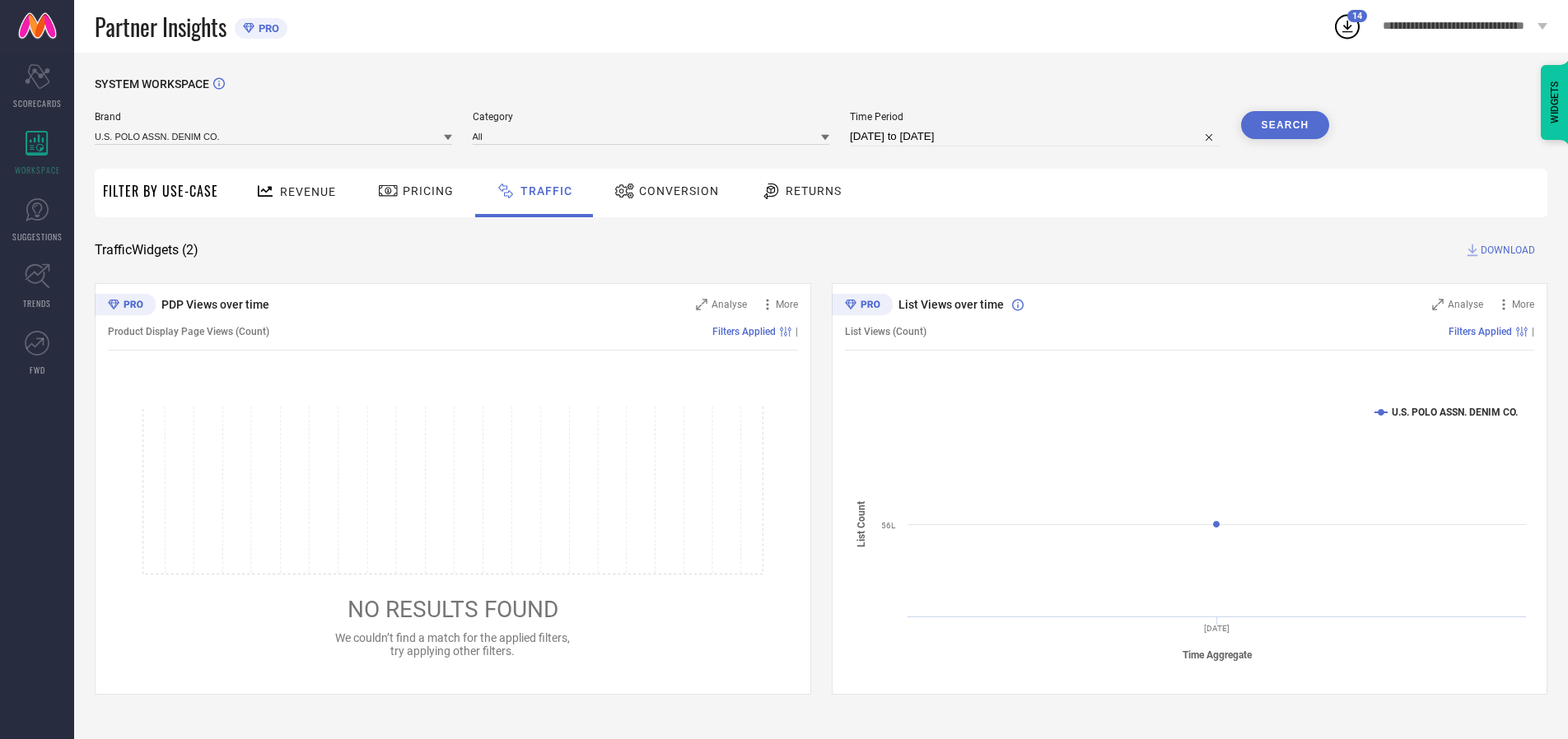
click at [1506, 251] on span "DOWNLOAD" at bounding box center [1508, 250] width 54 height 16
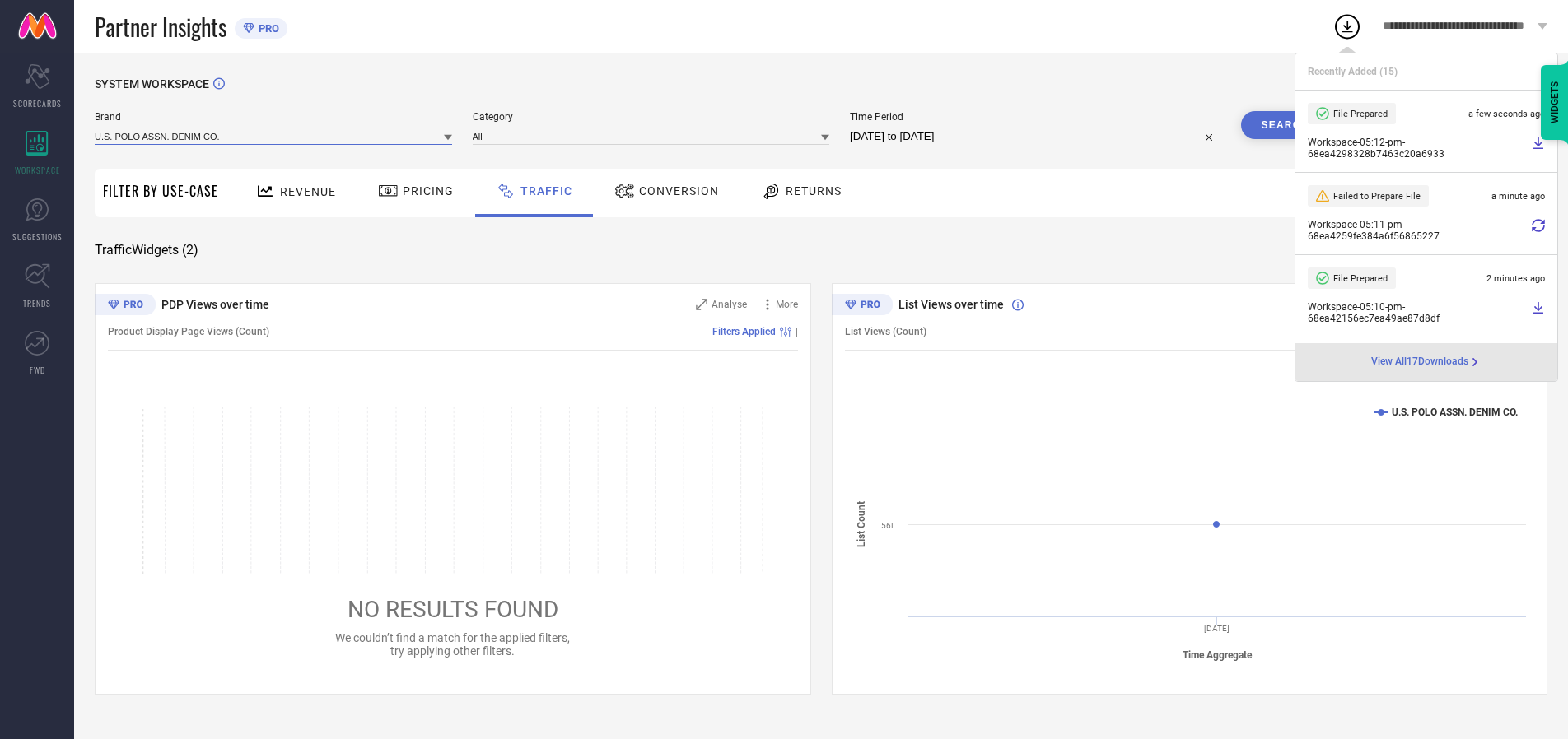
click at [274, 136] on input at bounding box center [273, 136] width 358 height 17
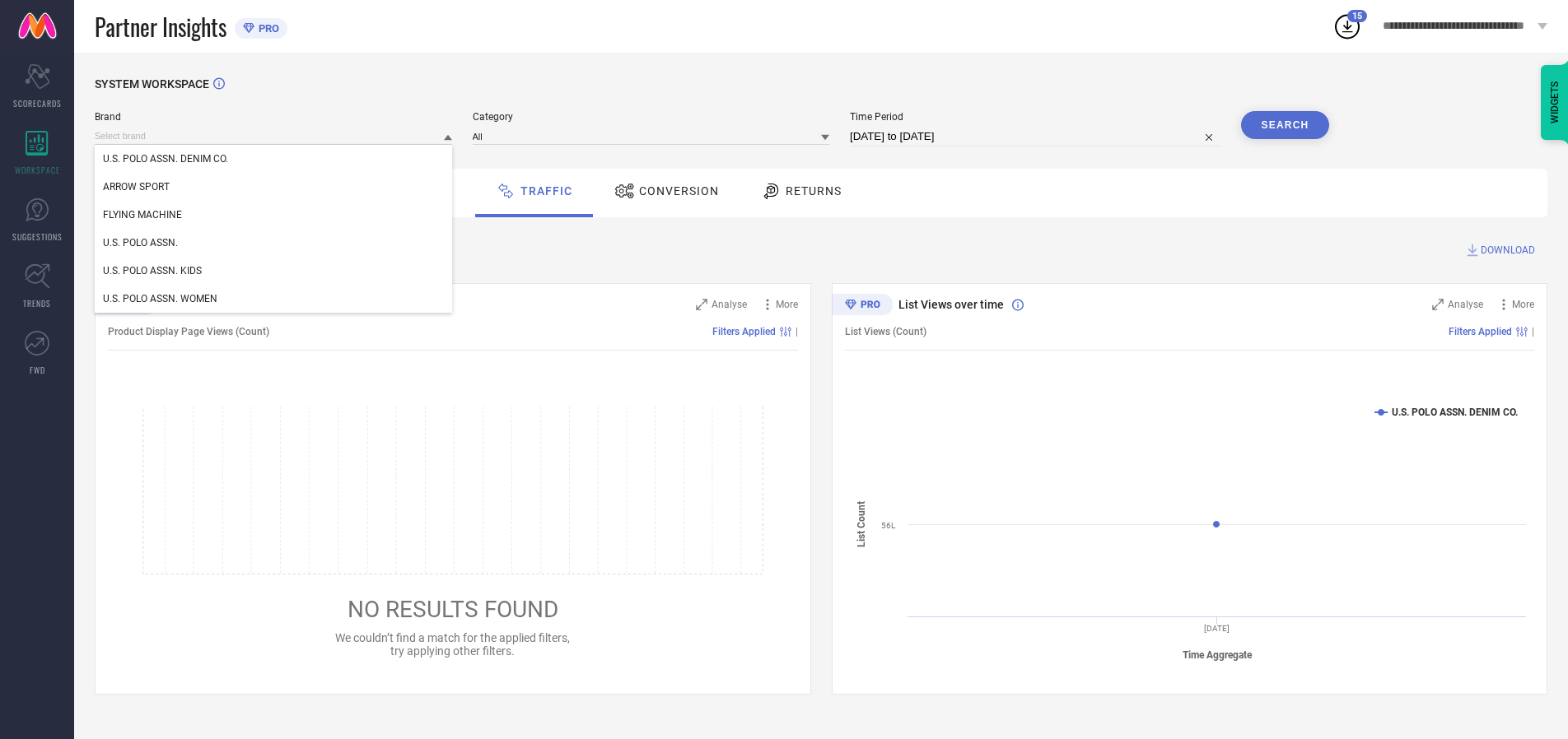
click at [274, 271] on div "U.S. POLO ASSN. KIDS" at bounding box center [273, 270] width 358 height 28
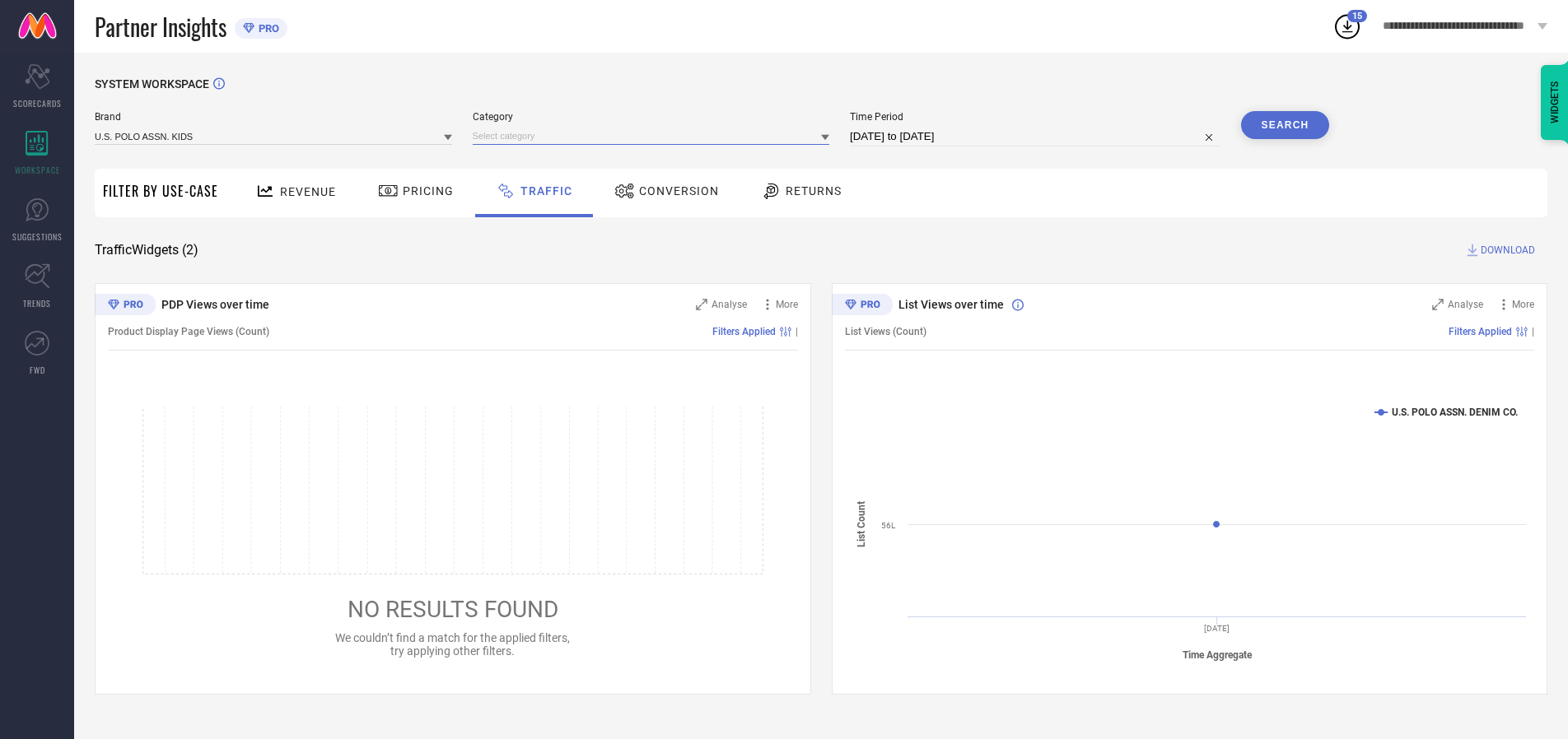
click at [655, 136] on input at bounding box center [651, 136] width 358 height 17
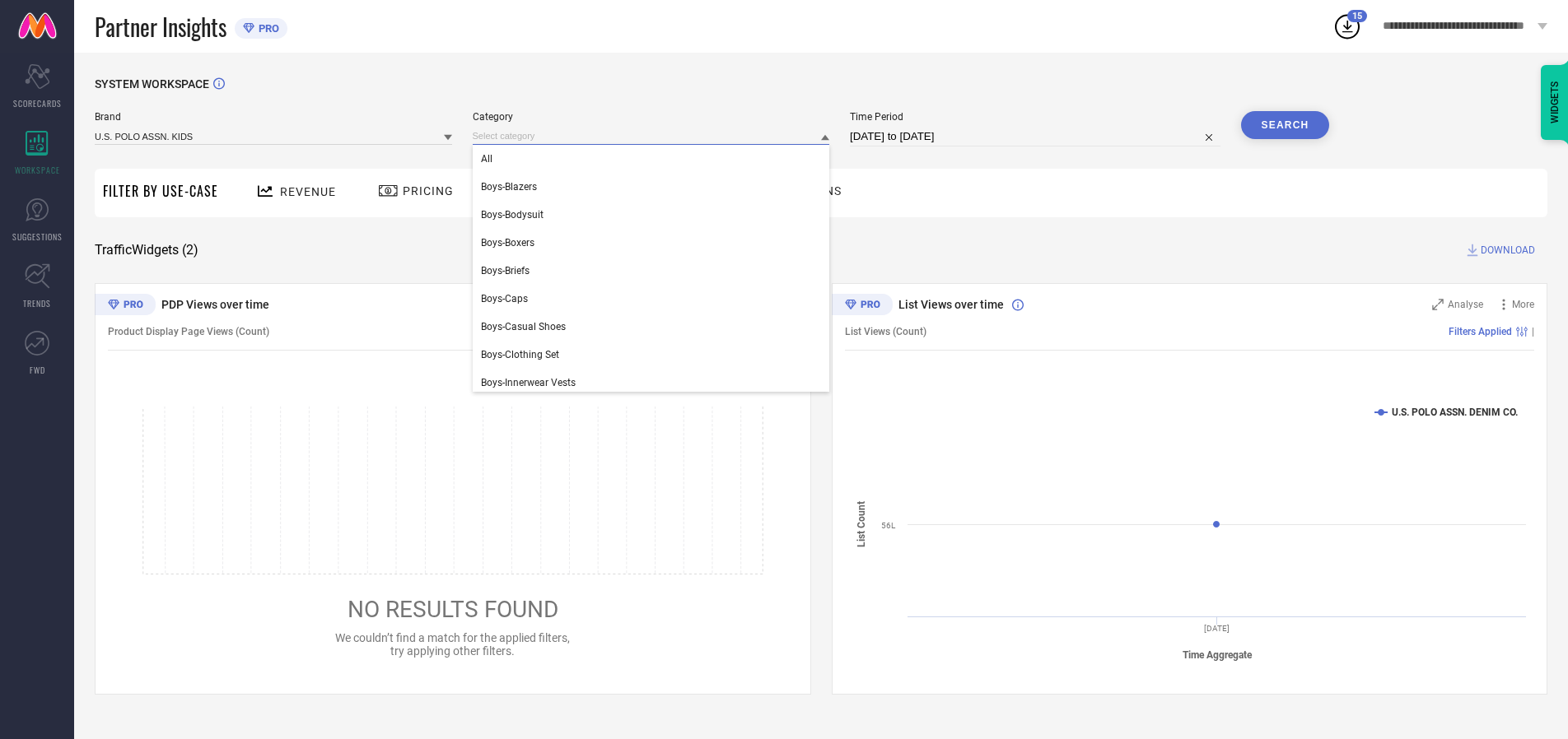
click at [655, 159] on div "All" at bounding box center [651, 158] width 358 height 28
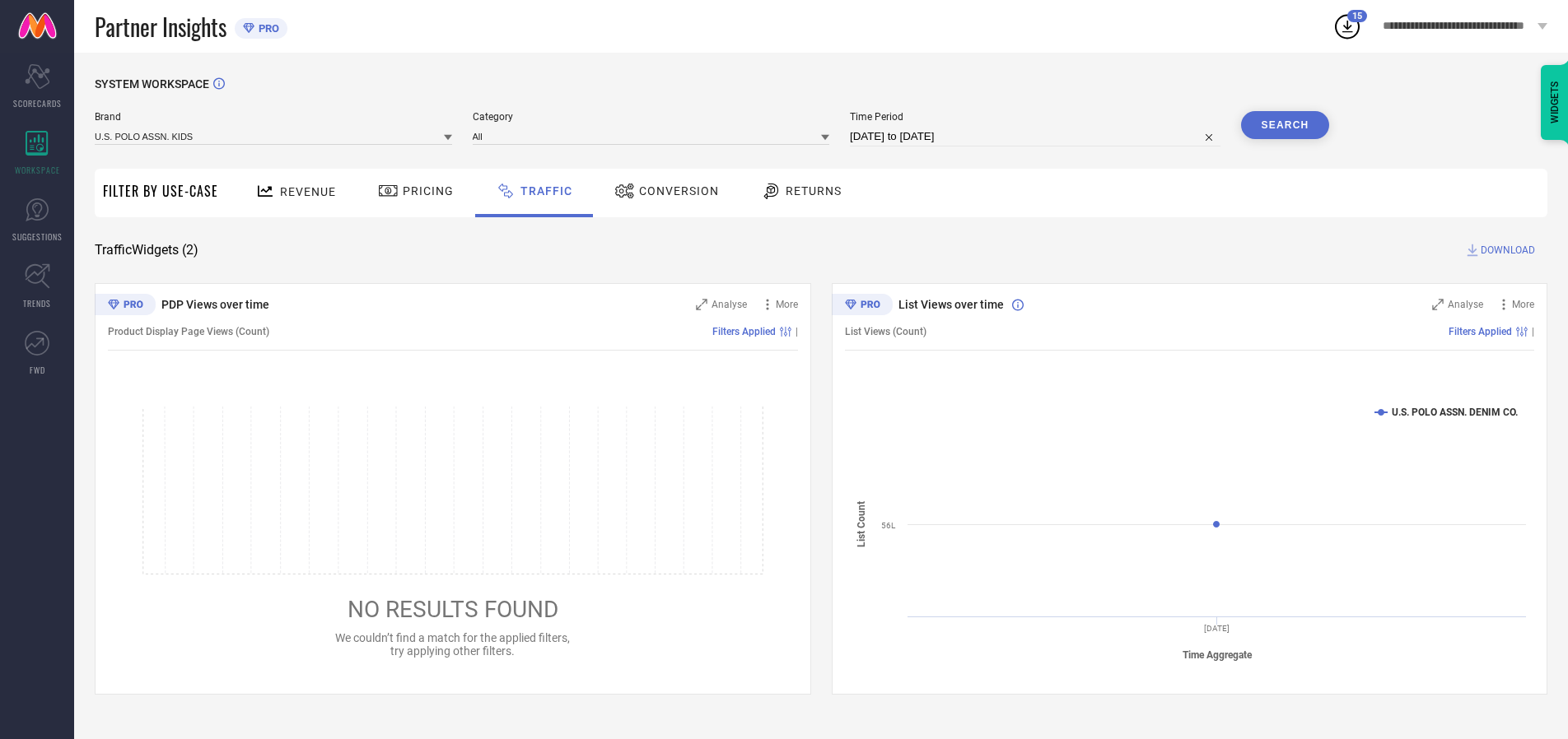
click at [1285, 125] on button "Search" at bounding box center [1285, 125] width 89 height 28
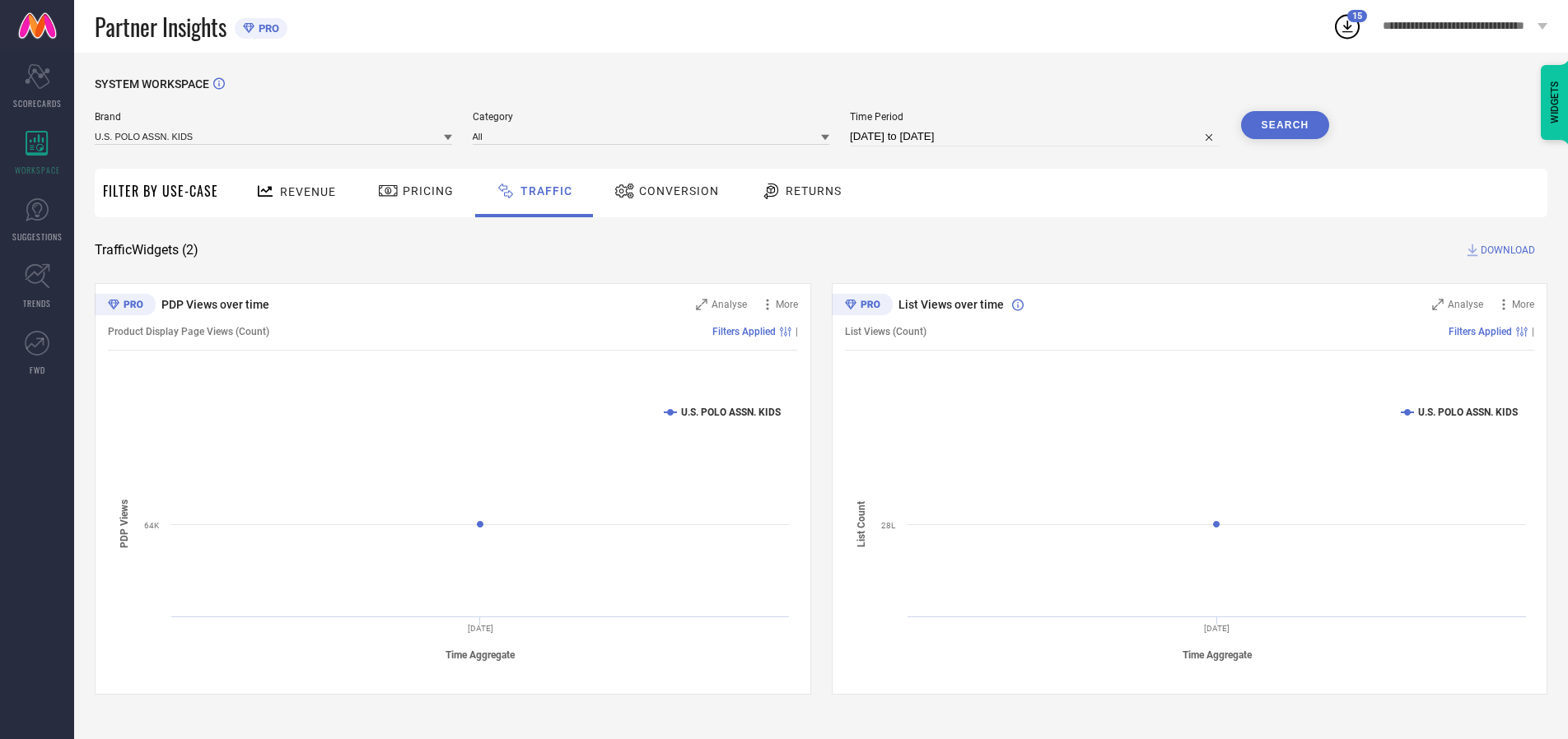
click at [1506, 251] on span "DOWNLOAD" at bounding box center [1508, 250] width 54 height 16
click at [1038, 137] on input at bounding box center [1036, 136] width 370 height 20
select select "9"
select select "2025"
select select "10"
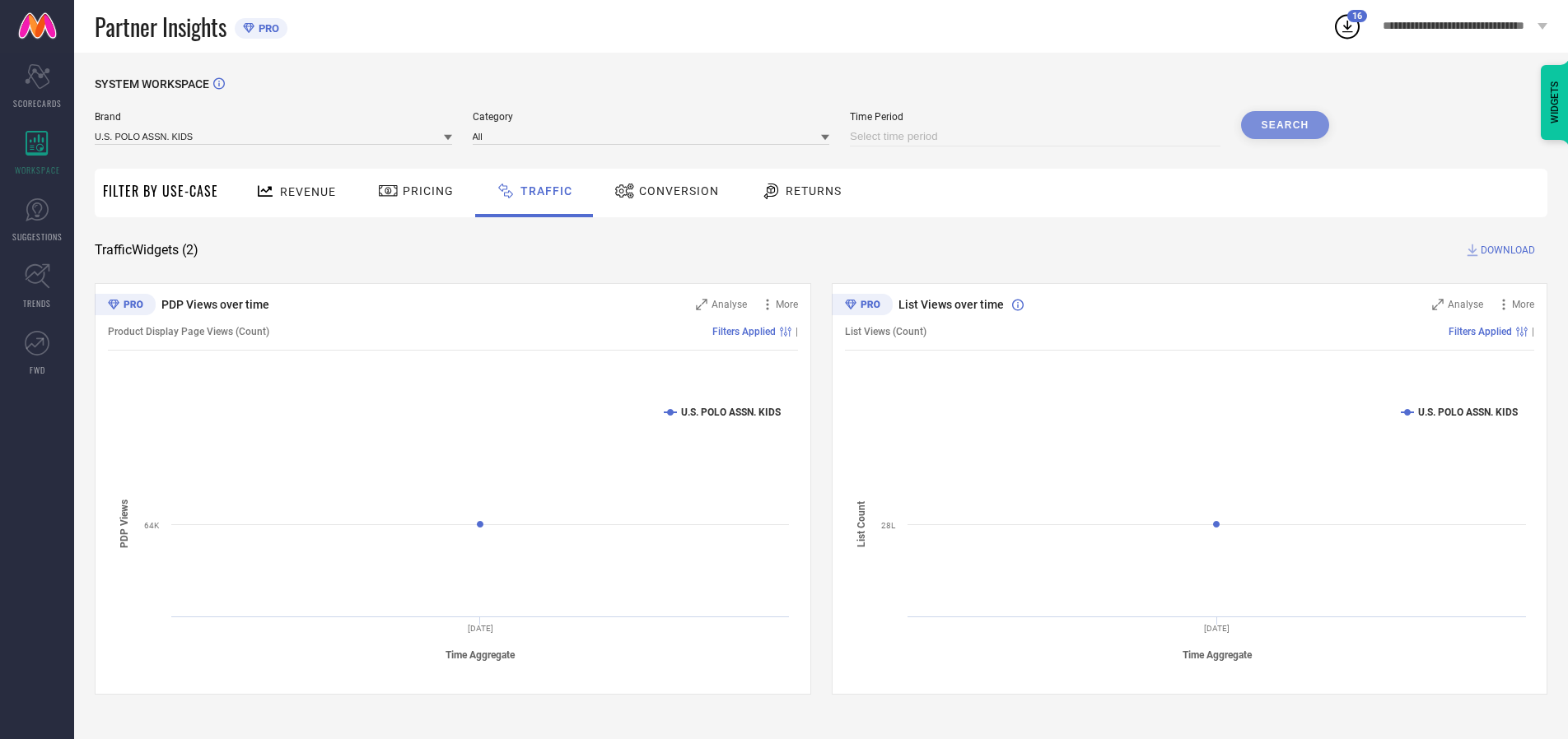
select select "2025"
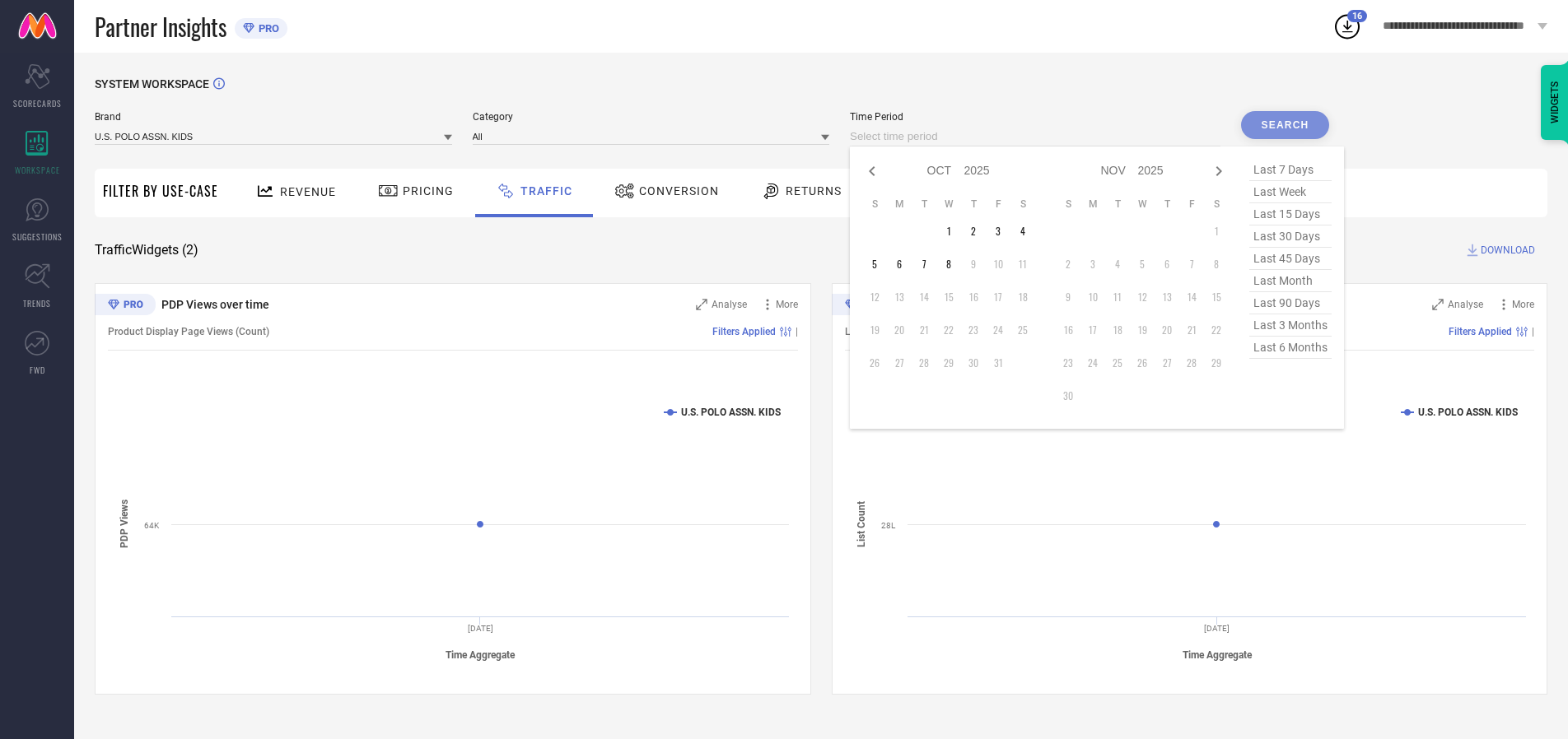
click at [954, 232] on td "1" at bounding box center [949, 231] width 25 height 25
type input "[DATE] to [DATE]"
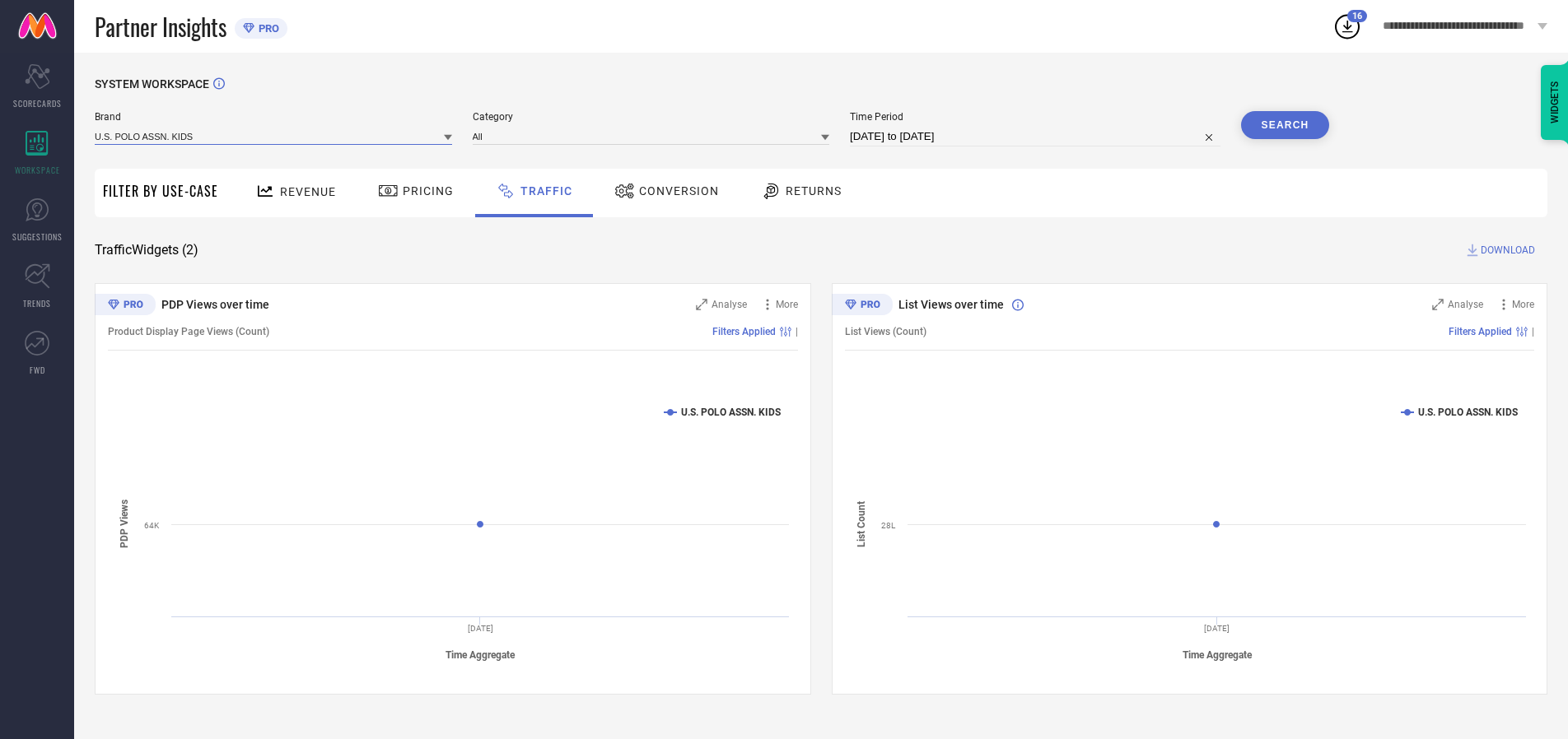
click at [274, 136] on input at bounding box center [273, 136] width 358 height 17
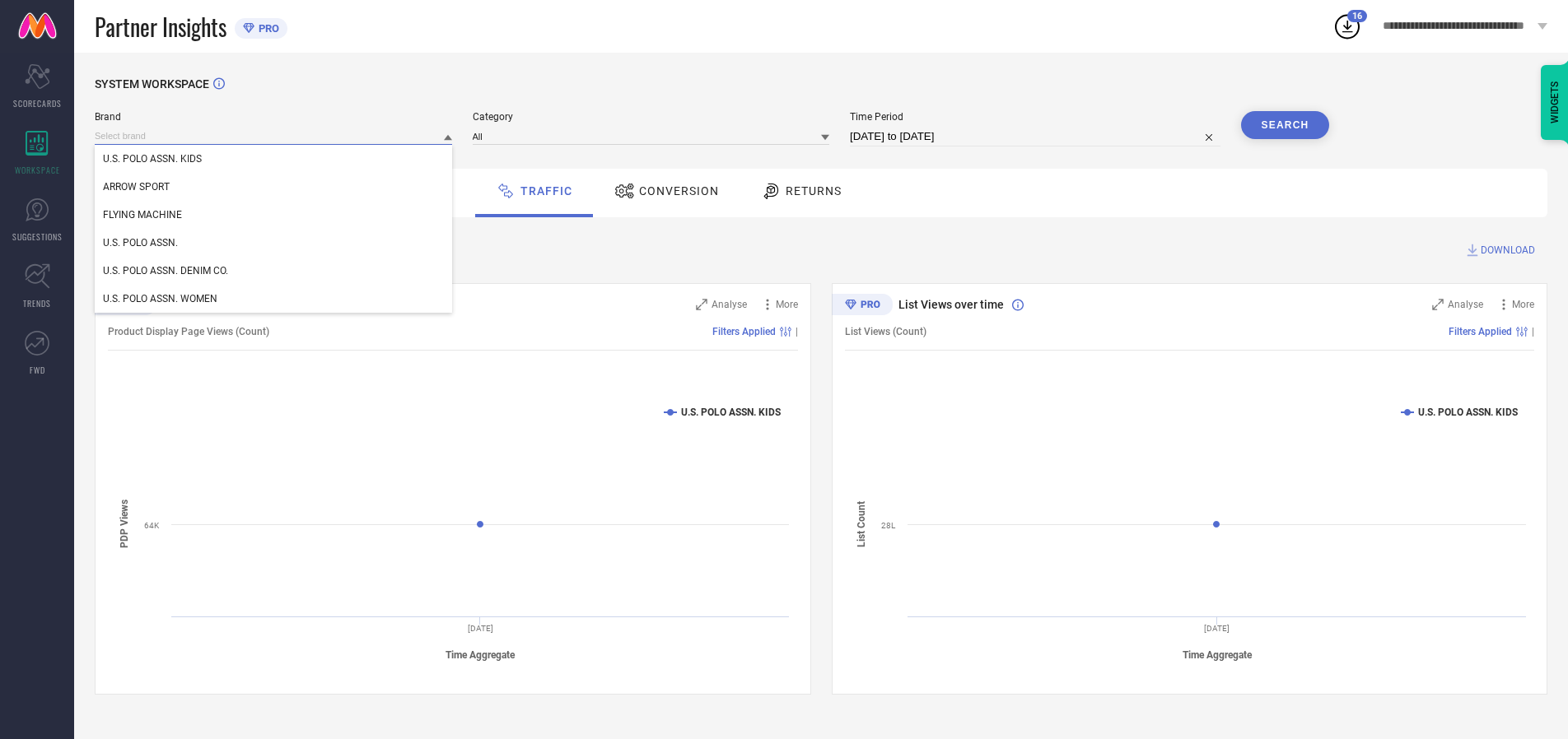
click at [274, 136] on input at bounding box center [273, 136] width 358 height 17
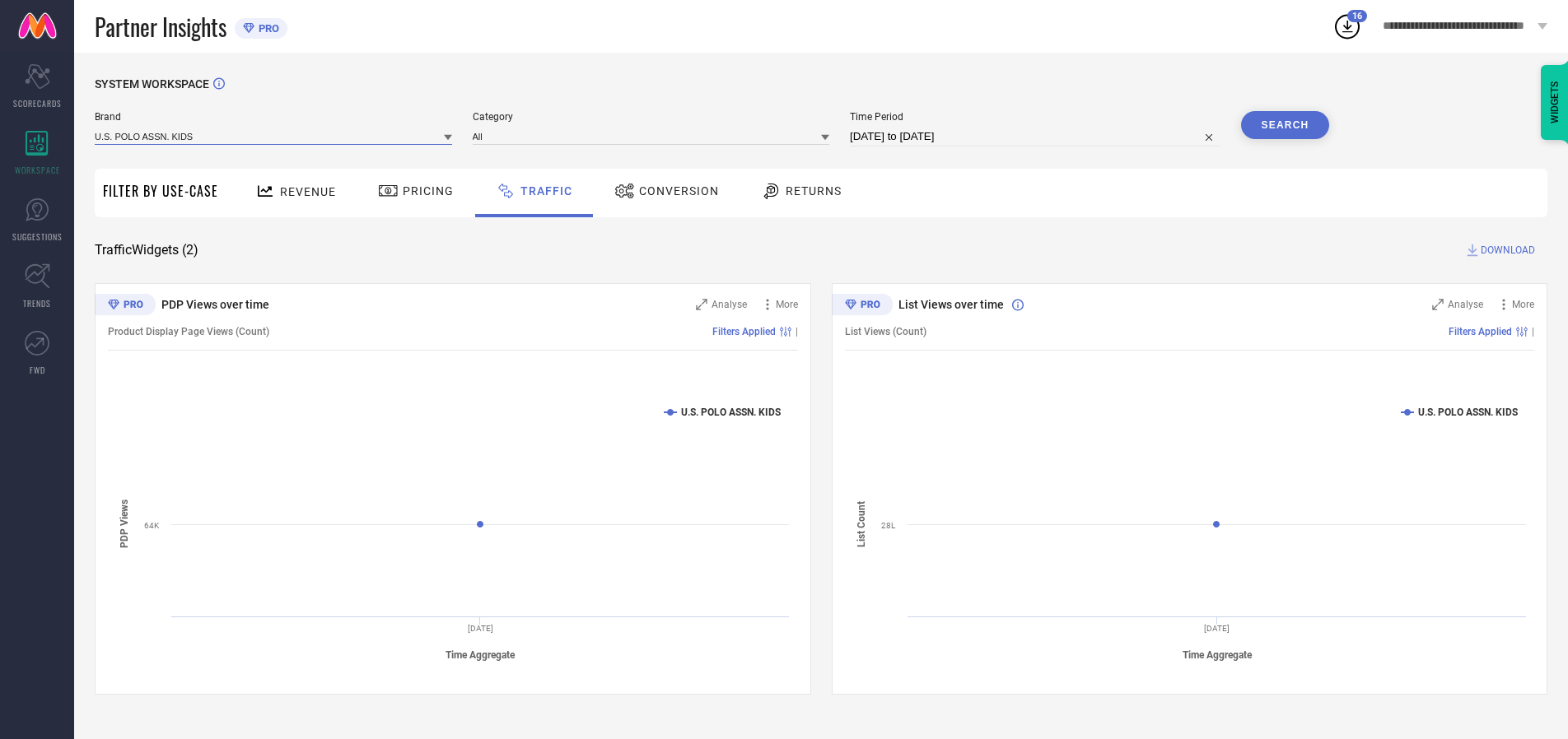
click at [274, 136] on input at bounding box center [273, 136] width 358 height 17
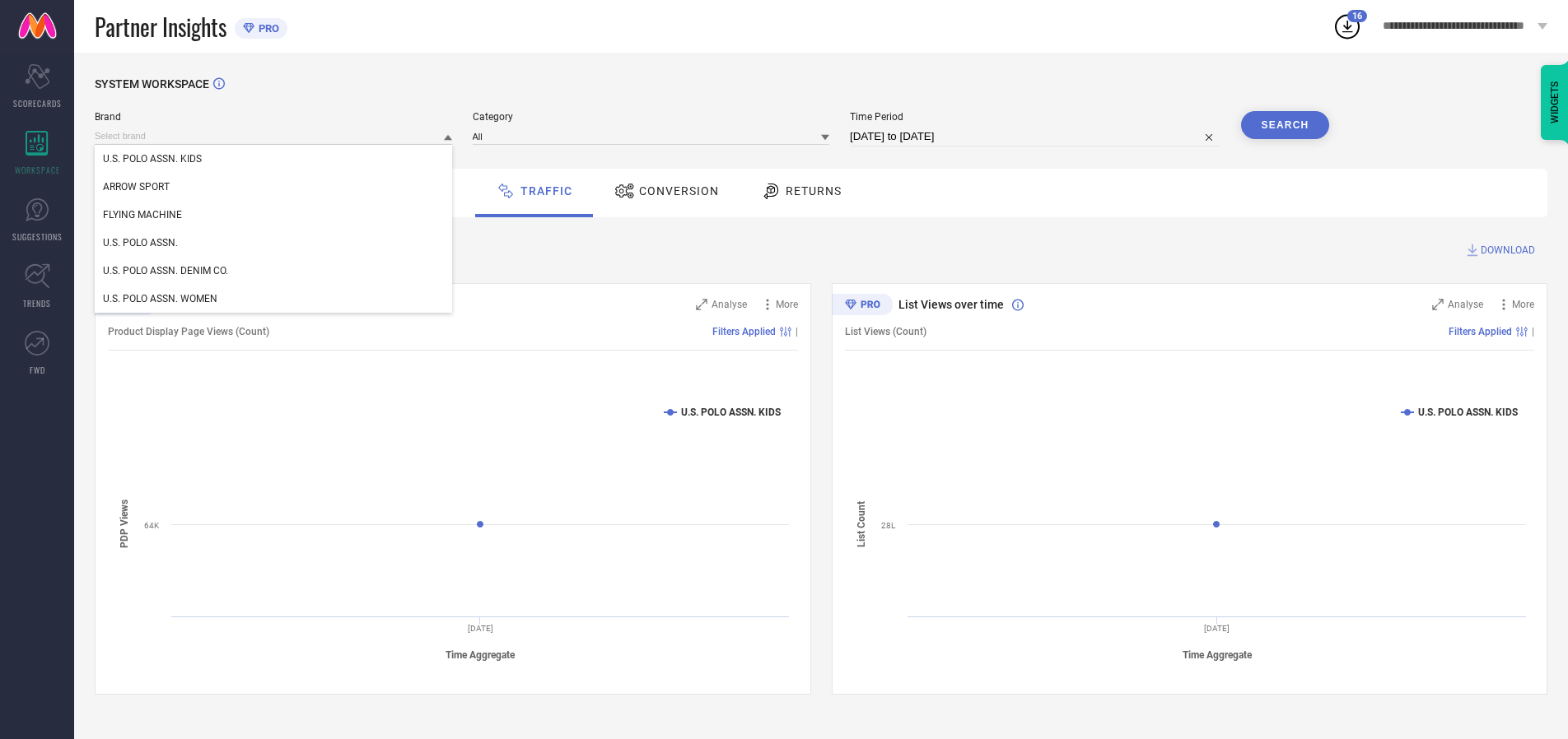
click at [274, 159] on div "U.S. POLO ASSN. KIDS" at bounding box center [273, 158] width 358 height 28
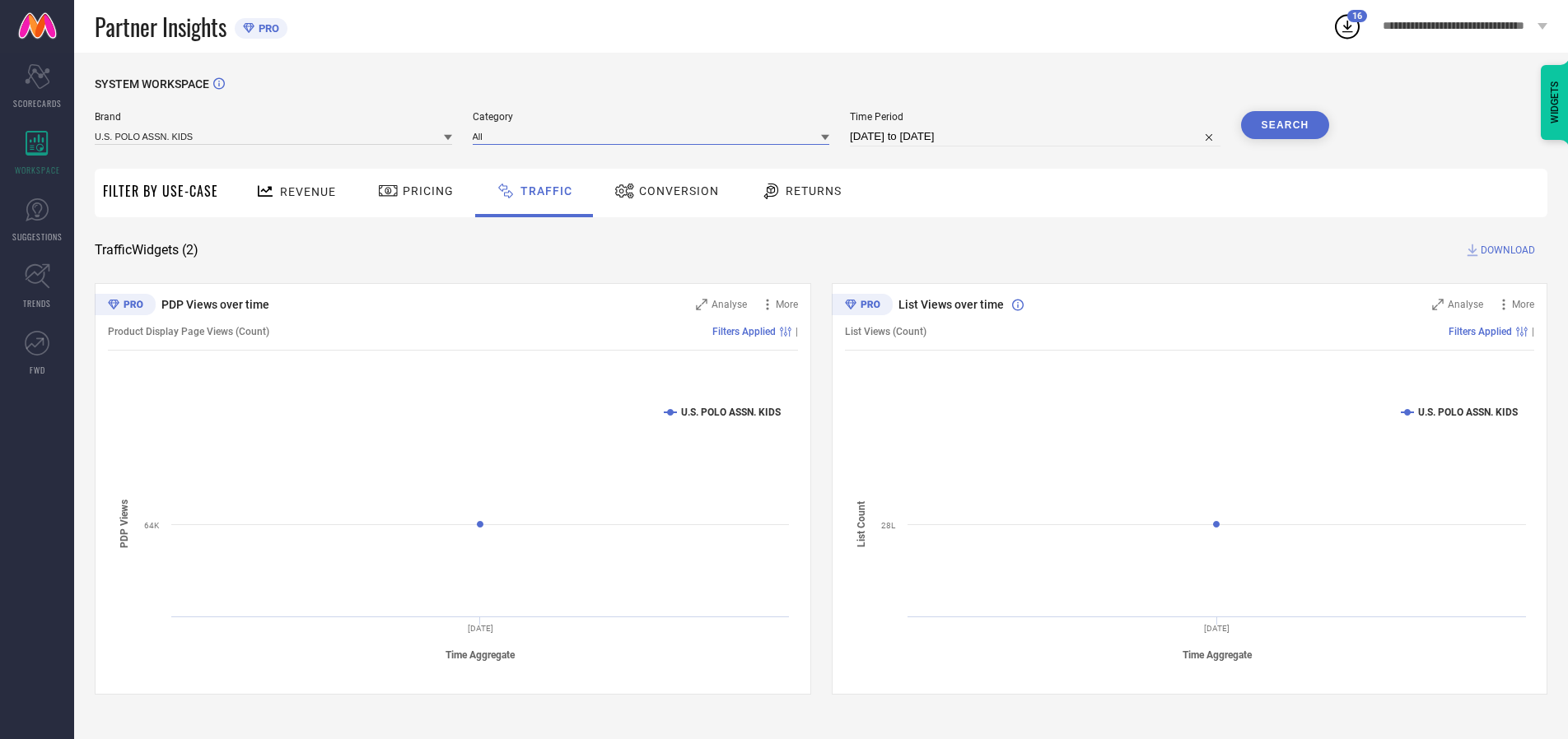
click at [655, 136] on input at bounding box center [651, 136] width 358 height 17
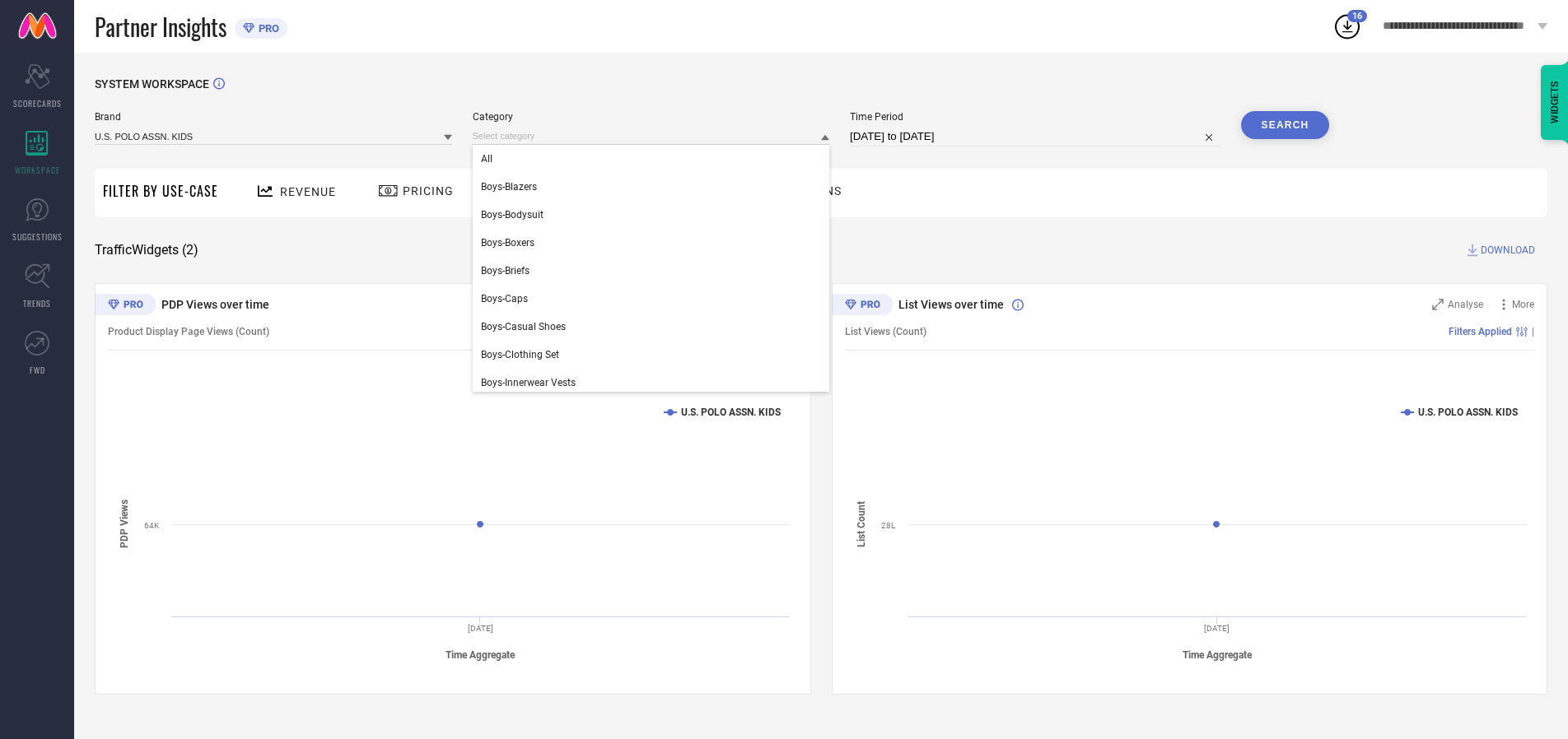
click at [655, 159] on div "All" at bounding box center [651, 158] width 358 height 28
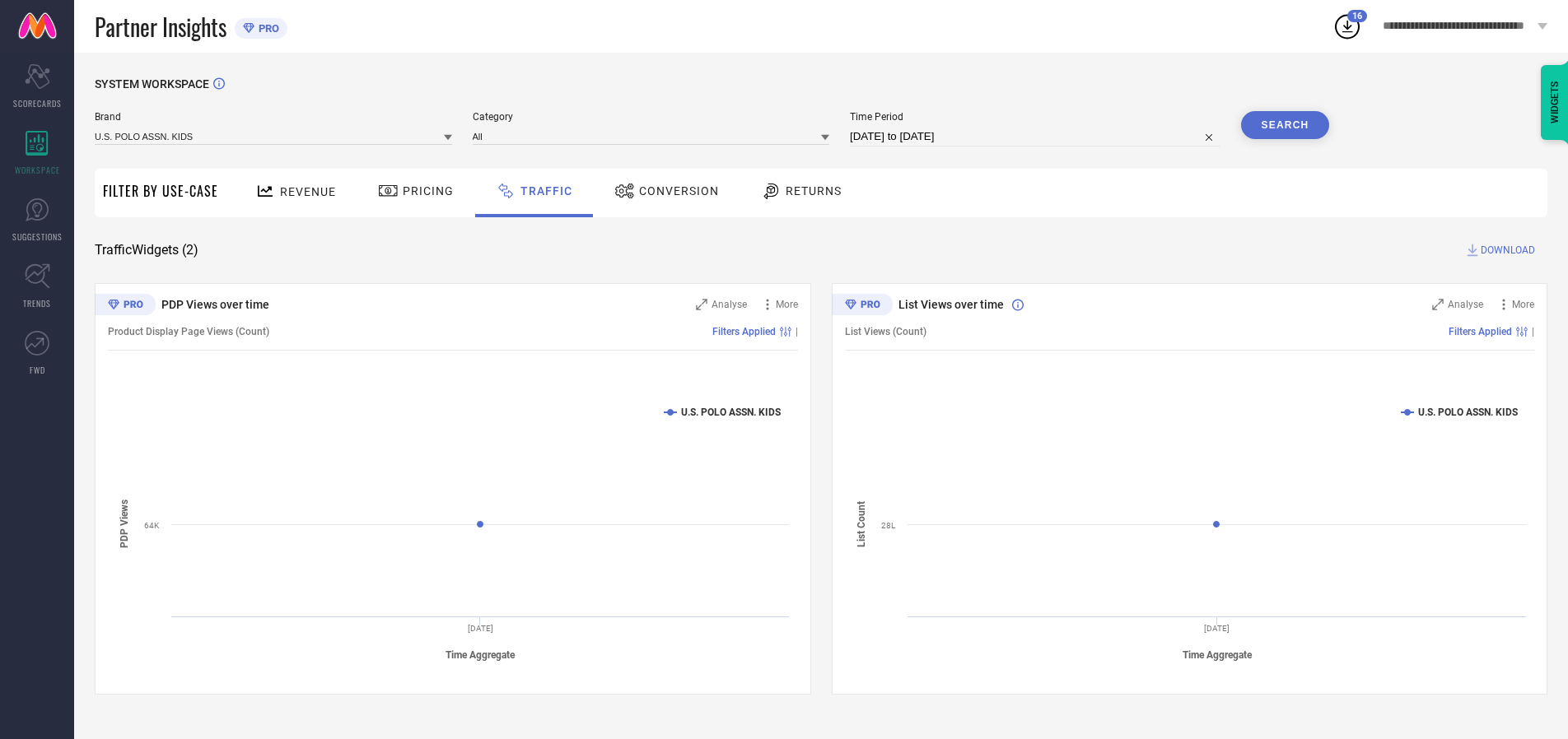
click at [1285, 125] on button "Search" at bounding box center [1285, 125] width 89 height 28
click at [1506, 251] on span "DOWNLOAD" at bounding box center [1508, 250] width 54 height 16
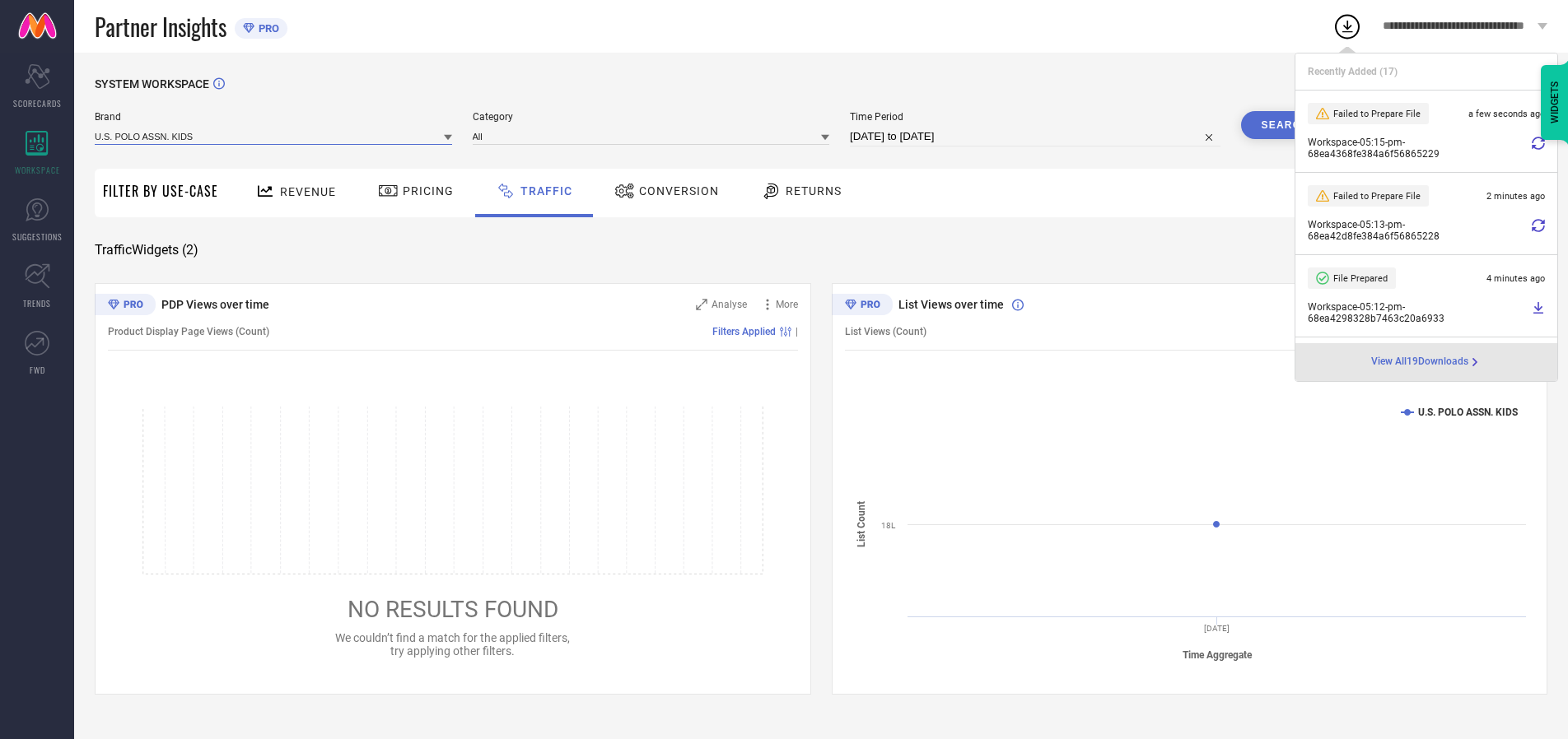
click at [274, 136] on input at bounding box center [273, 136] width 358 height 17
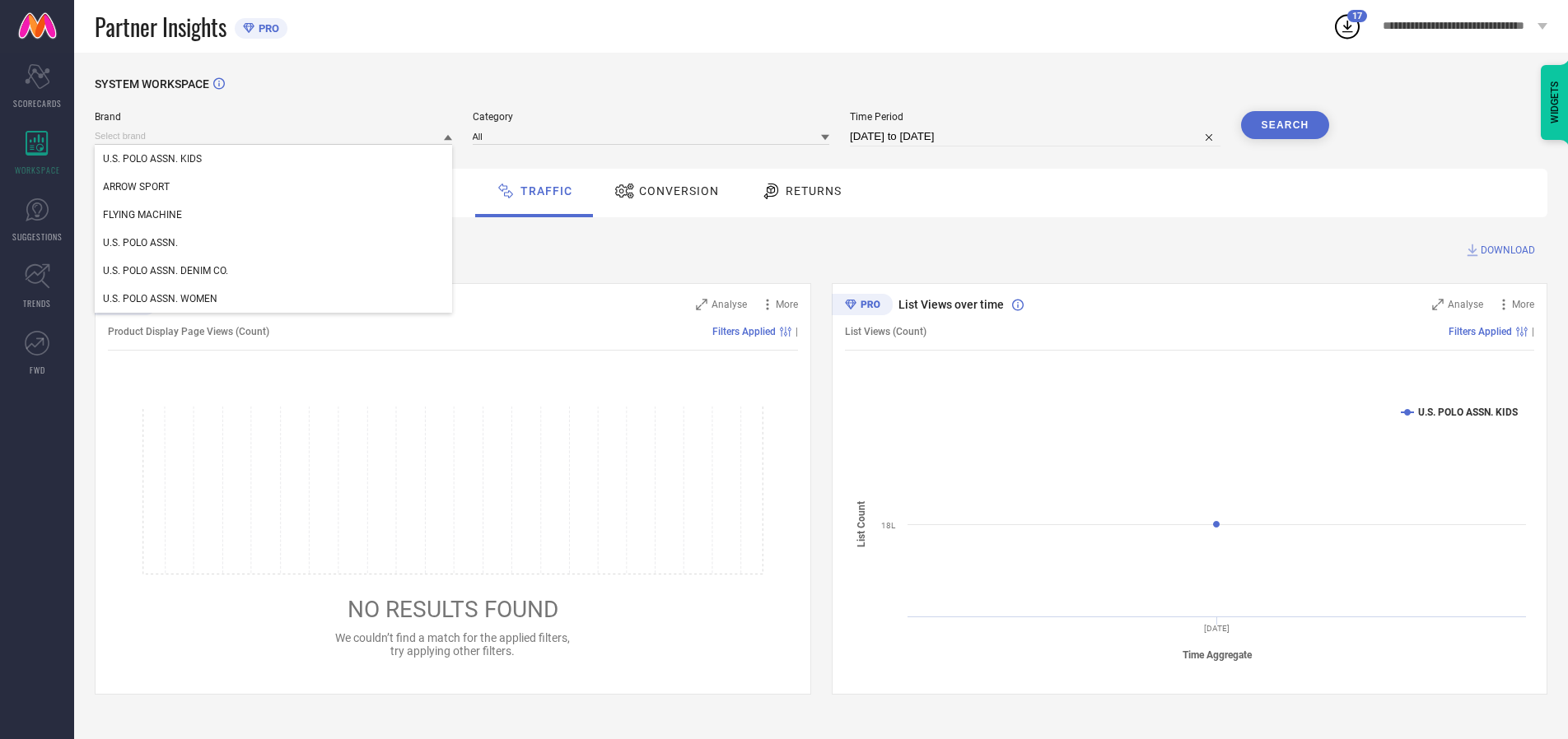
click at [274, 243] on div "U.S. POLO ASSN." at bounding box center [273, 243] width 358 height 28
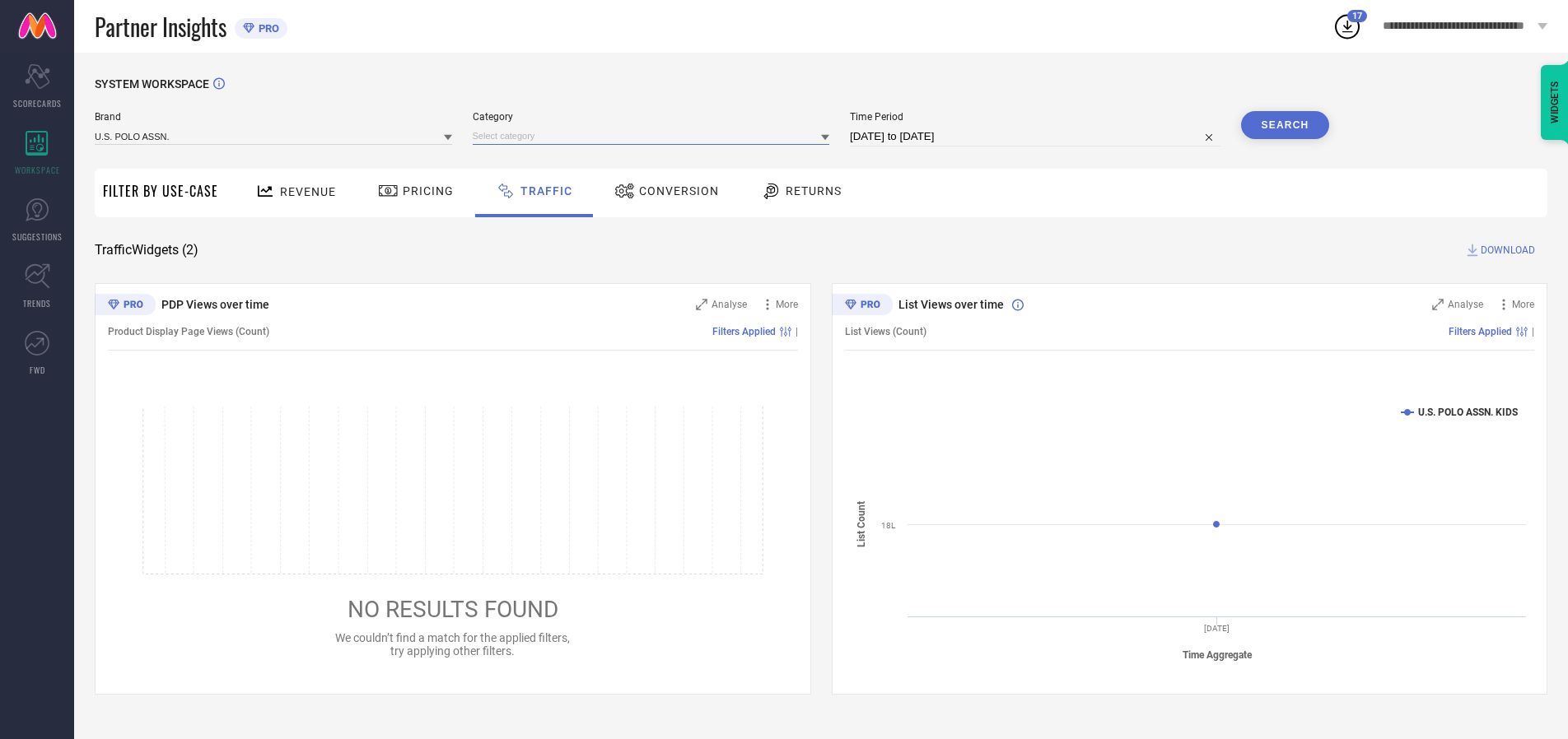
click at [655, 136] on input at bounding box center [651, 136] width 358 height 17
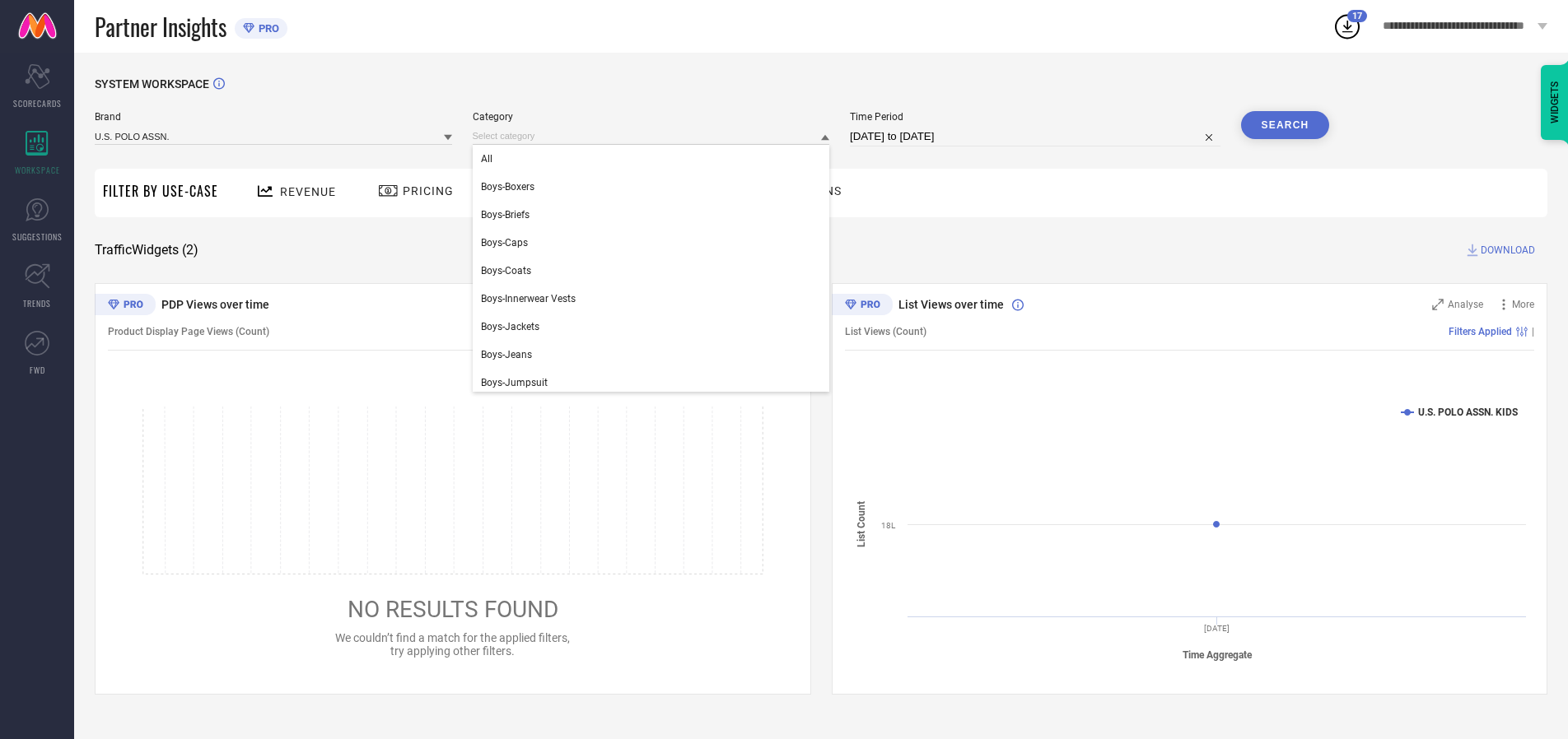
click at [655, 159] on div "All" at bounding box center [651, 158] width 358 height 28
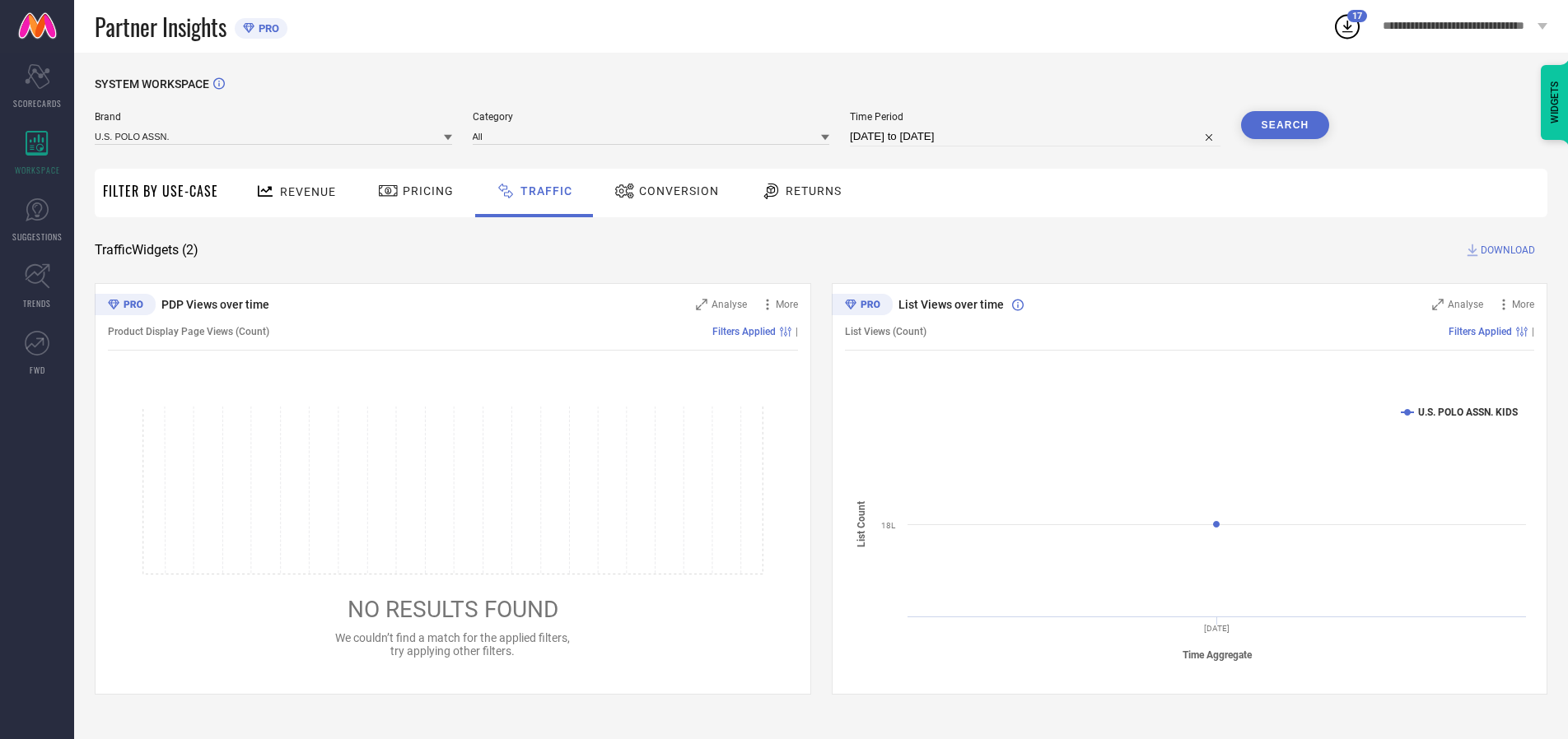
click at [1285, 125] on button "Search" at bounding box center [1285, 125] width 89 height 28
click at [1506, 251] on span "DOWNLOAD" at bounding box center [1508, 250] width 54 height 16
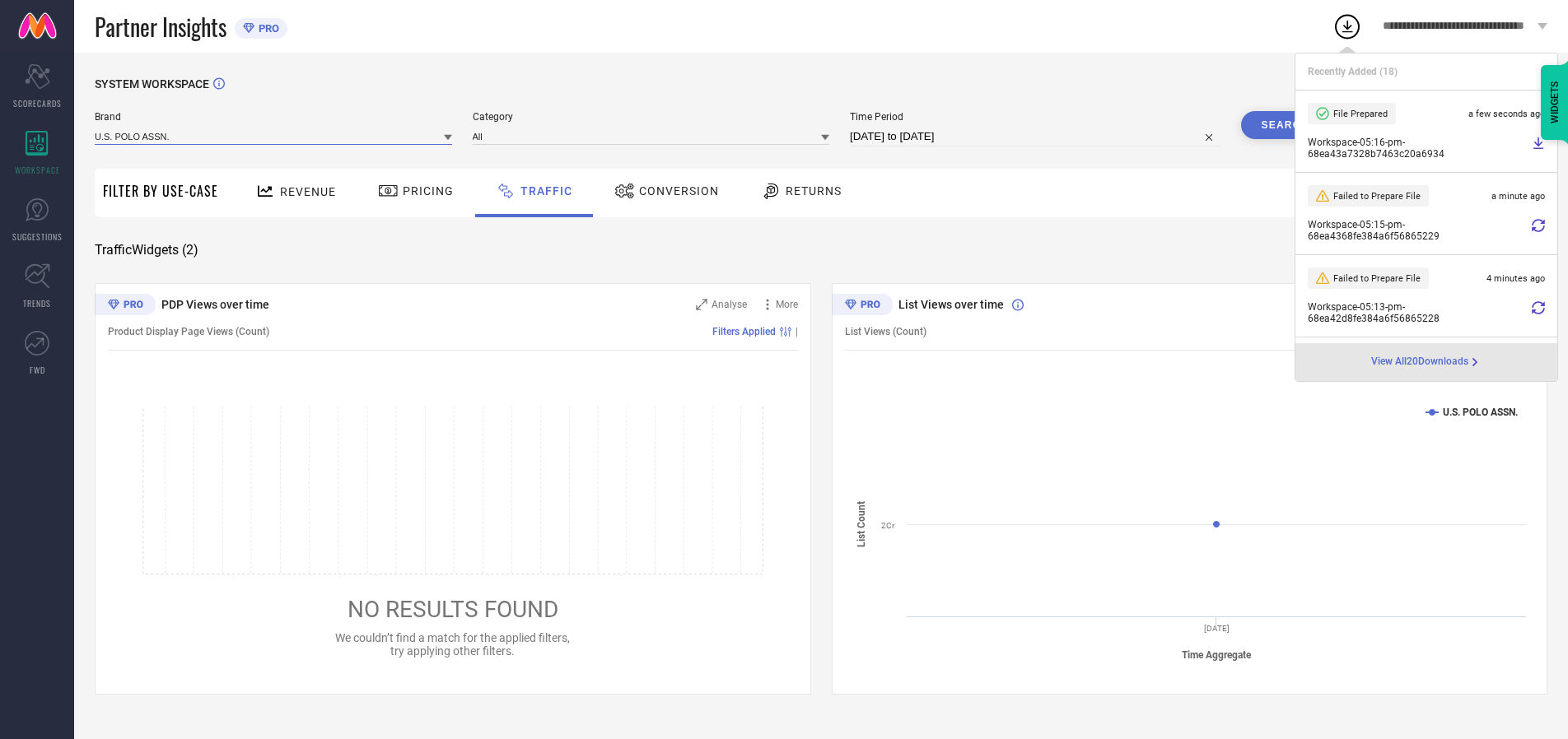
click at [274, 136] on input at bounding box center [273, 136] width 358 height 17
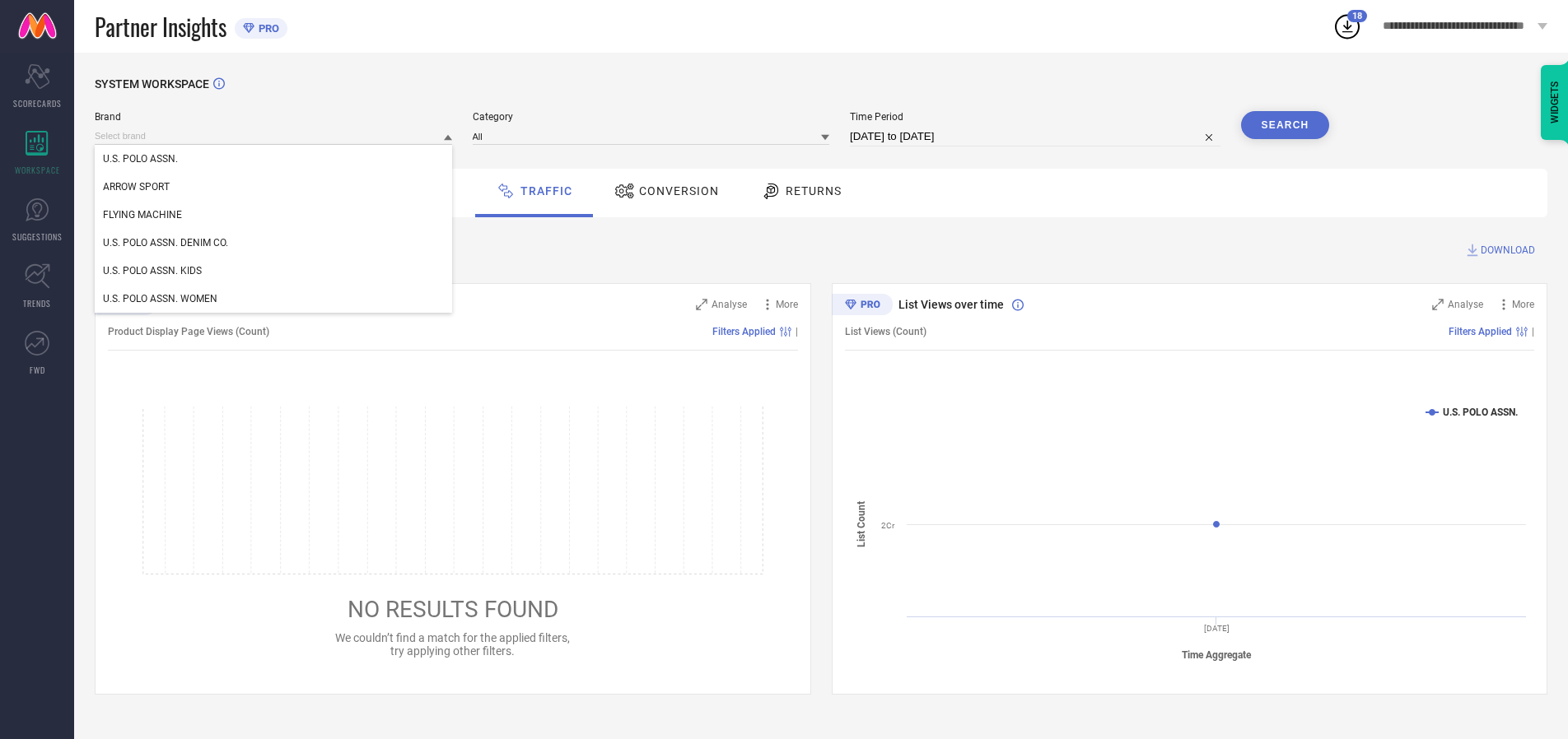
click at [274, 243] on div "U.S. POLO ASSN. DENIM CO." at bounding box center [273, 243] width 358 height 28
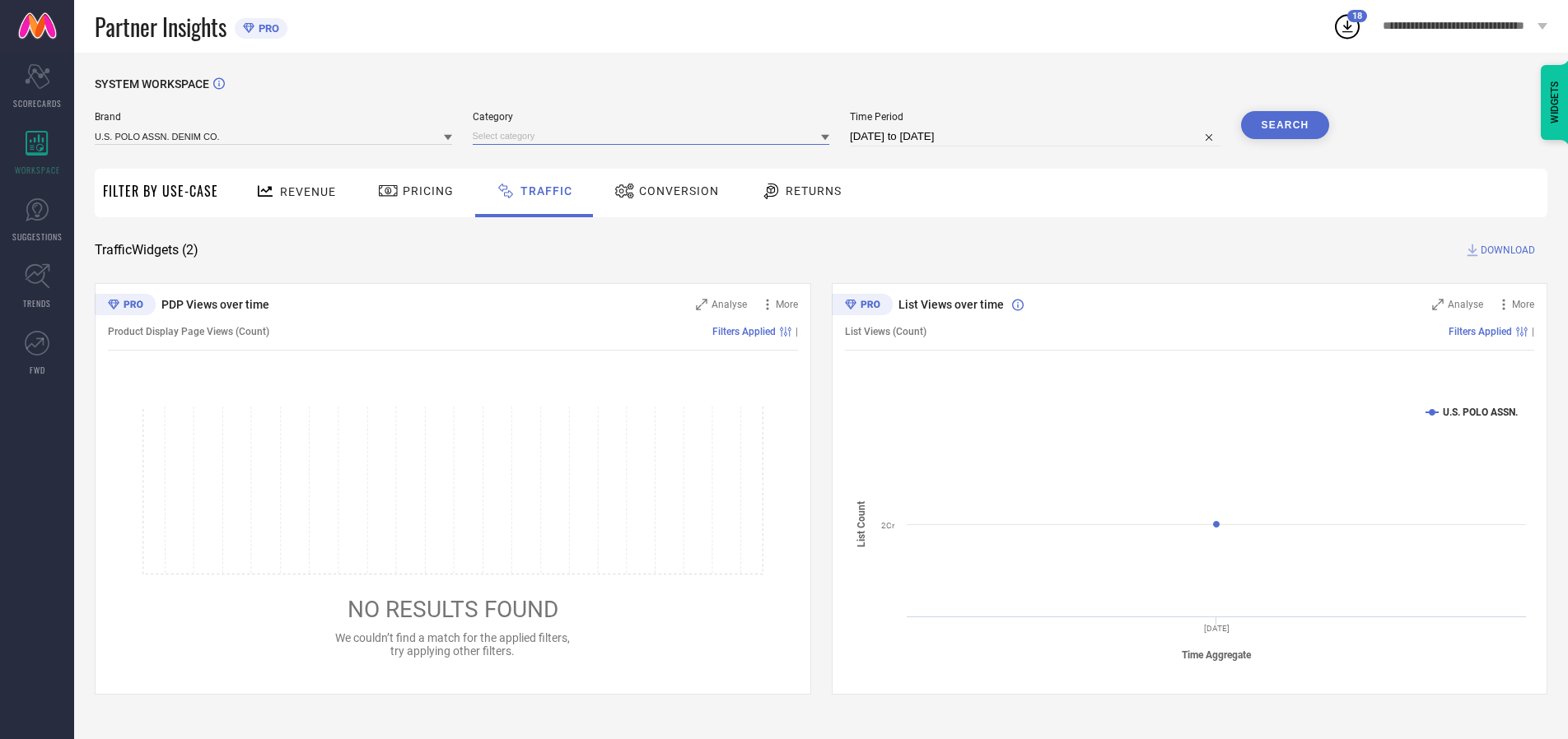
click at [655, 136] on input at bounding box center [651, 136] width 358 height 17
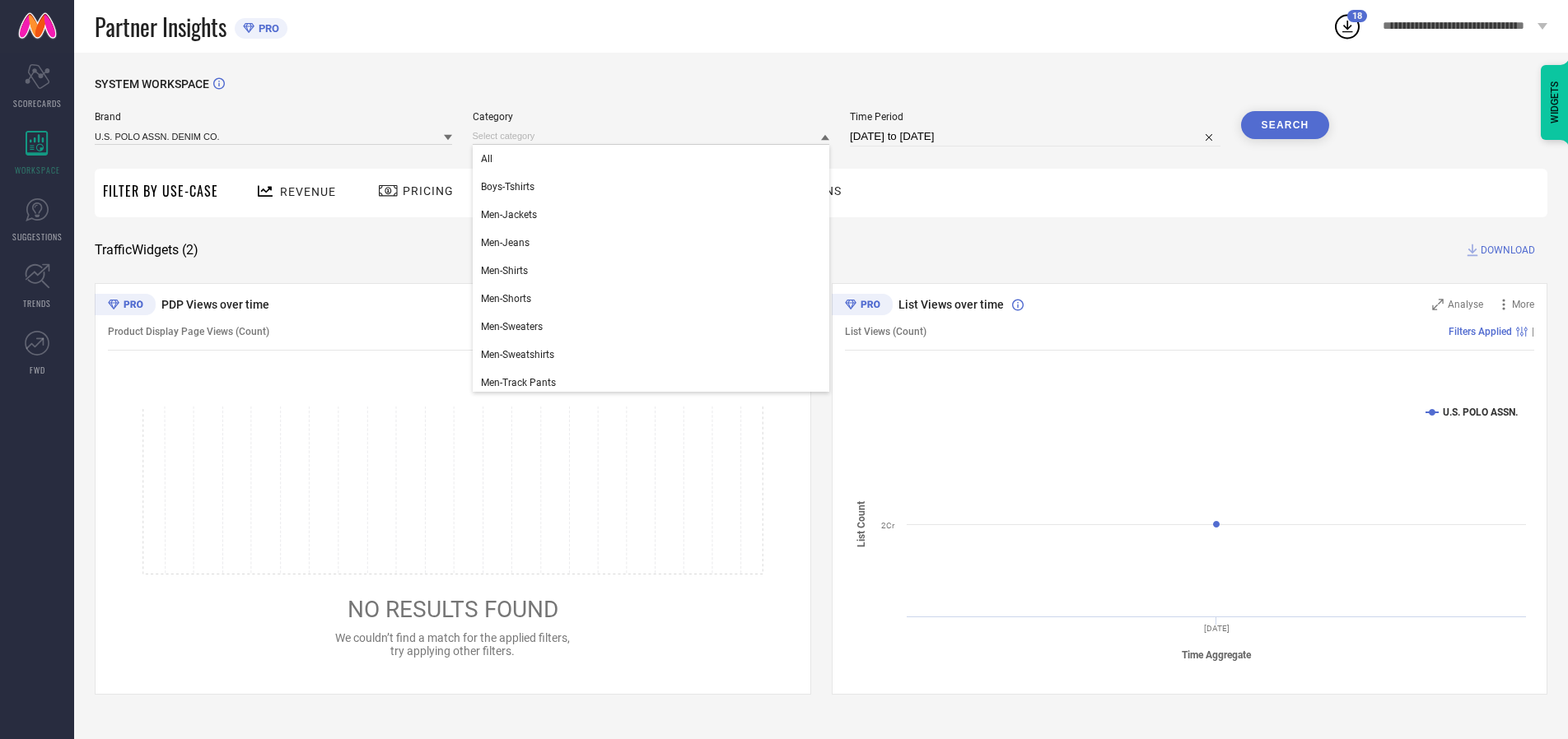
click at [655, 159] on div "All" at bounding box center [651, 158] width 358 height 28
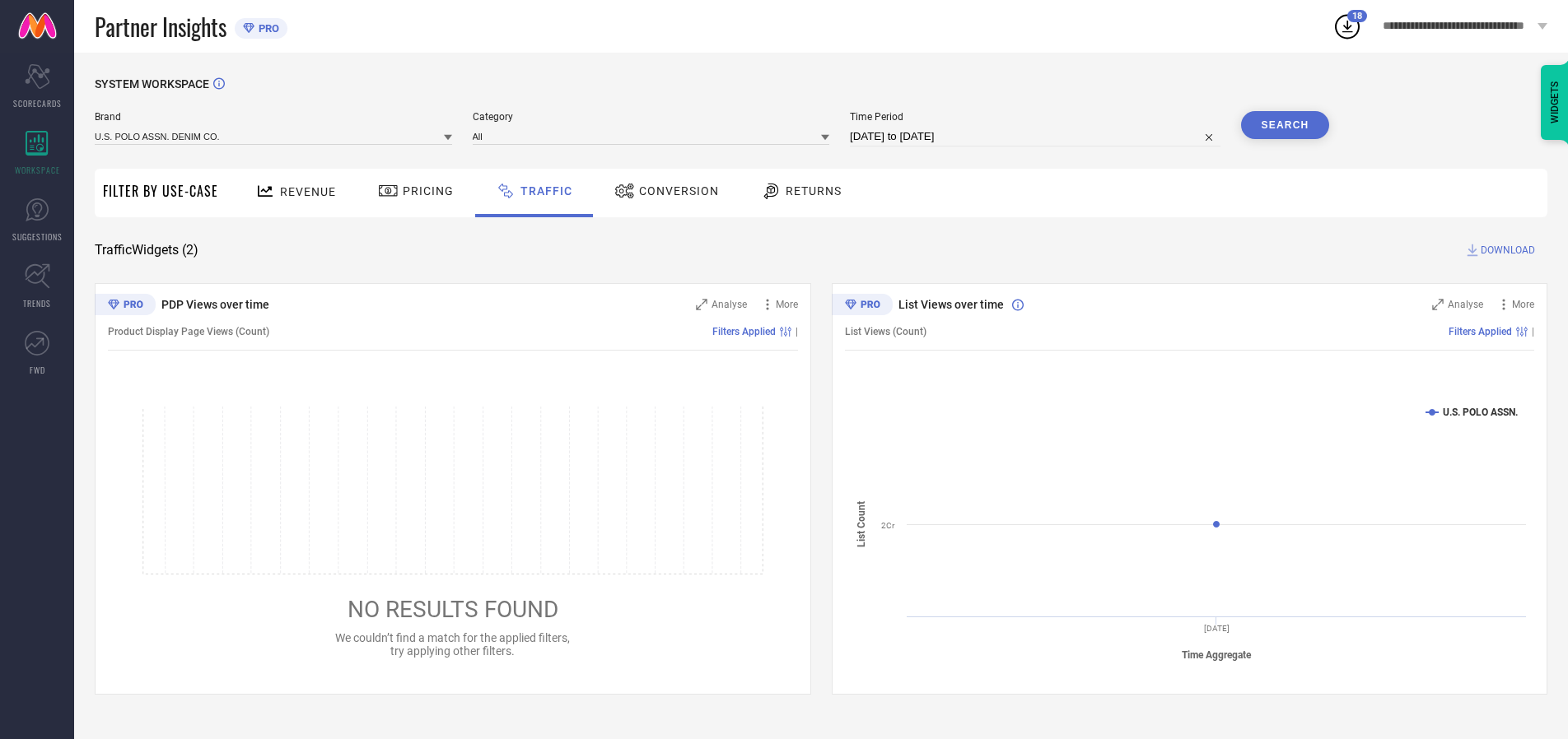
click at [1285, 125] on button "Search" at bounding box center [1285, 125] width 89 height 28
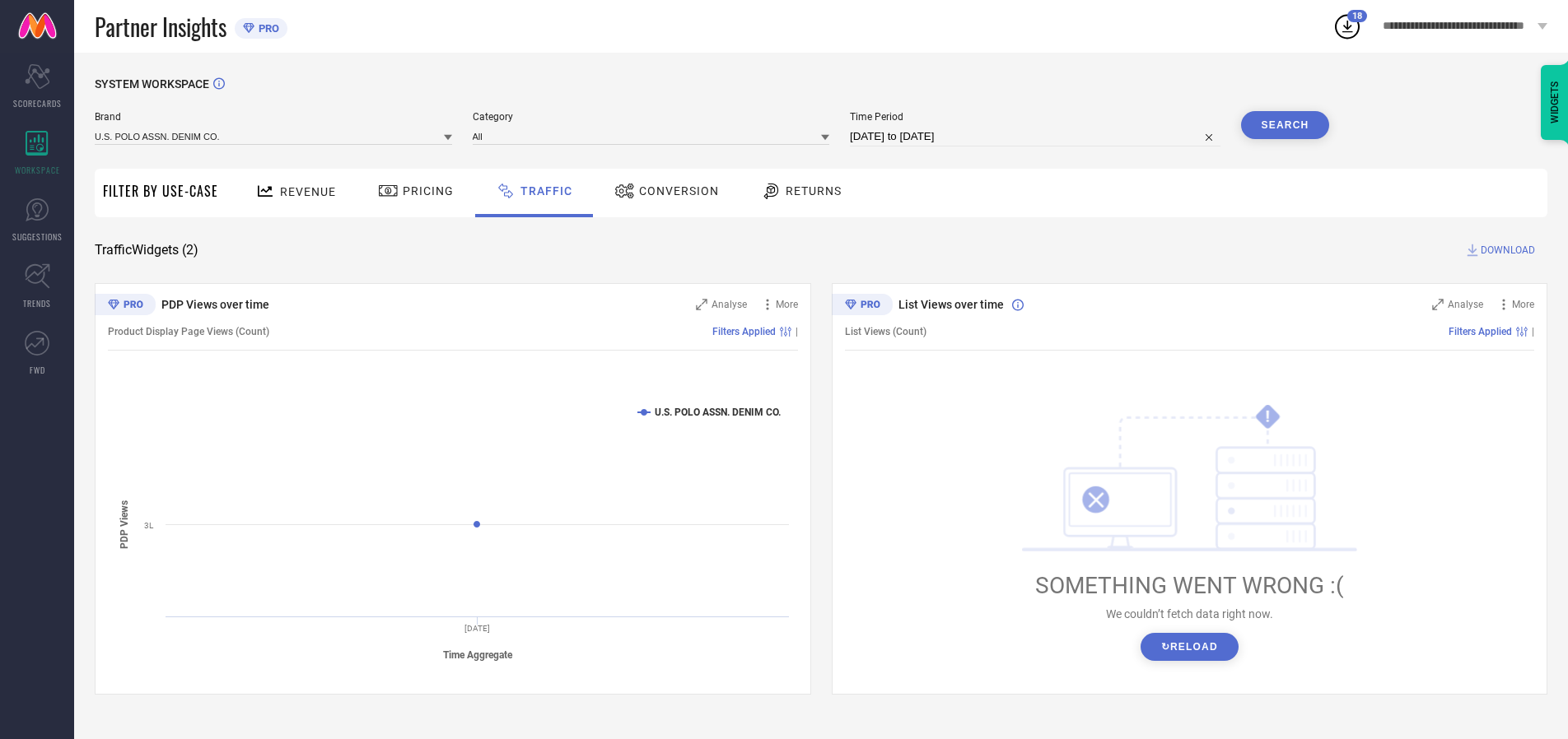
click at [1506, 251] on span "DOWNLOAD" at bounding box center [1508, 250] width 54 height 16
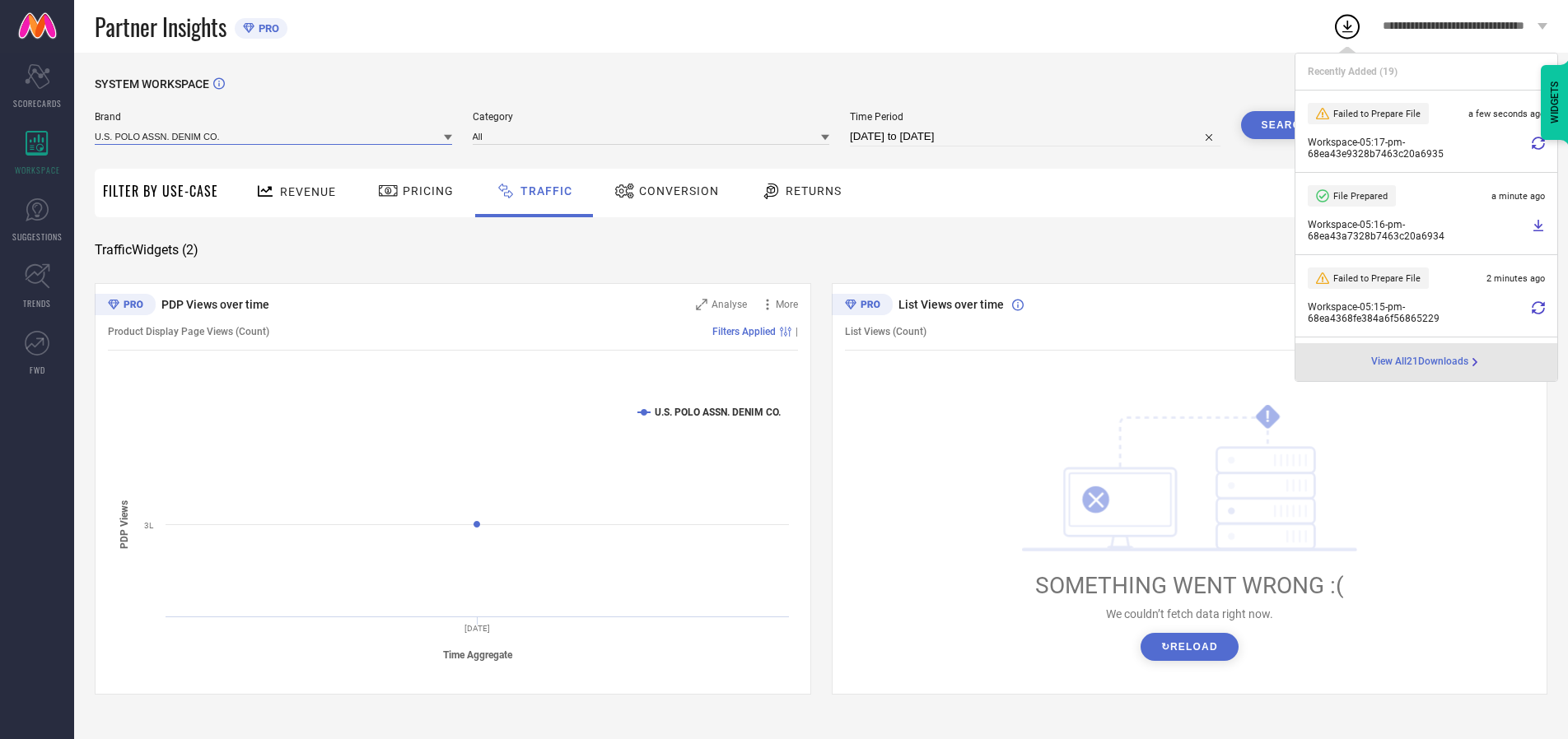
click at [274, 136] on input at bounding box center [273, 136] width 358 height 17
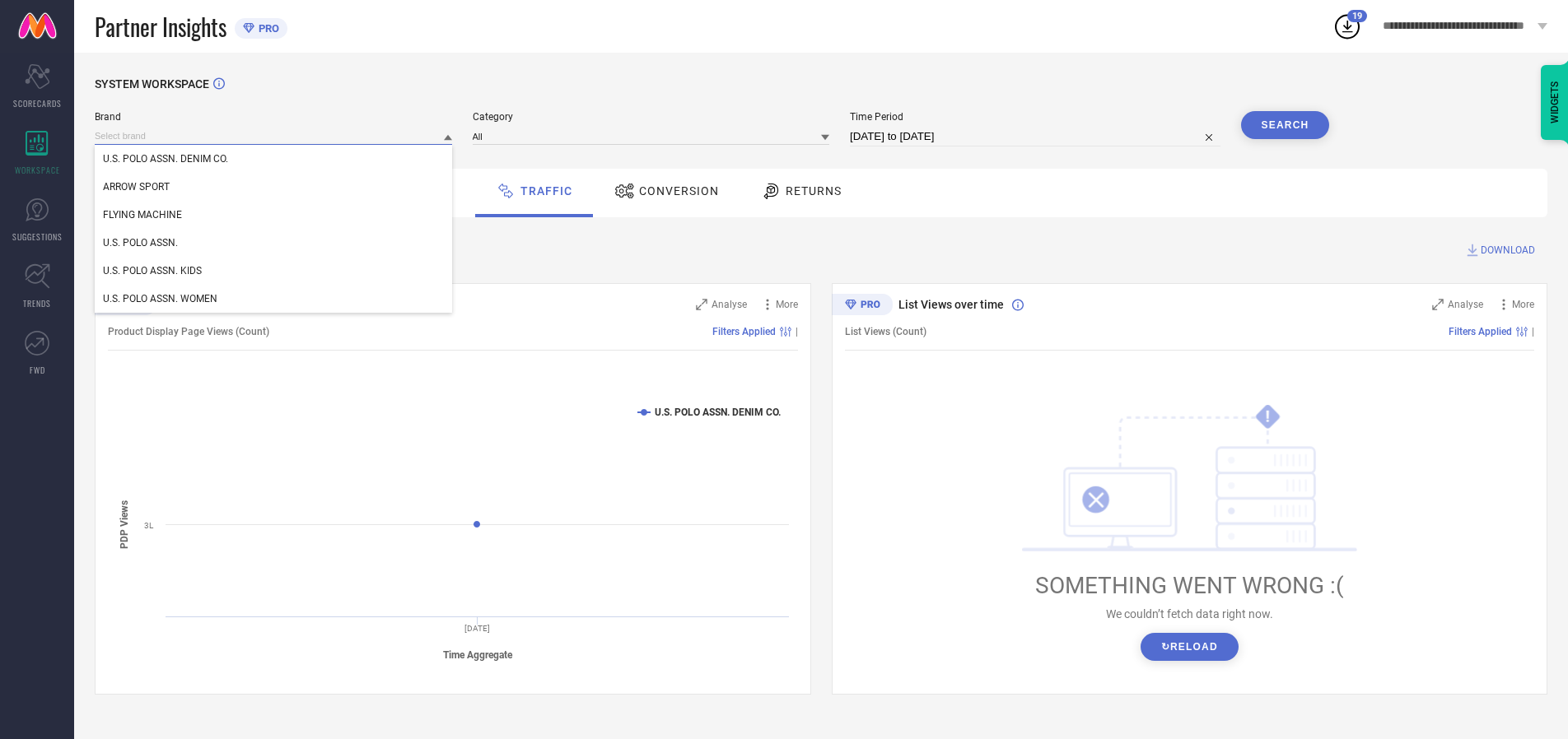
click at [274, 299] on div "U.S. POLO ASSN. WOMEN" at bounding box center [273, 299] width 358 height 28
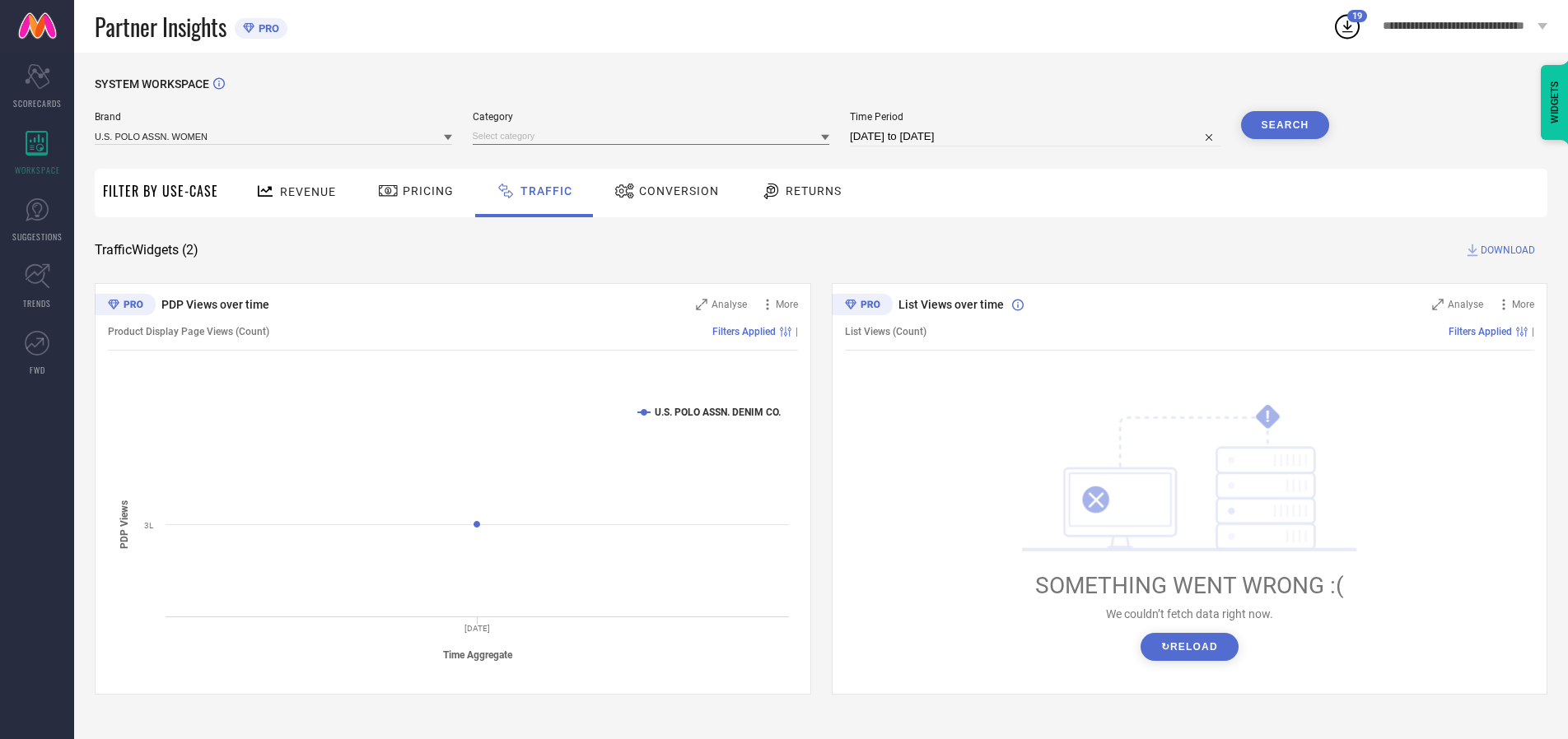
click at [655, 136] on input at bounding box center [651, 136] width 358 height 17
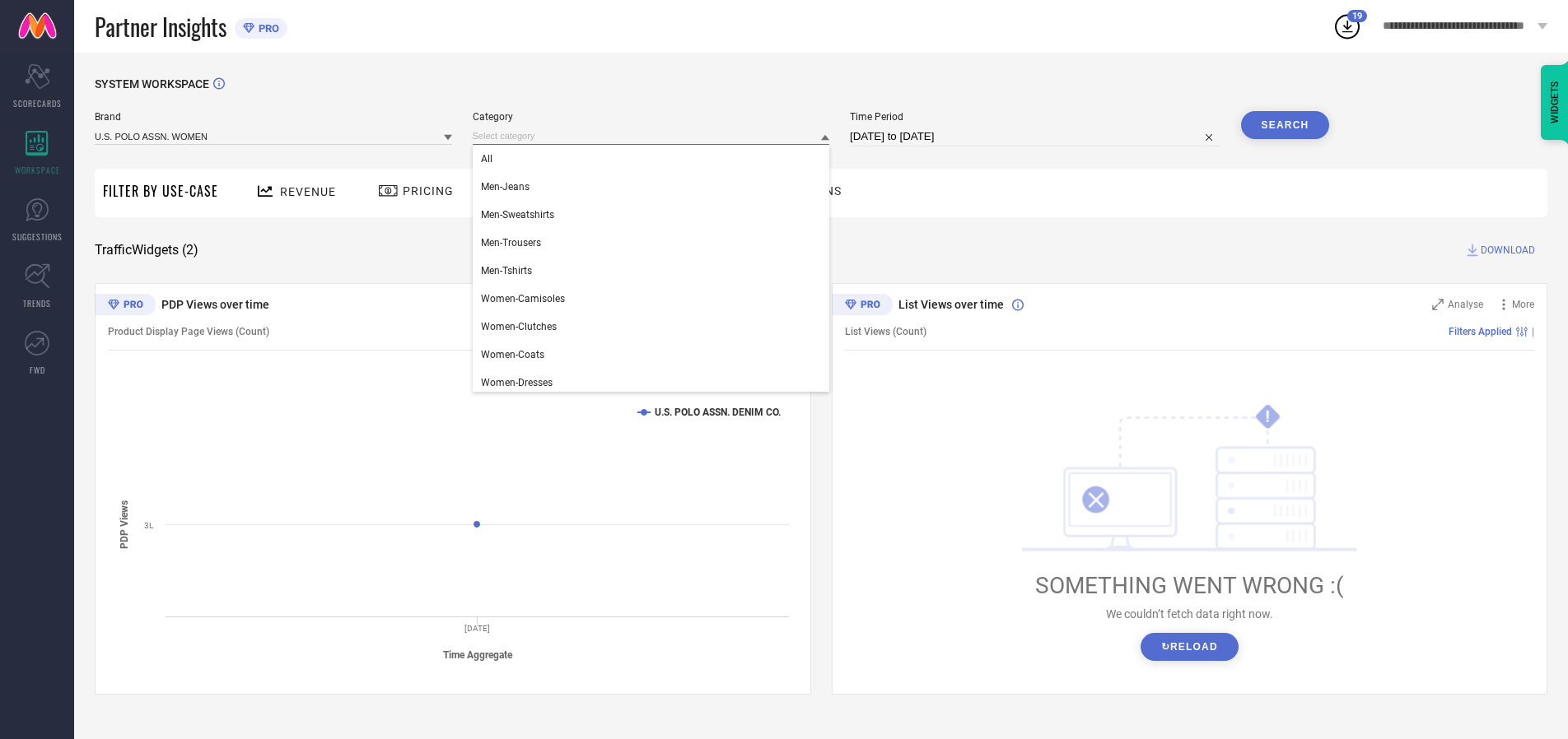
click at [655, 159] on div "All" at bounding box center [651, 158] width 358 height 28
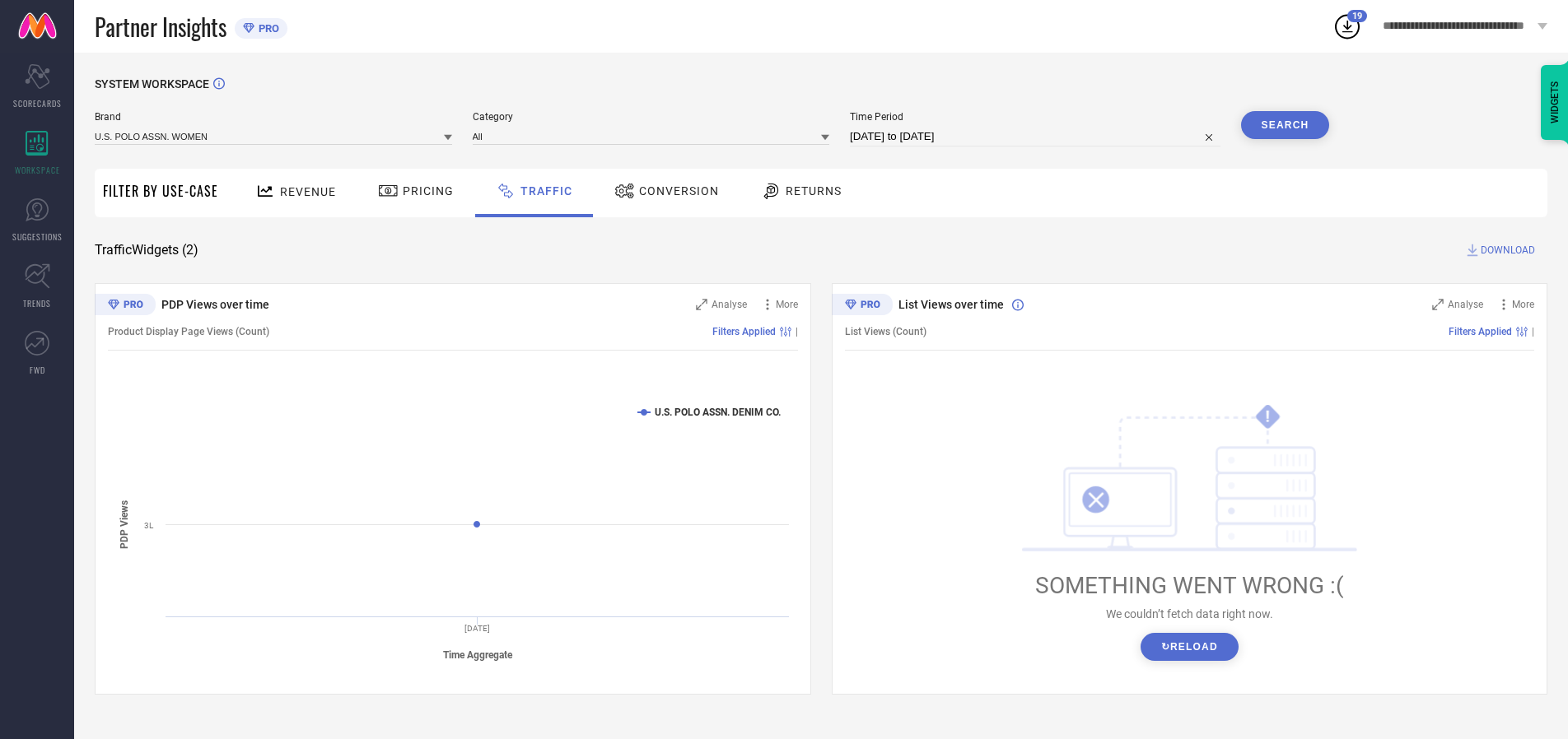
click at [1285, 125] on button "Search" at bounding box center [1285, 125] width 89 height 28
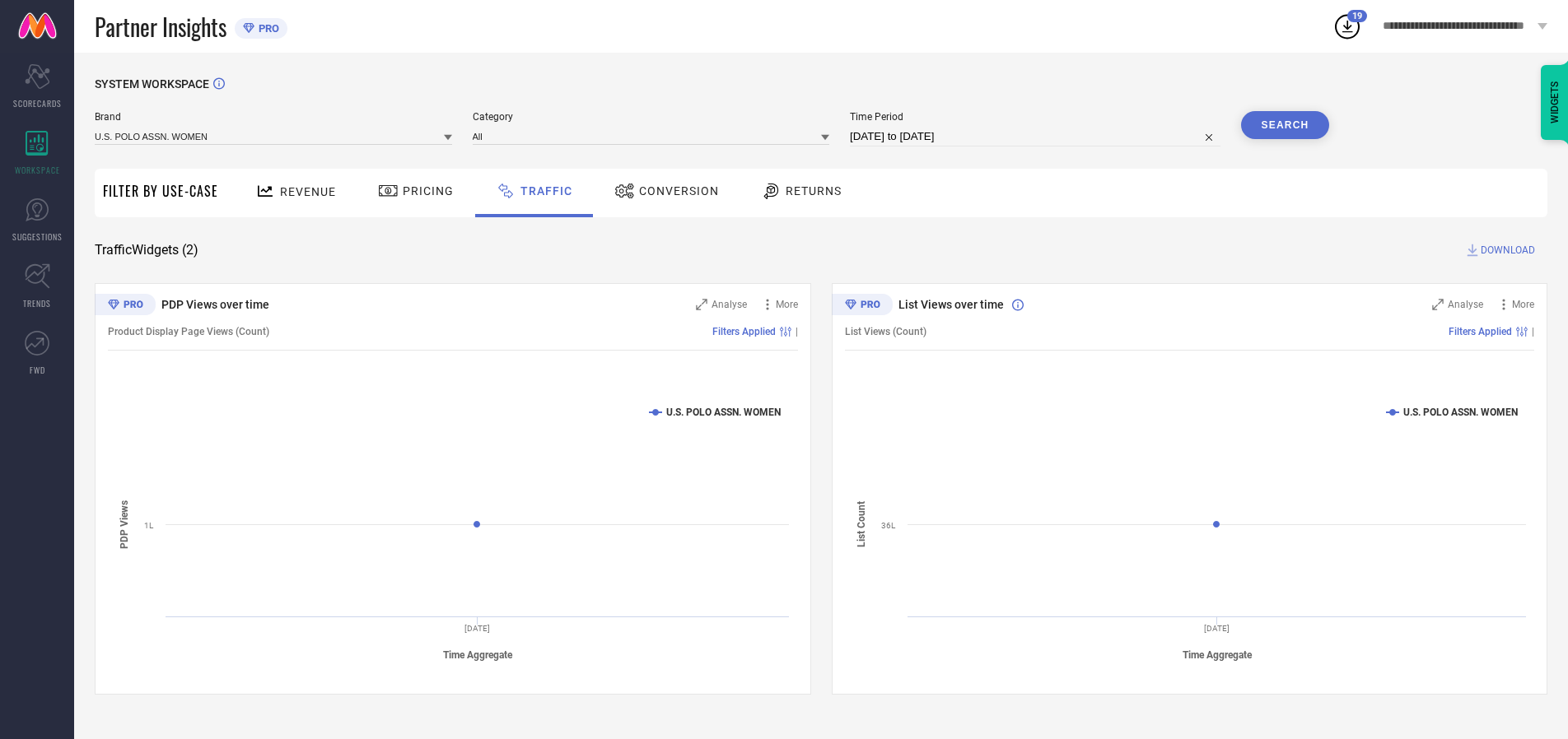
click at [1506, 251] on span "DOWNLOAD" at bounding box center [1508, 250] width 54 height 16
click at [1038, 137] on input at bounding box center [1036, 136] width 370 height 20
select select "9"
select select "2025"
select select "10"
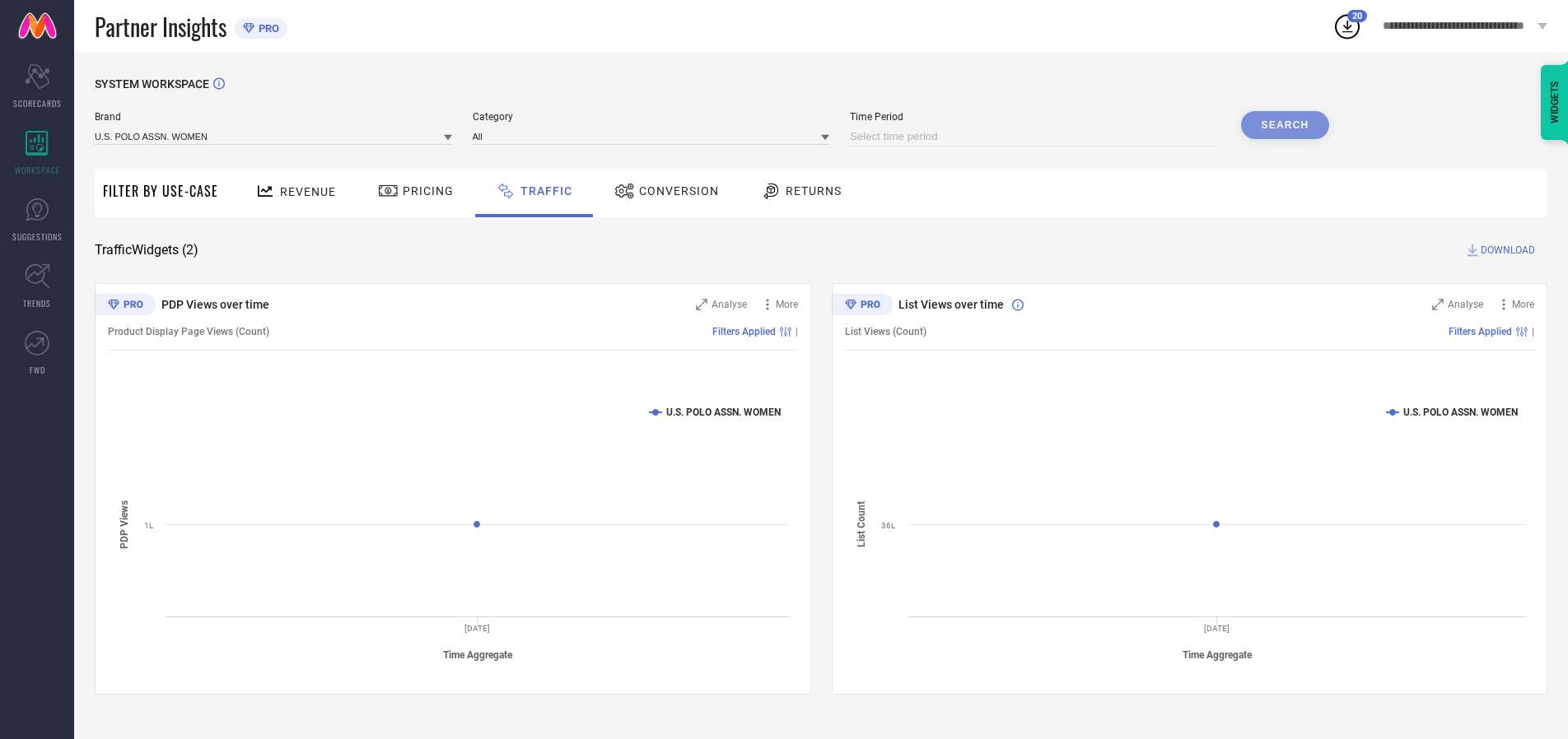
select select "2025"
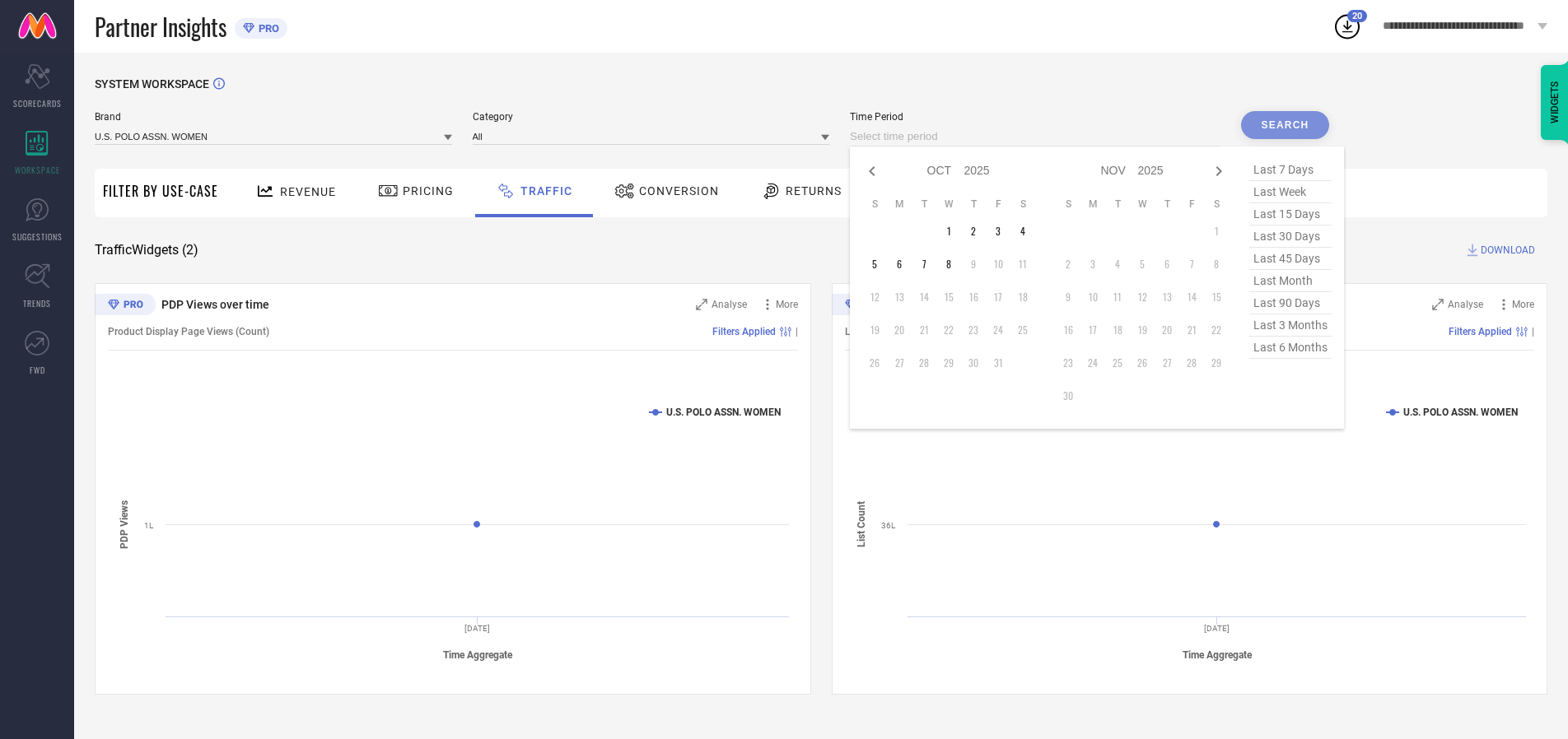
click at [979, 232] on td "2" at bounding box center [974, 231] width 25 height 25
type input "[DATE] to [DATE]"
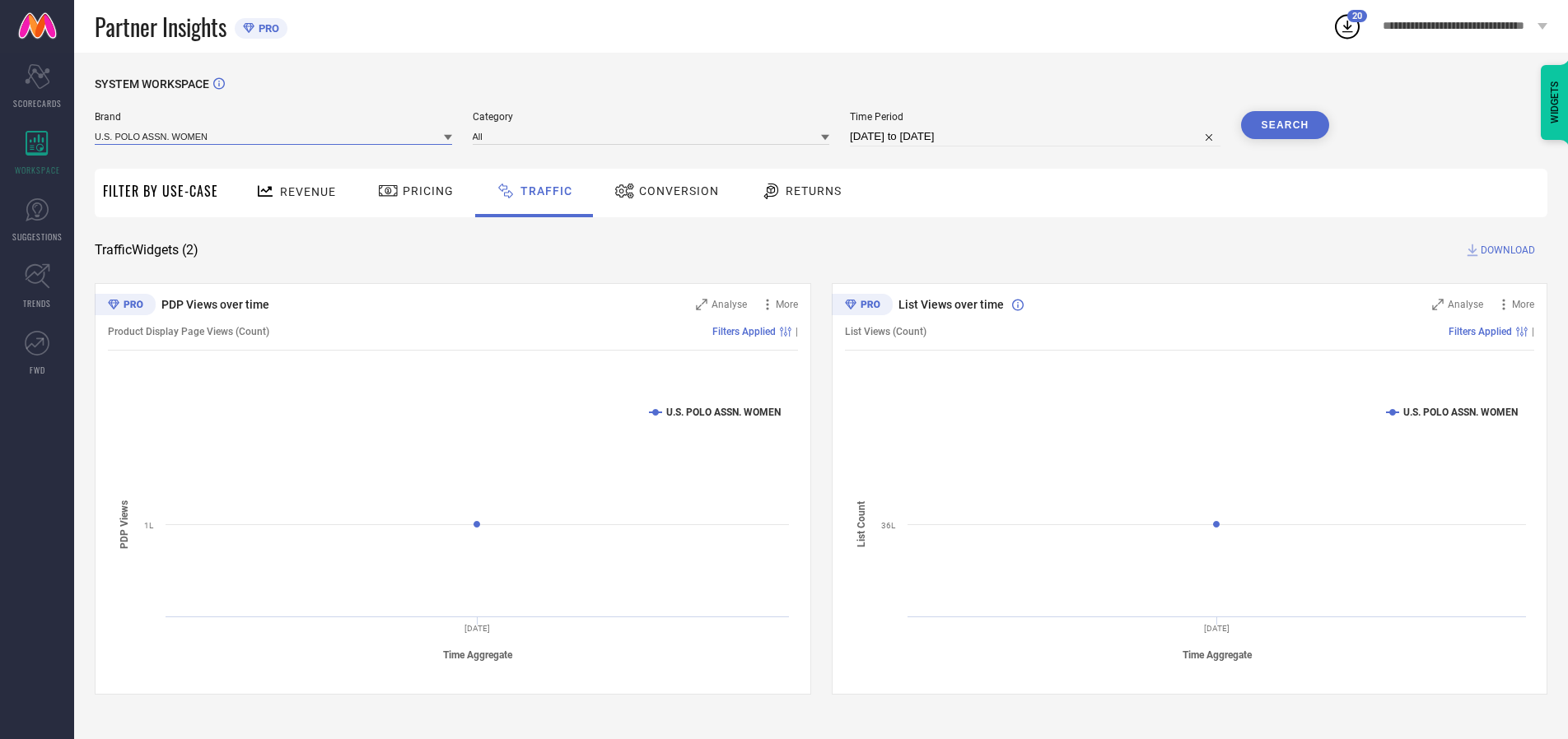
click at [274, 136] on input at bounding box center [273, 136] width 358 height 17
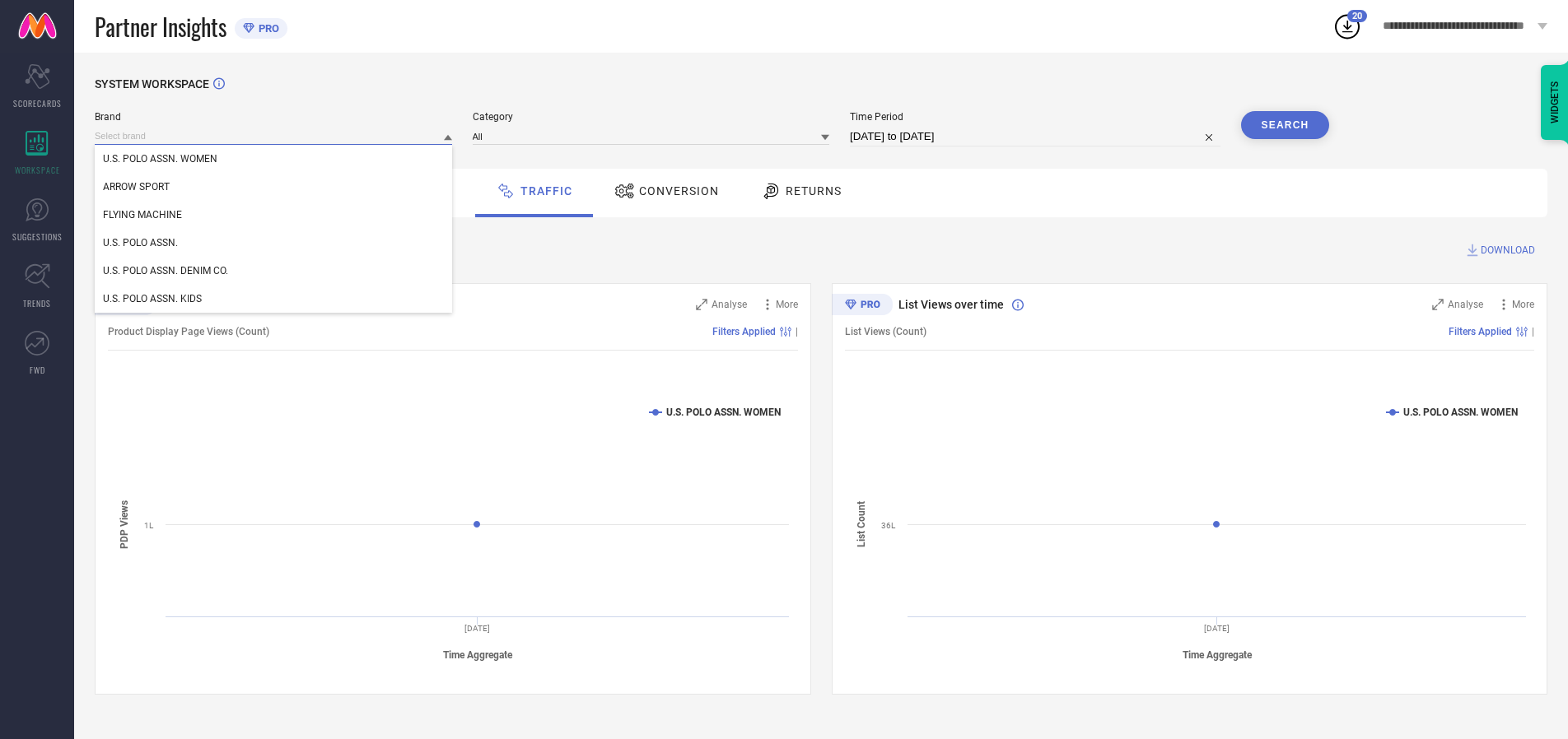
click at [274, 136] on input at bounding box center [273, 136] width 358 height 17
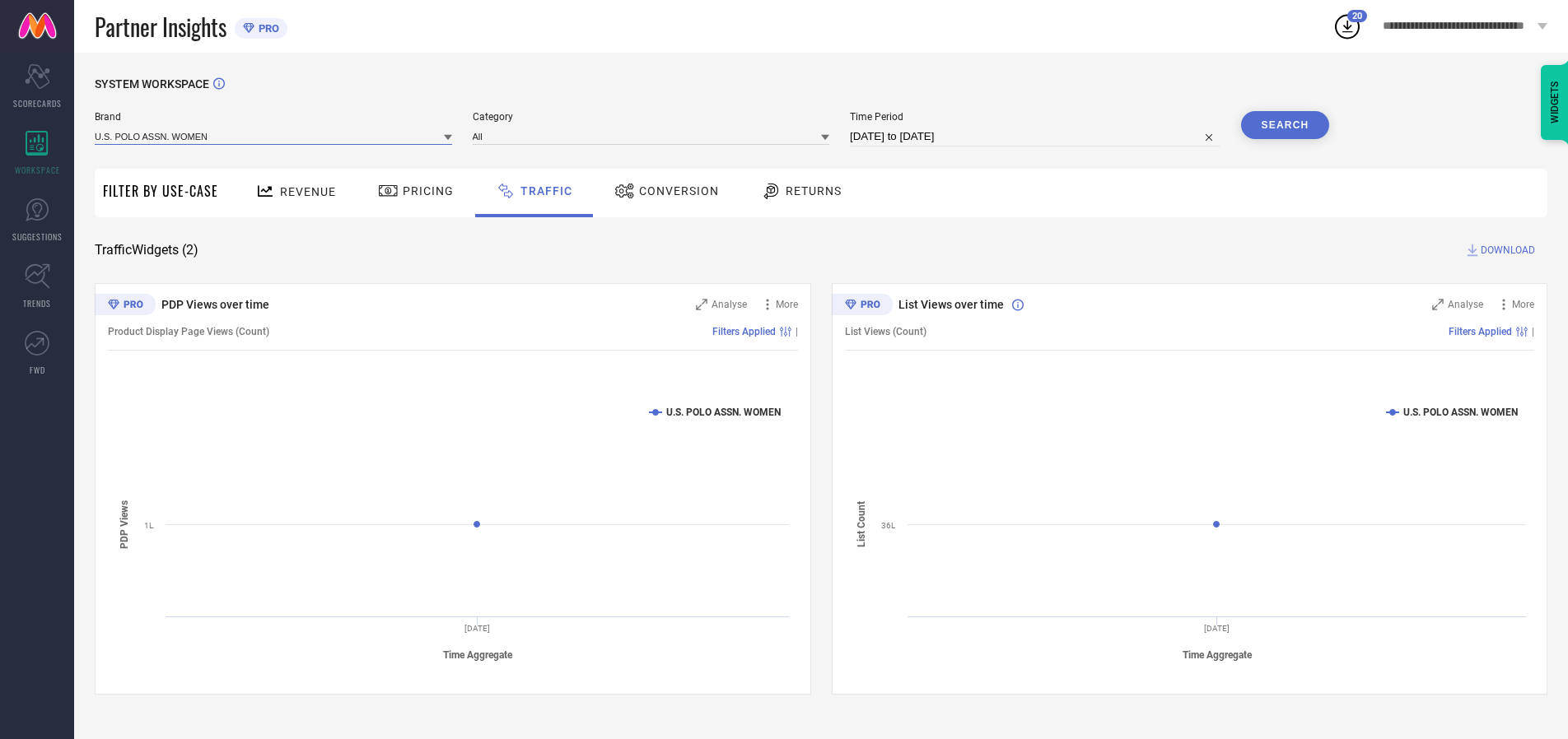
click at [274, 136] on input at bounding box center [273, 136] width 358 height 17
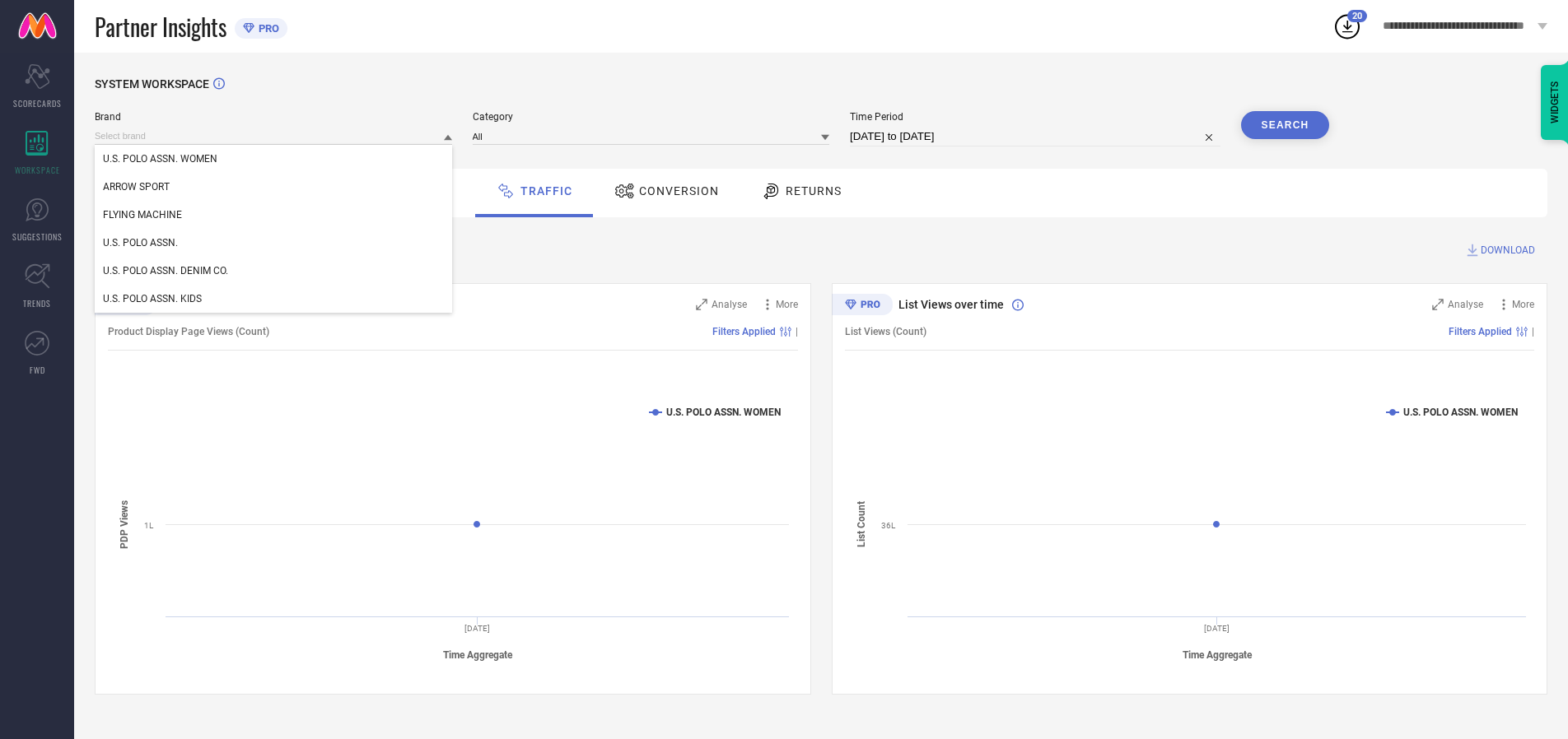
click at [274, 159] on div "U.S. POLO ASSN. WOMEN" at bounding box center [273, 158] width 358 height 28
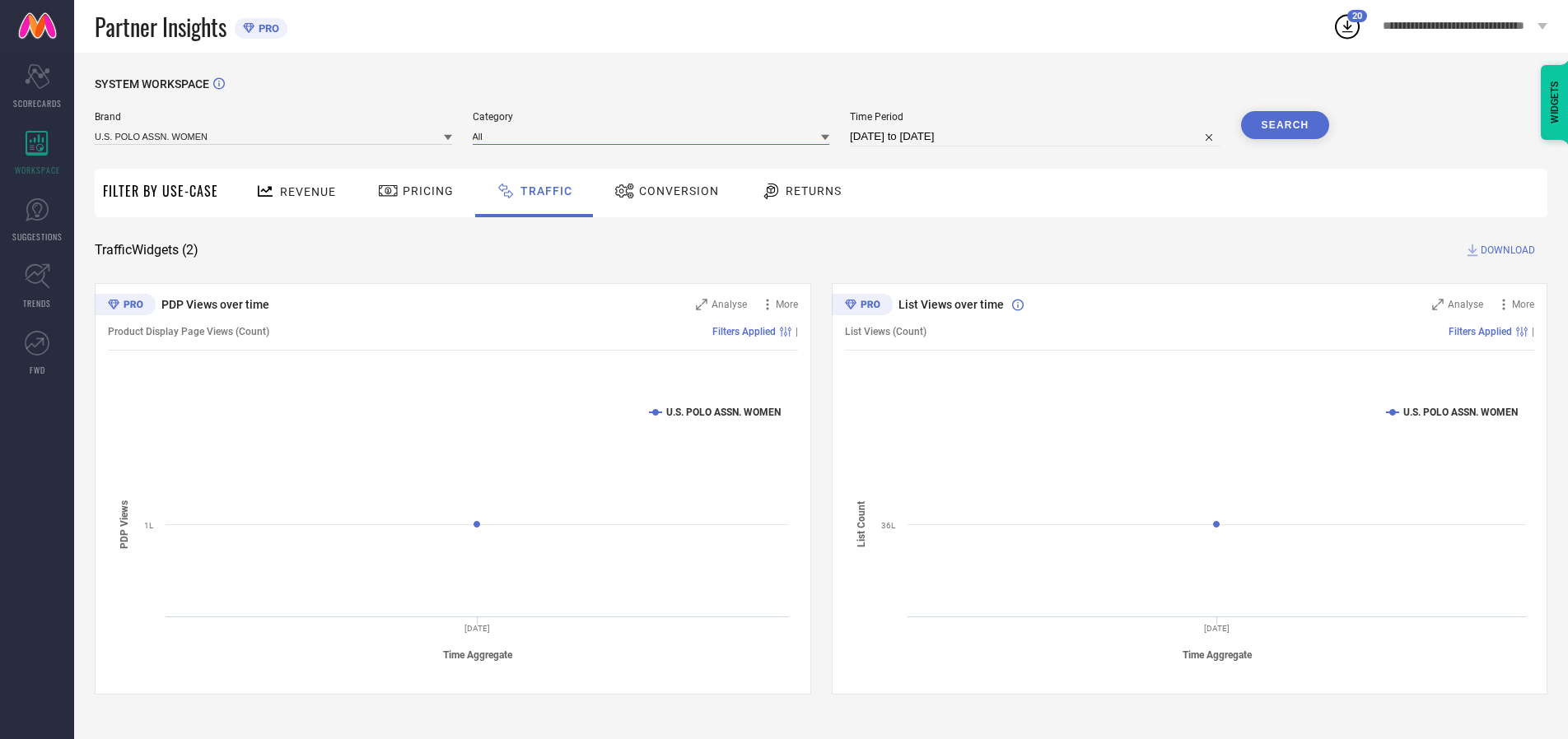
click at [655, 136] on input at bounding box center [651, 136] width 358 height 17
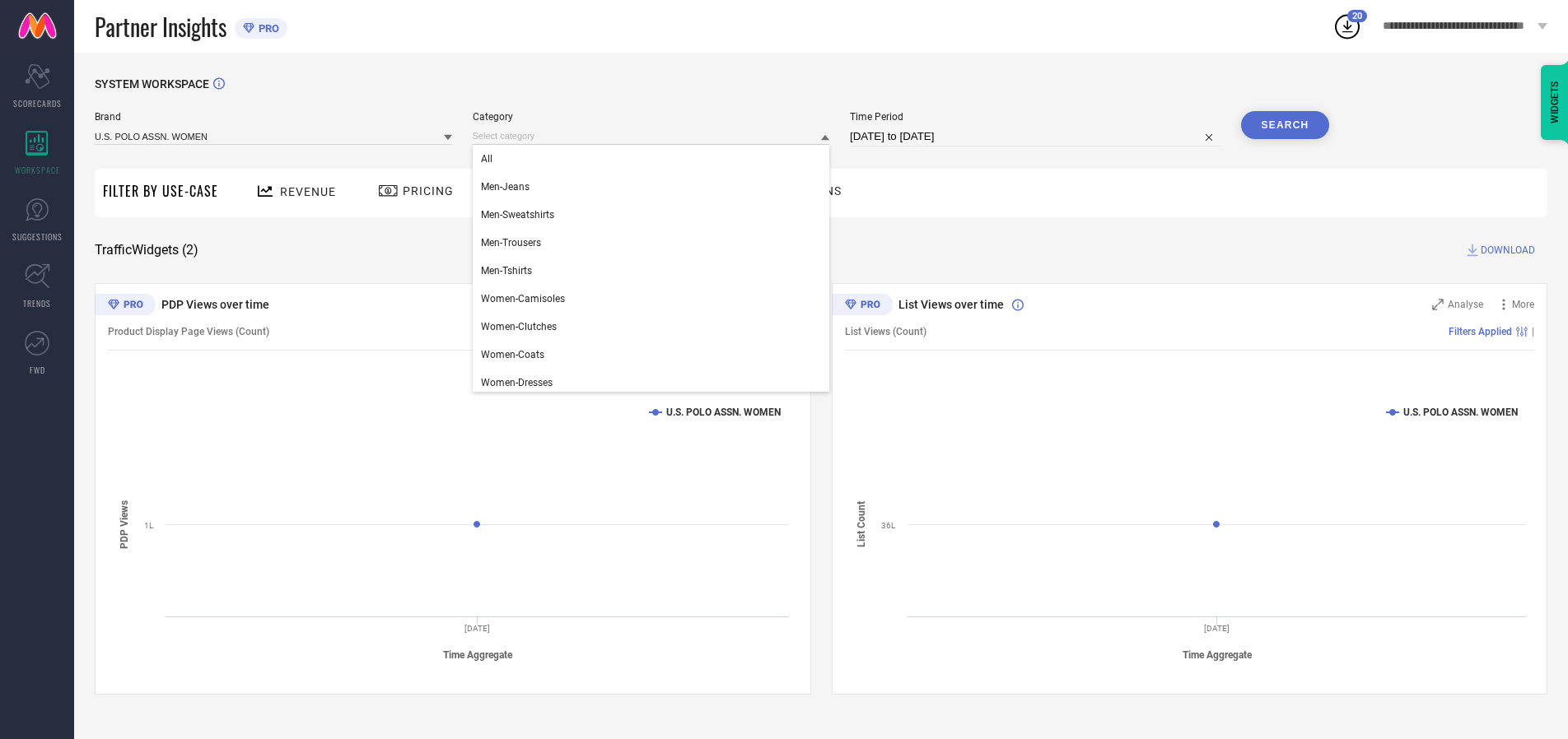
click at [655, 159] on div "All" at bounding box center [651, 158] width 358 height 28
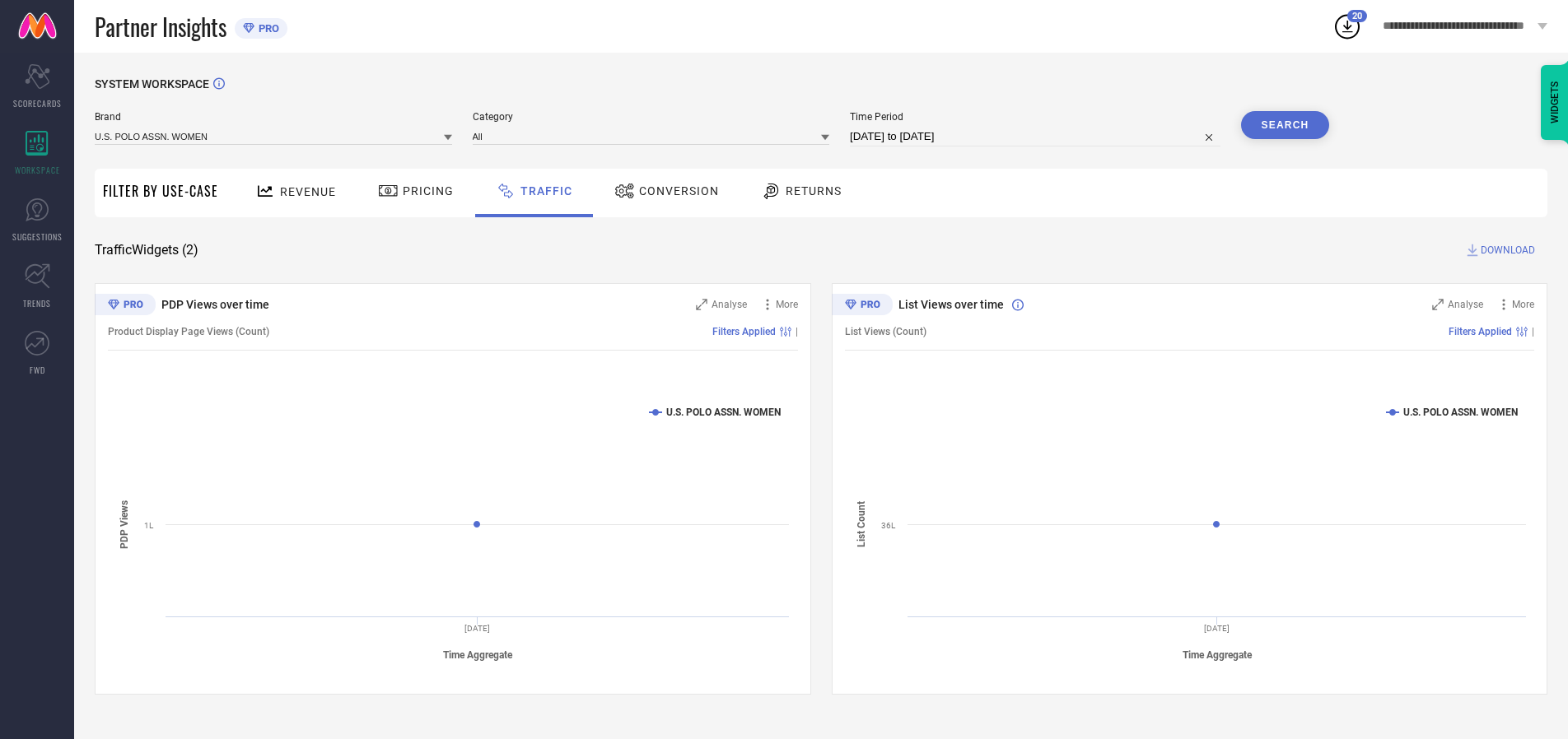
click at [1285, 125] on button "Search" at bounding box center [1285, 125] width 89 height 28
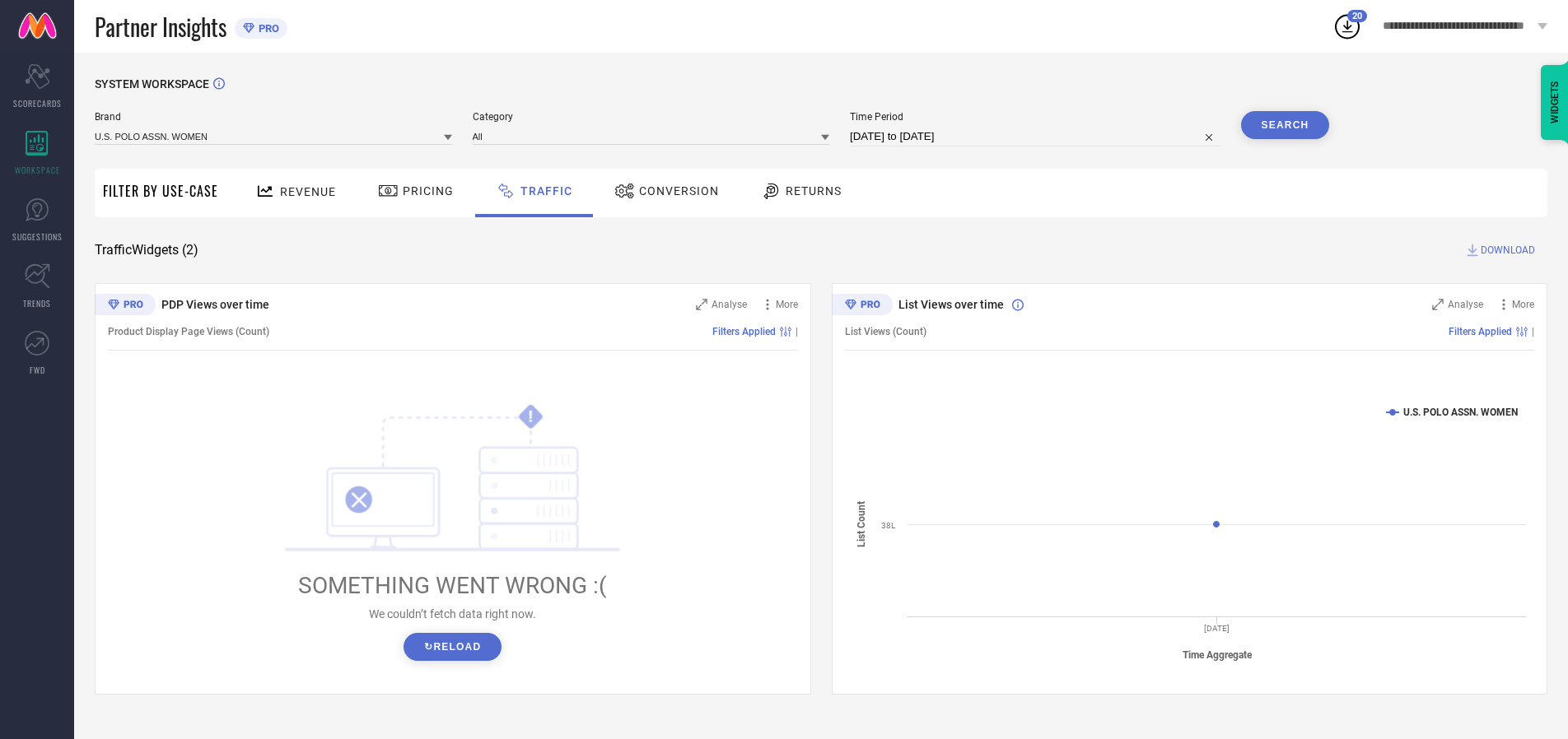
click at [1506, 251] on span "DOWNLOAD" at bounding box center [1508, 250] width 54 height 16
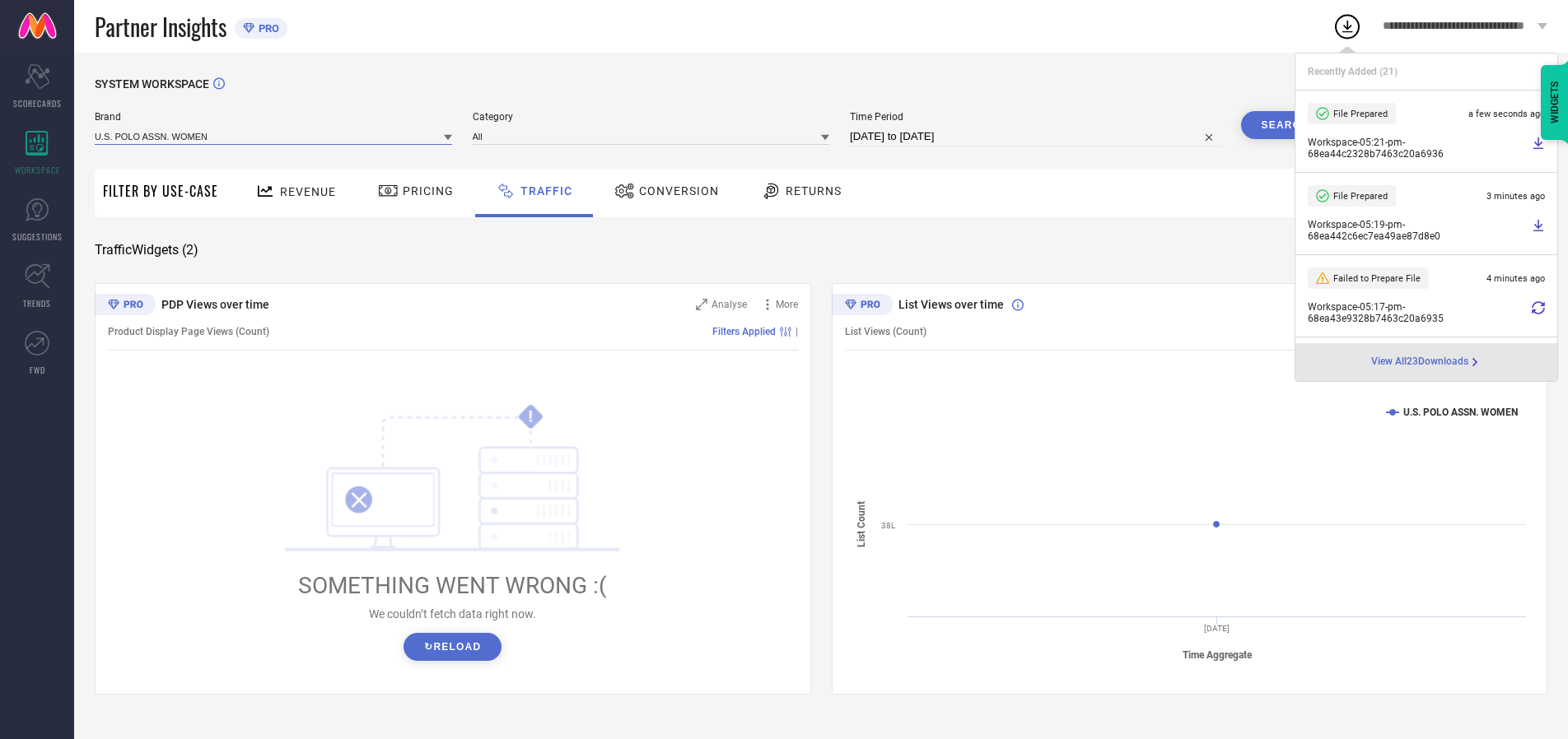
click at [274, 136] on input at bounding box center [273, 136] width 358 height 17
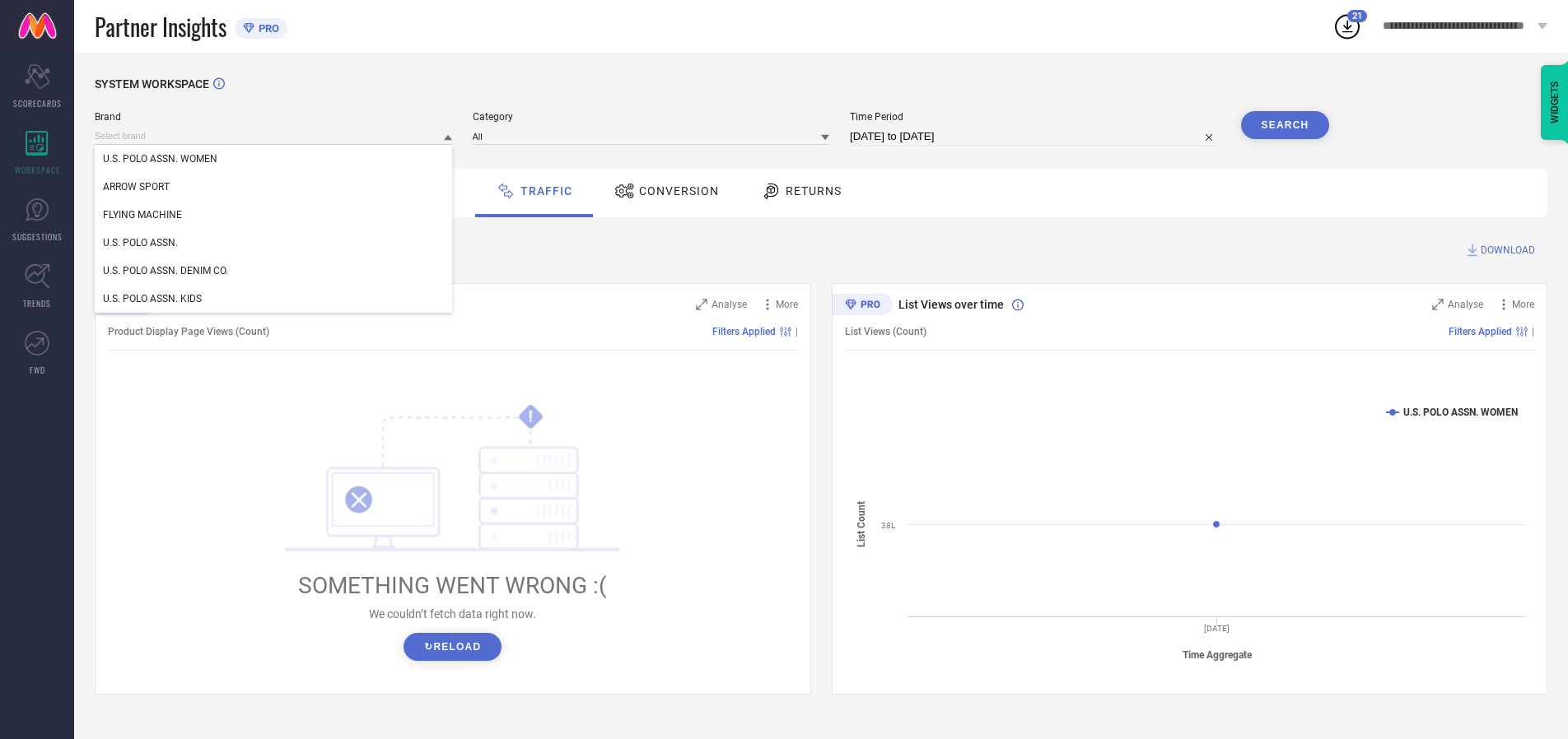
click at [274, 243] on div "U.S. POLO ASSN." at bounding box center [273, 243] width 358 height 28
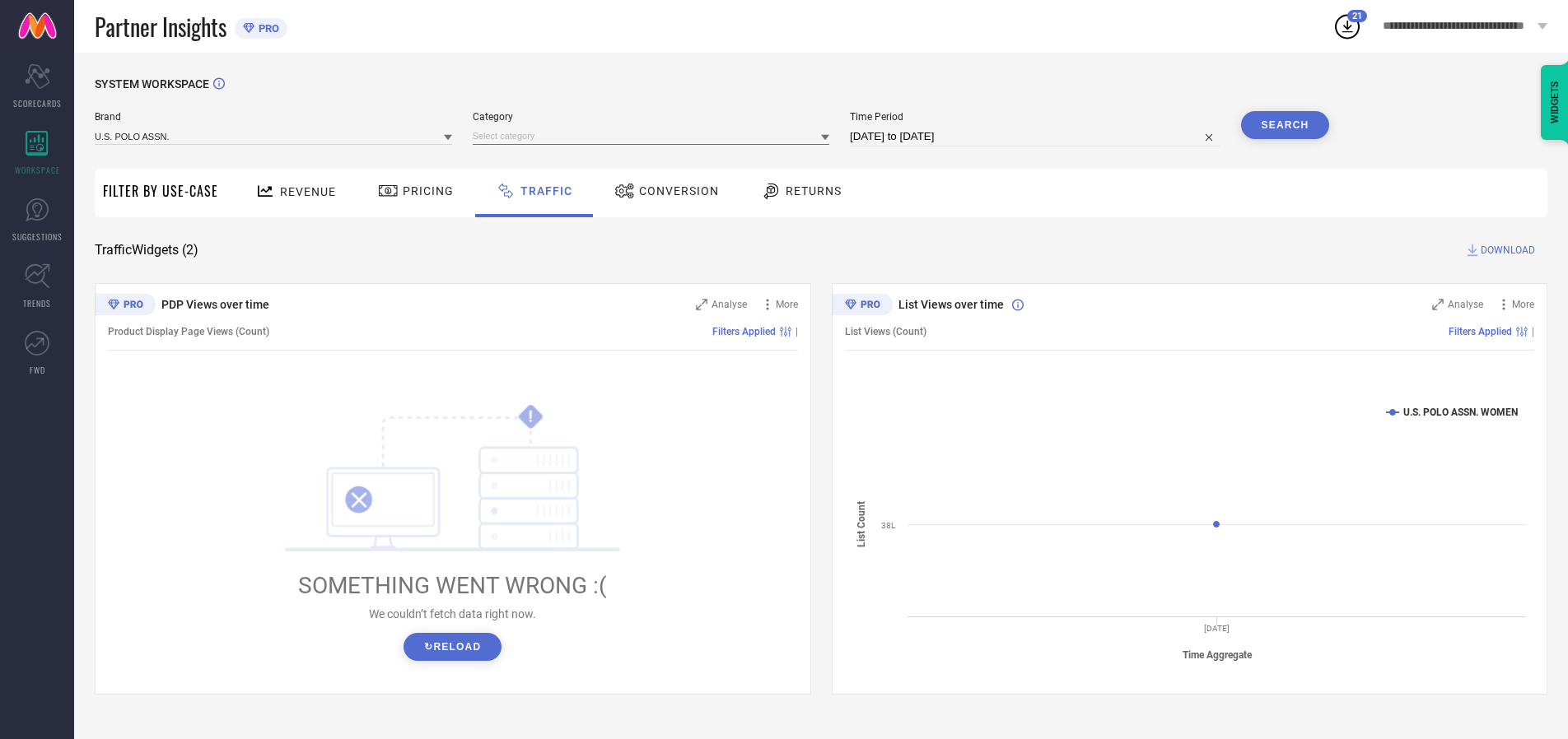
click at [655, 136] on input at bounding box center [651, 136] width 358 height 17
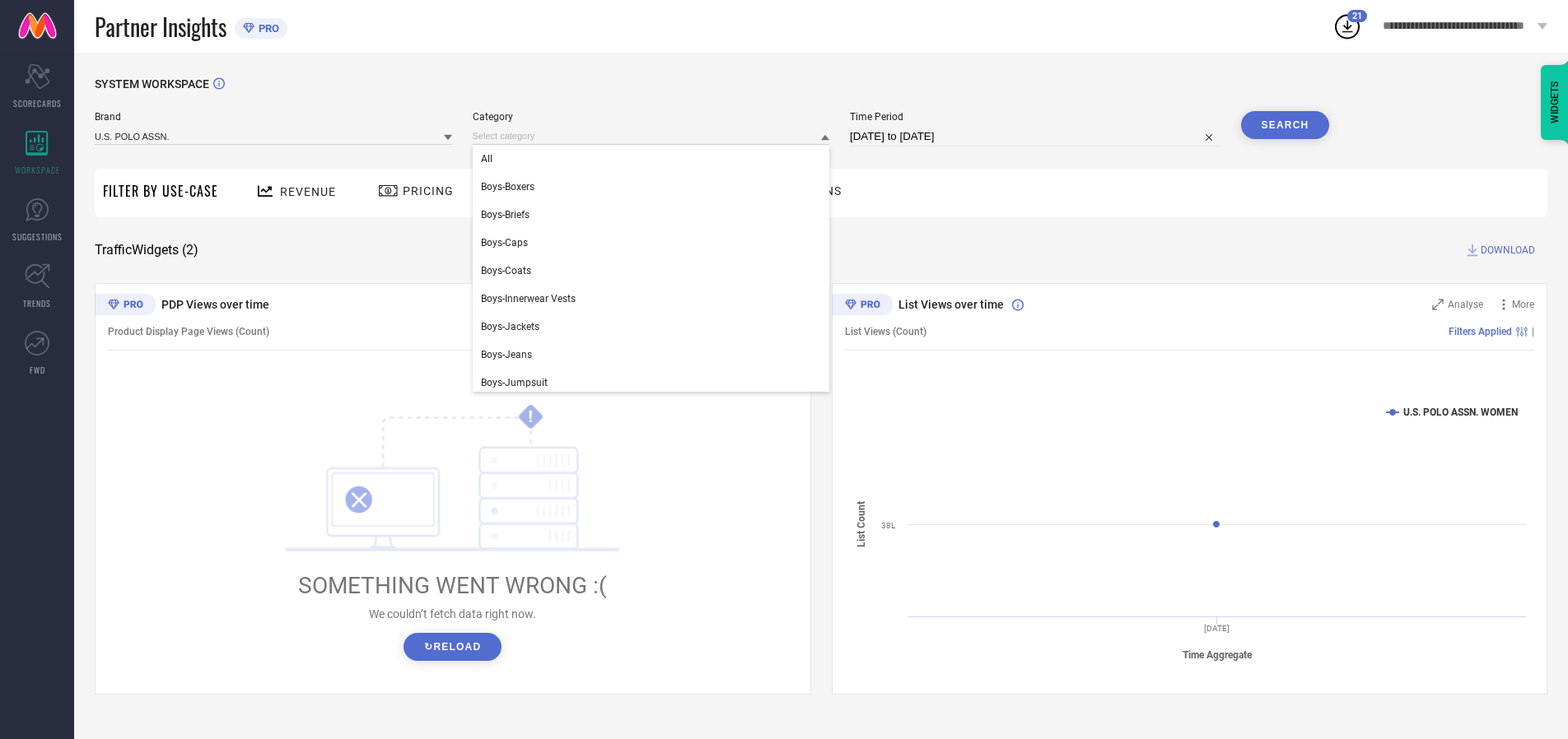
click at [655, 159] on div "All" at bounding box center [651, 158] width 358 height 28
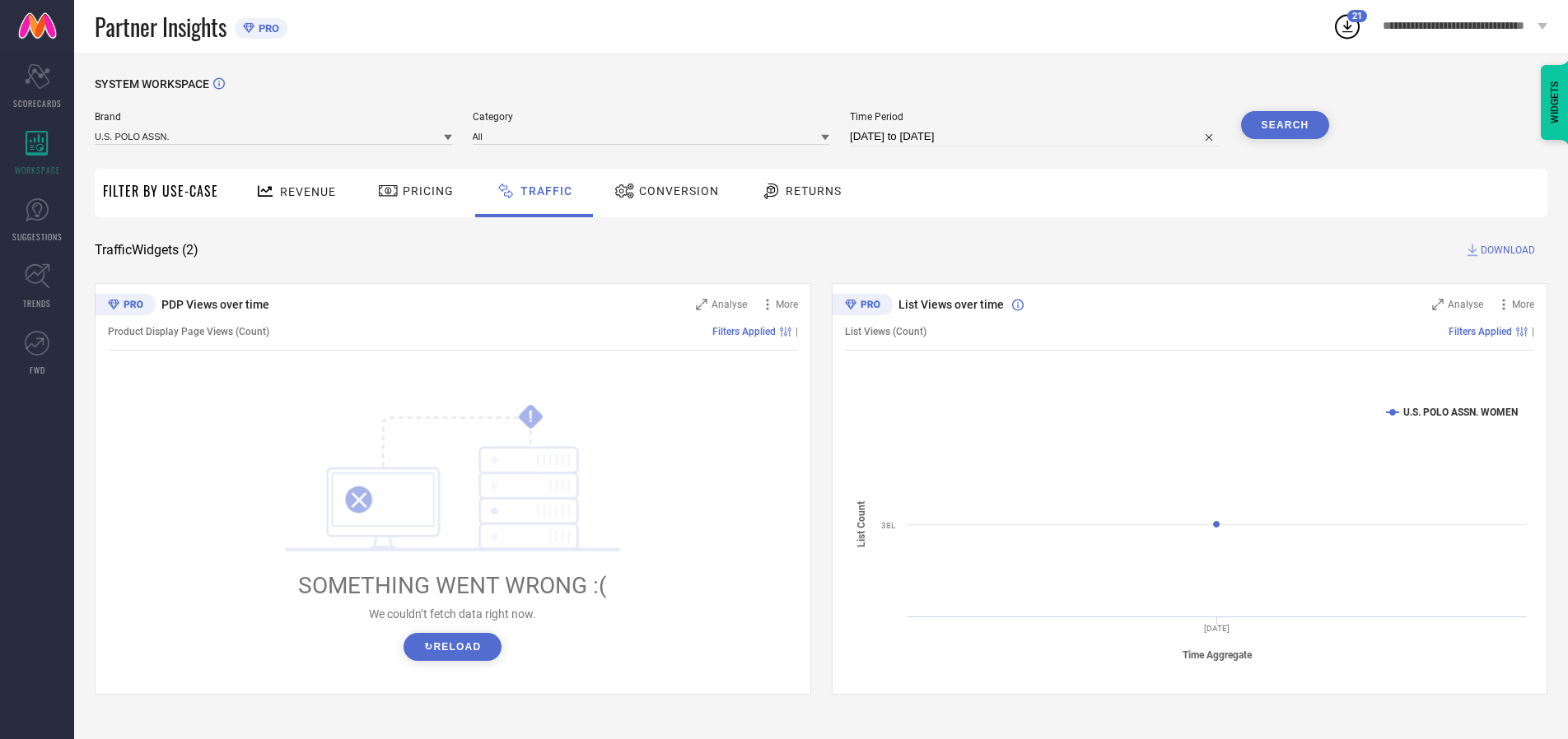
click at [1285, 125] on button "Search" at bounding box center [1285, 125] width 89 height 28
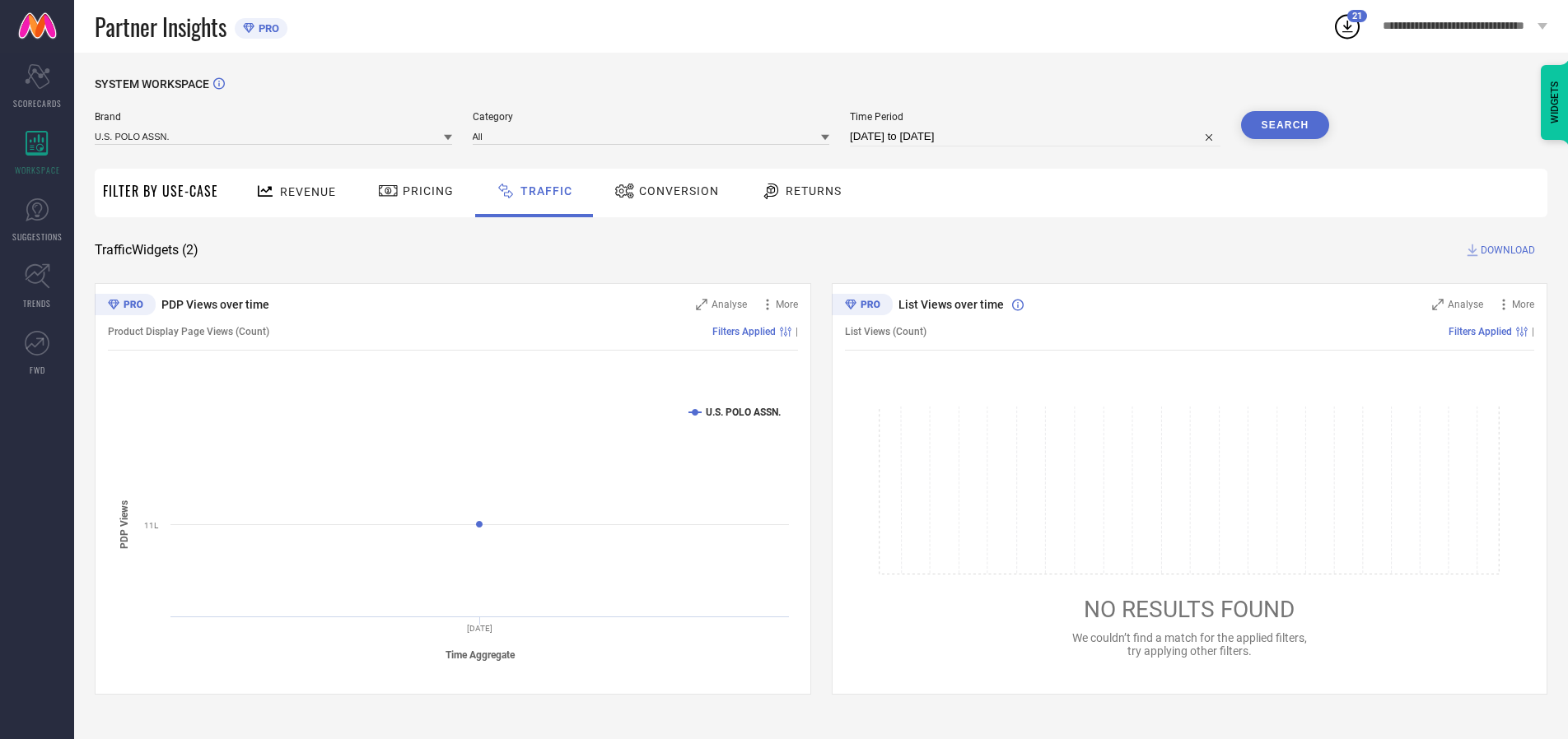
click at [1506, 251] on span "DOWNLOAD" at bounding box center [1508, 250] width 54 height 16
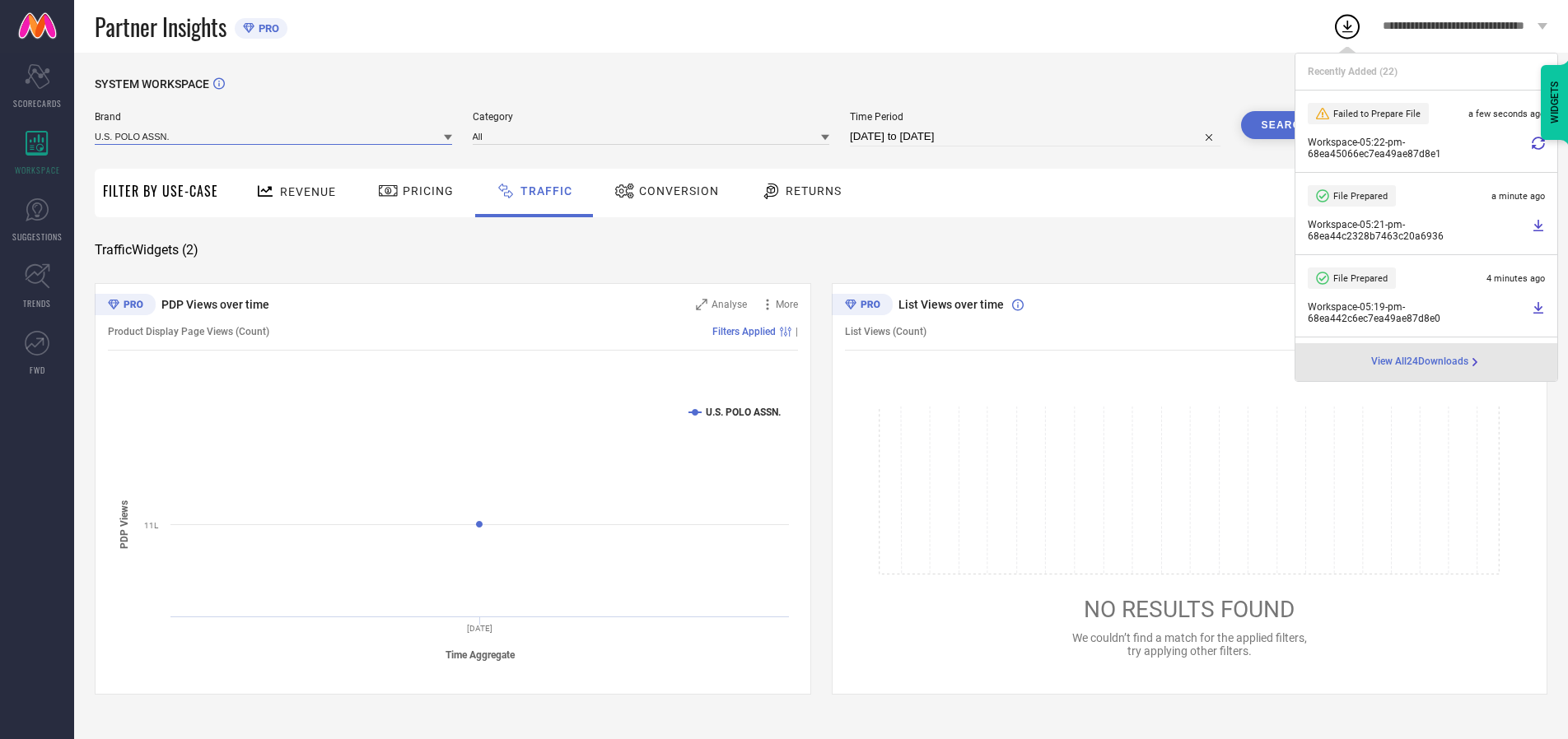
click at [274, 136] on input at bounding box center [273, 136] width 358 height 17
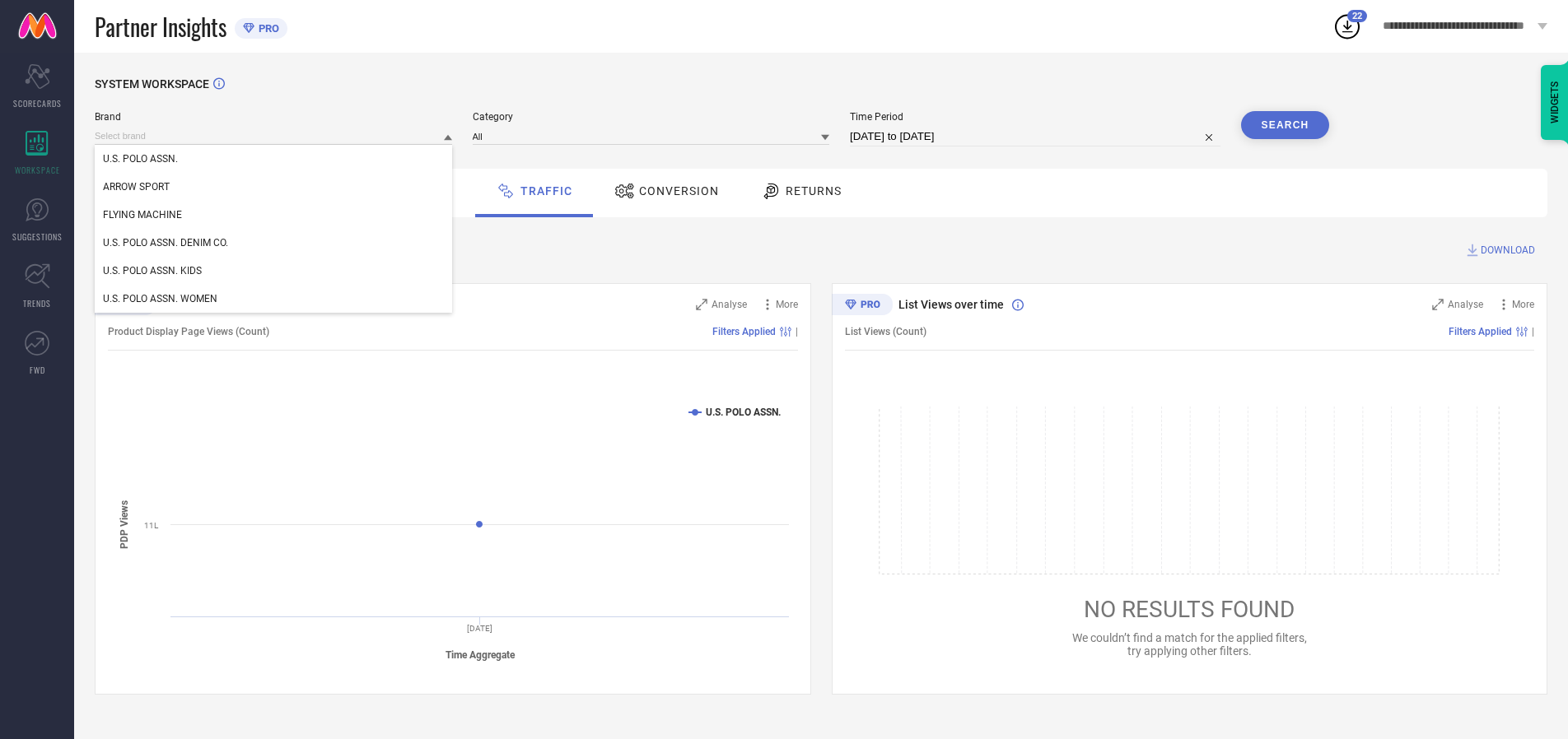
click at [274, 243] on div "U.S. POLO ASSN. DENIM CO." at bounding box center [273, 243] width 358 height 28
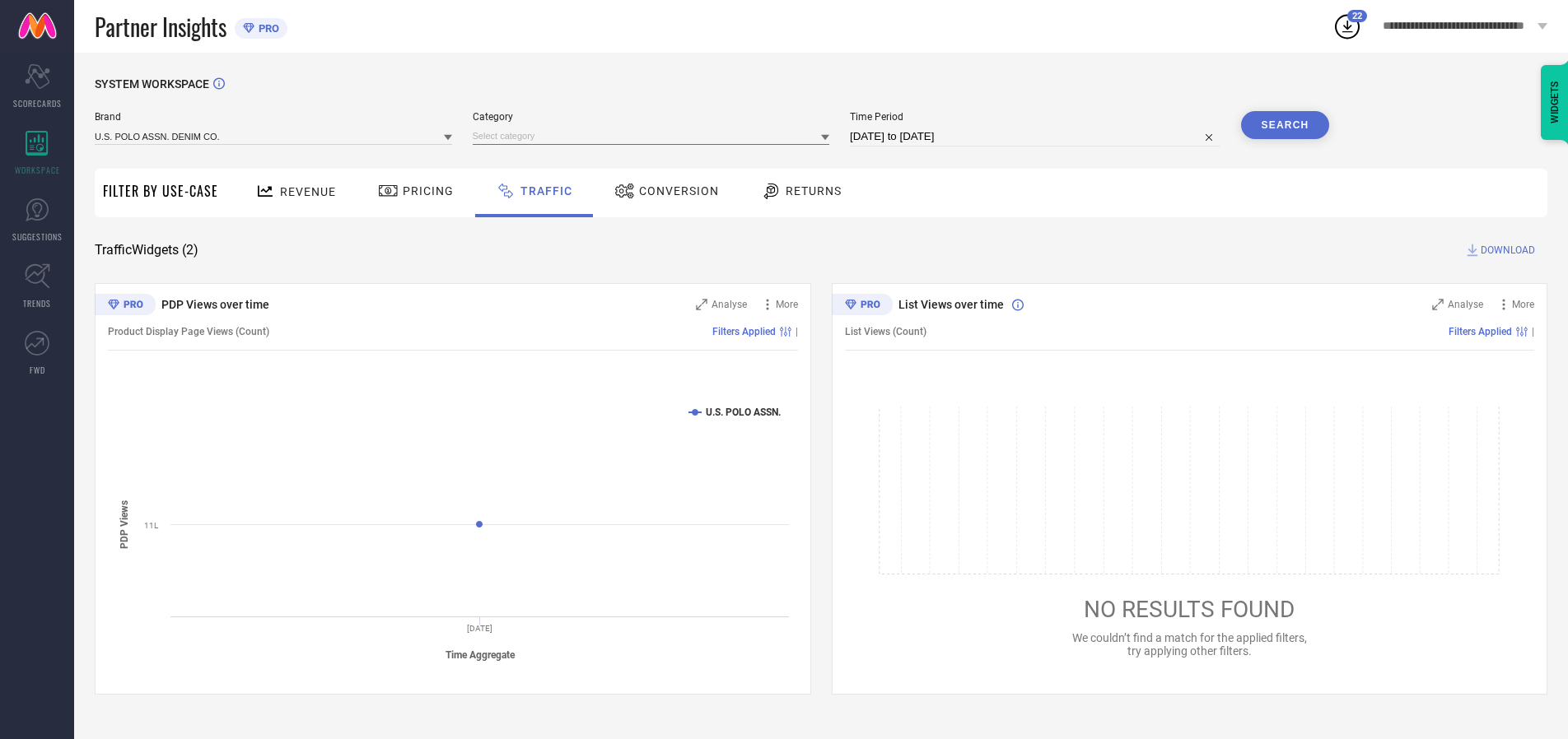
click at [655, 136] on input at bounding box center [651, 136] width 358 height 17
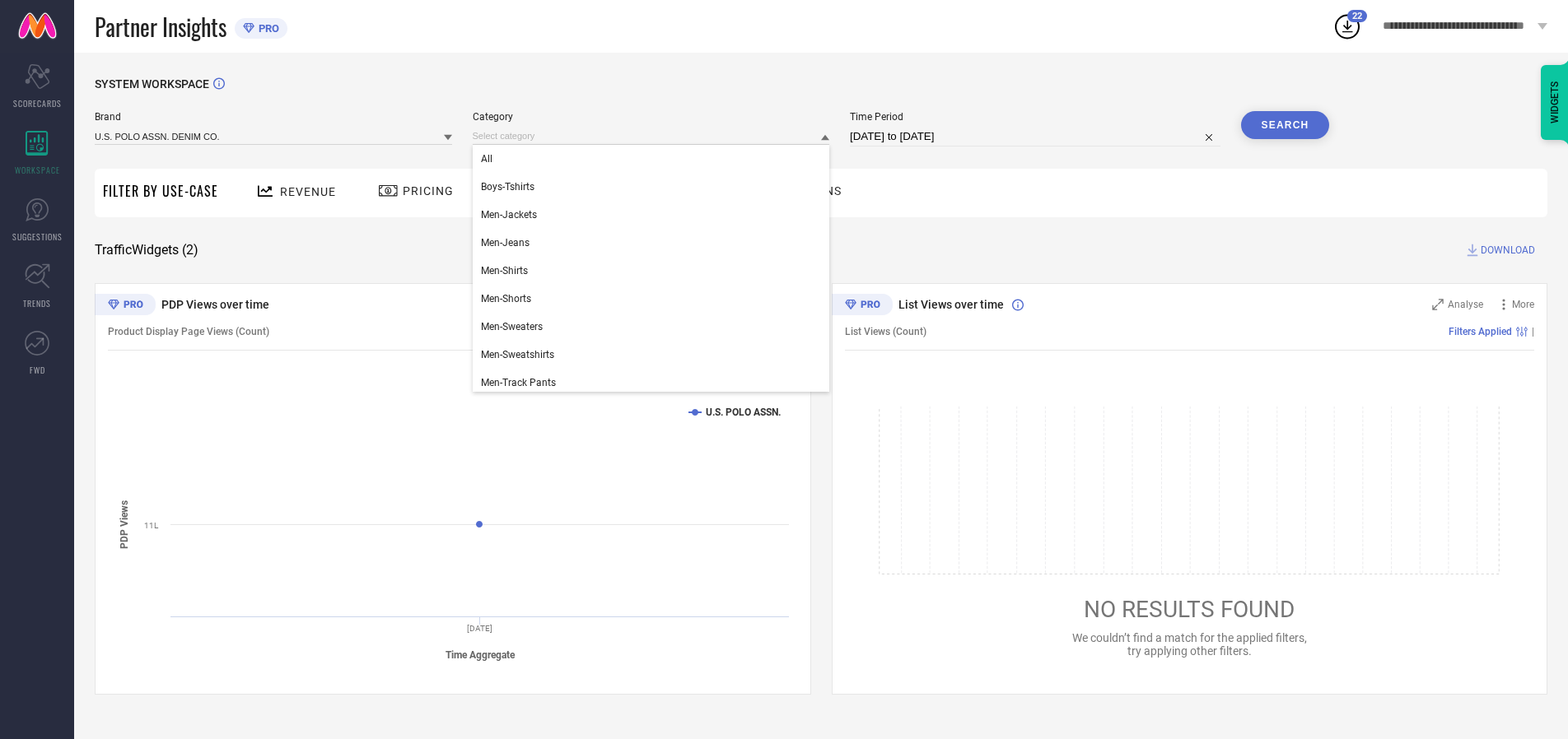
click at [655, 159] on div "All" at bounding box center [651, 158] width 358 height 28
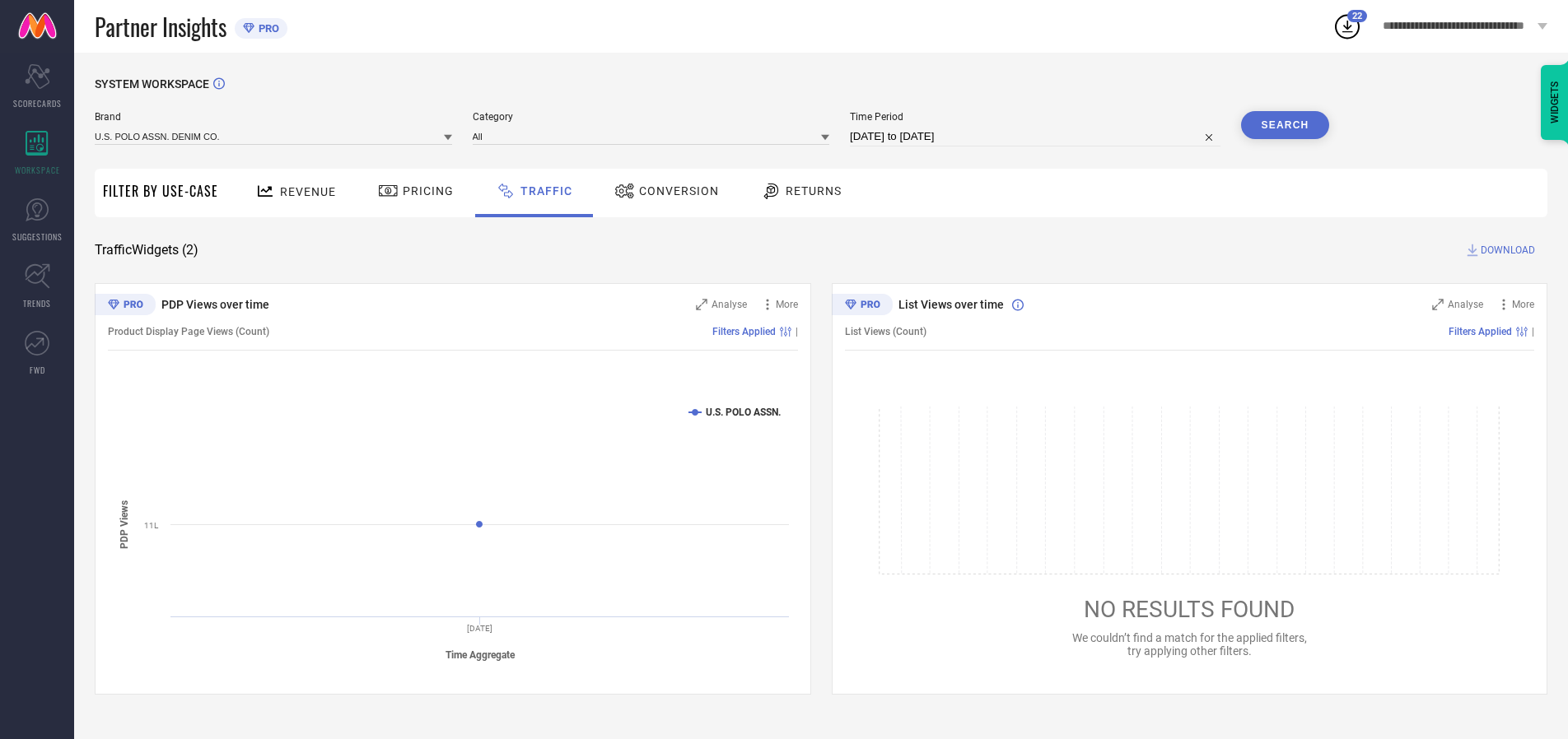
click at [1285, 125] on button "Search" at bounding box center [1285, 125] width 89 height 28
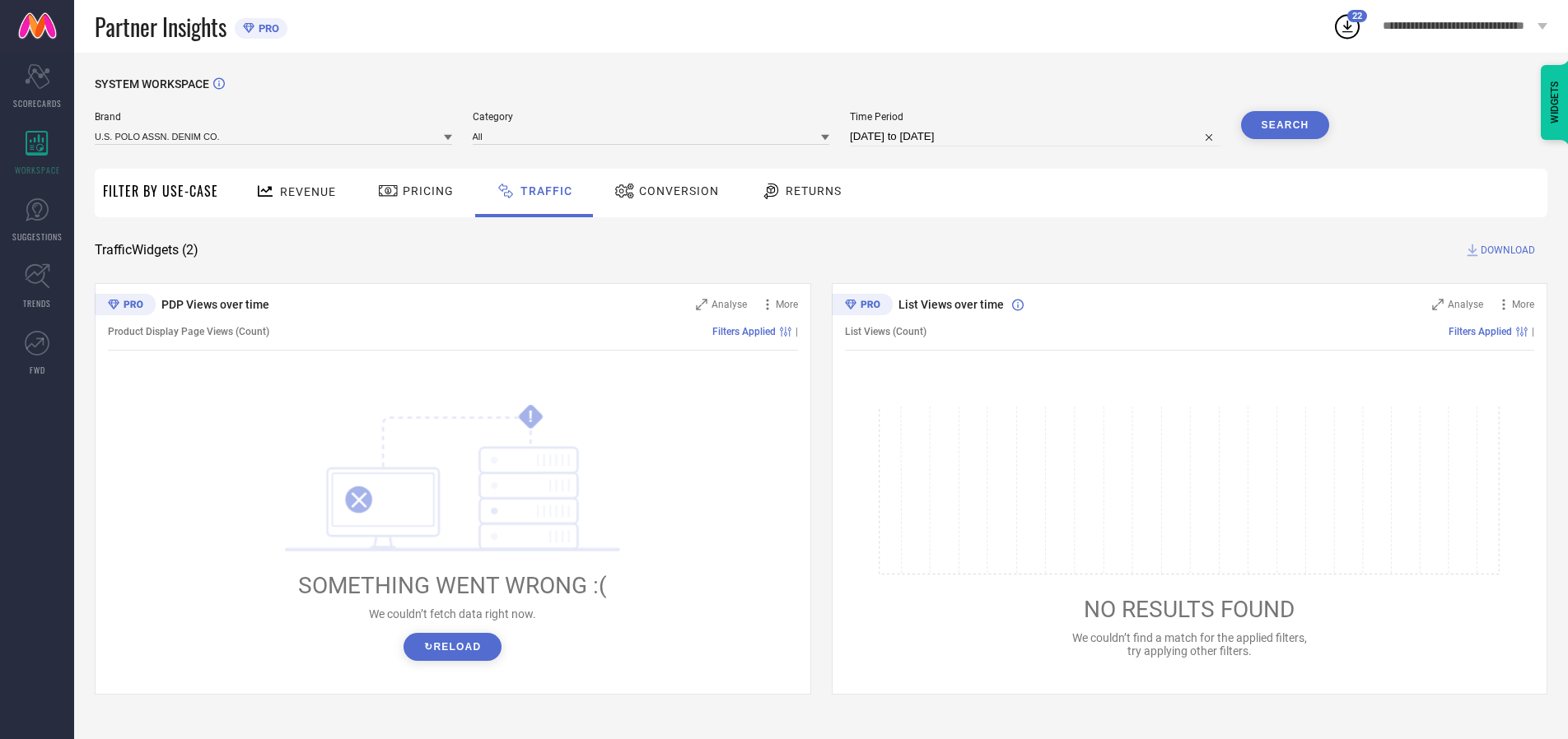
click at [1506, 251] on span "DOWNLOAD" at bounding box center [1508, 250] width 54 height 16
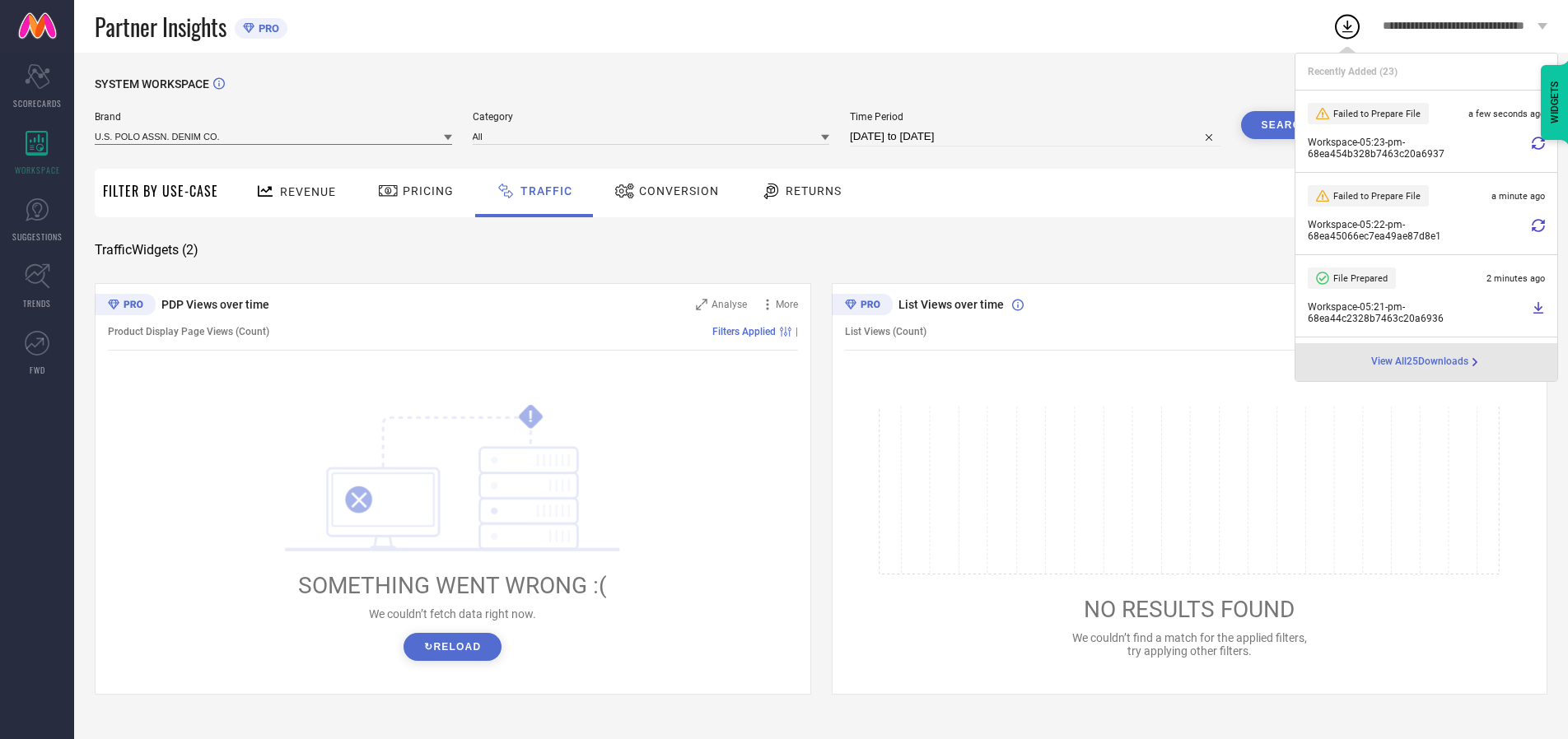
click at [274, 136] on input at bounding box center [273, 136] width 358 height 17
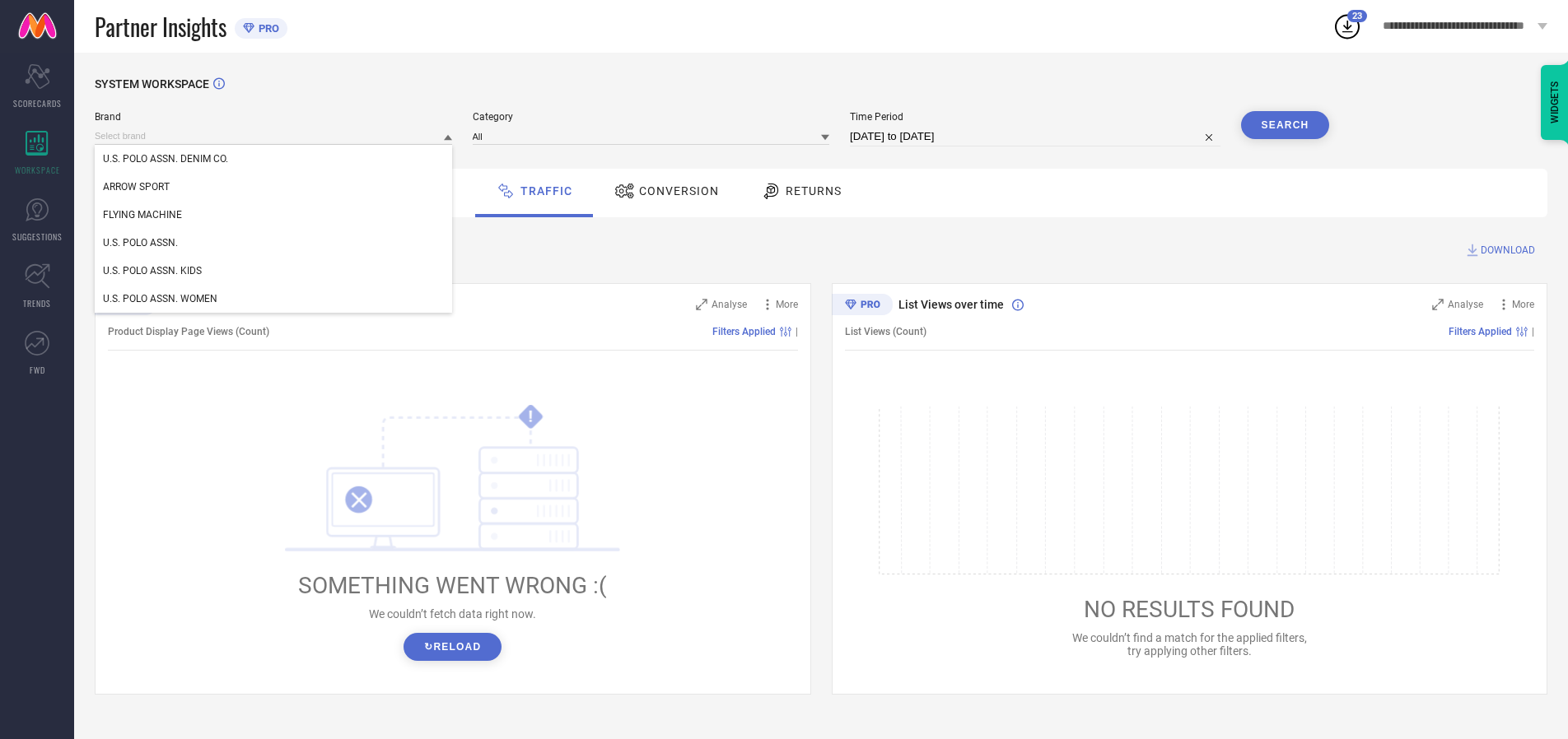
click at [274, 271] on div "U.S. POLO ASSN. KIDS" at bounding box center [273, 270] width 358 height 28
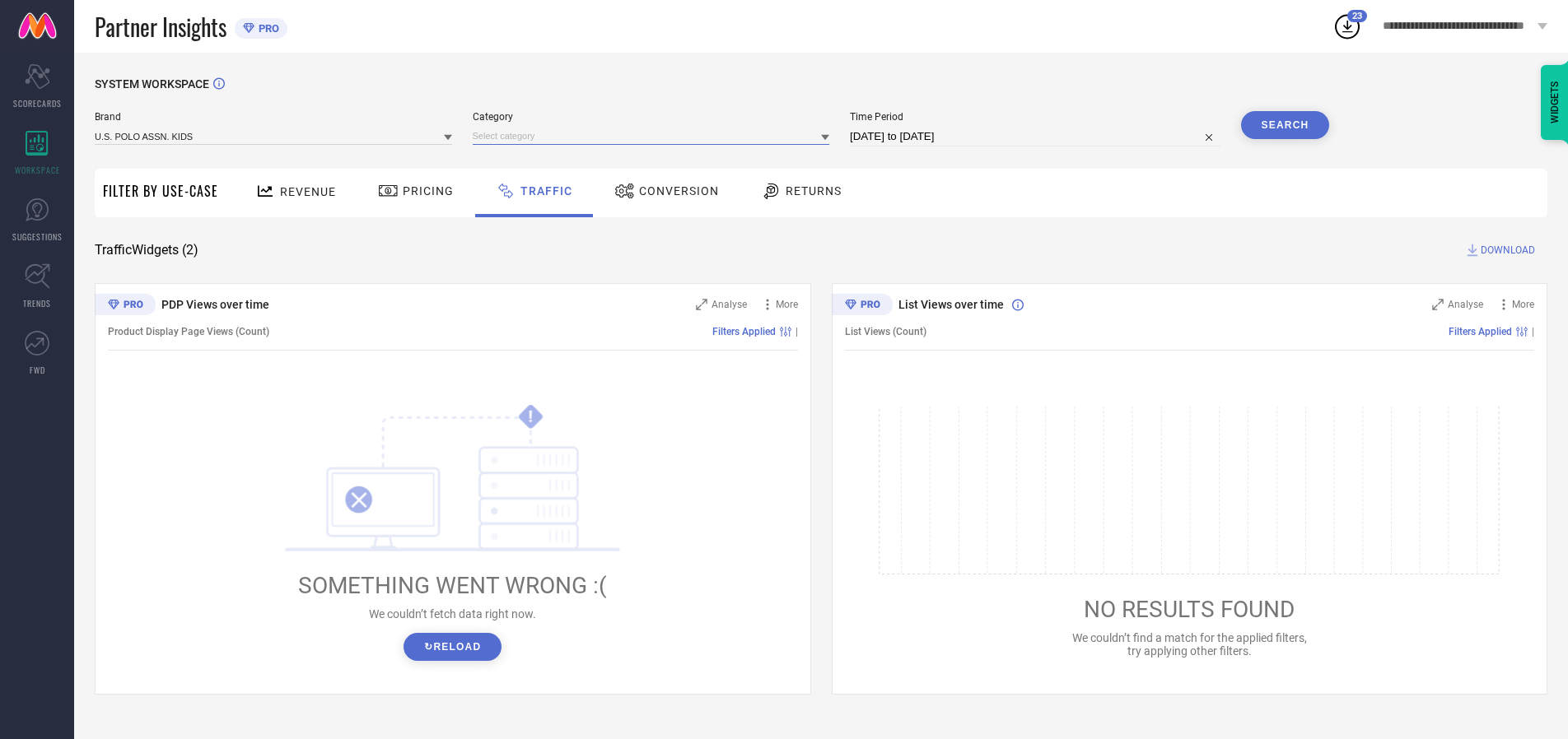
click at [655, 136] on input at bounding box center [651, 136] width 358 height 17
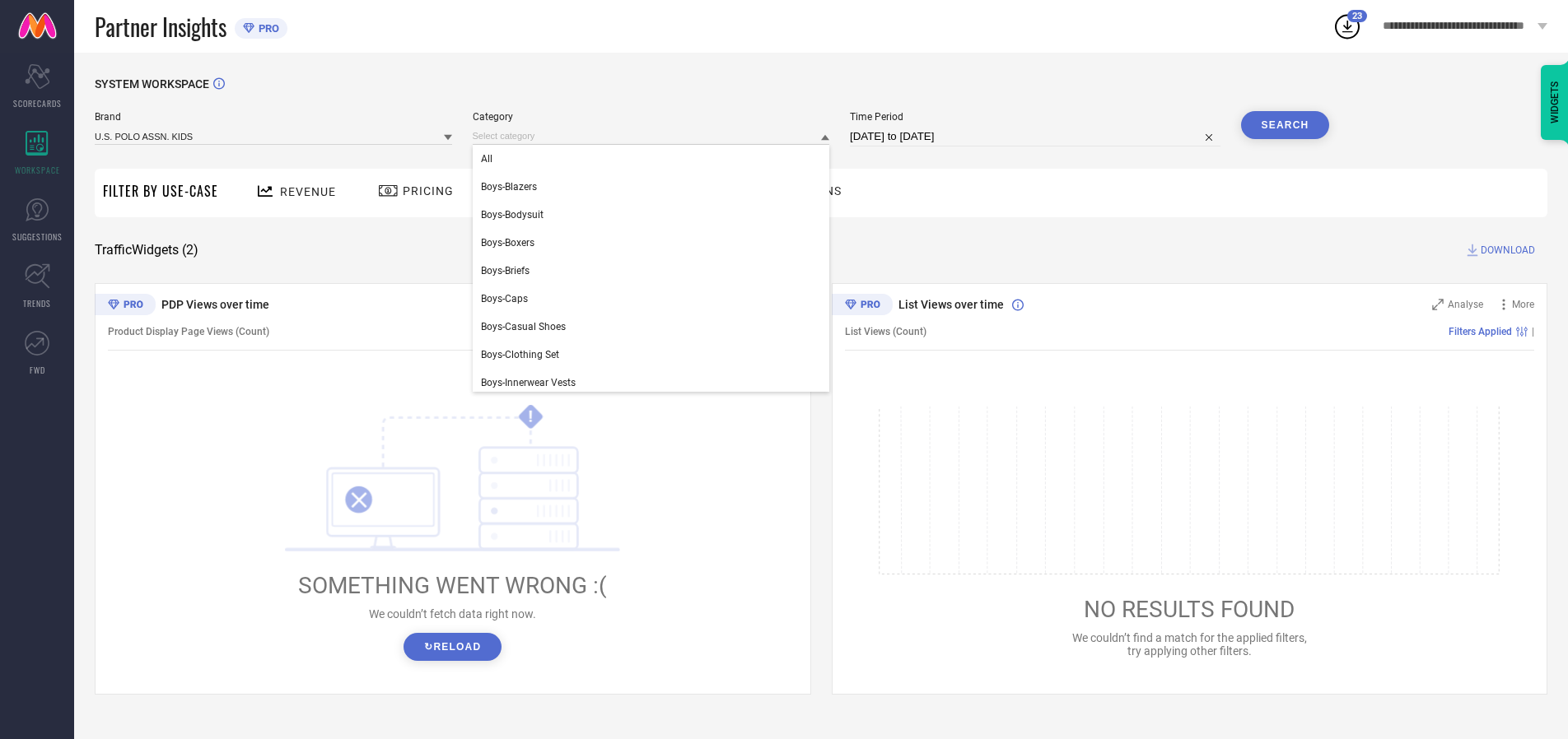
click at [655, 159] on div "All" at bounding box center [651, 158] width 358 height 28
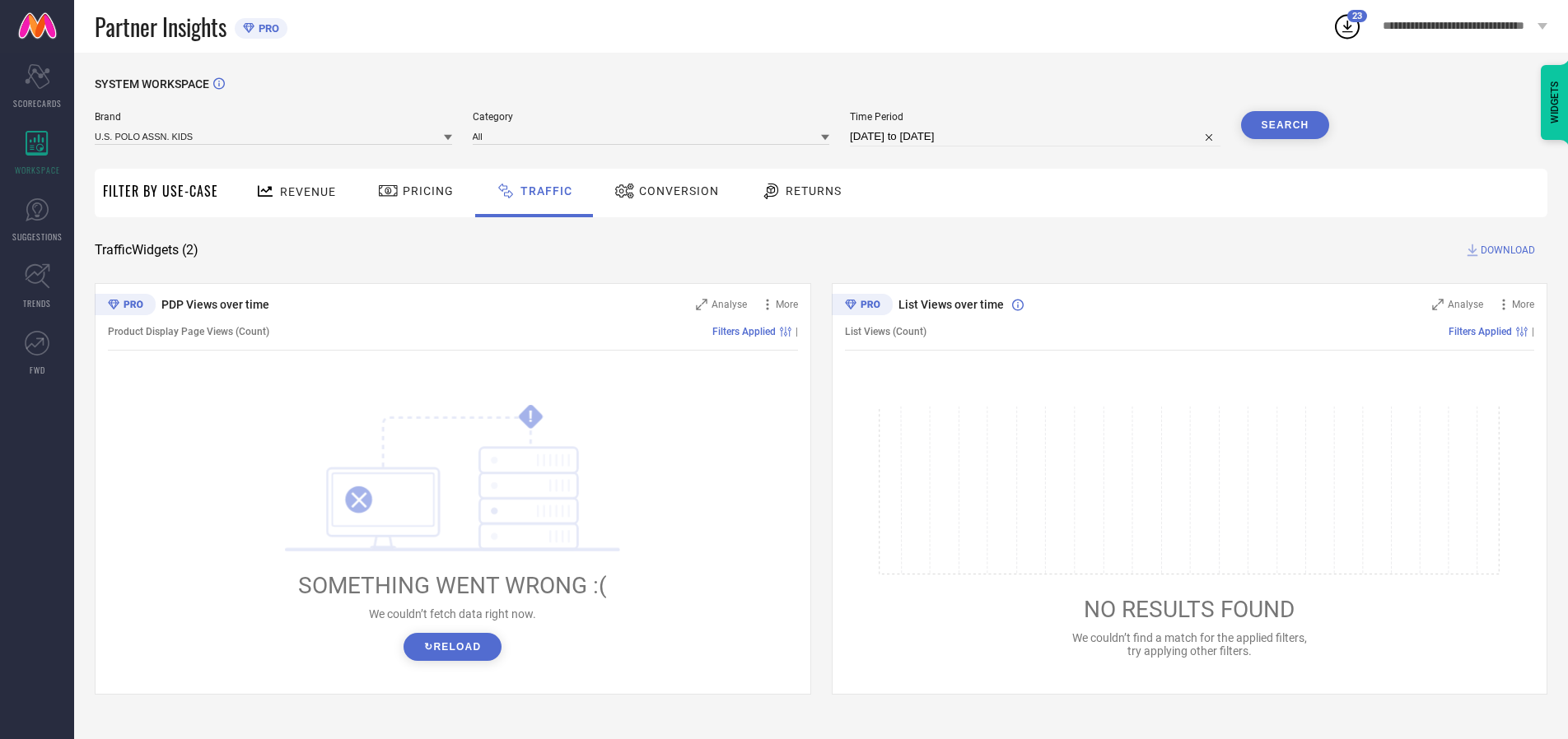
click at [1285, 125] on button "Search" at bounding box center [1285, 125] width 89 height 28
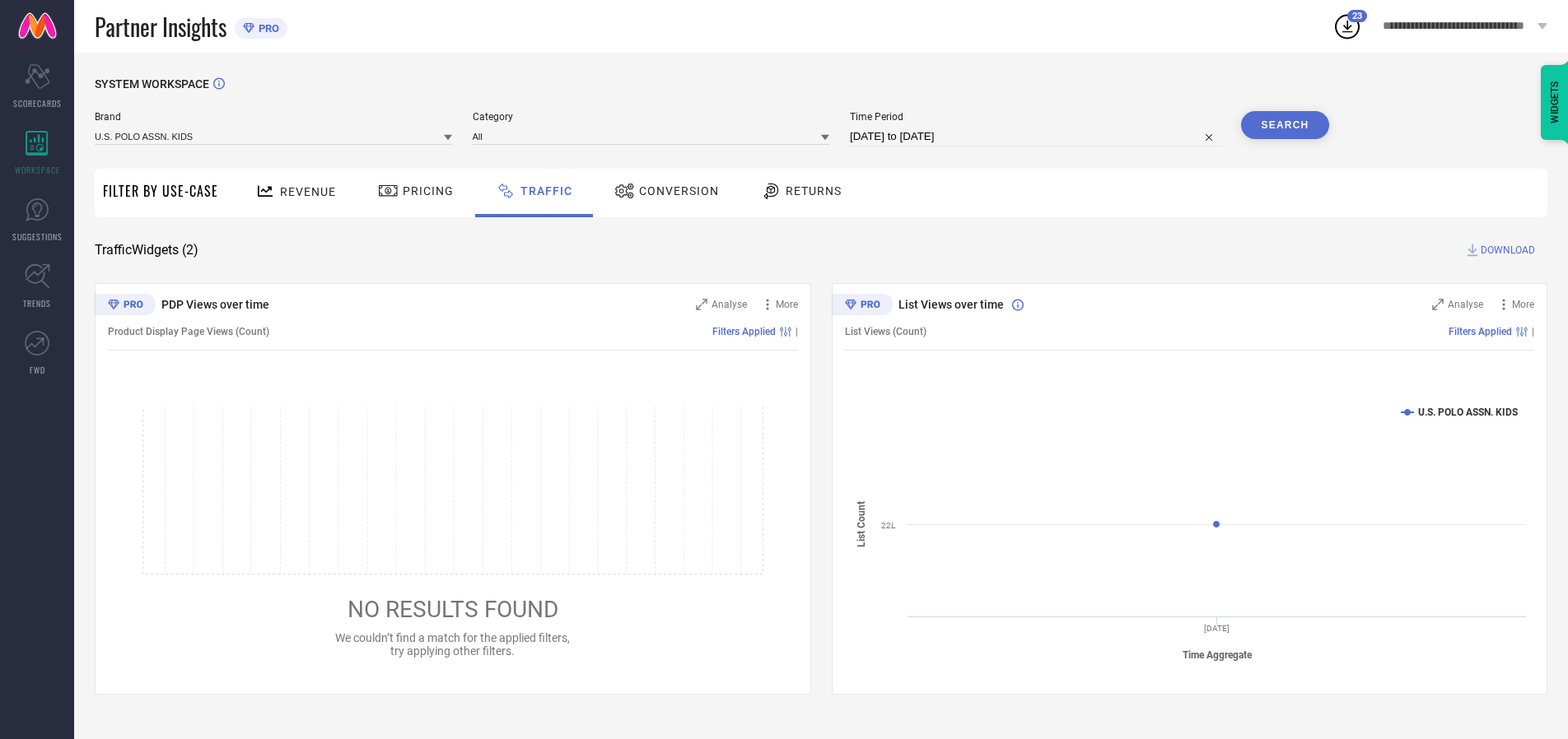
click at [1506, 251] on span "DOWNLOAD" at bounding box center [1508, 250] width 54 height 16
click at [1038, 137] on input at bounding box center [1036, 136] width 370 height 20
select select "9"
select select "2025"
select select "10"
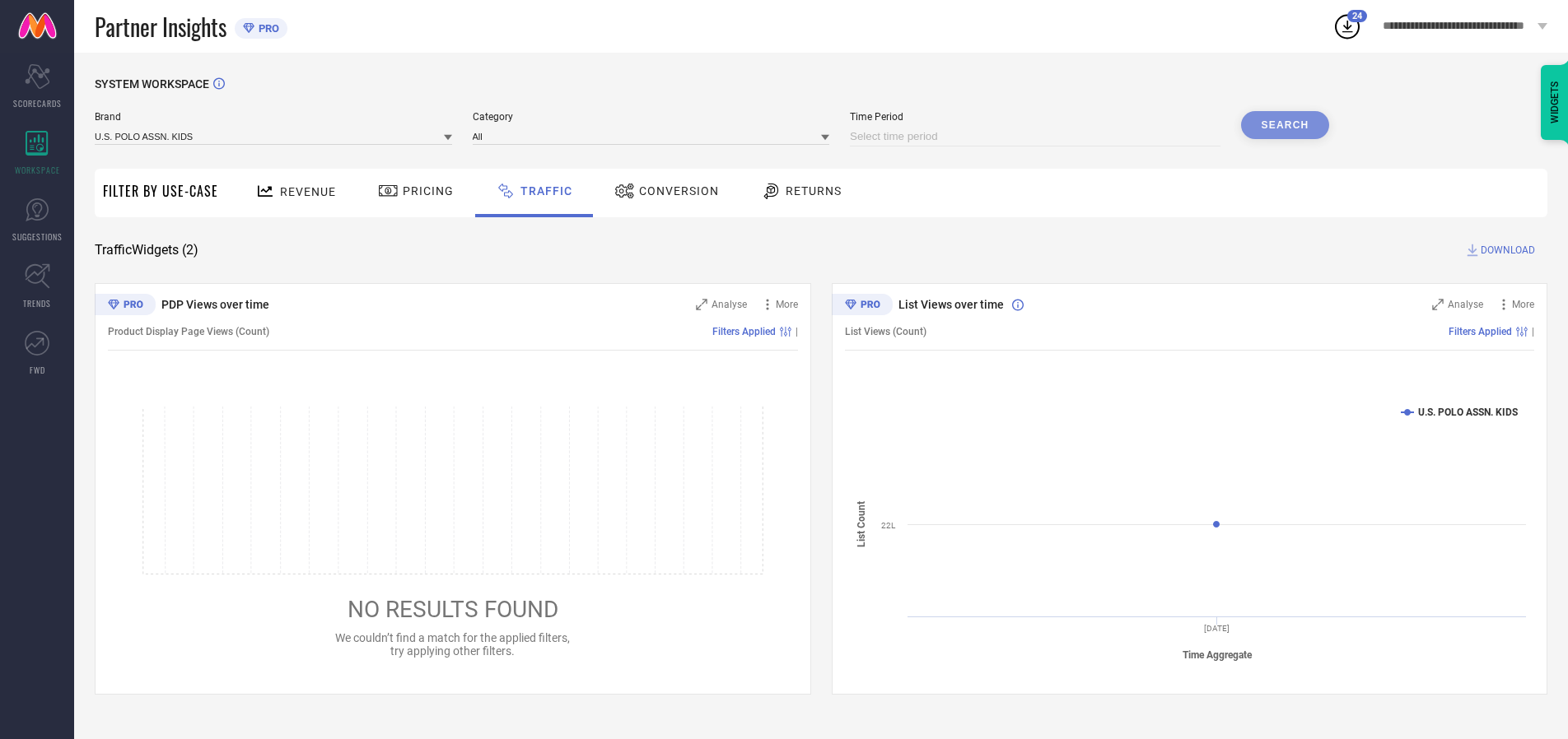
select select "2025"
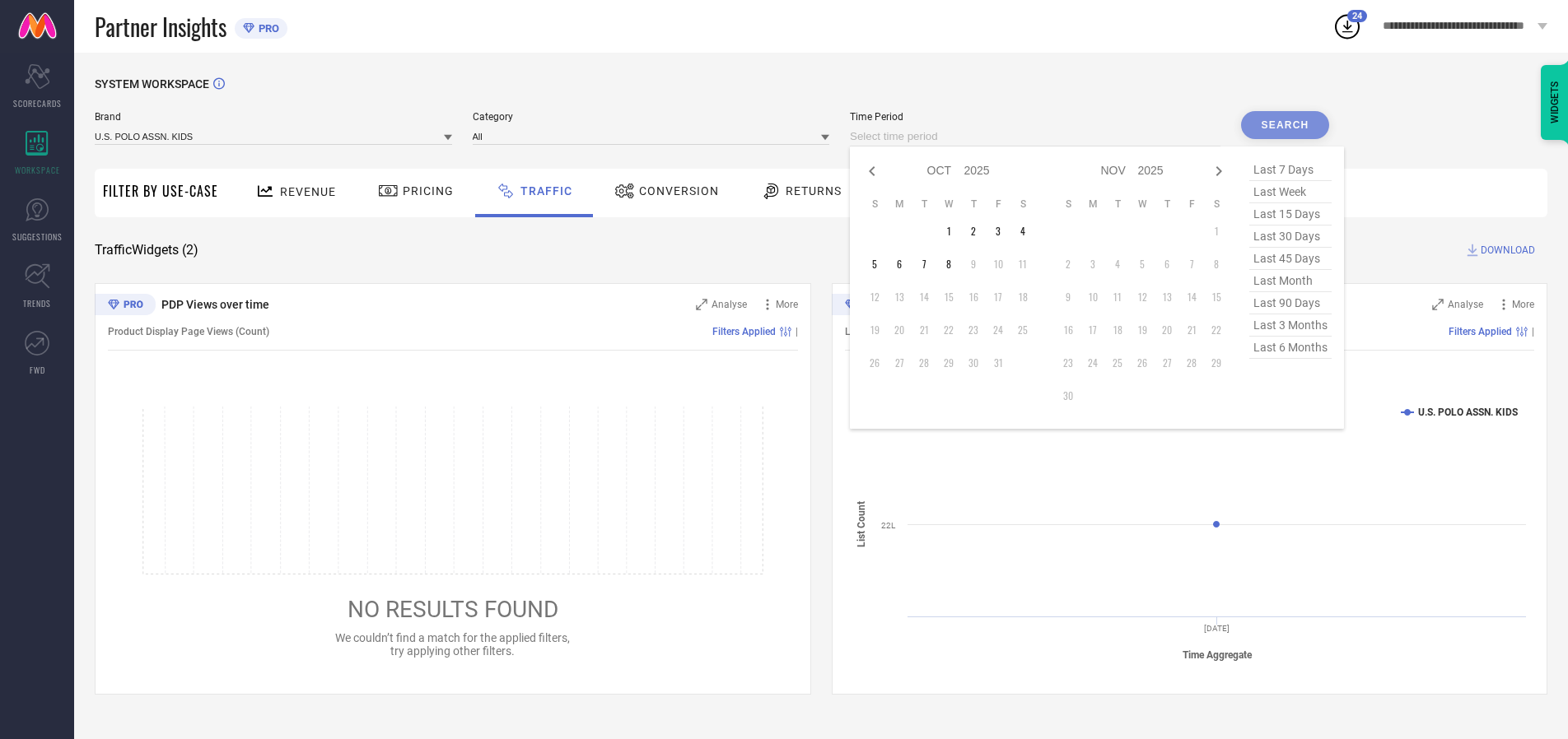
click at [1003, 232] on td "3" at bounding box center [998, 231] width 25 height 25
type input "[DATE] to [DATE]"
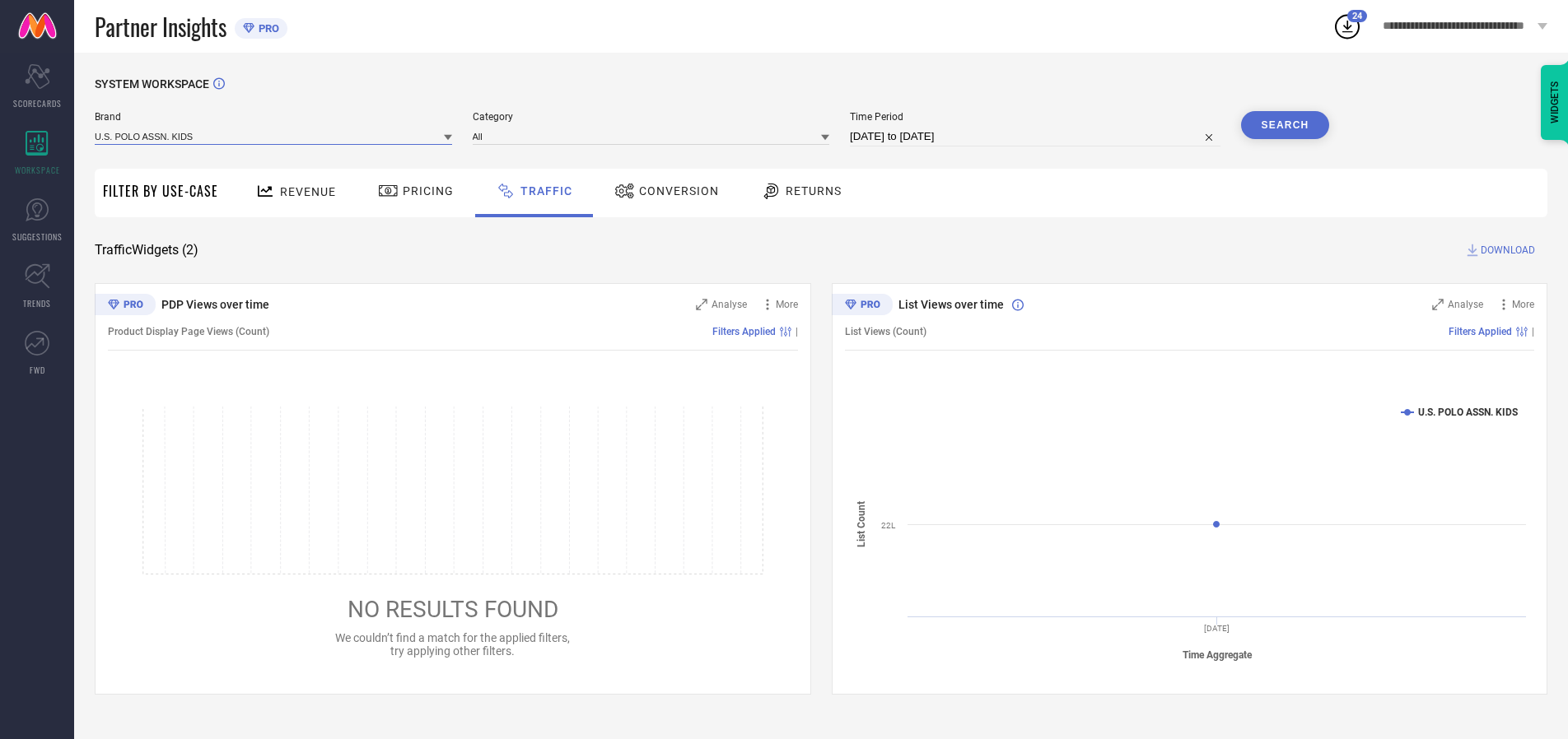
click at [274, 136] on input at bounding box center [273, 136] width 358 height 17
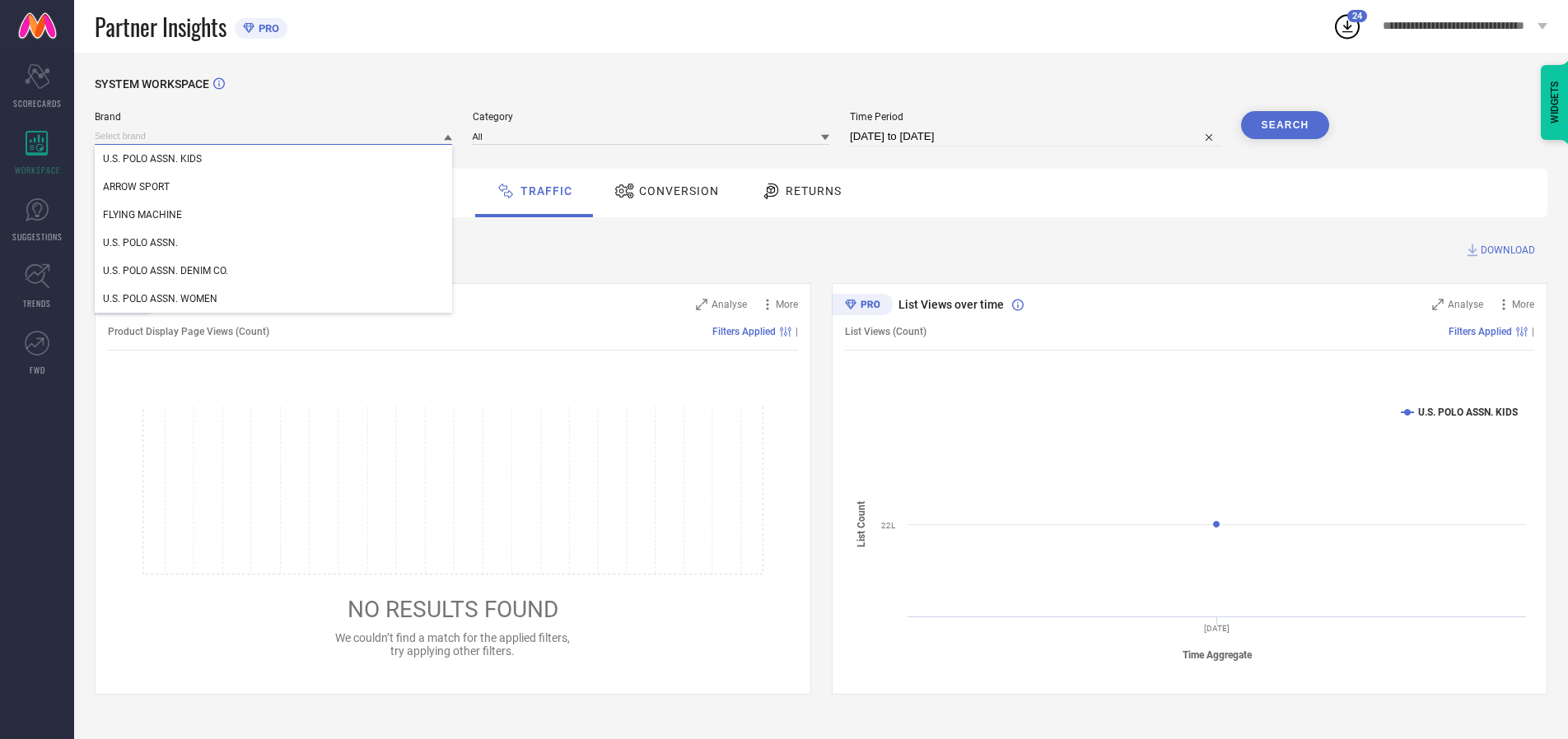
click at [274, 136] on input at bounding box center [273, 136] width 358 height 17
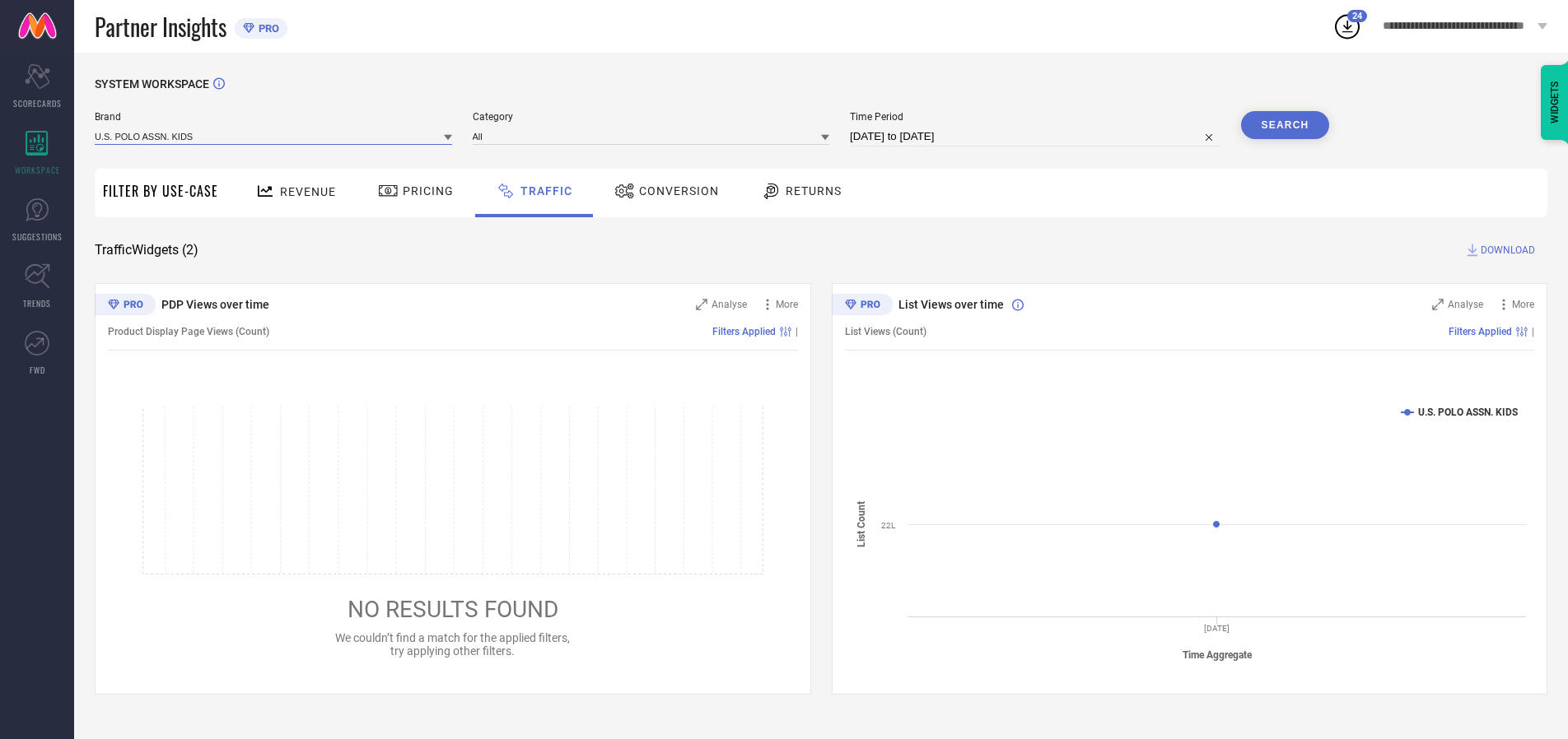
click at [274, 136] on input at bounding box center [273, 136] width 358 height 17
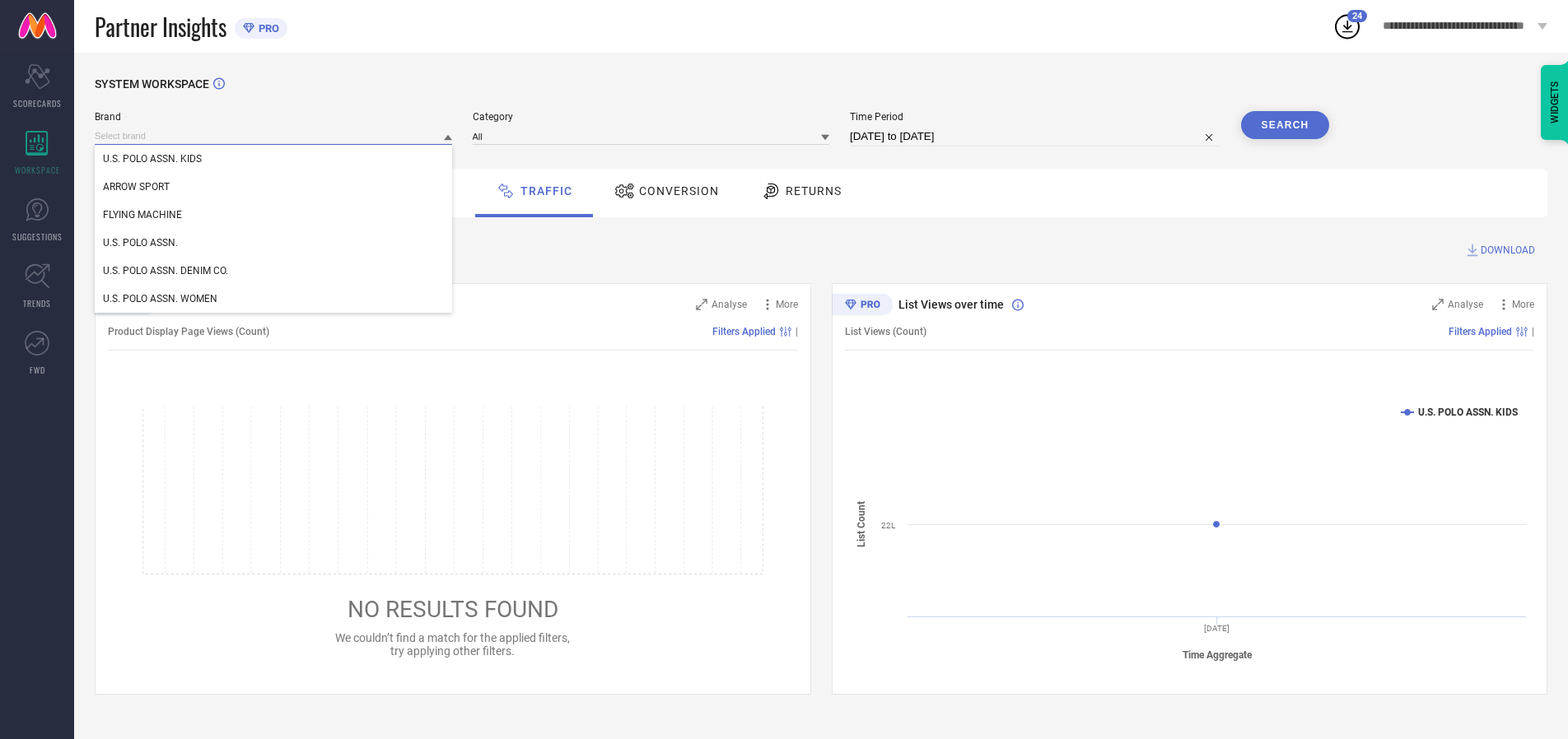
click at [274, 159] on div "U.S. POLO ASSN. KIDS" at bounding box center [273, 158] width 358 height 28
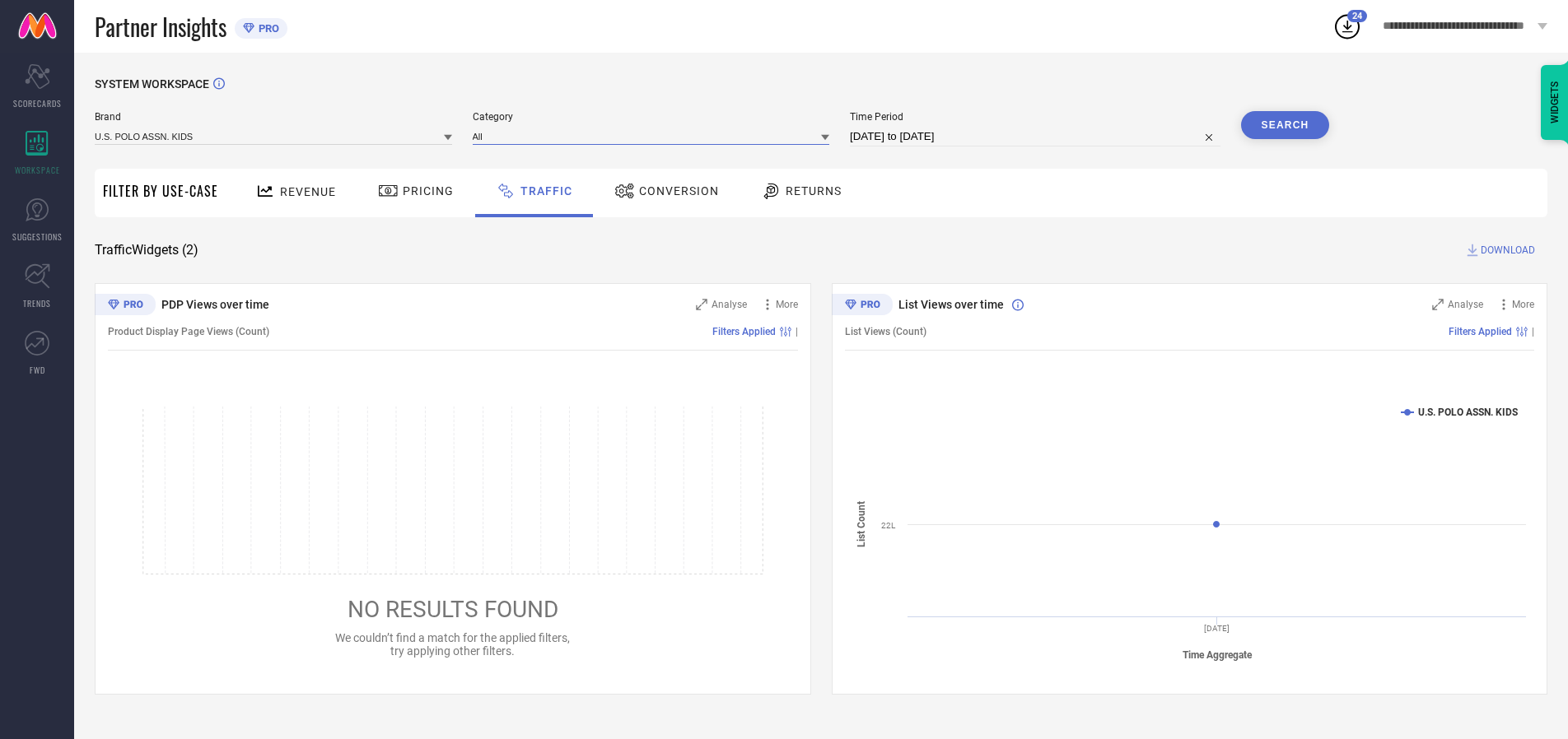
click at [655, 136] on input at bounding box center [651, 136] width 358 height 17
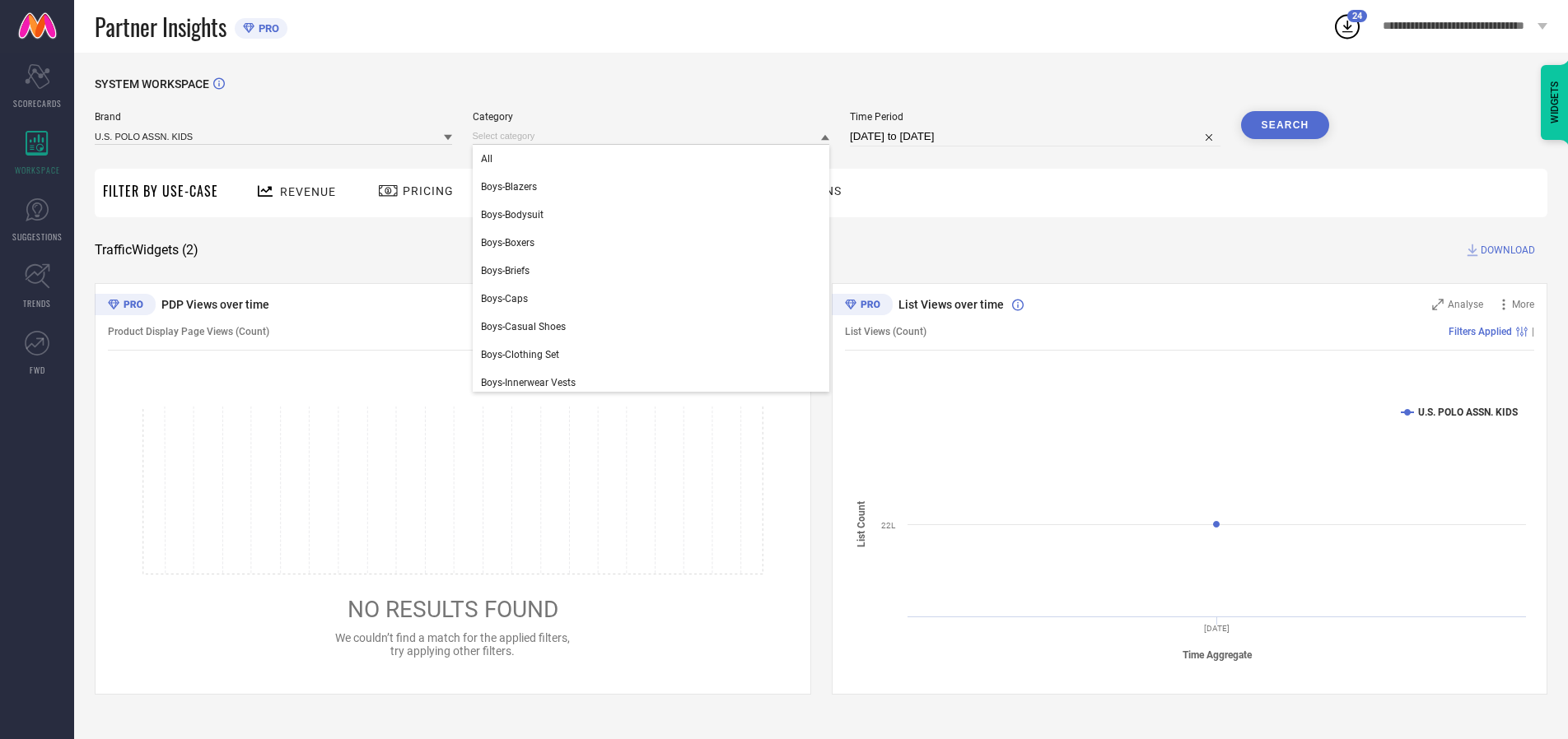
click at [655, 159] on div "All" at bounding box center [651, 158] width 358 height 28
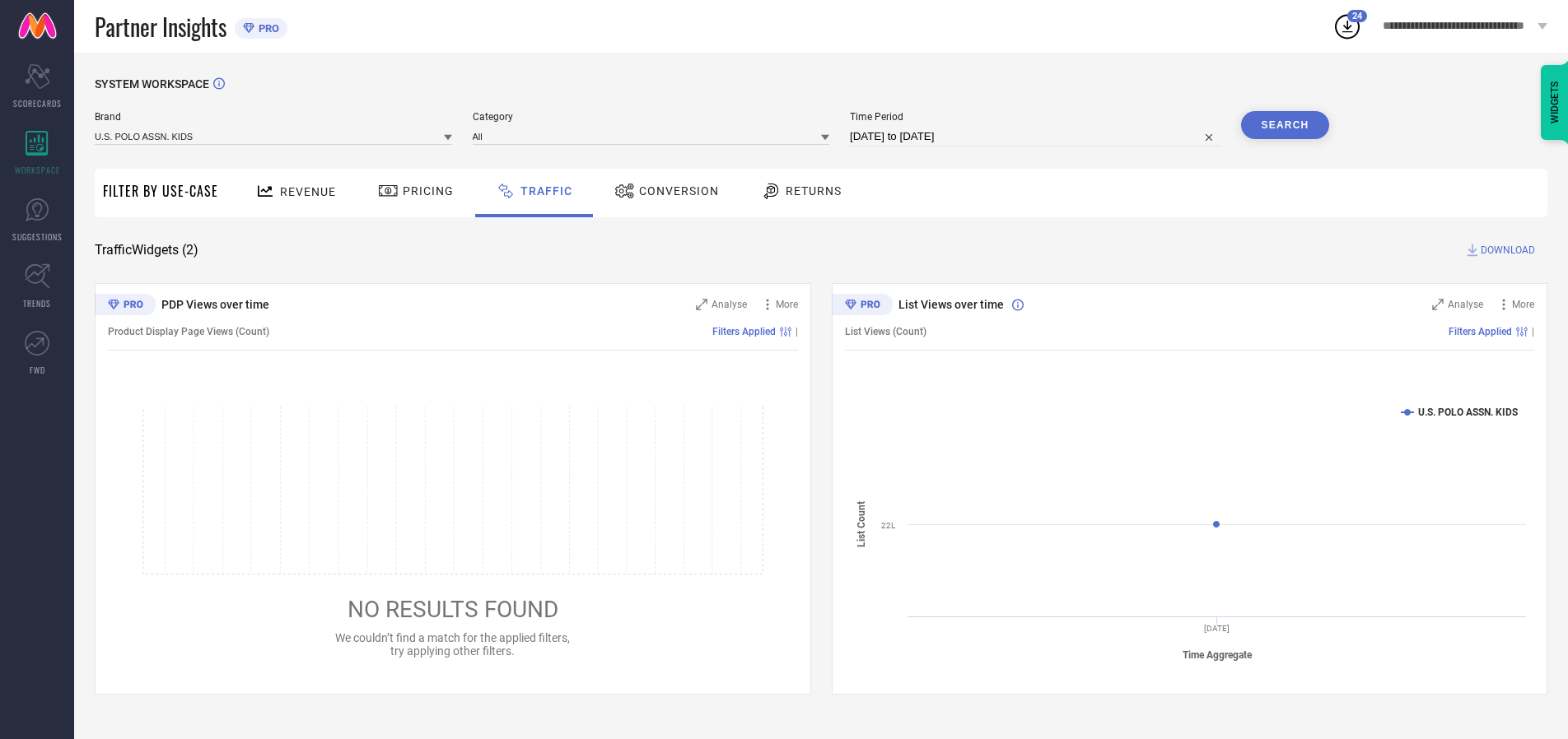
click at [1285, 125] on button "Search" at bounding box center [1285, 125] width 89 height 28
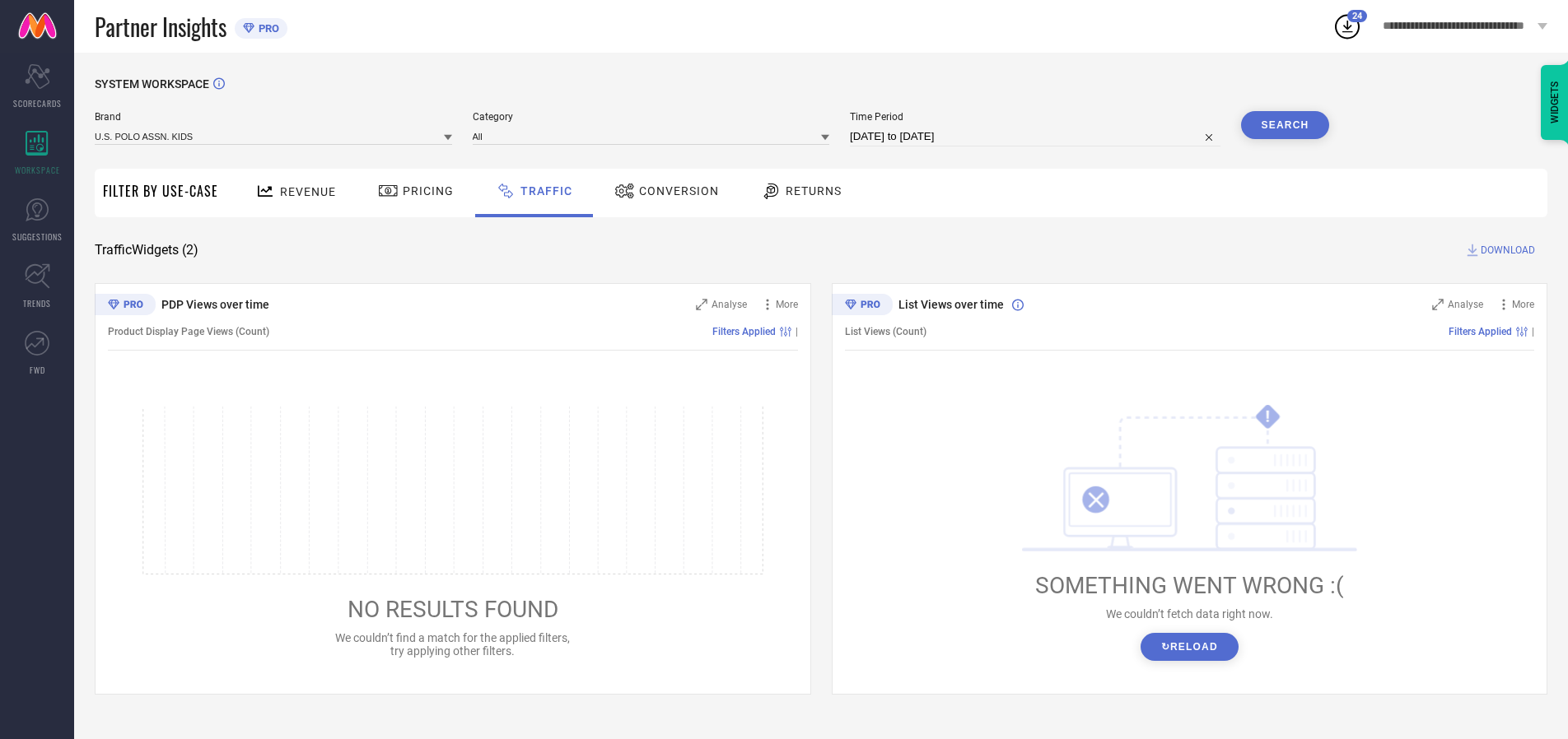
click at [1506, 251] on span "DOWNLOAD" at bounding box center [1508, 250] width 54 height 16
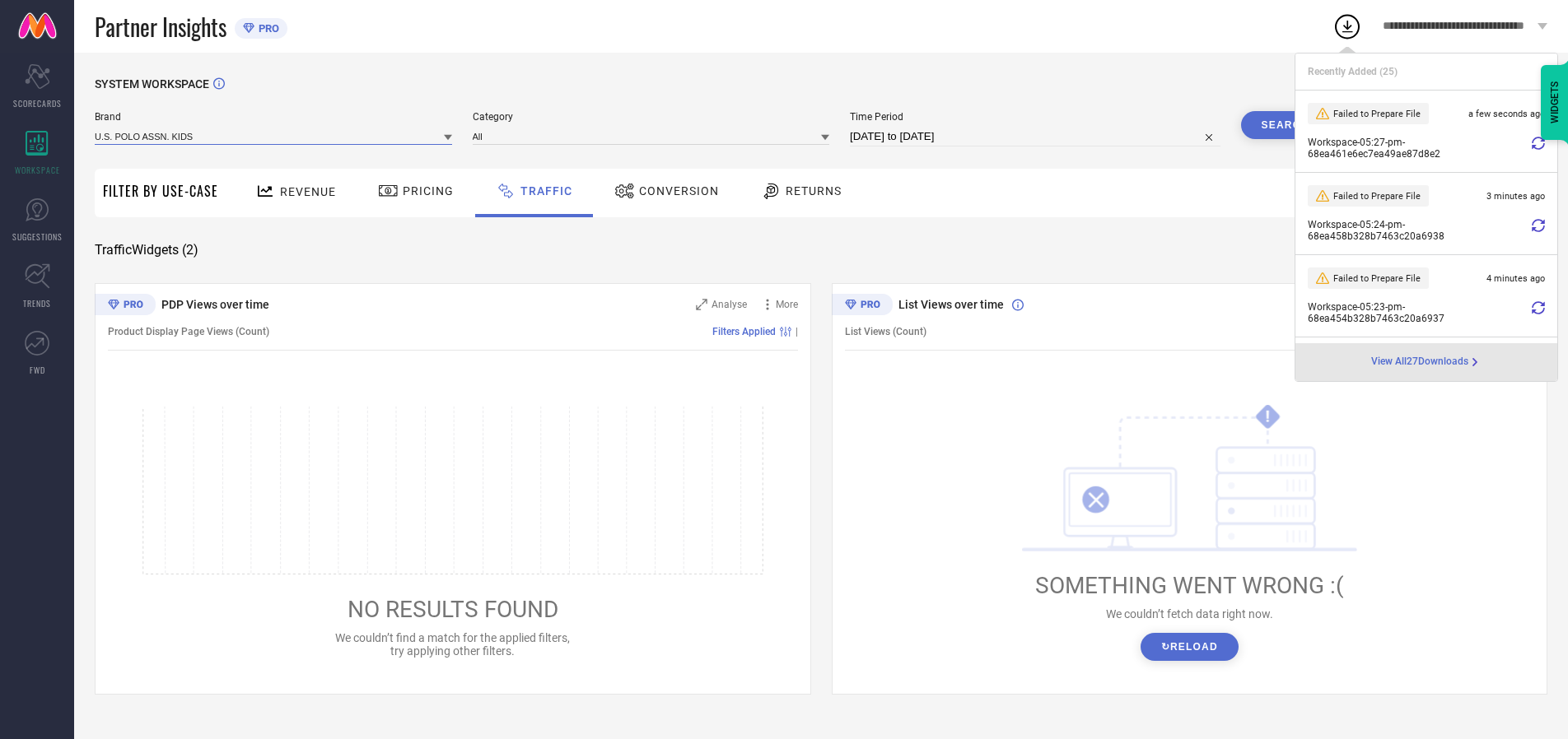
click at [274, 136] on input at bounding box center [273, 136] width 358 height 17
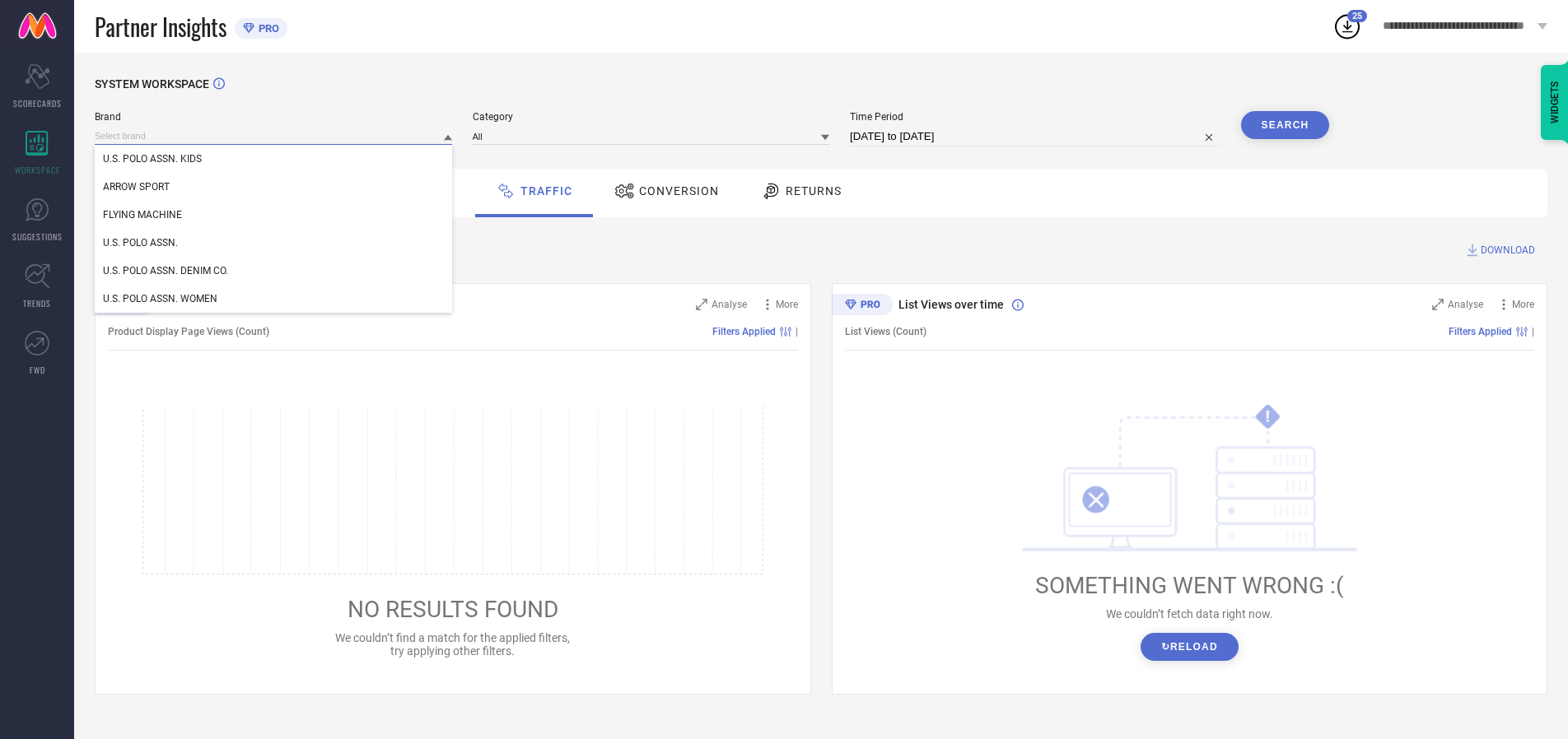
click at [274, 243] on div "U.S. POLO ASSN." at bounding box center [273, 243] width 358 height 28
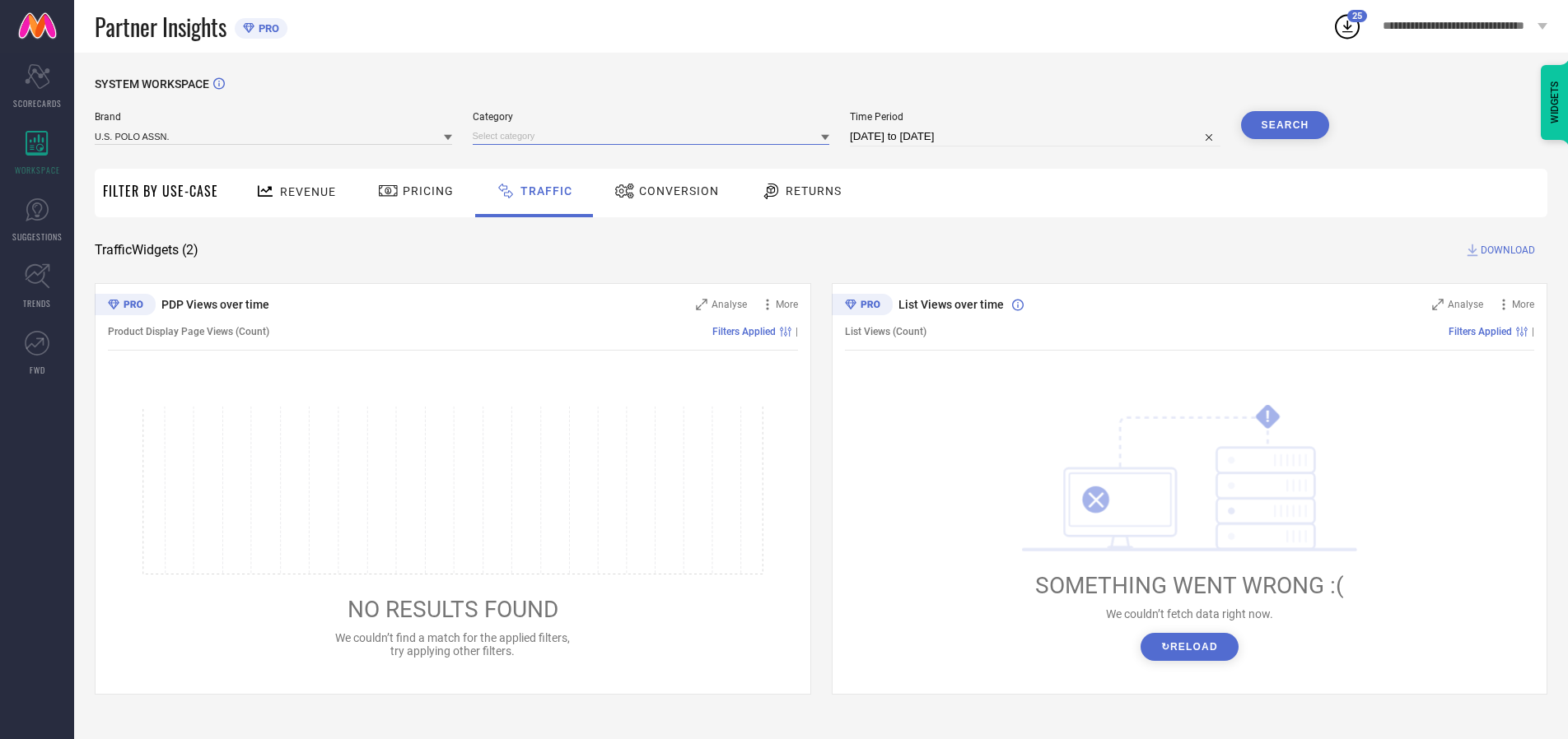
click at [655, 136] on input at bounding box center [651, 136] width 358 height 17
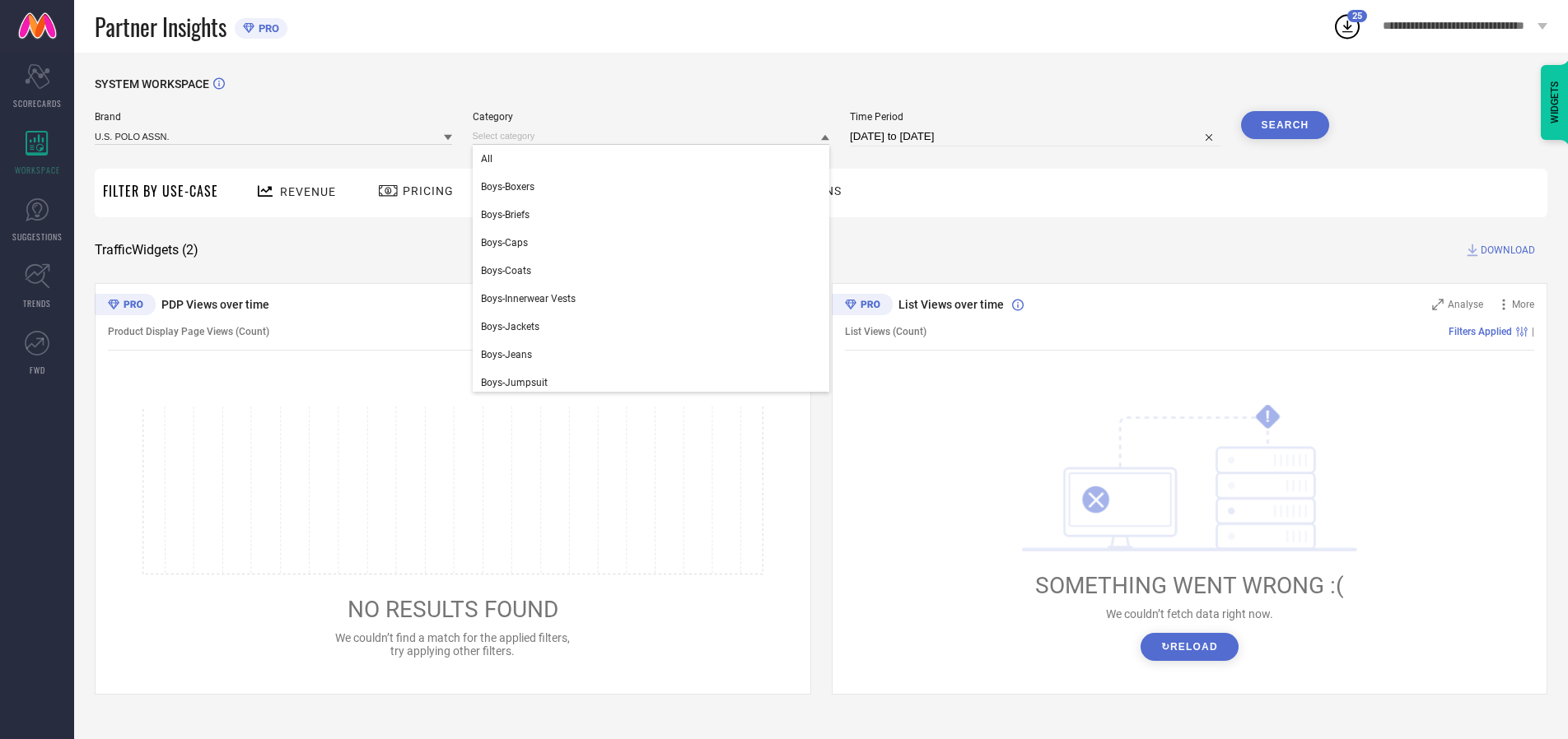
click at [655, 159] on div "All" at bounding box center [651, 158] width 358 height 28
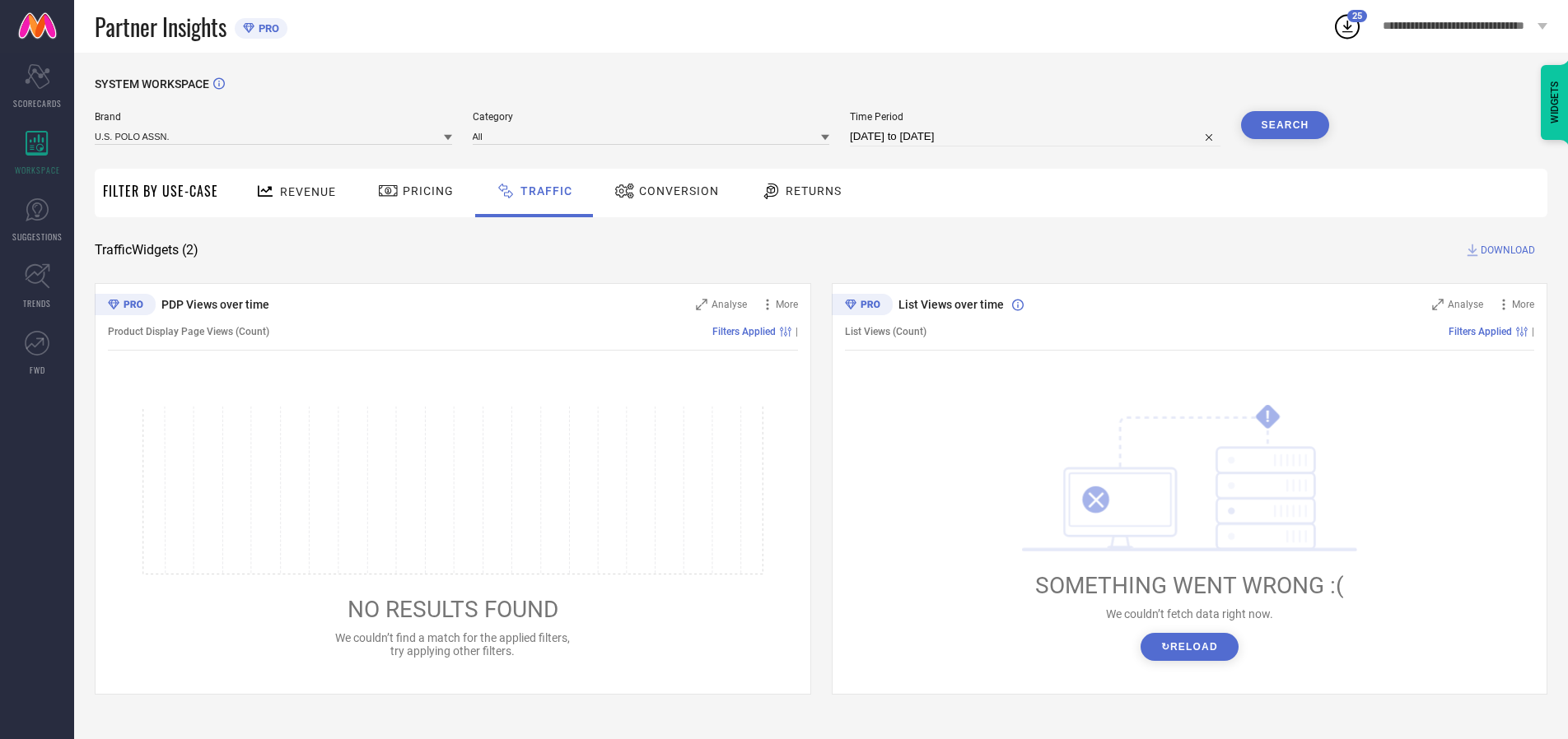
click at [1285, 125] on button "Search" at bounding box center [1285, 125] width 89 height 28
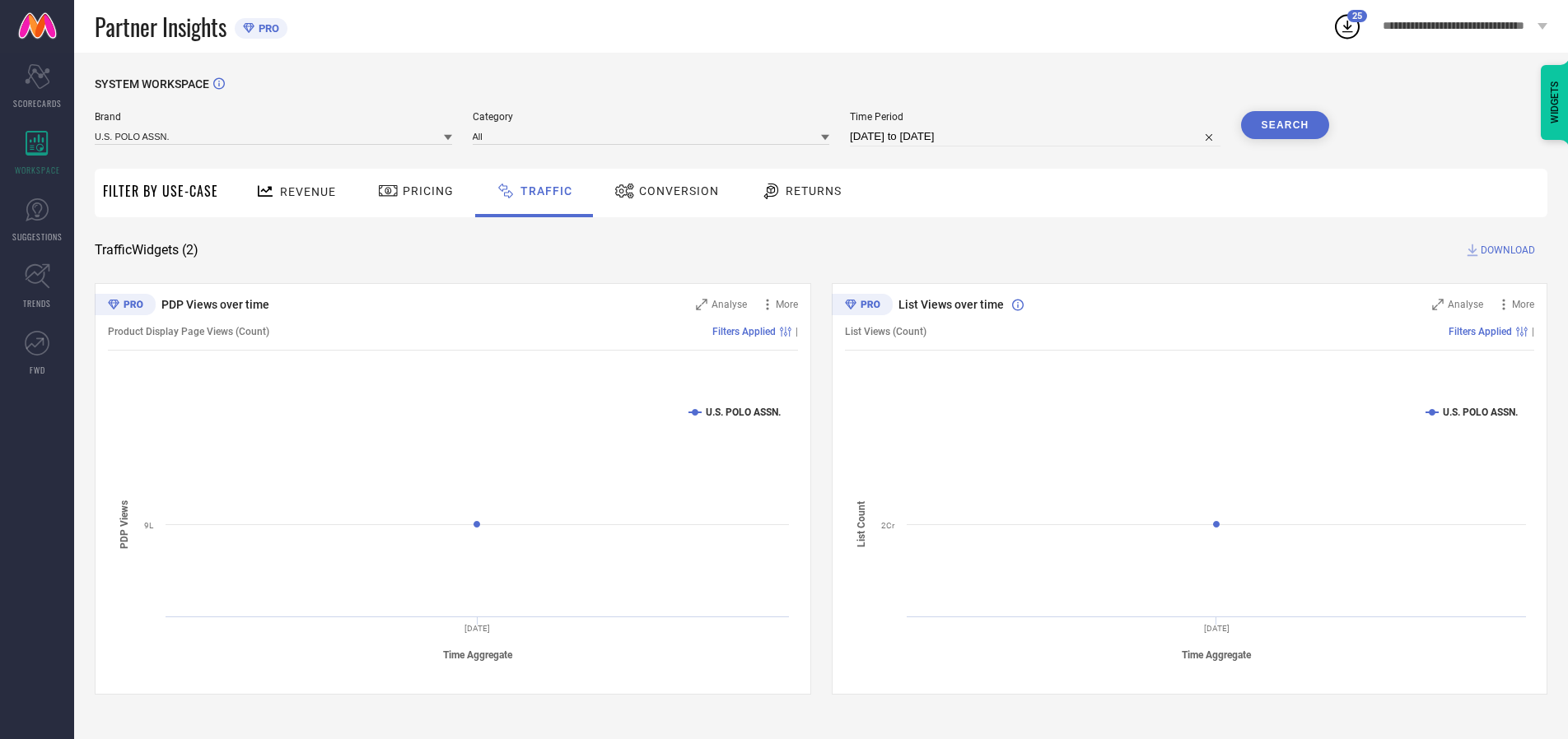
click at [1506, 251] on span "DOWNLOAD" at bounding box center [1508, 250] width 54 height 16
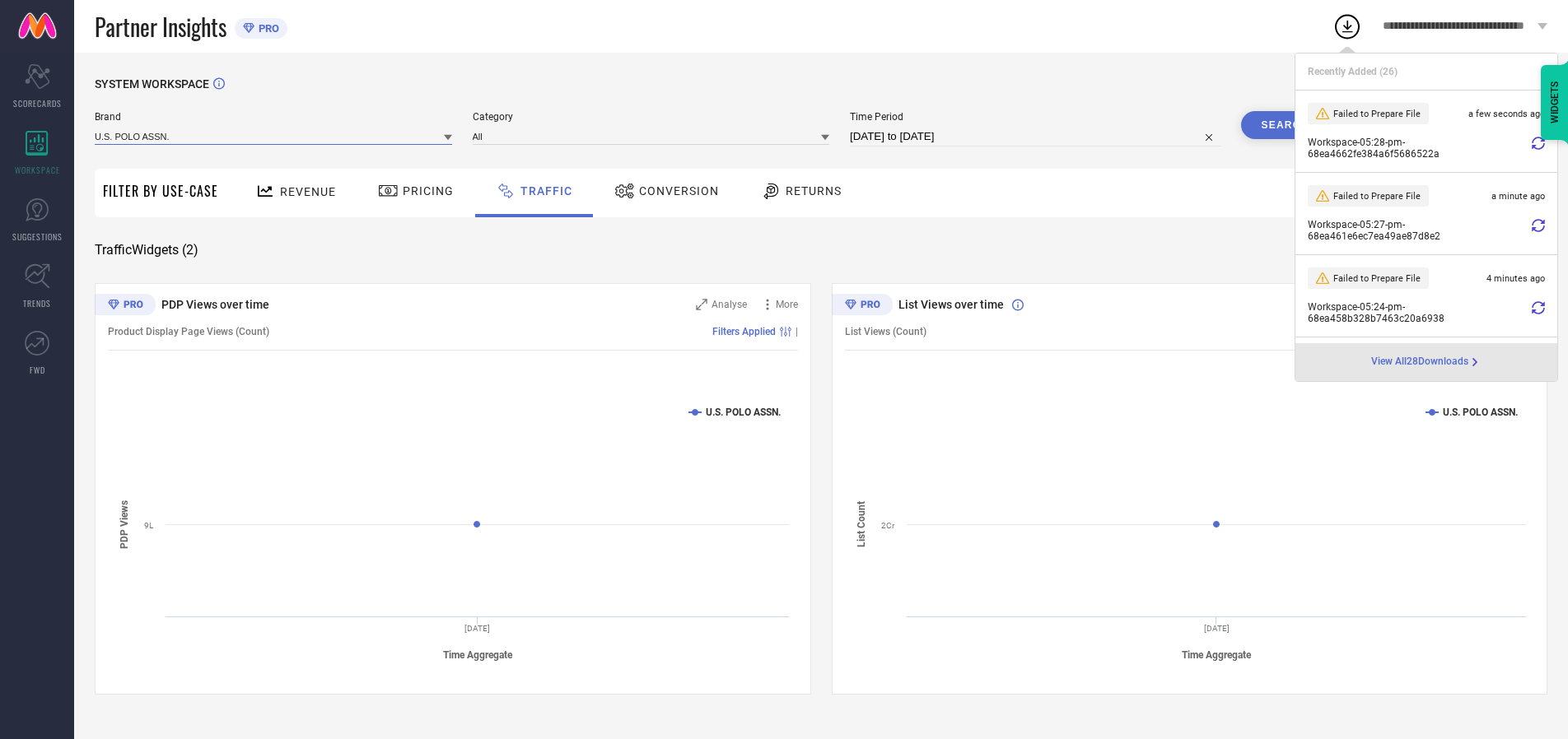
click at [274, 136] on input at bounding box center [273, 136] width 358 height 17
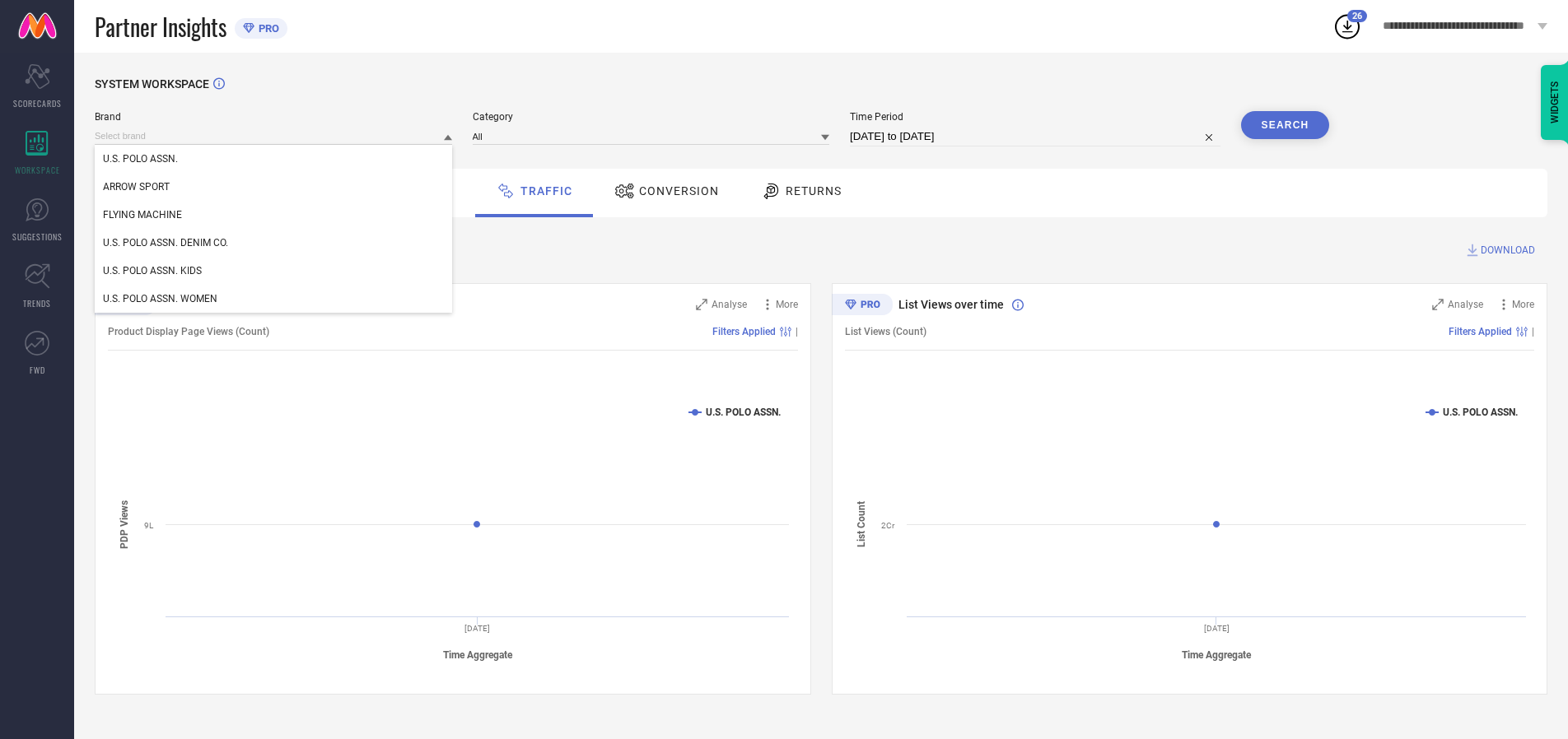
click at [274, 243] on div "U.S. POLO ASSN. DENIM CO." at bounding box center [273, 243] width 358 height 28
